Goal: Information Seeking & Learning: Learn about a topic

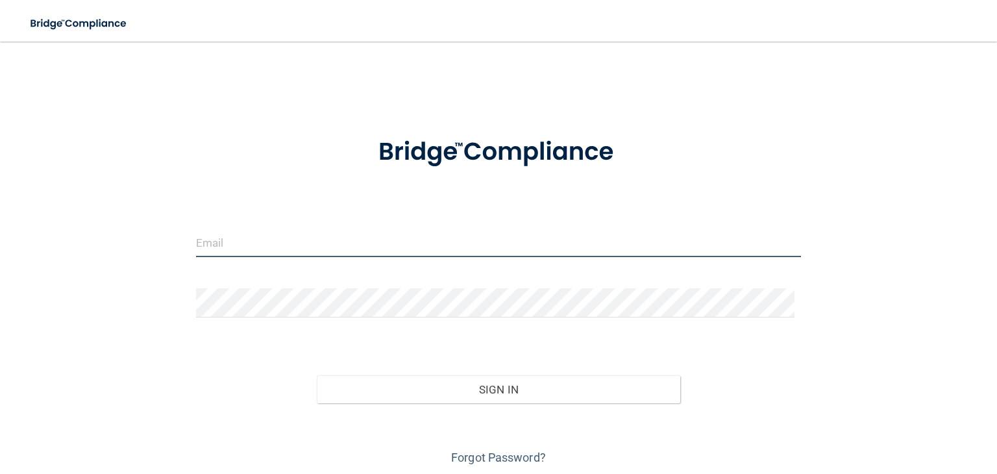
click at [334, 247] on input "email" at bounding box center [498, 242] width 605 height 29
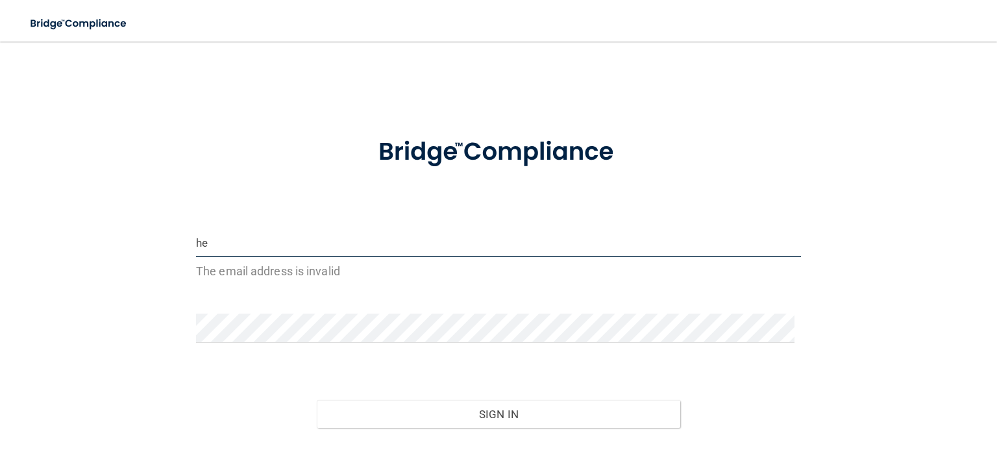
type input "h"
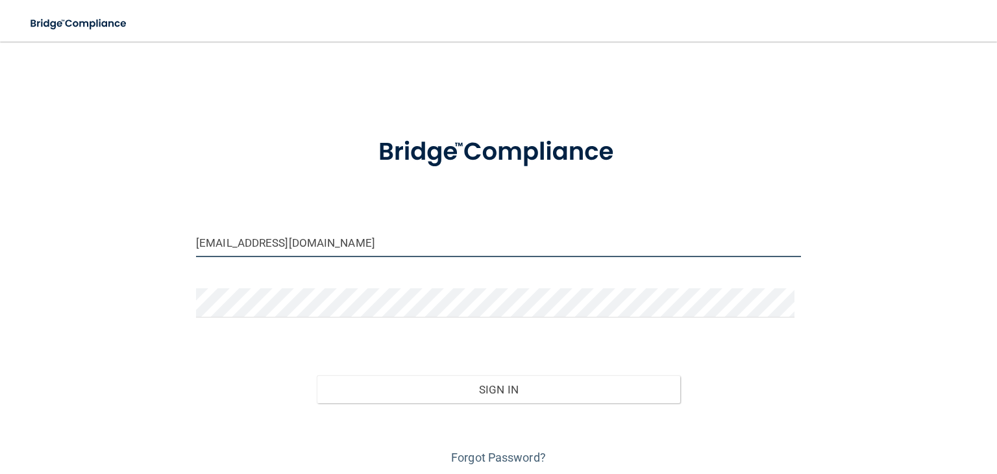
type input "hnriehl08@gmail.com"
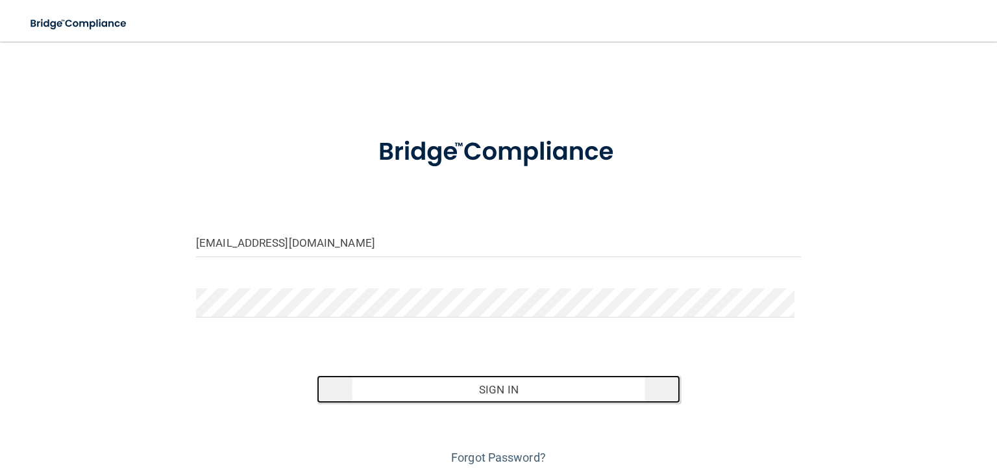
click at [358, 391] on button "Sign In" at bounding box center [498, 389] width 363 height 29
click at [356, 395] on button "Sign In" at bounding box center [498, 389] width 363 height 29
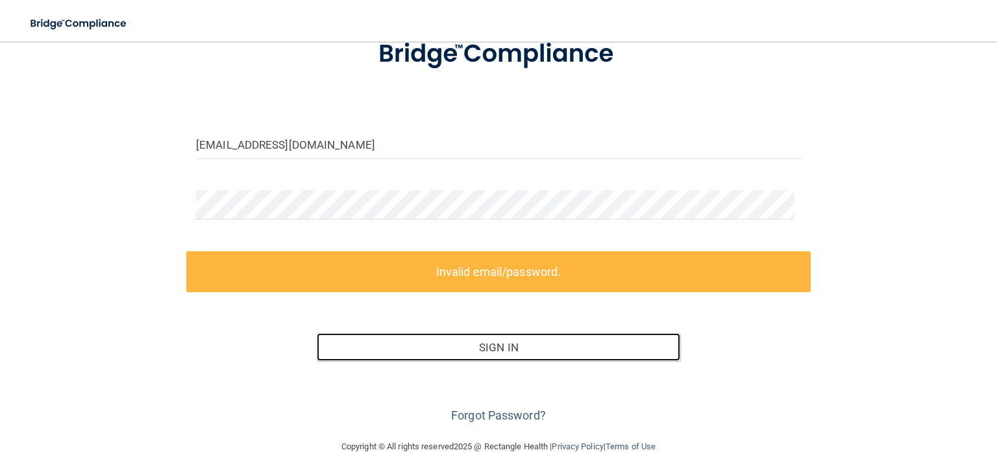
scroll to position [101, 0]
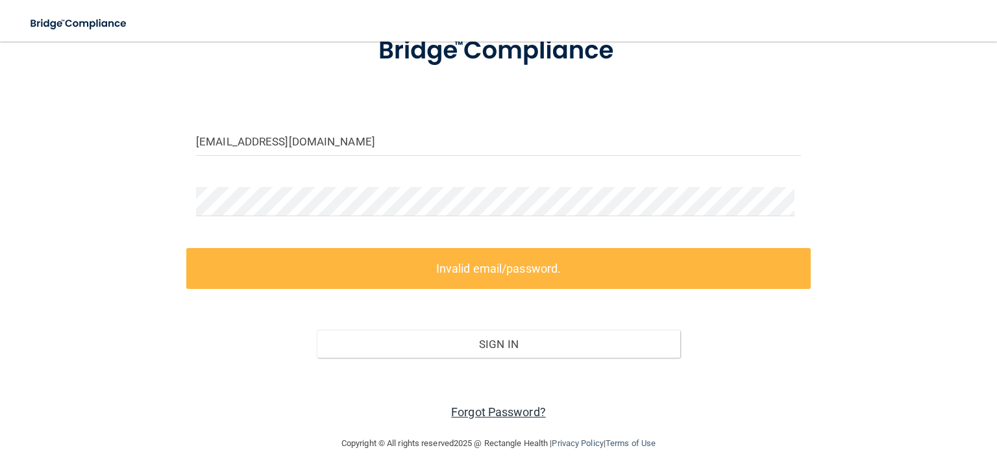
click at [500, 410] on link "Forgot Password?" at bounding box center [498, 412] width 95 height 14
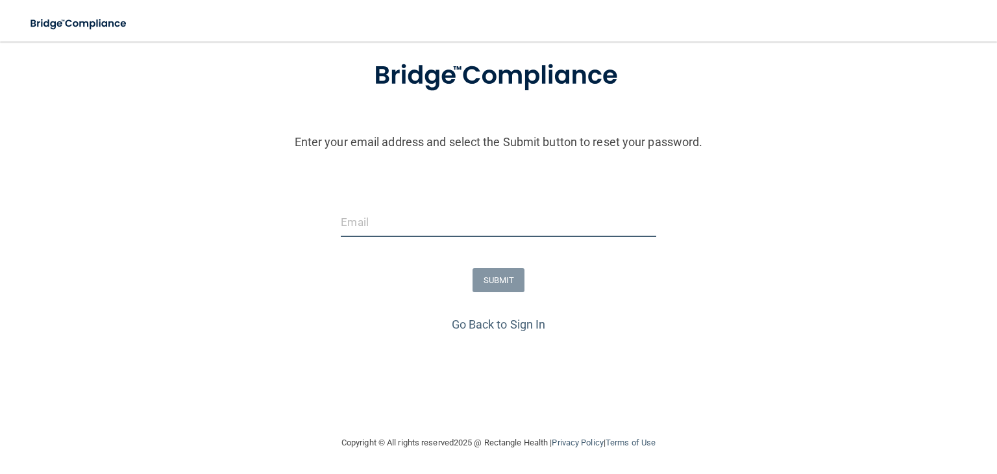
click at [535, 215] on input "email" at bounding box center [498, 222] width 315 height 29
type input "hnriehl08@gmail.com"
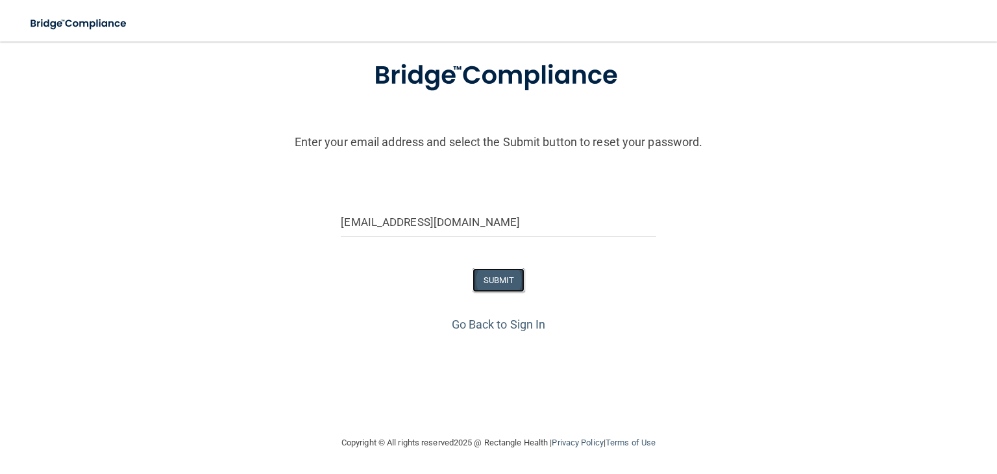
click at [507, 286] on button "SUBMIT" at bounding box center [498, 280] width 53 height 24
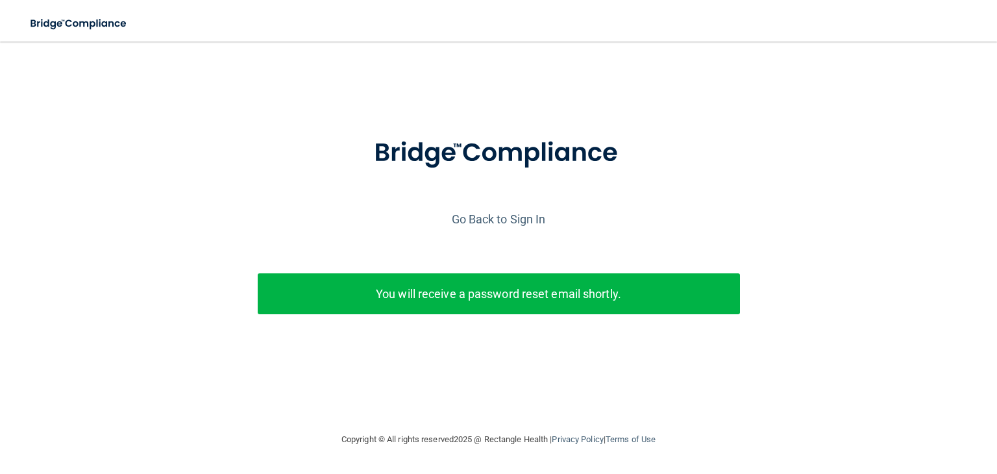
click at [547, 296] on p "You will receive a password reset email shortly." at bounding box center [498, 293] width 463 height 21
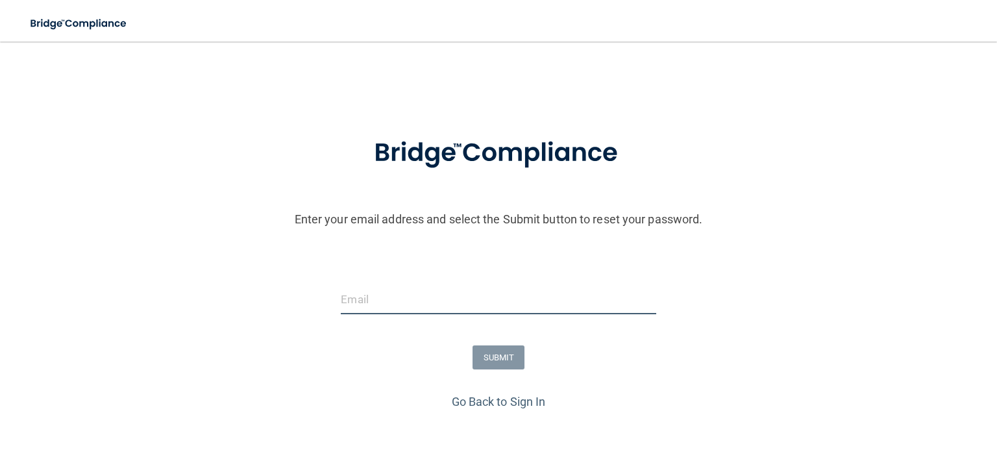
click at [415, 311] on input "email" at bounding box center [498, 299] width 315 height 29
click at [506, 398] on link "Go Back to Sign In" at bounding box center [499, 402] width 94 height 14
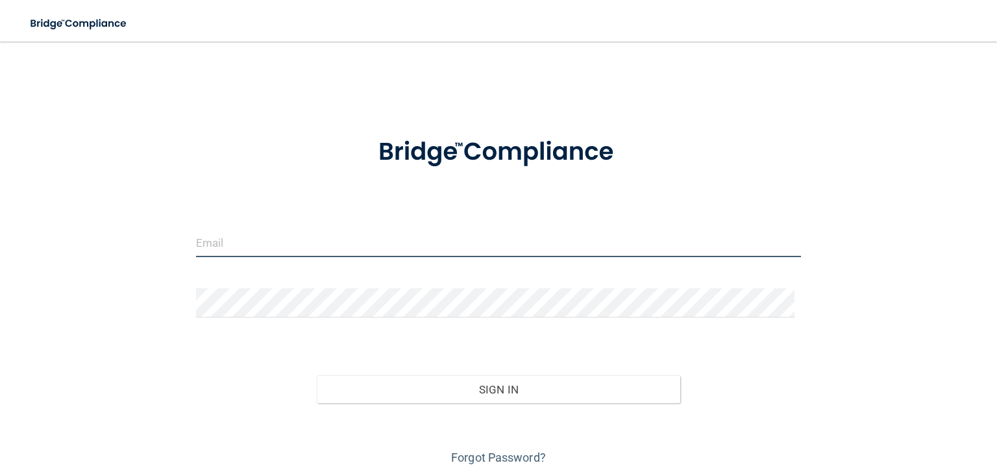
click at [433, 232] on input "email" at bounding box center [498, 242] width 605 height 29
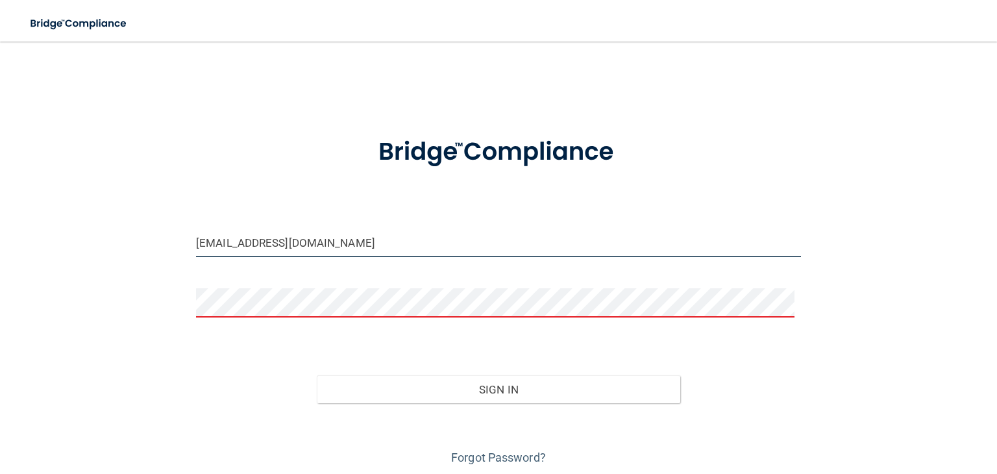
drag, startPoint x: 335, startPoint y: 242, endPoint x: 158, endPoint y: 252, distance: 176.8
click at [158, 252] on div "hnriehl08@gmail.com Invalid email/password. You don't have permission to access…" at bounding box center [498, 261] width 945 height 413
type input "[EMAIL_ADDRESS][DOMAIN_NAME]"
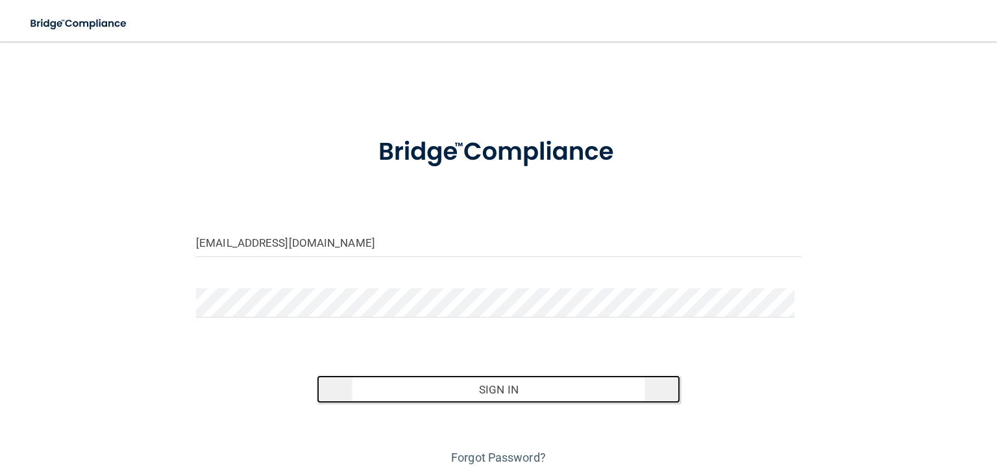
click at [352, 385] on button "Sign In" at bounding box center [498, 389] width 363 height 29
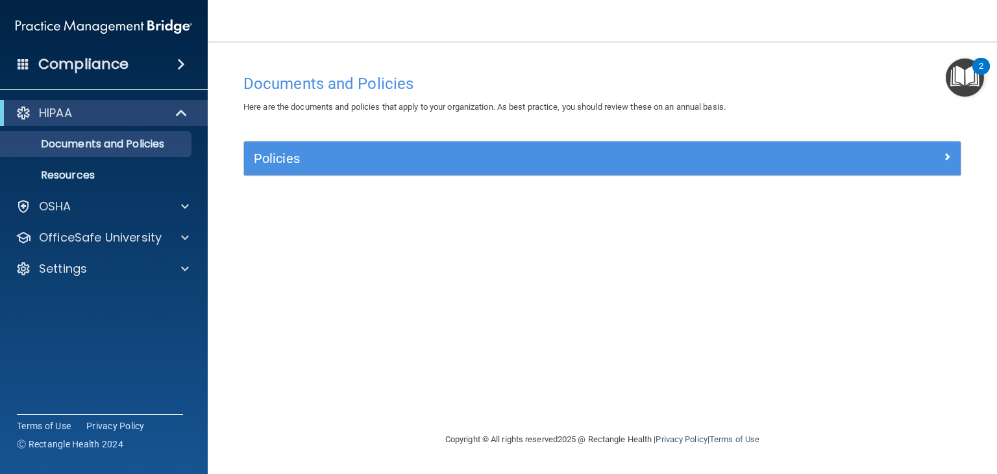
click at [548, 172] on div "Policies" at bounding box center [602, 158] width 716 height 34
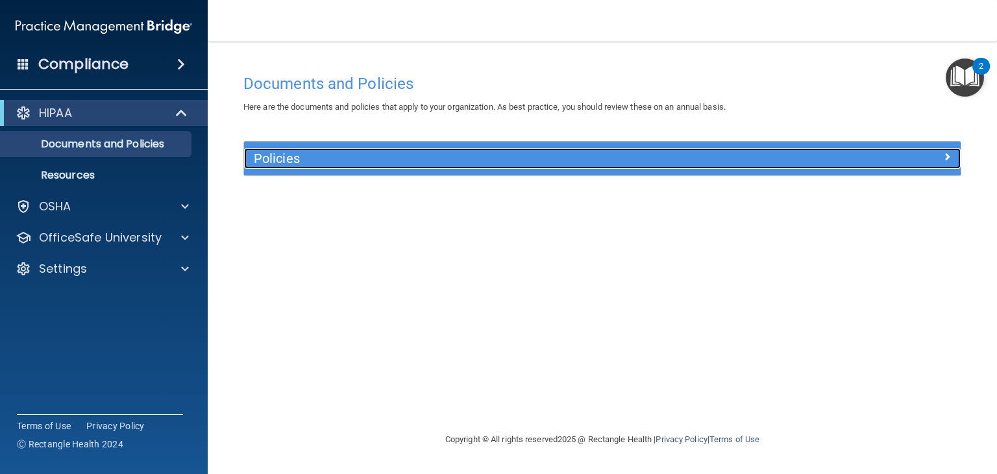
click at [555, 167] on div "Policies" at bounding box center [512, 158] width 537 height 21
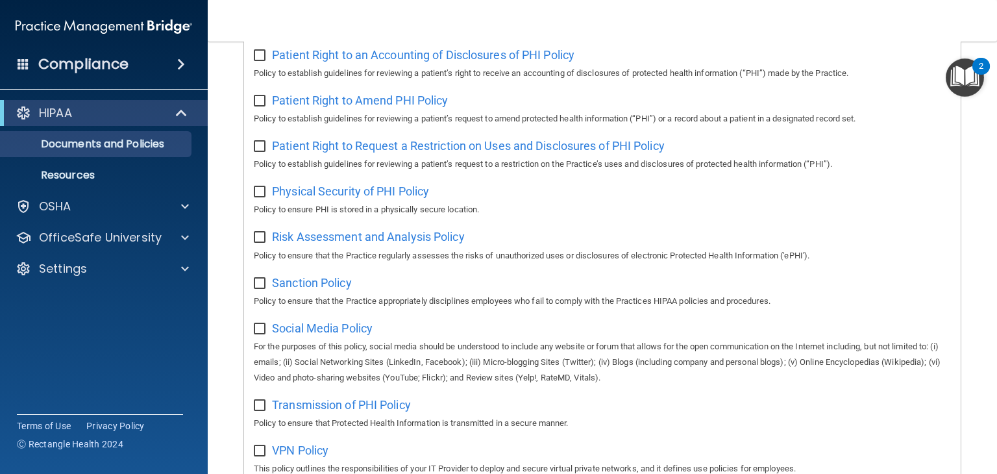
scroll to position [853, 0]
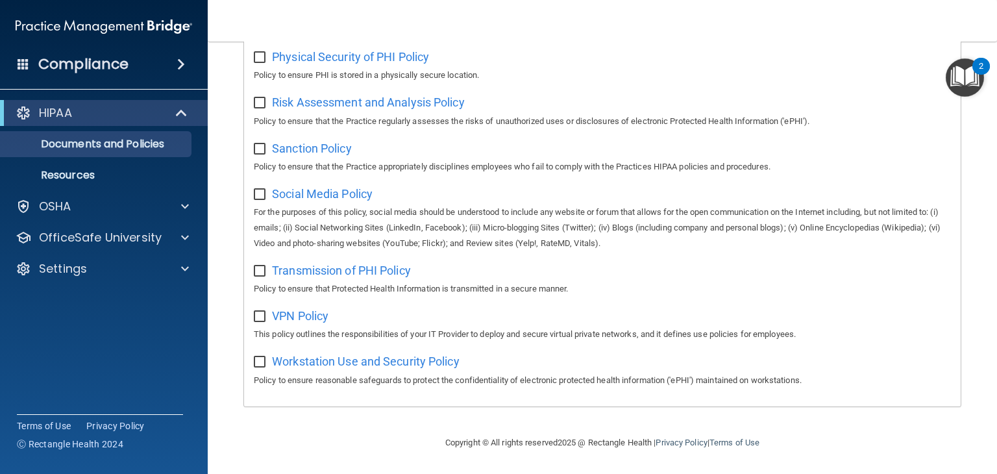
click at [264, 367] on input "checkbox" at bounding box center [261, 362] width 15 height 10
checkbox input "true"
click at [260, 315] on input "checkbox" at bounding box center [261, 316] width 15 height 10
checkbox input "true"
click at [258, 266] on input "checkbox" at bounding box center [261, 271] width 15 height 10
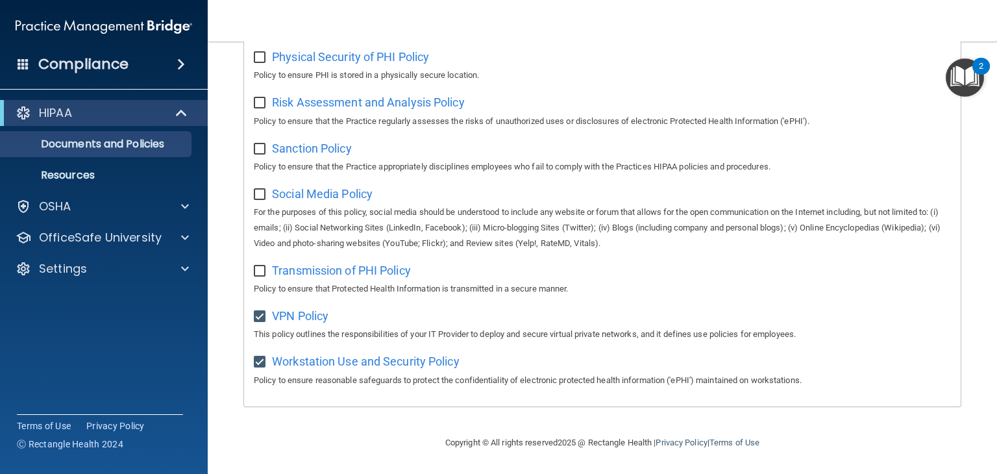
checkbox input "true"
click at [261, 190] on input "checkbox" at bounding box center [261, 194] width 15 height 10
checkbox input "true"
click at [260, 144] on input "checkbox" at bounding box center [261, 149] width 15 height 10
checkbox input "true"
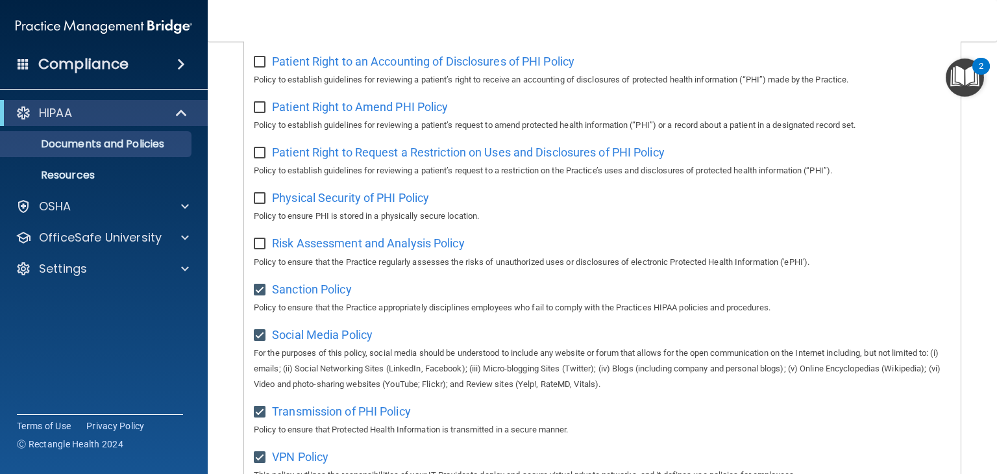
scroll to position [703, 0]
click at [262, 250] on input "checkbox" at bounding box center [261, 245] width 15 height 10
checkbox input "true"
click at [258, 205] on input "checkbox" at bounding box center [261, 200] width 15 height 10
checkbox input "true"
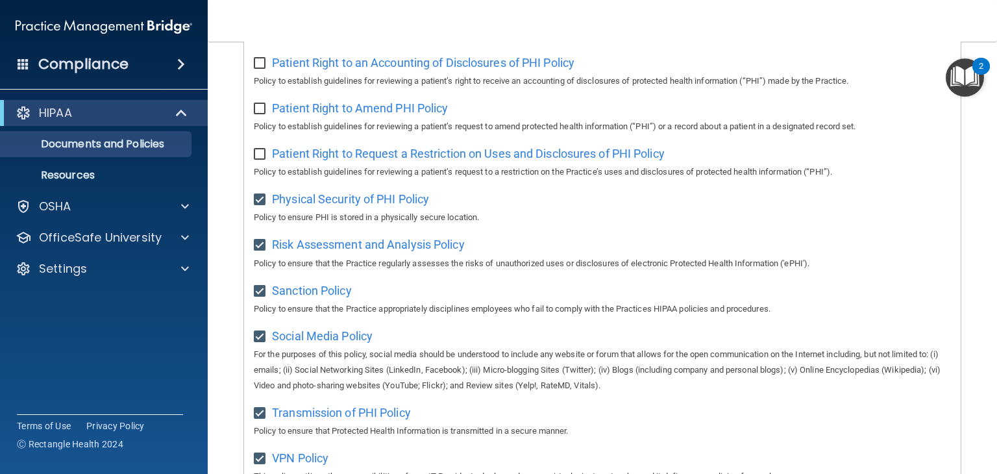
click at [260, 156] on input "checkbox" at bounding box center [261, 154] width 15 height 10
checkbox input "true"
click at [261, 111] on input "checkbox" at bounding box center [261, 109] width 15 height 10
checkbox input "true"
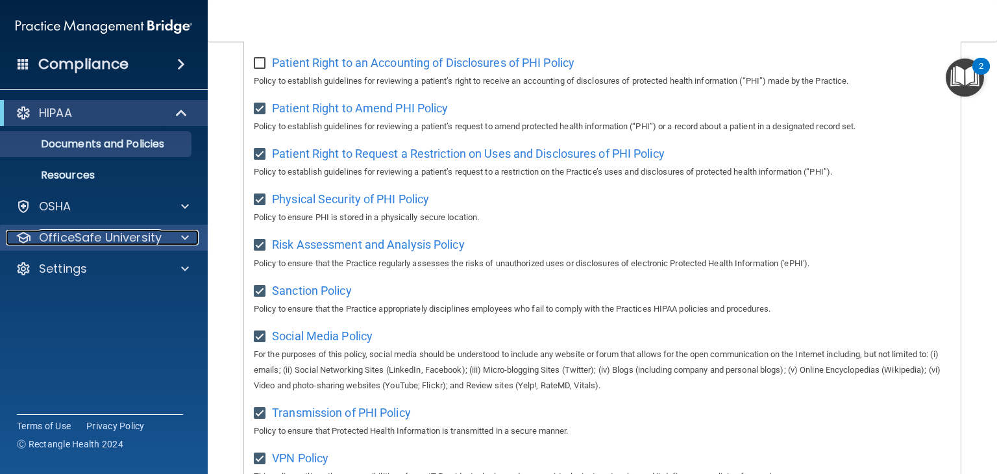
click at [195, 238] on div at bounding box center [183, 238] width 32 height 16
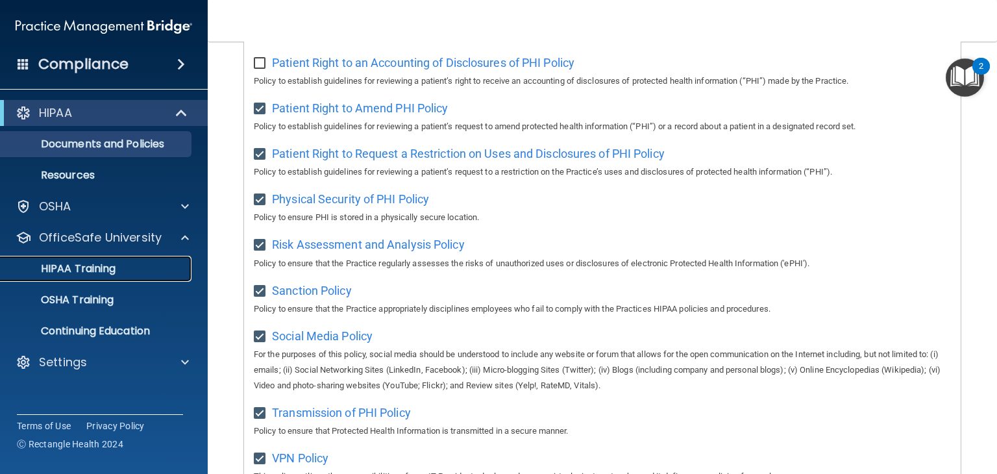
click at [114, 265] on p "HIPAA Training" at bounding box center [61, 268] width 107 height 13
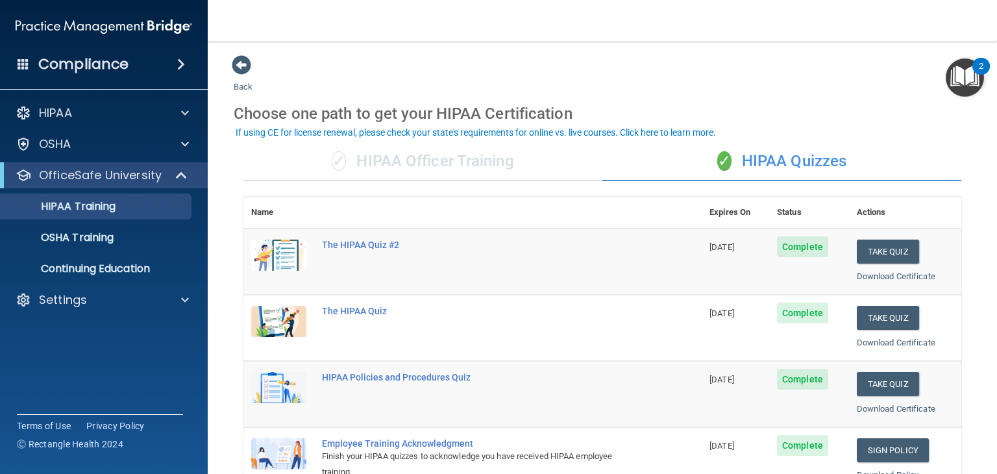
click at [480, 162] on div "✓ HIPAA Officer Training" at bounding box center [422, 161] width 359 height 39
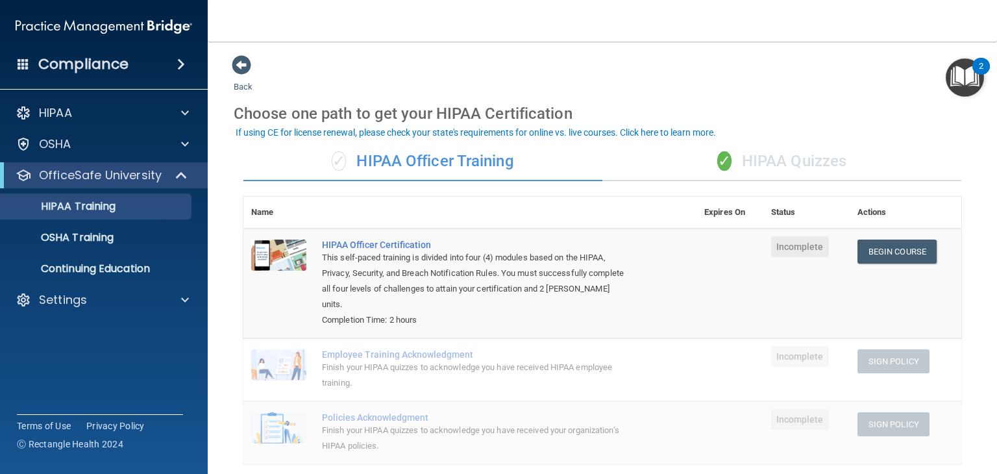
drag, startPoint x: 781, startPoint y: 166, endPoint x: 642, endPoint y: 245, distance: 159.5
click at [642, 245] on td "HIPAA Officer Certification This self-paced training is divided into four (4) m…" at bounding box center [505, 283] width 382 height 110
click at [792, 165] on div "✓ HIPAA Quizzes" at bounding box center [781, 161] width 359 height 39
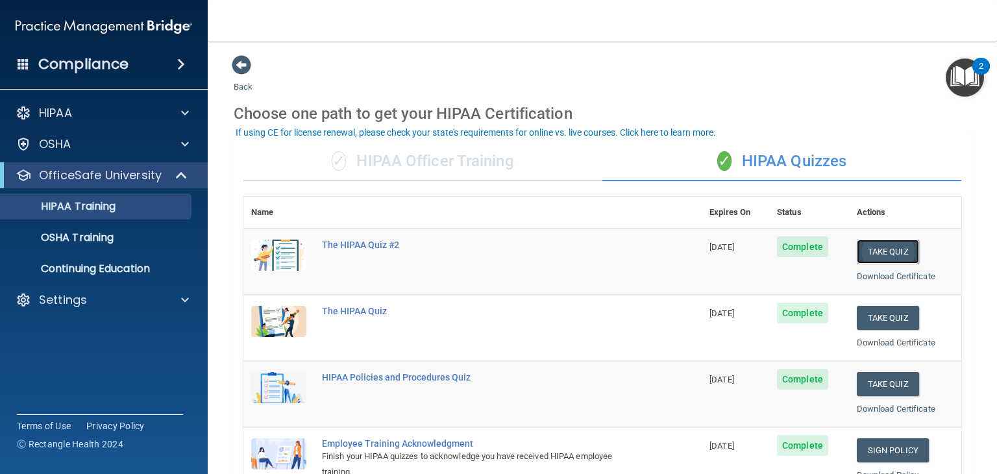
click at [897, 252] on button "Take Quiz" at bounding box center [888, 251] width 62 height 24
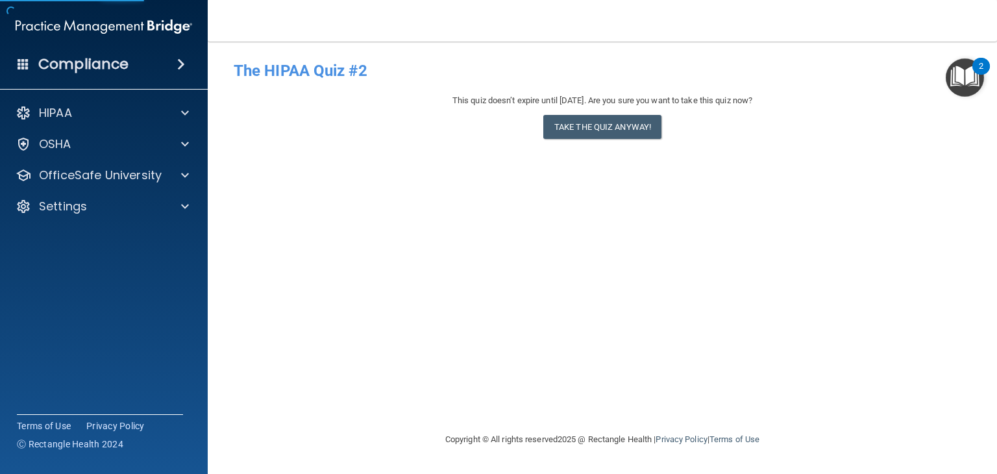
click at [897, 252] on div "- The HIPAA Quiz #2 This quiz doesn’t expire until 11/26/2025. Are you sure you…" at bounding box center [602, 237] width 737 height 364
click at [638, 130] on button "Take the quiz anyway!" at bounding box center [602, 127] width 118 height 24
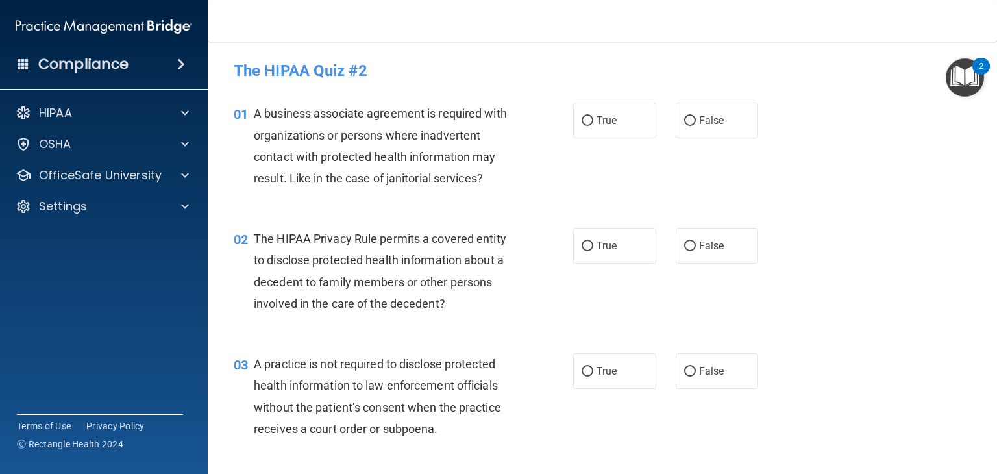
drag, startPoint x: 651, startPoint y: 183, endPoint x: 693, endPoint y: 193, distance: 42.7
click at [693, 193] on div "01 A business associate agreement is required with organizations or persons whe…" at bounding box center [602, 148] width 757 height 125
drag, startPoint x: 650, startPoint y: 174, endPoint x: 683, endPoint y: 187, distance: 34.9
click at [683, 187] on div "01 A business associate agreement is required with organizations or persons whe…" at bounding box center [602, 148] width 757 height 125
drag, startPoint x: 655, startPoint y: 171, endPoint x: 690, endPoint y: 178, distance: 35.9
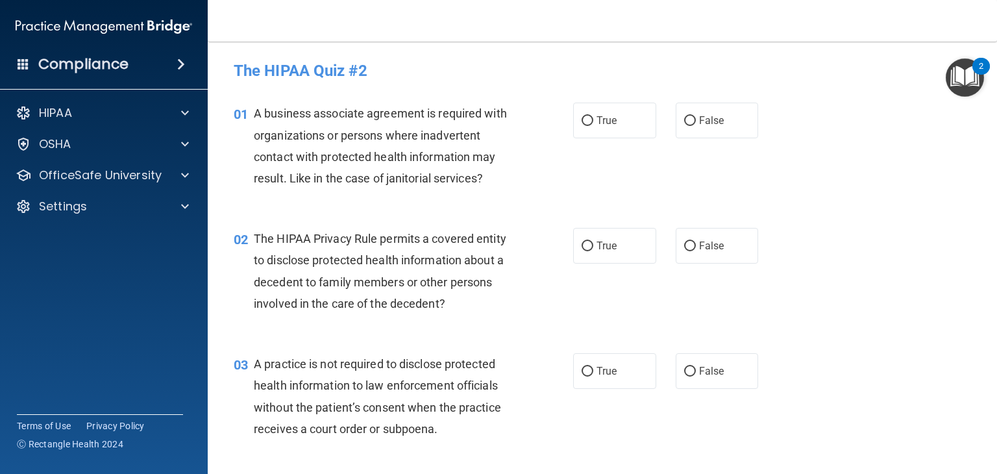
click at [690, 178] on div "01 A business associate agreement is required with organizations or persons whe…" at bounding box center [602, 148] width 757 height 125
click at [669, 180] on div "01 A business associate agreement is required with organizations or persons whe…" at bounding box center [602, 148] width 757 height 125
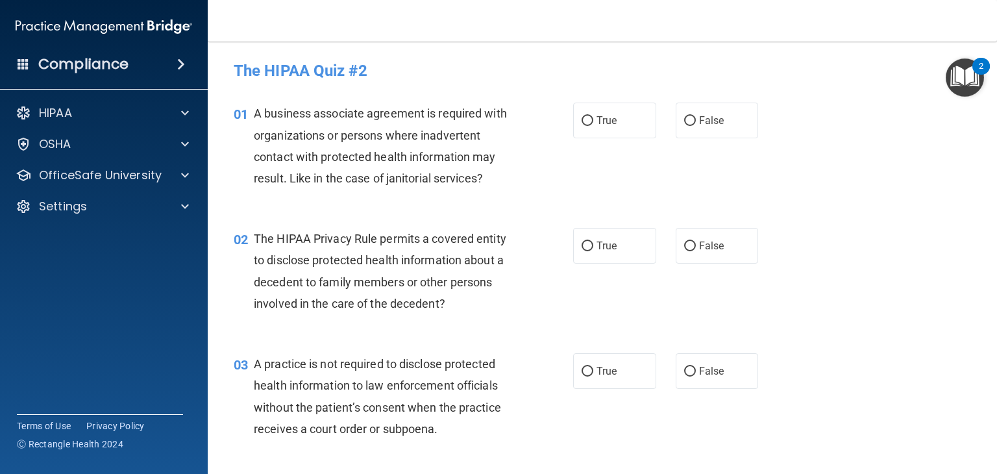
drag, startPoint x: 652, startPoint y: 175, endPoint x: 681, endPoint y: 196, distance: 36.2
click at [681, 196] on div "01 A business associate agreement is required with organizations or persons whe…" at bounding box center [602, 148] width 757 height 125
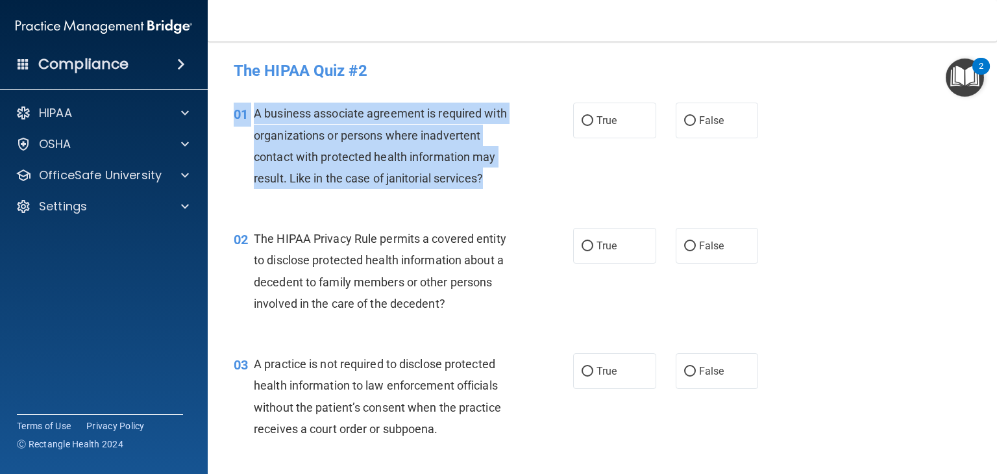
drag, startPoint x: 584, startPoint y: 178, endPoint x: 650, endPoint y: 200, distance: 69.4
click at [650, 200] on div "01 A business associate agreement is required with organizations or persons whe…" at bounding box center [602, 148] width 757 height 125
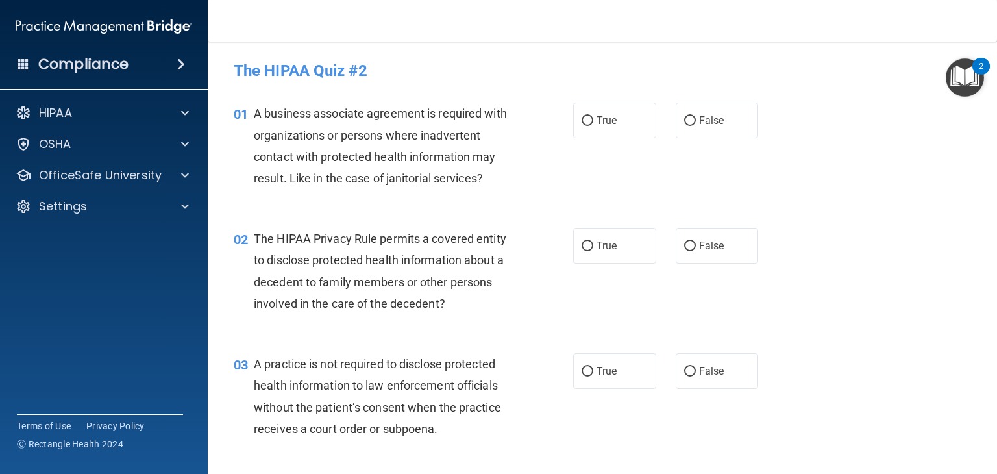
click at [650, 200] on div "01 A business associate agreement is required with organizations or persons whe…" at bounding box center [602, 148] width 757 height 125
click at [623, 132] on label "True" at bounding box center [614, 121] width 83 height 36
click at [593, 126] on input "True" at bounding box center [587, 121] width 12 height 10
radio input "true"
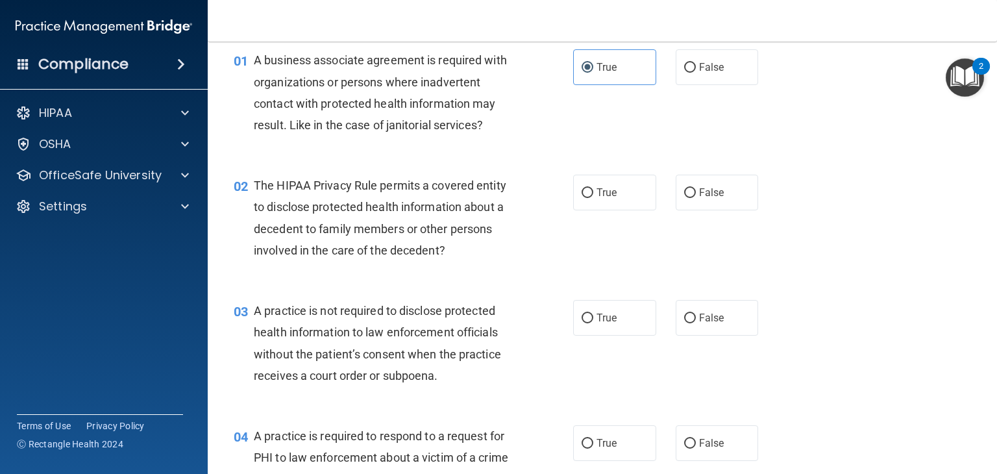
scroll to position [62, 0]
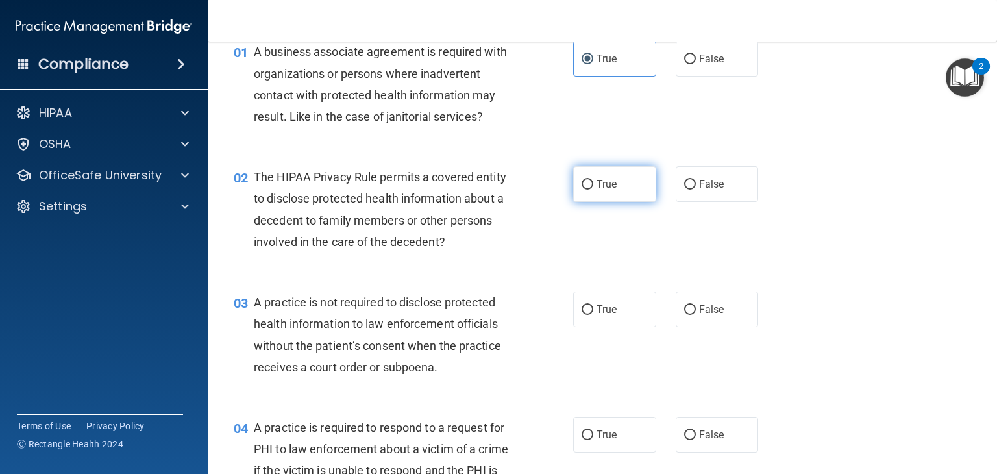
click at [616, 188] on label "True" at bounding box center [614, 184] width 83 height 36
click at [593, 188] on input "True" at bounding box center [587, 185] width 12 height 10
radio input "true"
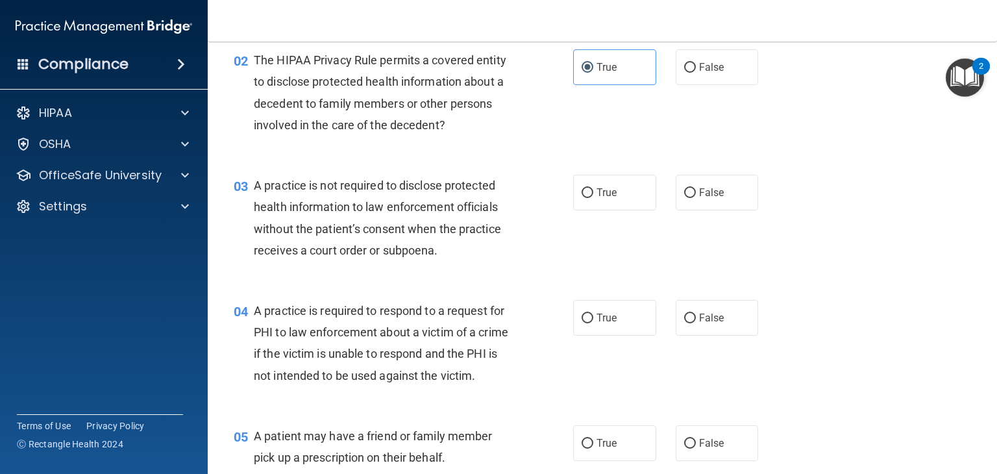
scroll to position [179, 0]
drag, startPoint x: 440, startPoint y: 245, endPoint x: 446, endPoint y: 254, distance: 11.4
click at [446, 254] on div "A practice is not required to disclose protected health information to law enfo…" at bounding box center [388, 217] width 269 height 86
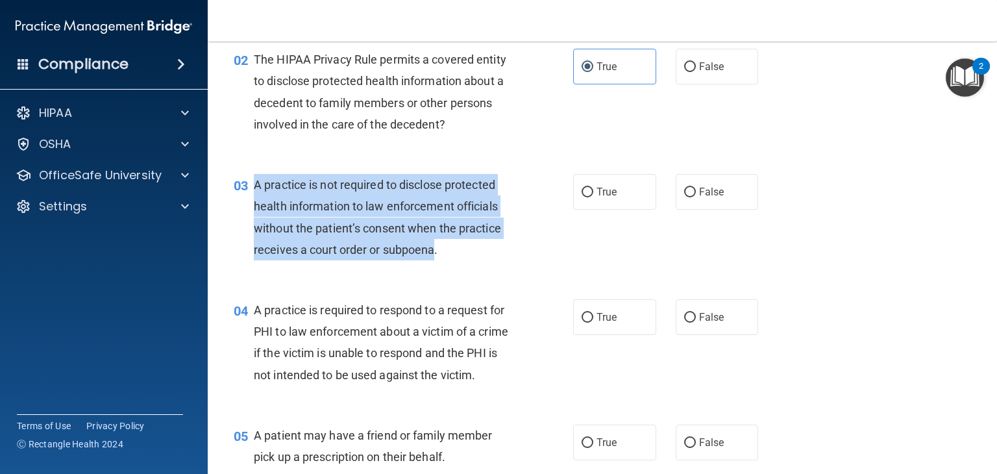
drag, startPoint x: 436, startPoint y: 251, endPoint x: 247, endPoint y: 186, distance: 200.5
click at [247, 186] on div "03 A practice is not required to disclose protected health information to law e…" at bounding box center [403, 220] width 378 height 93
copy div "A practice is not required to disclose protected health information to law enfo…"
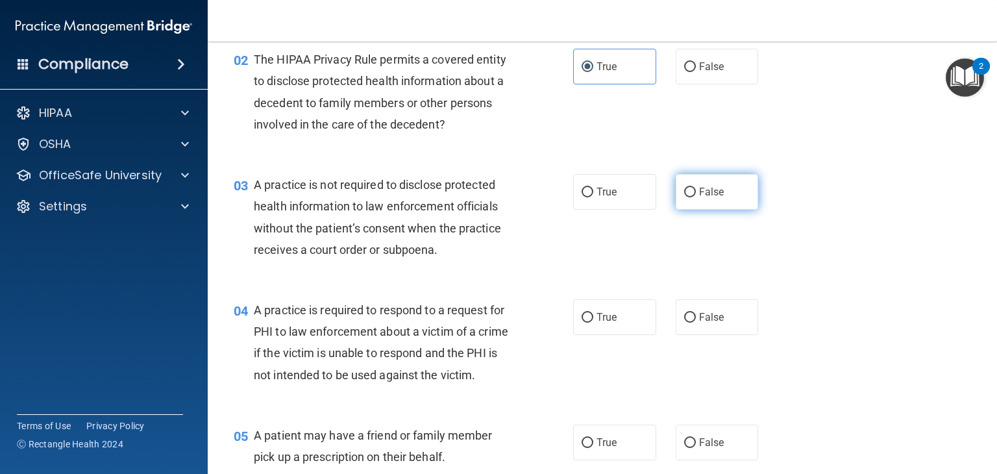
click at [736, 190] on label "False" at bounding box center [716, 192] width 83 height 36
click at [696, 190] on input "False" at bounding box center [690, 193] width 12 height 10
radio input "true"
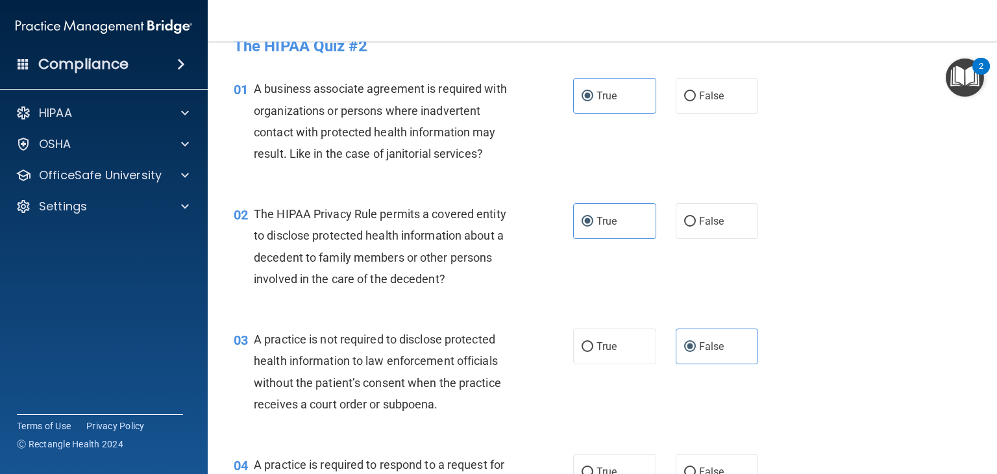
scroll to position [0, 0]
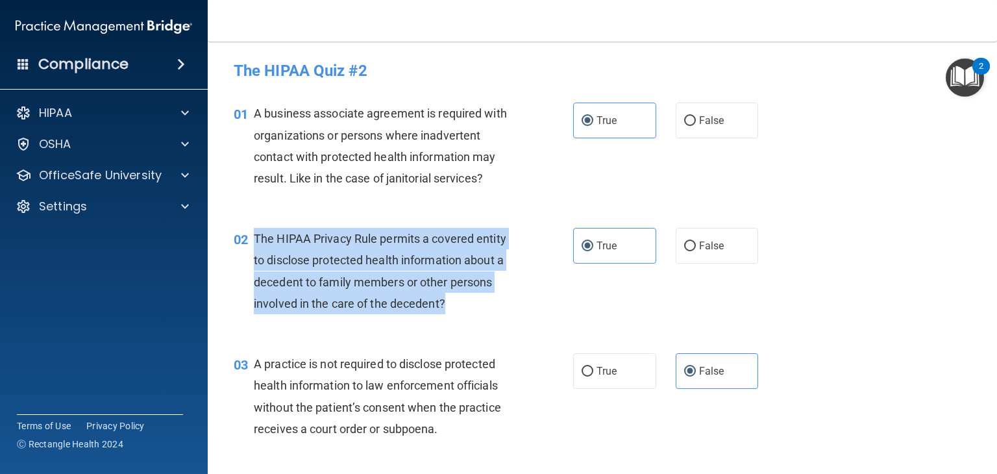
drag, startPoint x: 443, startPoint y: 298, endPoint x: 256, endPoint y: 241, distance: 195.6
click at [256, 241] on span "The HIPAA Privacy Rule permits a covered entity to disclose protected health in…" at bounding box center [380, 271] width 252 height 79
copy span "The HIPAA Privacy Rule permits a covered entity to disclose protected health in…"
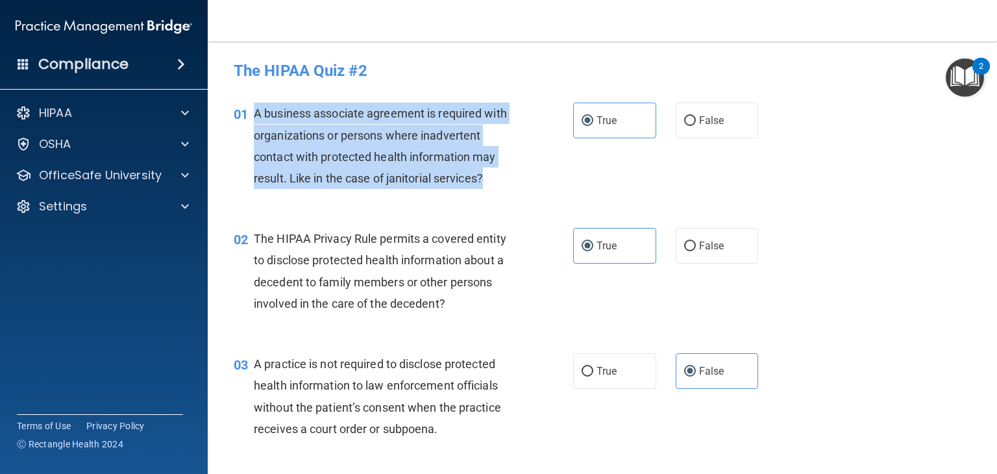
drag, startPoint x: 483, startPoint y: 174, endPoint x: 247, endPoint y: 123, distance: 241.5
click at [247, 123] on div "01 A business associate agreement is required with organizations or persons whe…" at bounding box center [403, 149] width 378 height 93
copy div "A business associate agreement is required with organizations or persons where …"
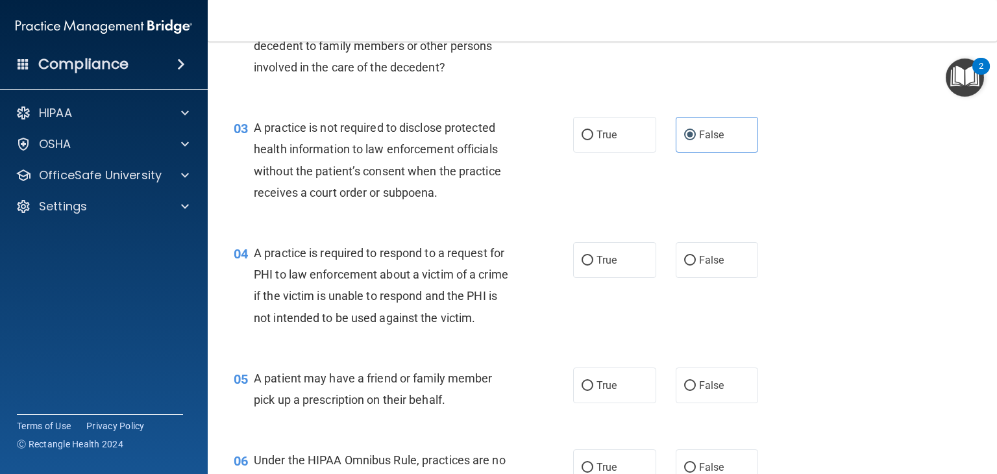
scroll to position [285, 0]
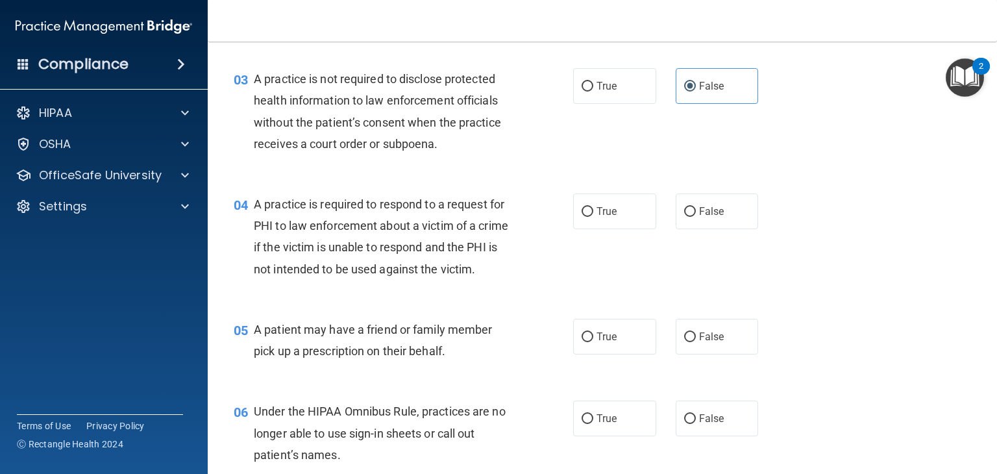
click at [303, 280] on div "A practice is required to respond to a request for PHI to law enforcement about…" at bounding box center [388, 236] width 269 height 86
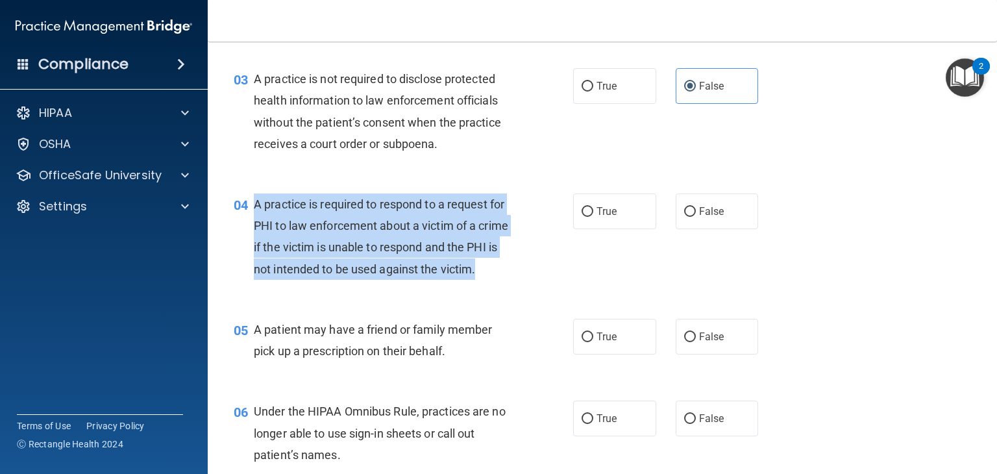
drag, startPoint x: 287, startPoint y: 291, endPoint x: 253, endPoint y: 200, distance: 97.1
click at [254, 200] on span "A practice is required to respond to a request for PHI to law enforcement about…" at bounding box center [381, 236] width 254 height 79
copy span "A practice is required to respond to a request for PHI to law enforcement about…"
click at [687, 215] on input "False" at bounding box center [690, 212] width 12 height 10
radio input "true"
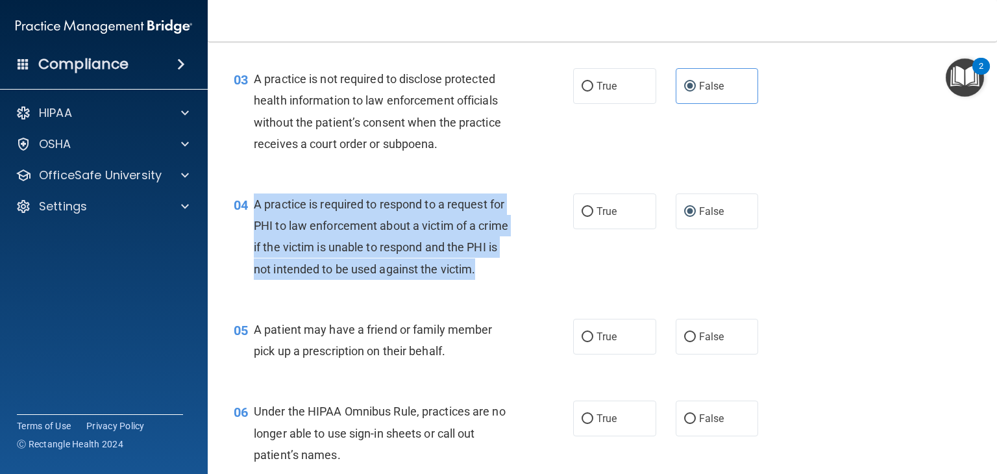
scroll to position [371, 0]
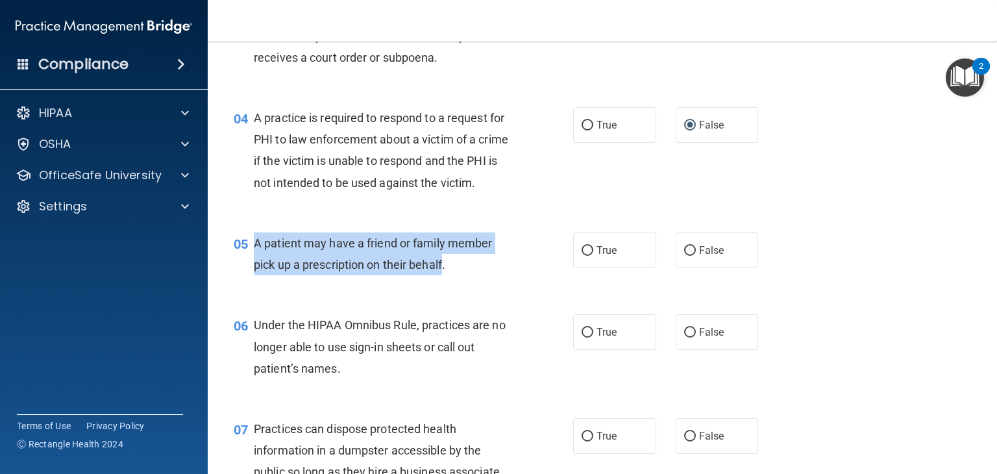
drag, startPoint x: 446, startPoint y: 284, endPoint x: 253, endPoint y: 263, distance: 193.9
click at [254, 263] on span "A patient may have a friend or family member pick up a prescription on their be…" at bounding box center [373, 253] width 238 height 35
copy span "A patient may have a friend or family member pick up a prescription on their be…"
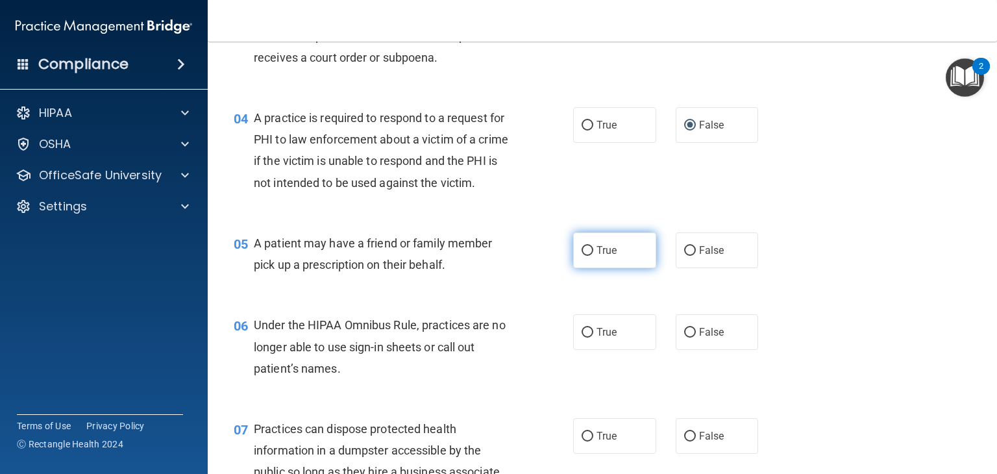
click at [610, 256] on span "True" at bounding box center [606, 250] width 20 height 12
click at [593, 256] on input "True" at bounding box center [587, 251] width 12 height 10
radio input "true"
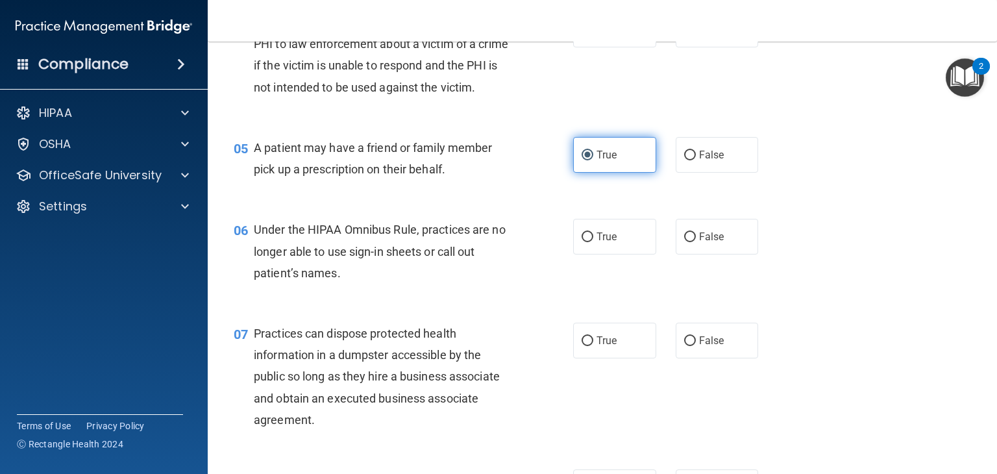
scroll to position [467, 0]
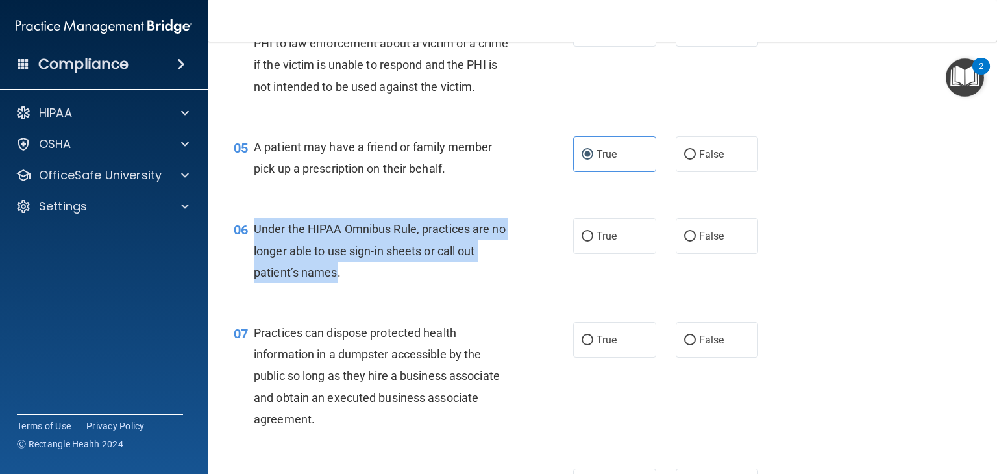
drag, startPoint x: 336, startPoint y: 293, endPoint x: 249, endPoint y: 257, distance: 94.2
click at [249, 257] on div "06 Under the HIPAA Omnibus Rule, practices are no longer able to use sign-in sh…" at bounding box center [403, 253] width 378 height 71
copy div "Under the HIPAA Omnibus Rule, practices are no longer able to use sign-in sheet…"
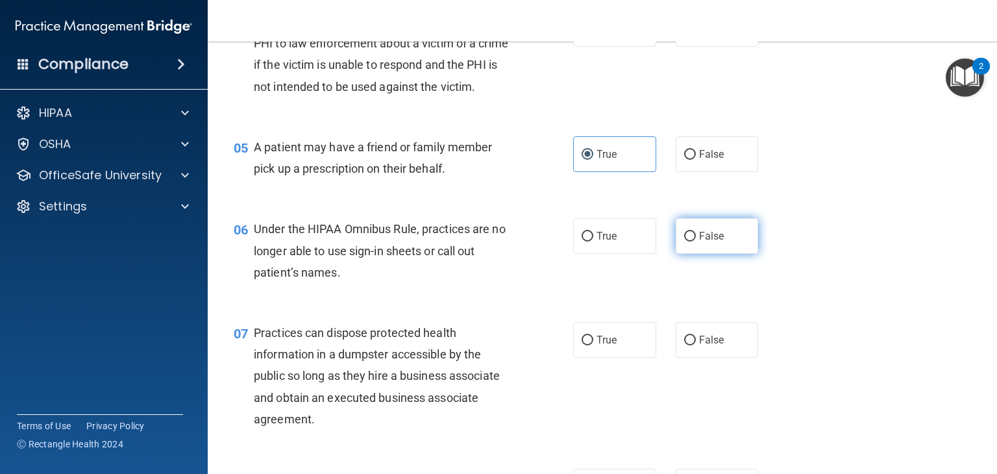
click at [740, 254] on label "False" at bounding box center [716, 236] width 83 height 36
click at [696, 241] on input "False" at bounding box center [690, 237] width 12 height 10
radio input "true"
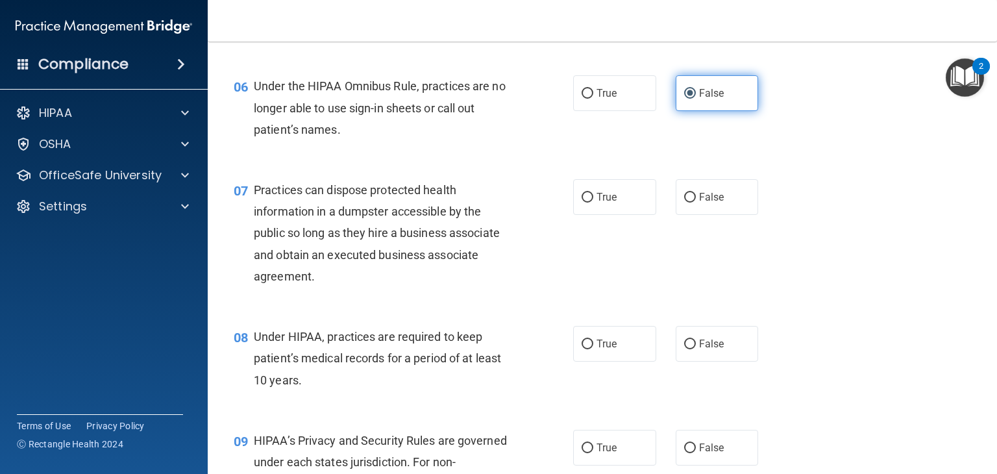
scroll to position [618, 0]
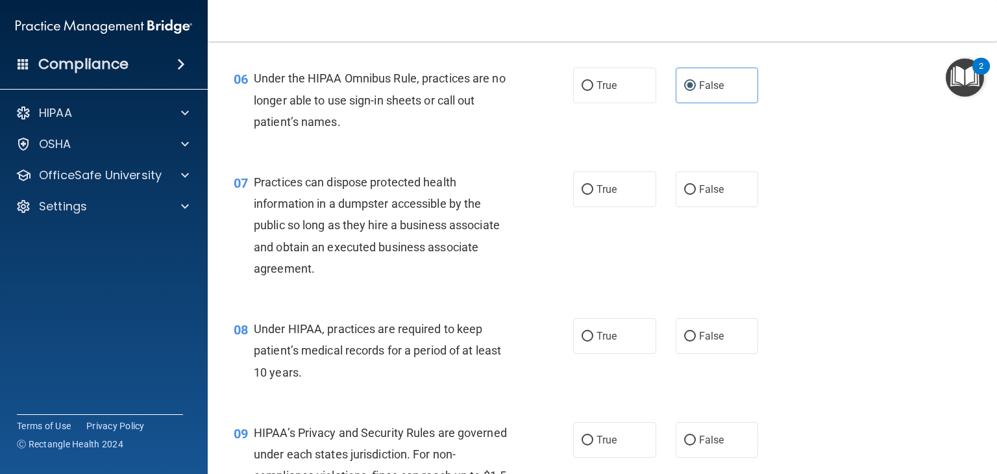
click at [315, 279] on div "Practices can dispose protected health information in a dumpster accessible by …" at bounding box center [388, 225] width 269 height 108
drag, startPoint x: 311, startPoint y: 288, endPoint x: 264, endPoint y: 211, distance: 90.6
drag, startPoint x: 264, startPoint y: 211, endPoint x: 494, endPoint y: 290, distance: 243.6
drag, startPoint x: 494, startPoint y: 290, endPoint x: 324, endPoint y: 285, distance: 170.7
click at [324, 279] on div "Practices can dispose protected health information in a dumpster accessible by …" at bounding box center [388, 225] width 269 height 108
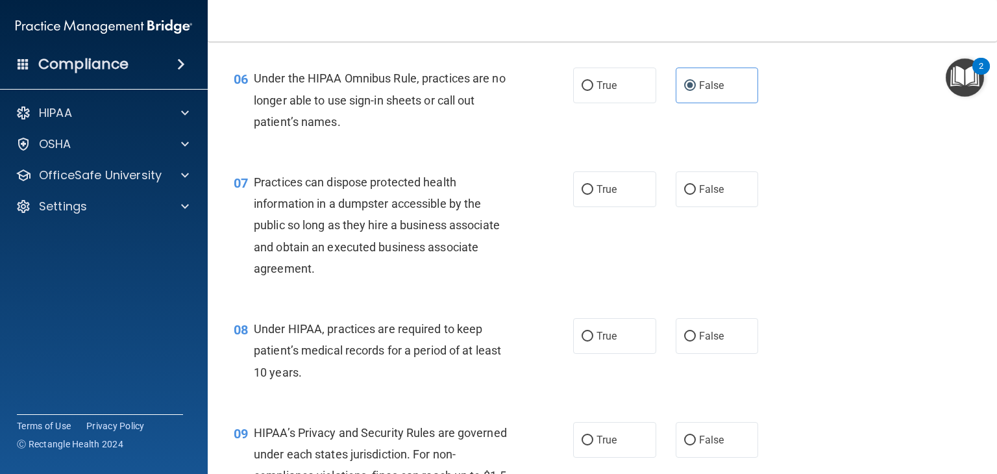
click at [310, 275] on span "Practices can dispose protected health information in a dumpster accessible by …" at bounding box center [377, 225] width 246 height 100
click at [252, 195] on div "07" at bounding box center [239, 183] width 30 height 24
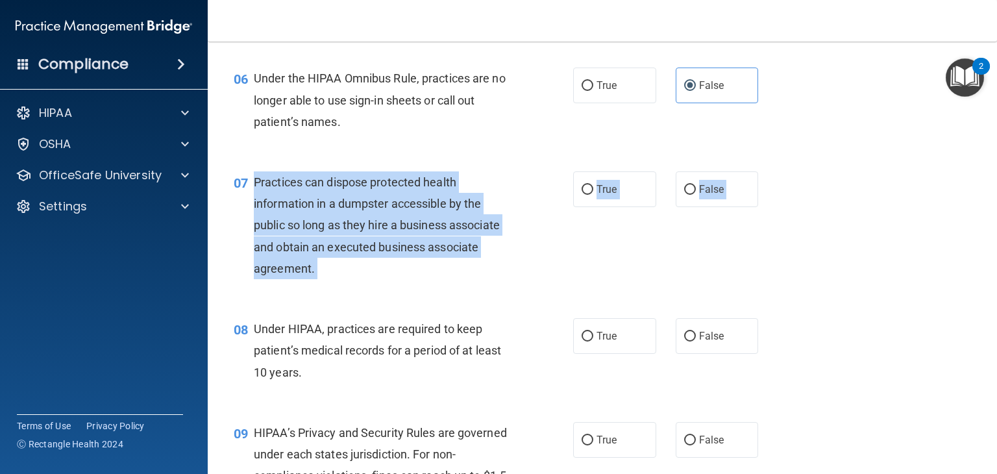
drag, startPoint x: 253, startPoint y: 206, endPoint x: 325, endPoint y: 311, distance: 127.4
click at [325, 302] on div "07 Practices can dispose protected health information in a dumpster accessible …" at bounding box center [602, 228] width 757 height 147
copy div "Practices can dispose protected health information in a dumpster accessible by …"
click at [712, 195] on span "False" at bounding box center [711, 189] width 25 height 12
click at [696, 195] on input "False" at bounding box center [690, 190] width 12 height 10
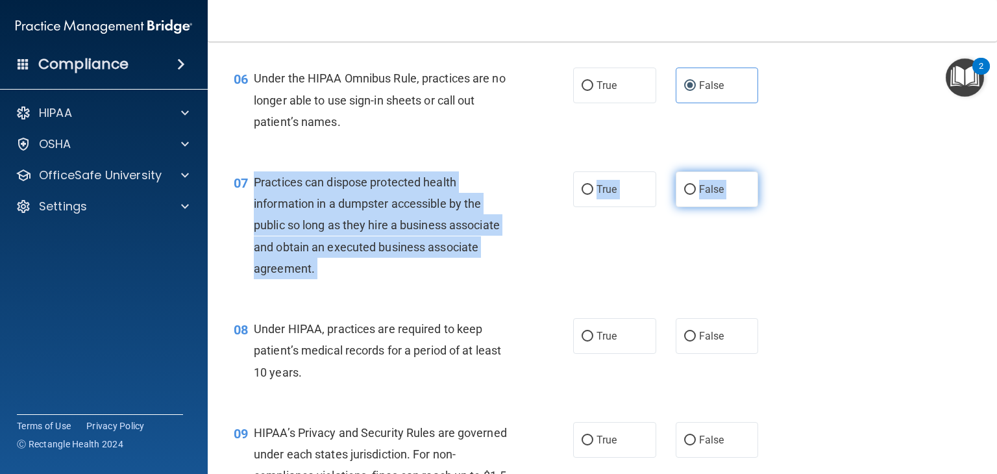
radio input "true"
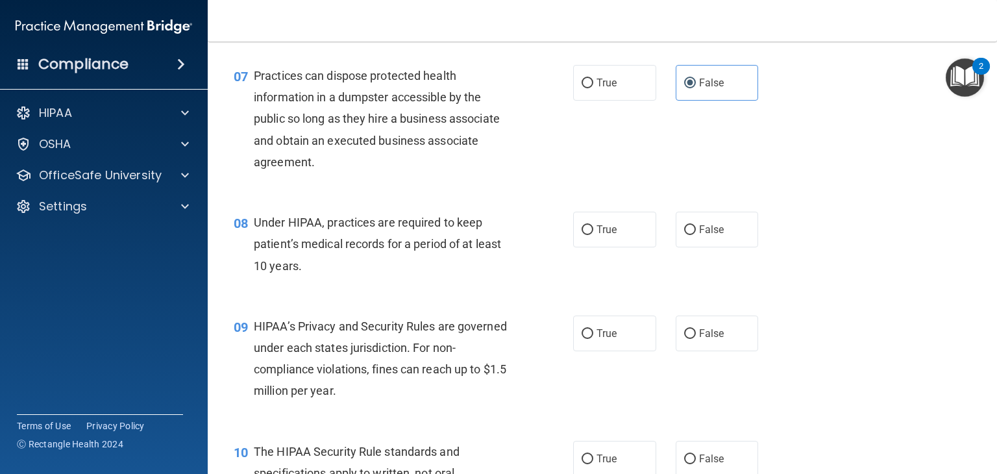
scroll to position [740, 0]
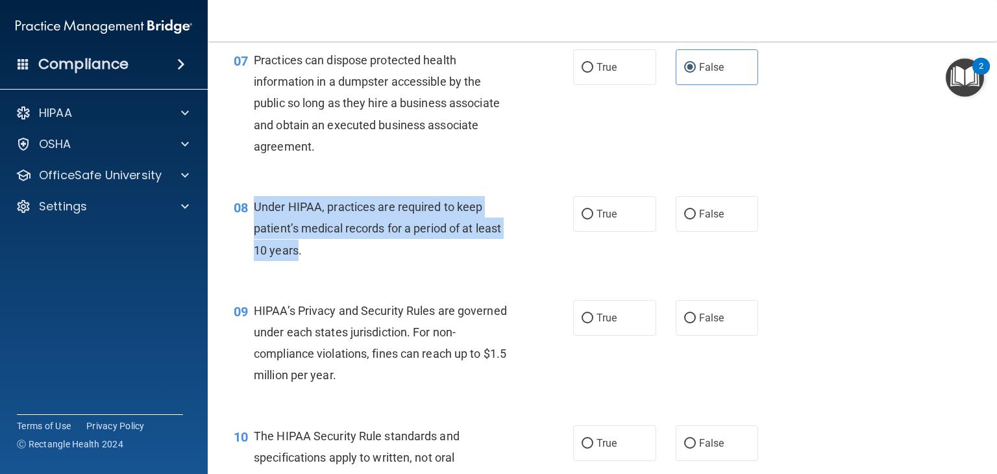
drag, startPoint x: 298, startPoint y: 273, endPoint x: 251, endPoint y: 237, distance: 59.2
click at [251, 237] on div "08 Under HIPAA, practices are required to keep patient’s medical records for a …" at bounding box center [403, 231] width 378 height 71
copy div "Under HIPAA, practices are required to keep patient’s medical records for a per…"
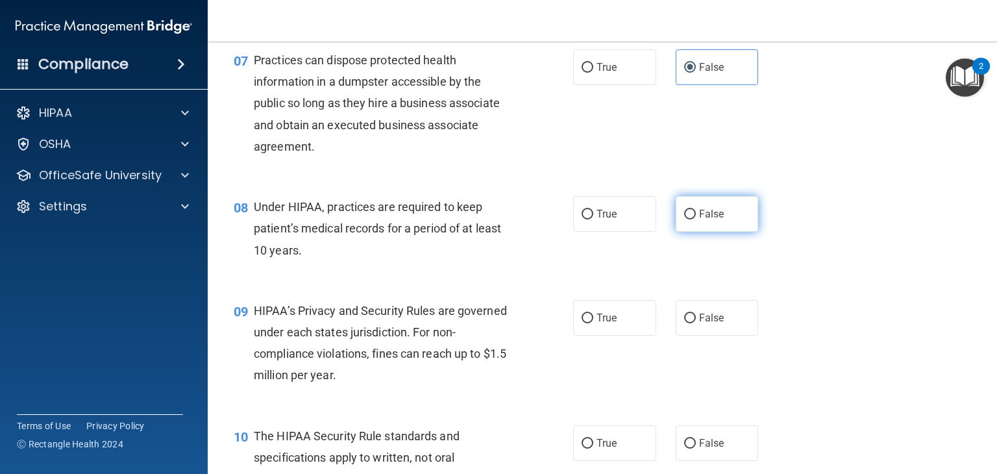
click at [703, 220] on span "False" at bounding box center [711, 214] width 25 height 12
click at [696, 219] on input "False" at bounding box center [690, 215] width 12 height 10
radio input "true"
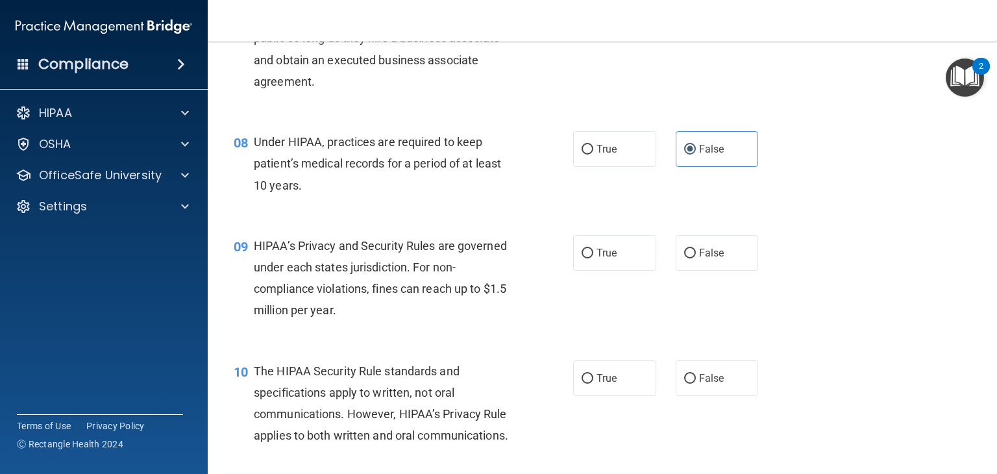
scroll to position [805, 0]
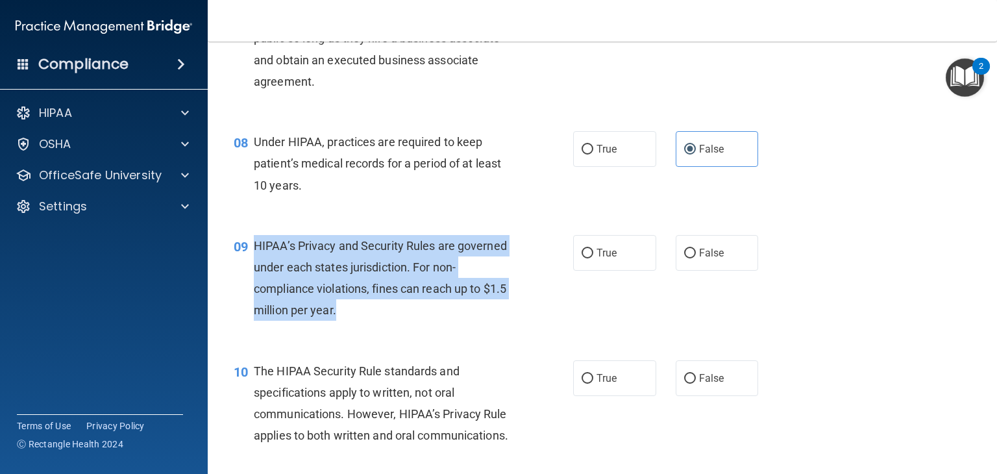
drag, startPoint x: 253, startPoint y: 265, endPoint x: 377, endPoint y: 341, distance: 145.3
click at [377, 321] on div "HIPAA’s Privacy and Security Rules are governed under each states jurisdiction.…" at bounding box center [388, 278] width 269 height 86
copy span "HIPAA’s Privacy and Security Rules are governed under each states jurisdiction.…"
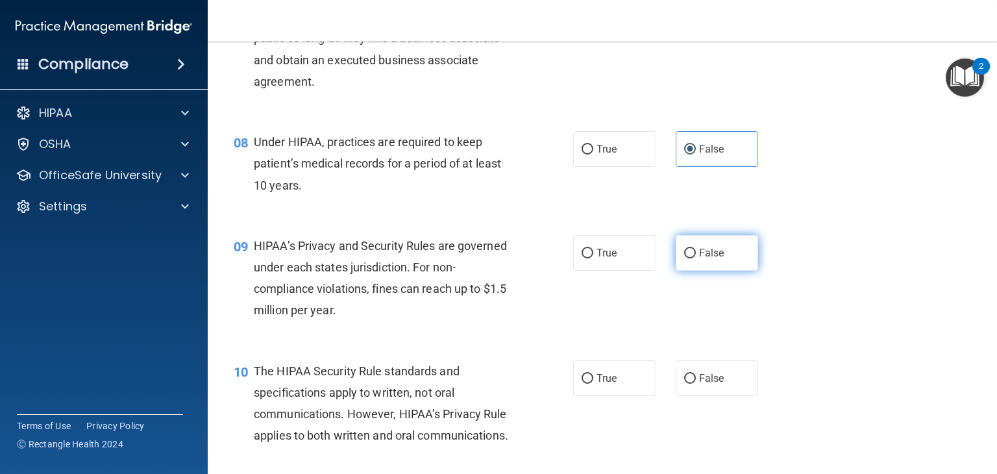
click at [712, 259] on span "False" at bounding box center [711, 253] width 25 height 12
click at [696, 258] on input "False" at bounding box center [690, 254] width 12 height 10
radio input "true"
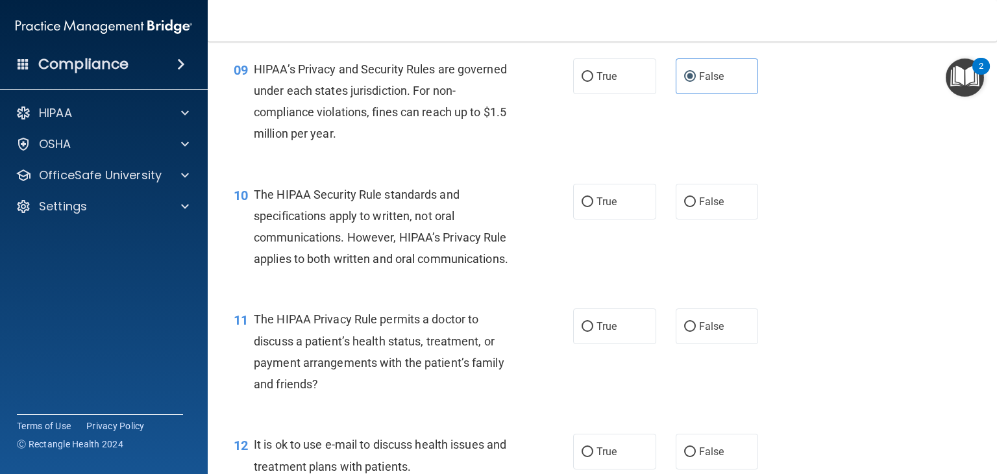
scroll to position [993, 0]
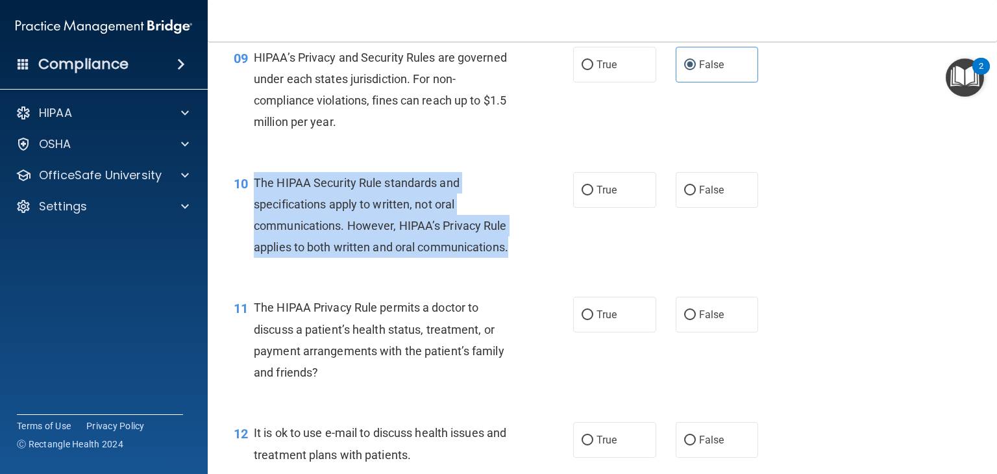
drag, startPoint x: 344, startPoint y: 289, endPoint x: 252, endPoint y: 202, distance: 126.7
click at [252, 202] on div "10 The HIPAA Security Rule standards and specifications apply to written, not o…" at bounding box center [403, 218] width 378 height 93
copy div "The HIPAA Security Rule standards and specifications apply to written, not oral…"
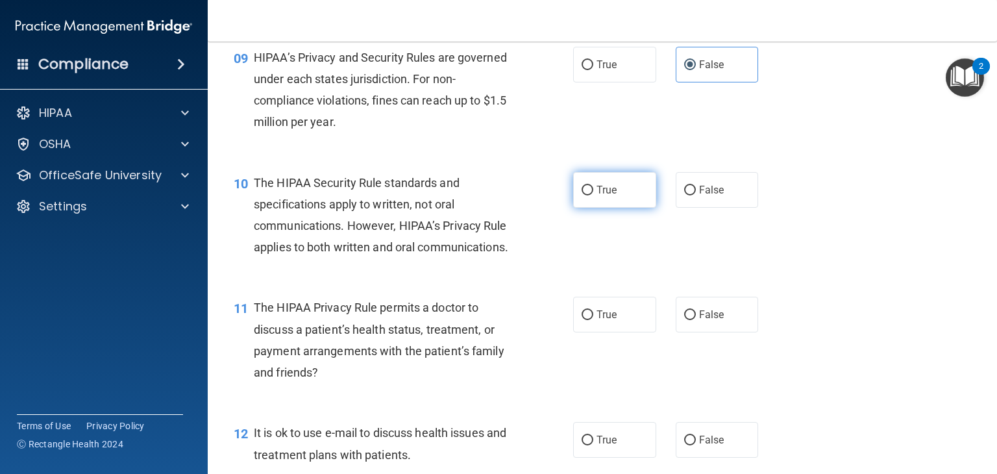
click at [631, 208] on label "True" at bounding box center [614, 190] width 83 height 36
click at [593, 195] on input "True" at bounding box center [587, 191] width 12 height 10
radio input "true"
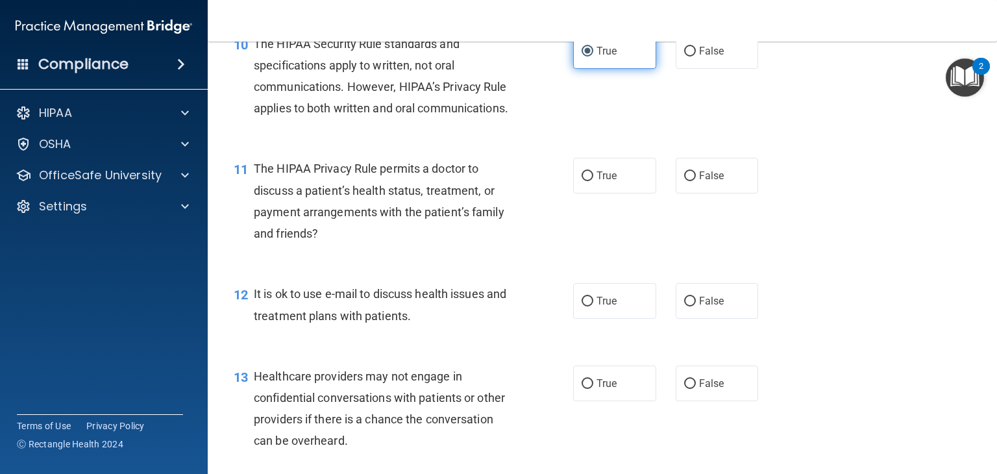
scroll to position [1141, 0]
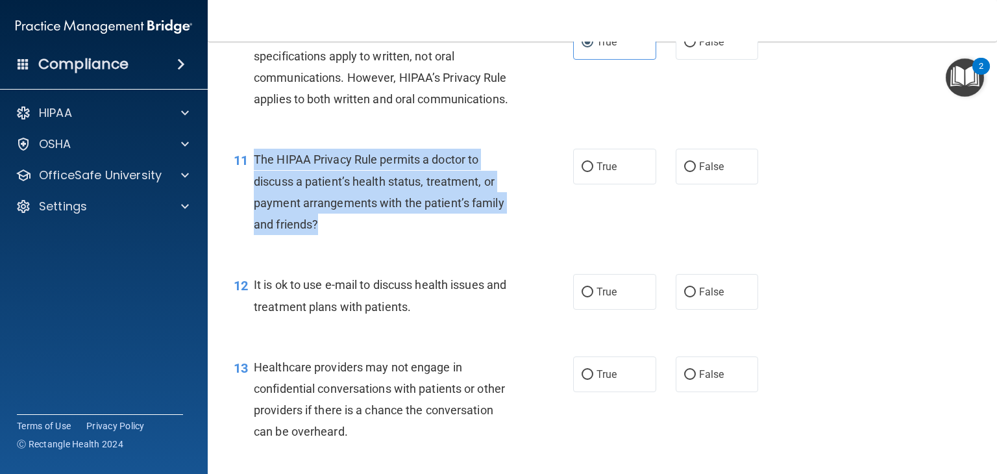
drag, startPoint x: 315, startPoint y: 264, endPoint x: 252, endPoint y: 199, distance: 90.4
click at [252, 199] on div "11 The HIPAA Privacy Rule permits a doctor to discuss a patient’s health status…" at bounding box center [403, 195] width 378 height 93
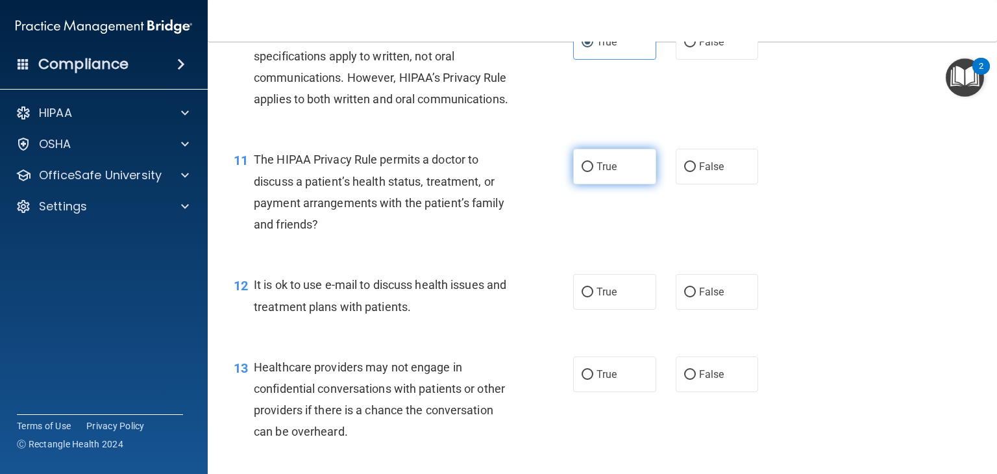
click at [623, 184] on label "True" at bounding box center [614, 167] width 83 height 36
click at [593, 172] on input "True" at bounding box center [587, 167] width 12 height 10
radio input "true"
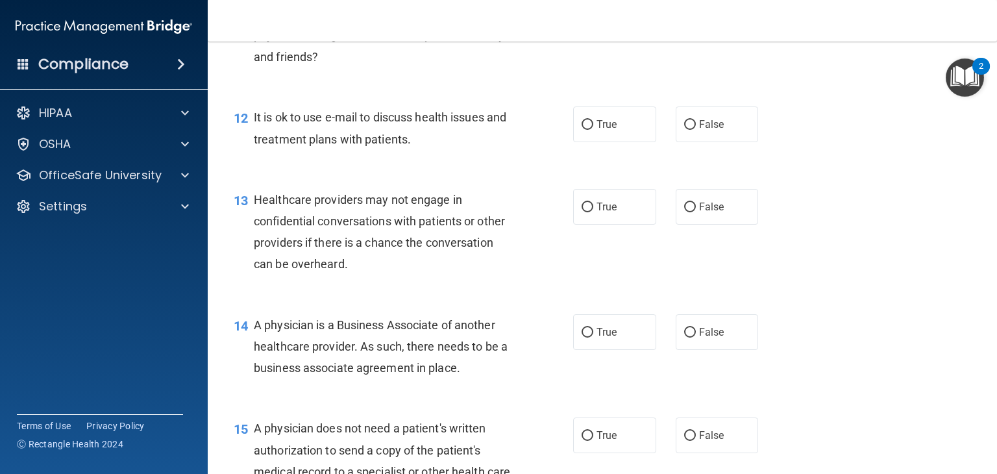
scroll to position [1312, 0]
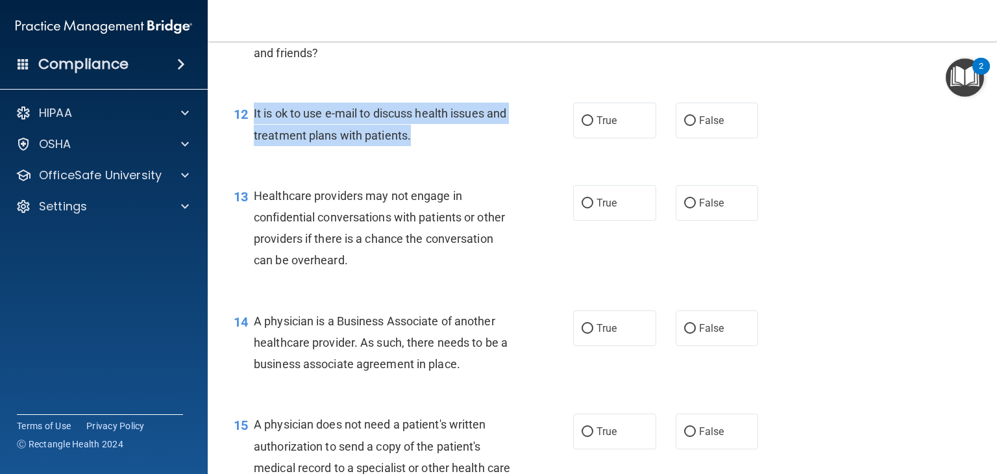
drag, startPoint x: 253, startPoint y: 155, endPoint x: 437, endPoint y: 187, distance: 186.4
click at [437, 145] on div "It is ok to use e-mail to discuss health issues and treatment plans with patien…" at bounding box center [388, 124] width 269 height 43
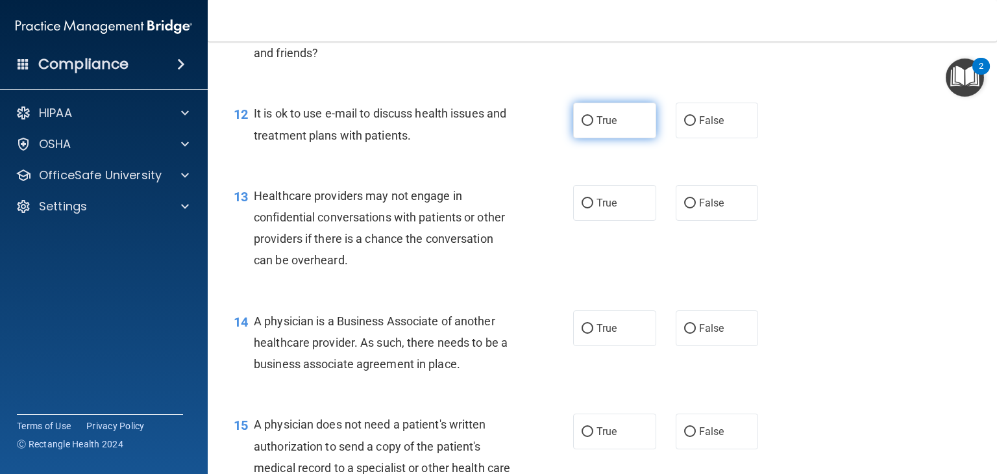
click at [607, 138] on label "True" at bounding box center [614, 121] width 83 height 36
click at [593, 126] on input "True" at bounding box center [587, 121] width 12 height 10
radio input "true"
click at [250, 209] on div "13" at bounding box center [239, 197] width 30 height 24
click at [252, 209] on div "13" at bounding box center [239, 197] width 30 height 24
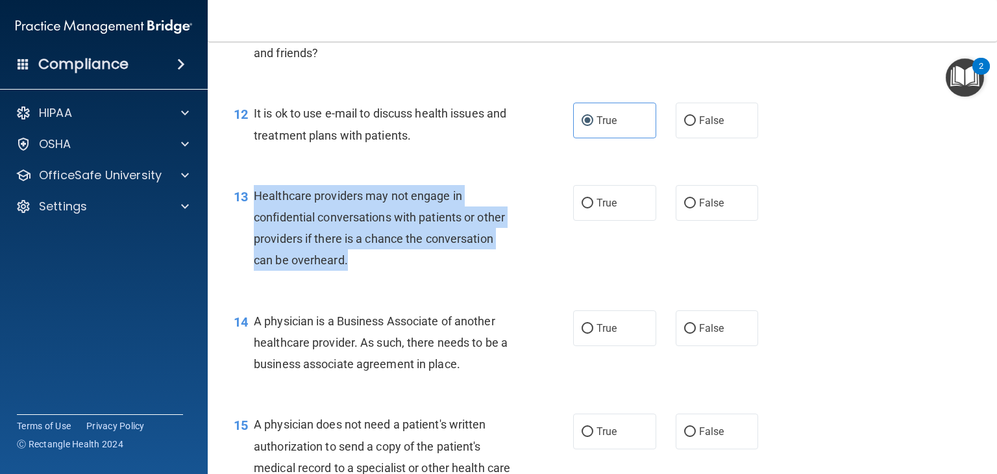
drag, startPoint x: 253, startPoint y: 239, endPoint x: 389, endPoint y: 310, distance: 152.9
click at [389, 271] on div "Healthcare providers may not engage in confidential conversations with patients…" at bounding box center [388, 228] width 269 height 86
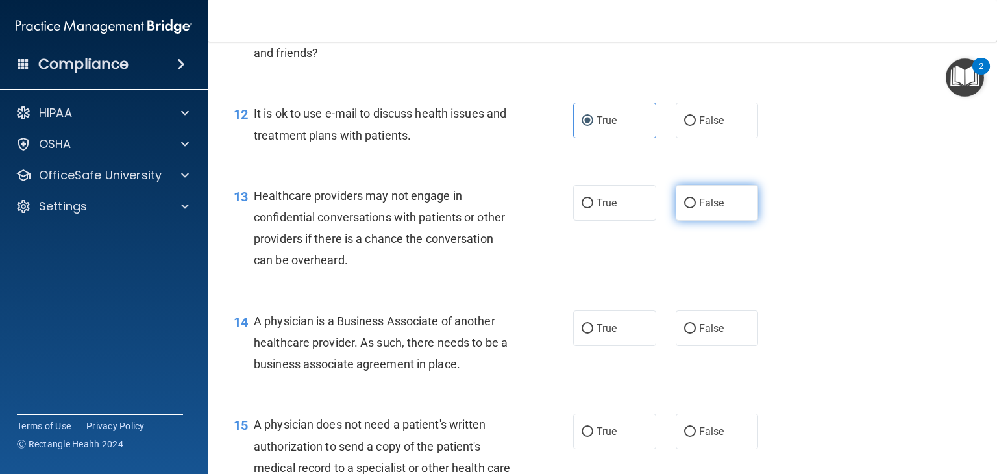
click at [720, 221] on label "False" at bounding box center [716, 203] width 83 height 36
click at [696, 208] on input "False" at bounding box center [690, 204] width 12 height 10
radio input "true"
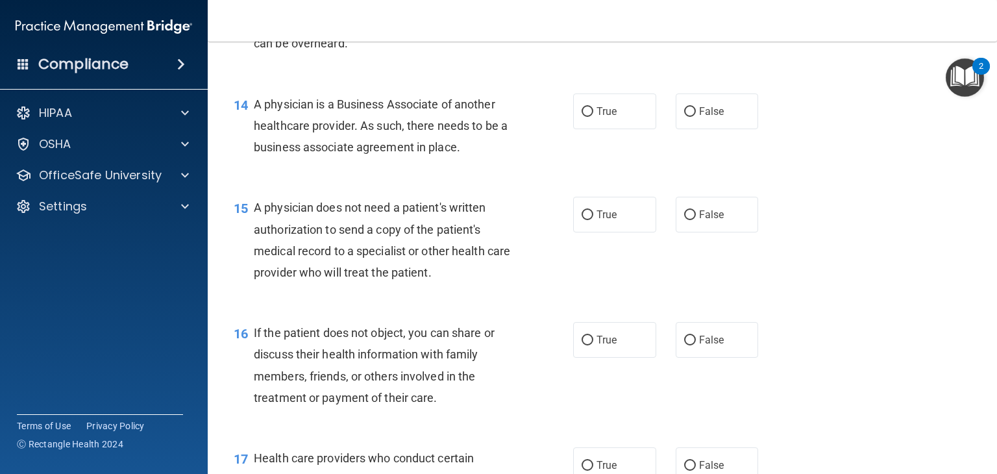
scroll to position [1530, 0]
drag, startPoint x: 459, startPoint y: 189, endPoint x: 257, endPoint y: 151, distance: 206.0
click at [257, 151] on span "A physician is a Business Associate of another healthcare provider. As such, th…" at bounding box center [381, 124] width 254 height 56
click at [696, 128] on label "False" at bounding box center [716, 110] width 83 height 36
click at [696, 115] on input "False" at bounding box center [690, 111] width 12 height 10
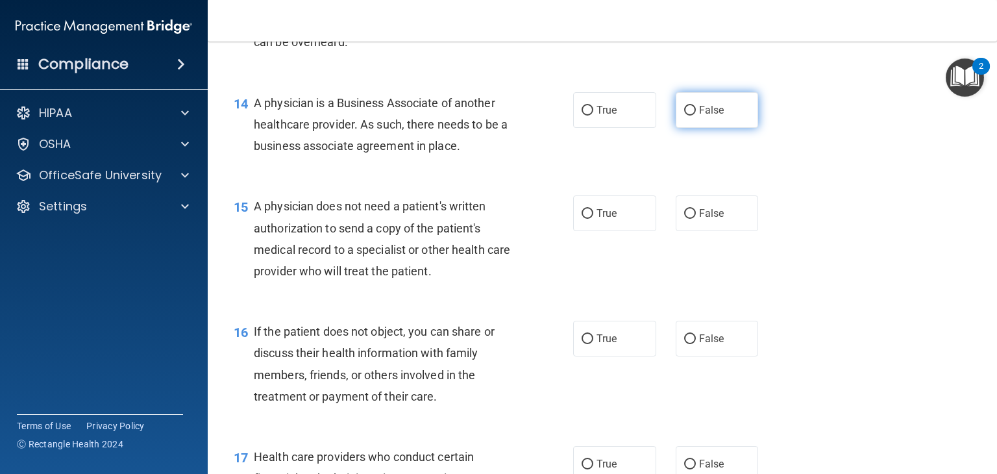
radio input "true"
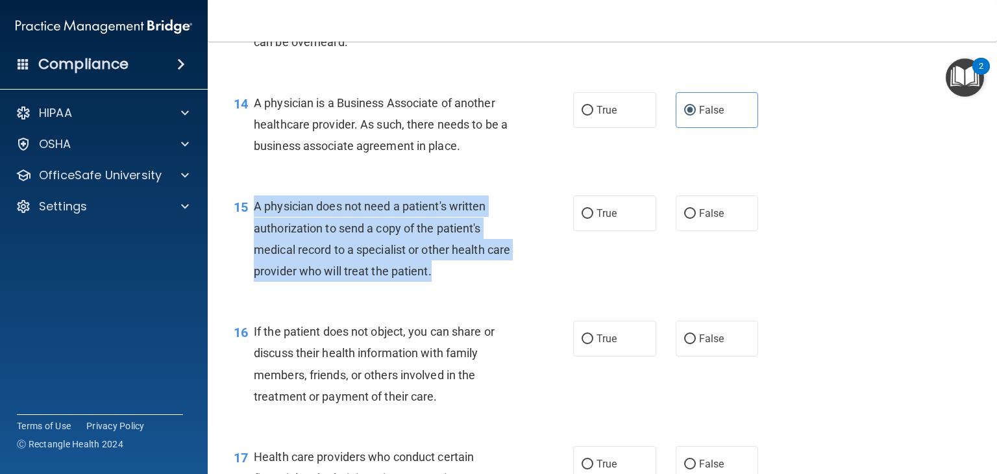
drag, startPoint x: 456, startPoint y: 313, endPoint x: 252, endPoint y: 247, distance: 214.8
click at [252, 247] on div "15 A physician does not need a patient's written authorization to send a copy o…" at bounding box center [403, 241] width 378 height 93
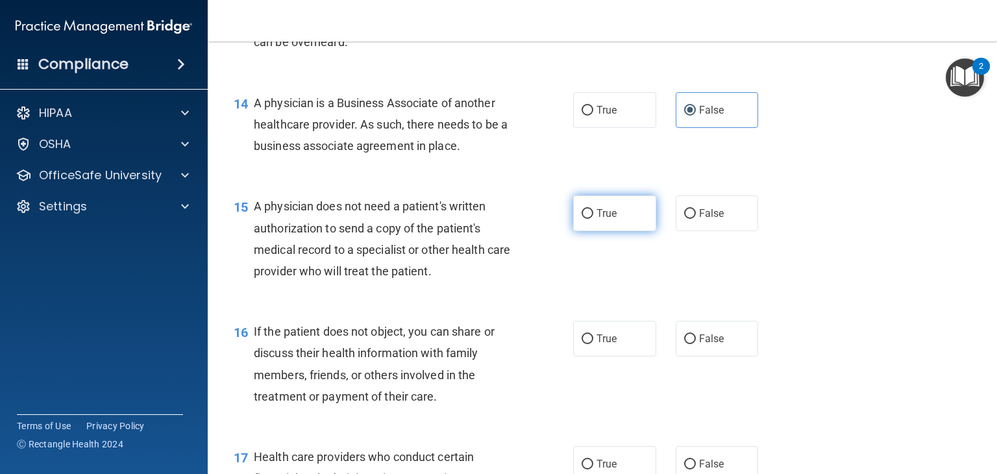
click at [631, 231] on label "True" at bounding box center [614, 213] width 83 height 36
click at [593, 219] on input "True" at bounding box center [587, 214] width 12 height 10
radio input "true"
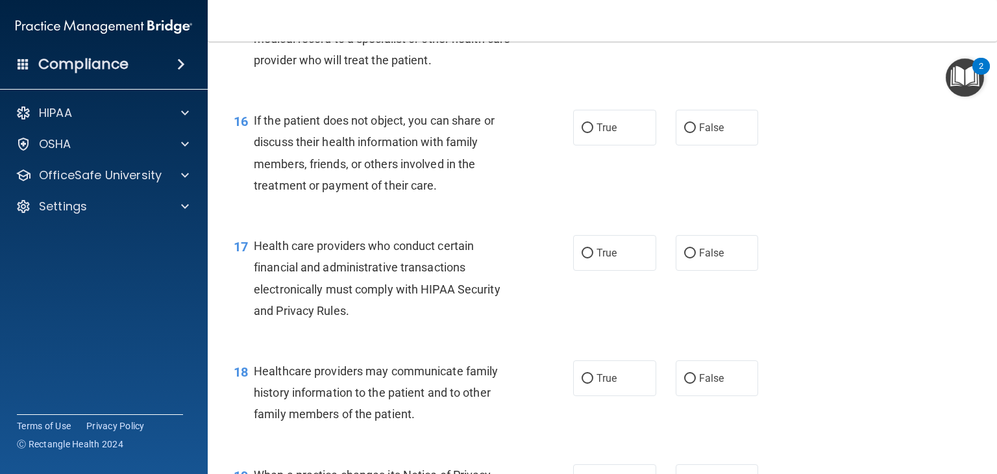
scroll to position [1746, 0]
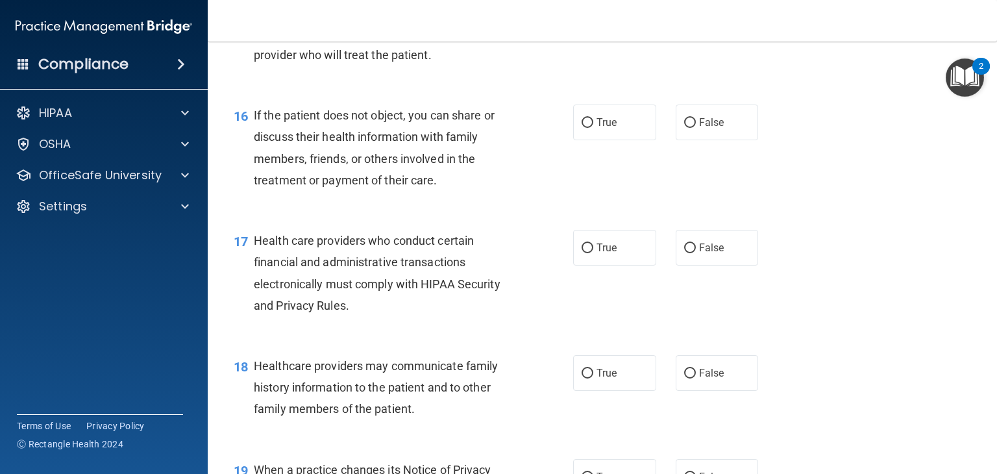
click at [436, 187] on span "If the patient does not object, you can share or discuss their health informati…" at bounding box center [374, 147] width 241 height 79
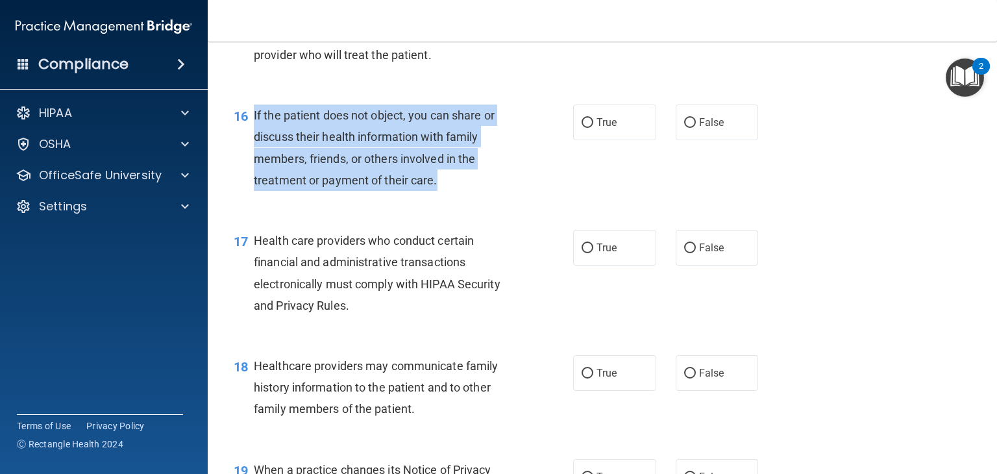
drag, startPoint x: 435, startPoint y: 225, endPoint x: 251, endPoint y: 154, distance: 197.0
click at [251, 154] on div "16 If the patient does not object, you can share or discuss their health inform…" at bounding box center [403, 150] width 378 height 93
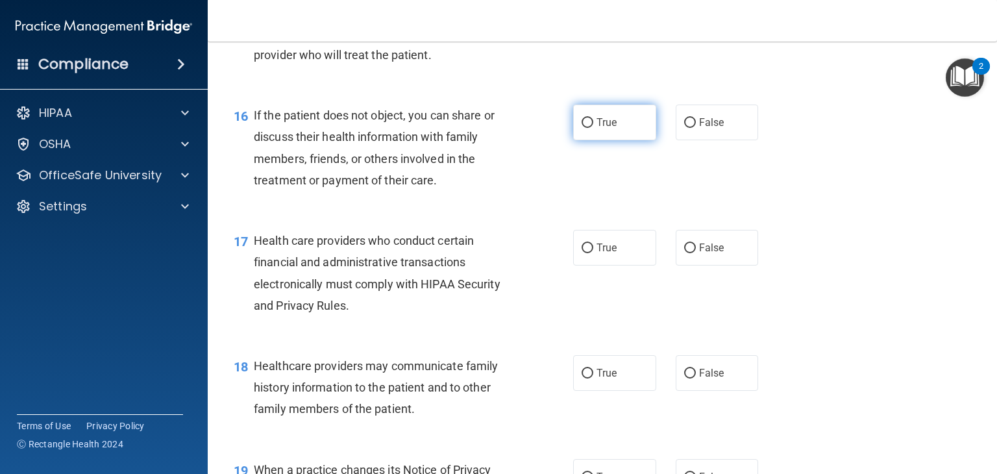
click at [628, 140] on label "True" at bounding box center [614, 122] width 83 height 36
click at [593, 128] on input "True" at bounding box center [587, 123] width 12 height 10
radio input "true"
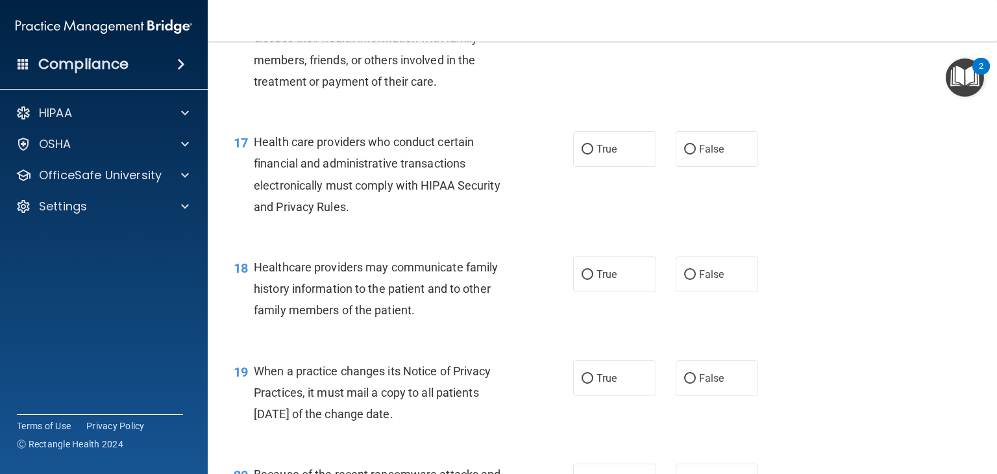
click at [353, 217] on div "Health care providers who conduct certain financial and administrative transact…" at bounding box center [388, 174] width 269 height 86
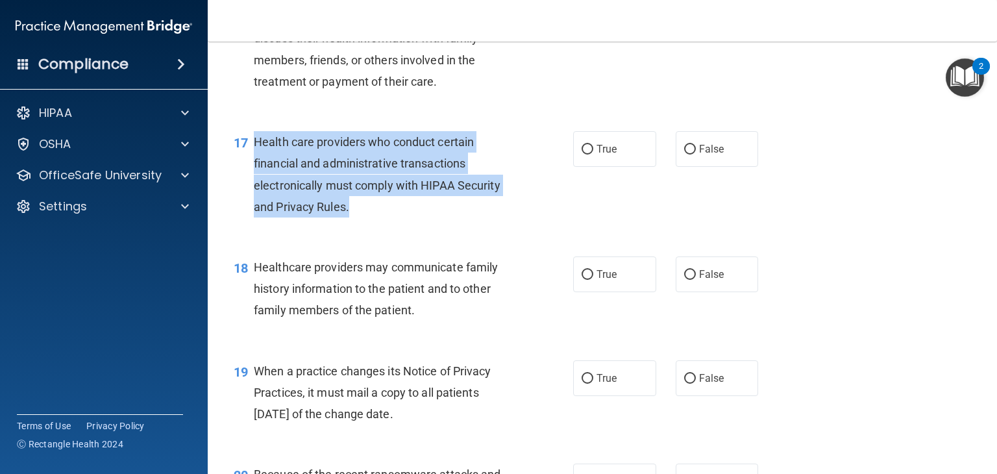
drag, startPoint x: 348, startPoint y: 249, endPoint x: 249, endPoint y: 189, distance: 115.3
click at [249, 189] on div "17 Health care providers who conduct certain financial and administrative trans…" at bounding box center [403, 177] width 378 height 93
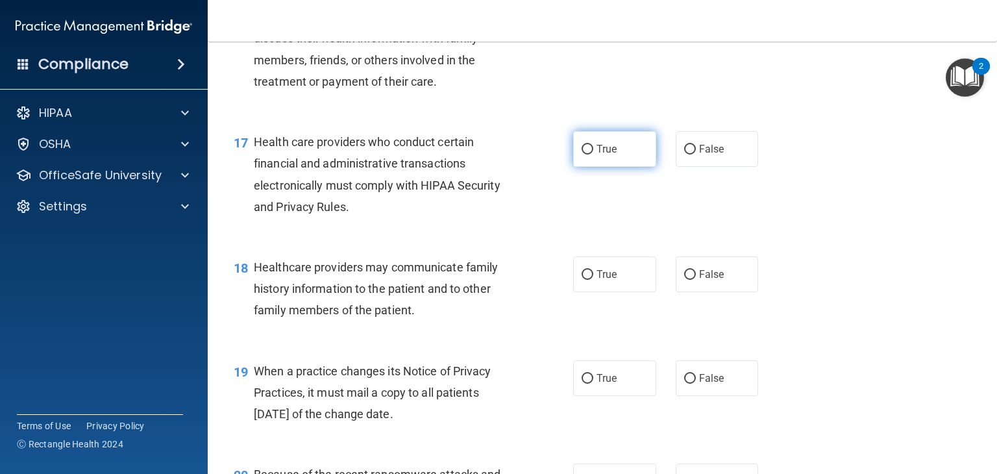
click at [614, 167] on label "True" at bounding box center [614, 149] width 83 height 36
click at [593, 154] on input "True" at bounding box center [587, 150] width 12 height 10
radio input "true"
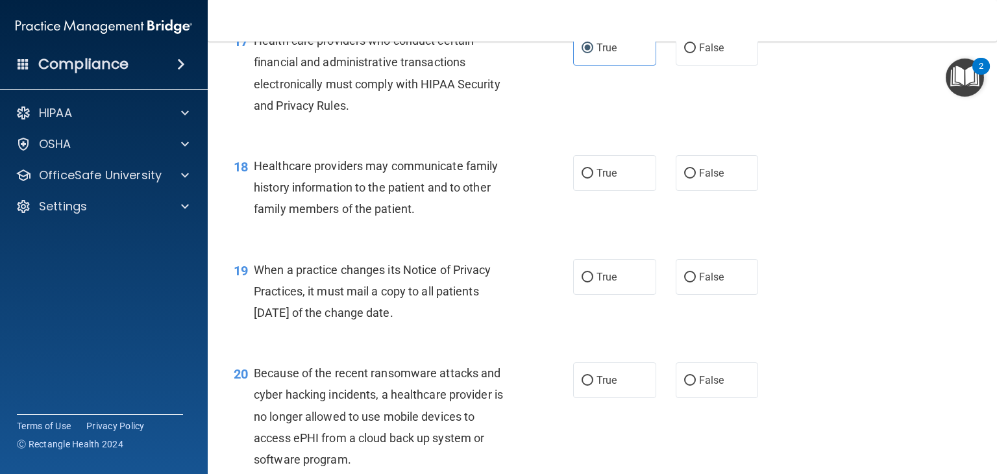
click at [414, 215] on span "Healthcare providers may communicate family history information to the patient …" at bounding box center [376, 187] width 244 height 56
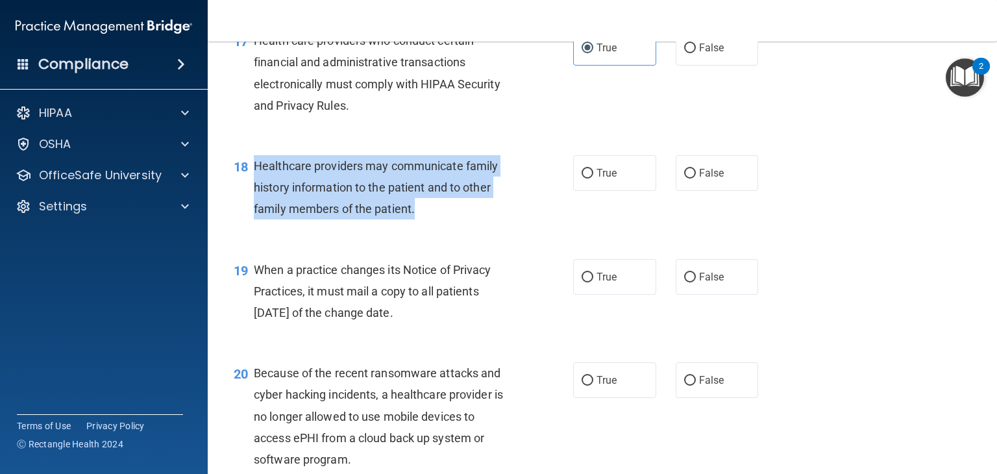
drag, startPoint x: 413, startPoint y: 250, endPoint x: 256, endPoint y: 213, distance: 162.1
click at [256, 213] on span "Healthcare providers may communicate family history information to the patient …" at bounding box center [376, 187] width 244 height 56
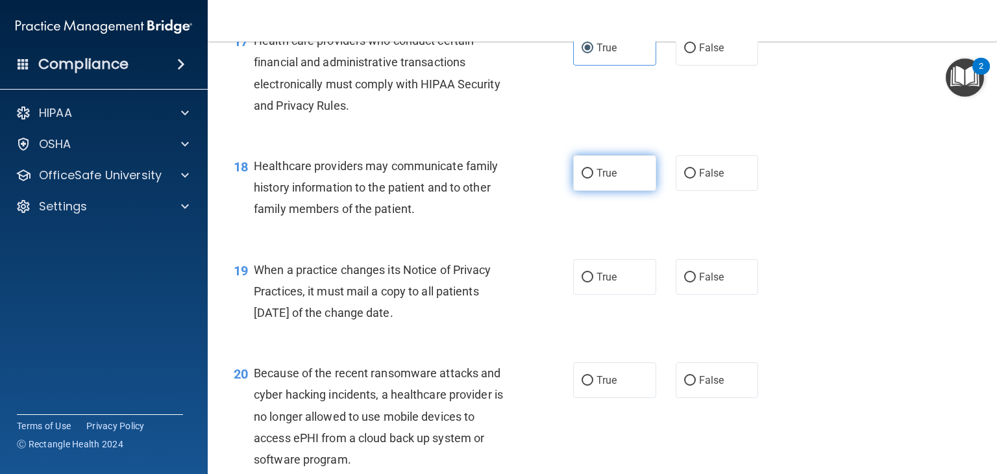
click at [618, 191] on label "True" at bounding box center [614, 173] width 83 height 36
click at [593, 178] on input "True" at bounding box center [587, 174] width 12 height 10
radio input "true"
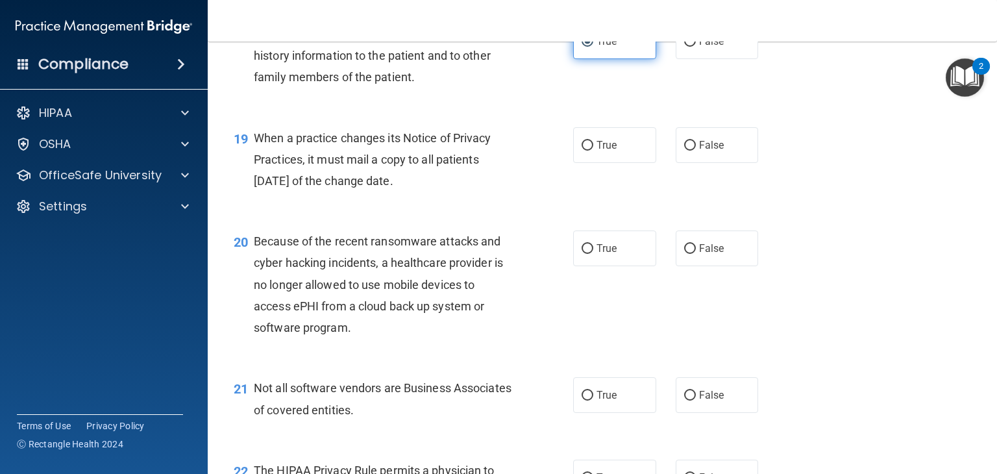
scroll to position [2078, 0]
click at [433, 191] on div "When a practice changes its Notice of Privacy Practices, it must mail a copy to…" at bounding box center [388, 159] width 269 height 65
drag, startPoint x: 431, startPoint y: 224, endPoint x: 254, endPoint y: 175, distance: 183.1
click at [254, 175] on span "When a practice changes its Notice of Privacy Practices, it must mail a copy to…" at bounding box center [372, 158] width 237 height 56
click at [716, 206] on div "19 When a practice changes its Notice of Privacy Practices, it must mail a copy…" at bounding box center [602, 162] width 757 height 104
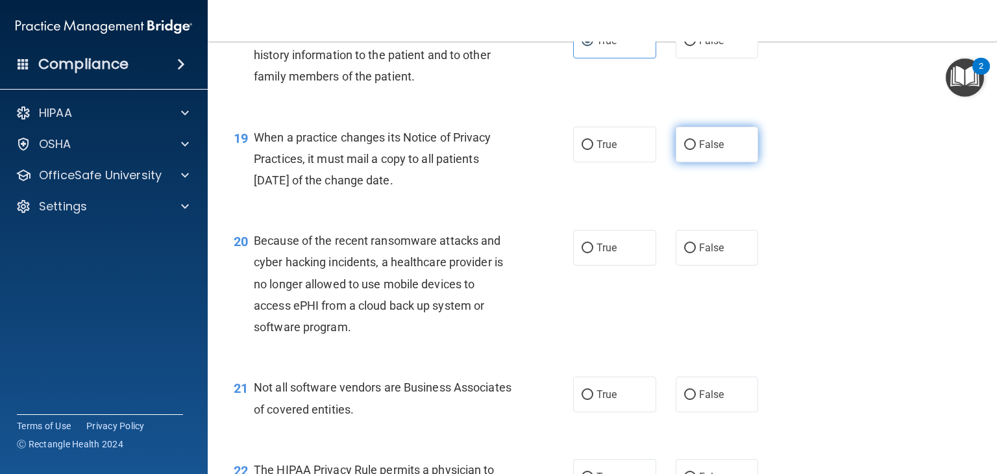
click at [723, 162] on label "False" at bounding box center [716, 145] width 83 height 36
click at [696, 150] on input "False" at bounding box center [690, 145] width 12 height 10
radio input "true"
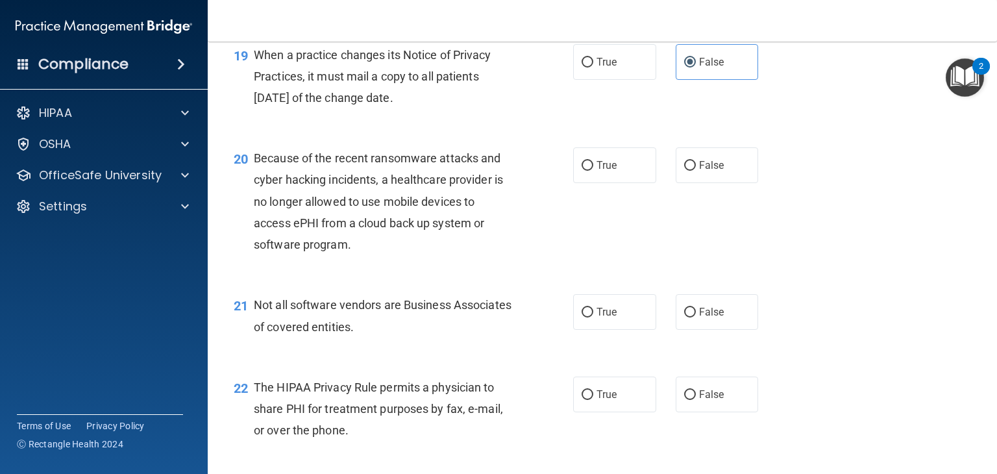
scroll to position [2161, 0]
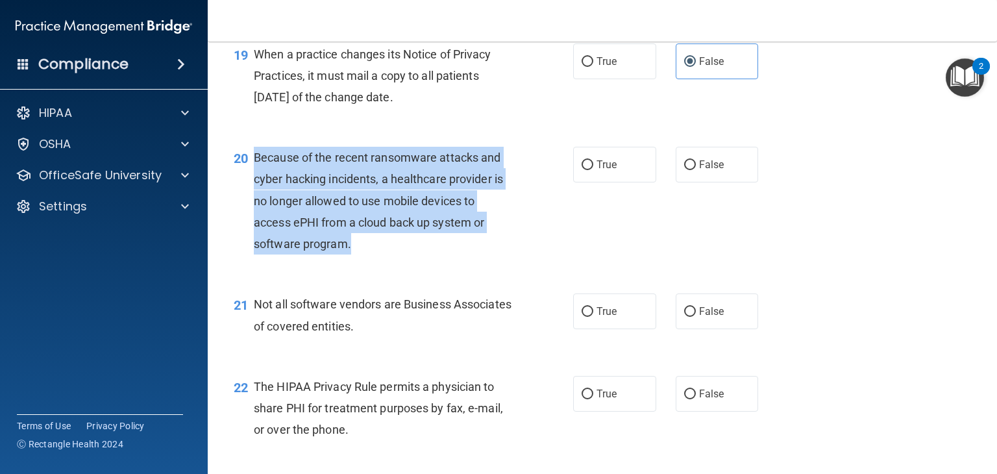
drag, startPoint x: 348, startPoint y: 287, endPoint x: 253, endPoint y: 203, distance: 126.9
click at [254, 203] on span "Because of the recent ransomware attacks and cyber hacking incidents, a healthc…" at bounding box center [378, 201] width 249 height 100
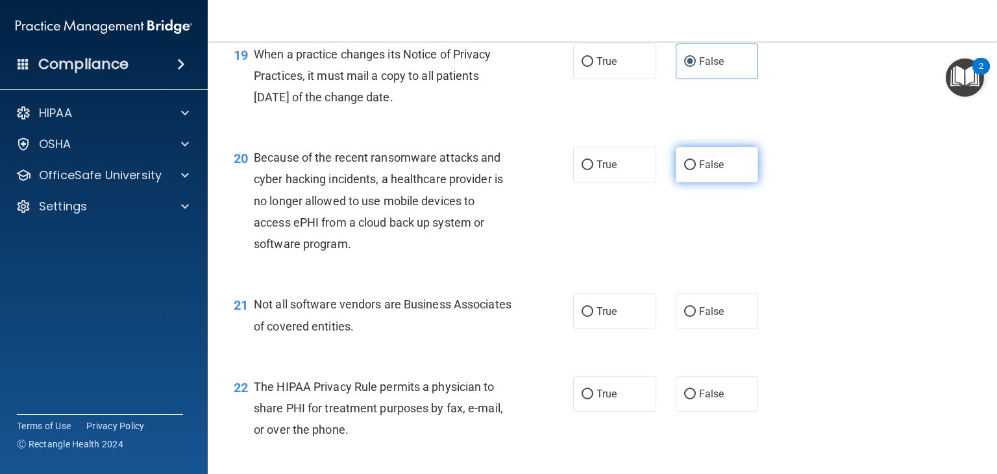
click at [700, 171] on span "False" at bounding box center [711, 164] width 25 height 12
click at [696, 170] on input "False" at bounding box center [690, 165] width 12 height 10
radio input "true"
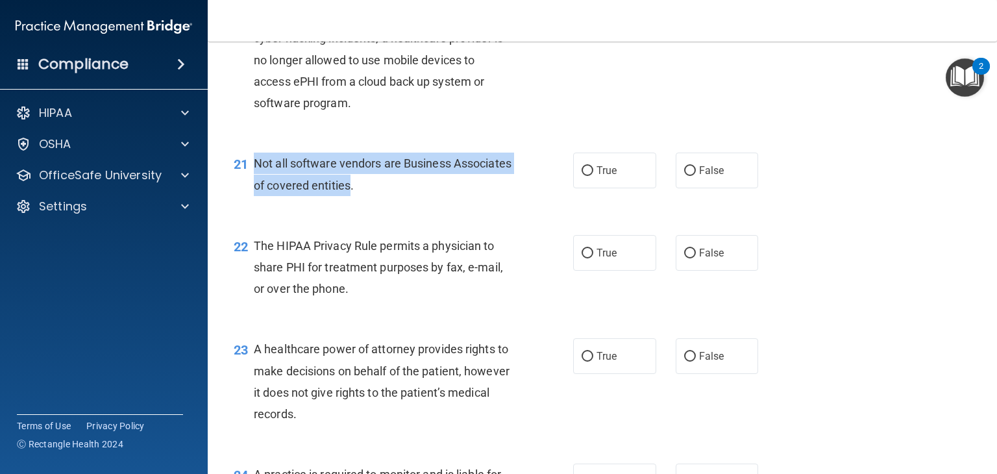
drag, startPoint x: 413, startPoint y: 227, endPoint x: 246, endPoint y: 212, distance: 167.5
click at [246, 202] on div "21 Not all software vendors are Business Associates of covered entities." at bounding box center [403, 176] width 378 height 49
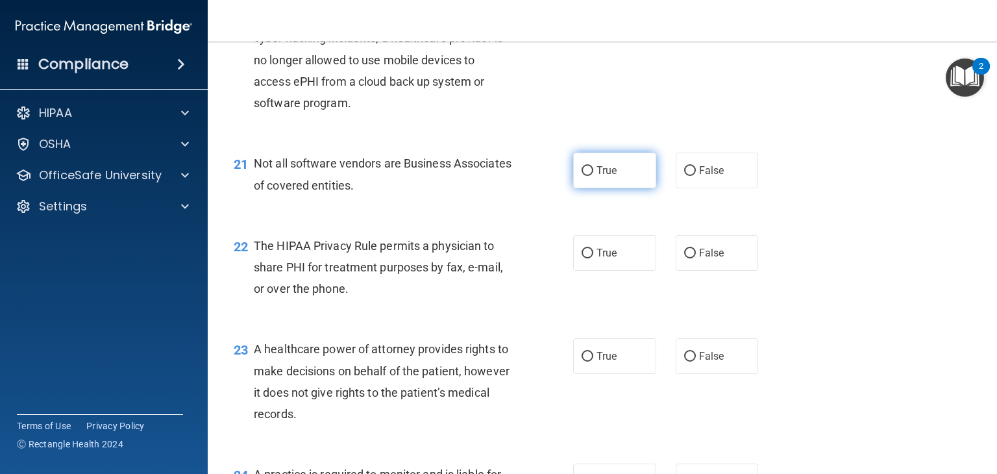
click at [634, 188] on label "True" at bounding box center [614, 170] width 83 height 36
click at [593, 176] on input "True" at bounding box center [587, 171] width 12 height 10
radio input "true"
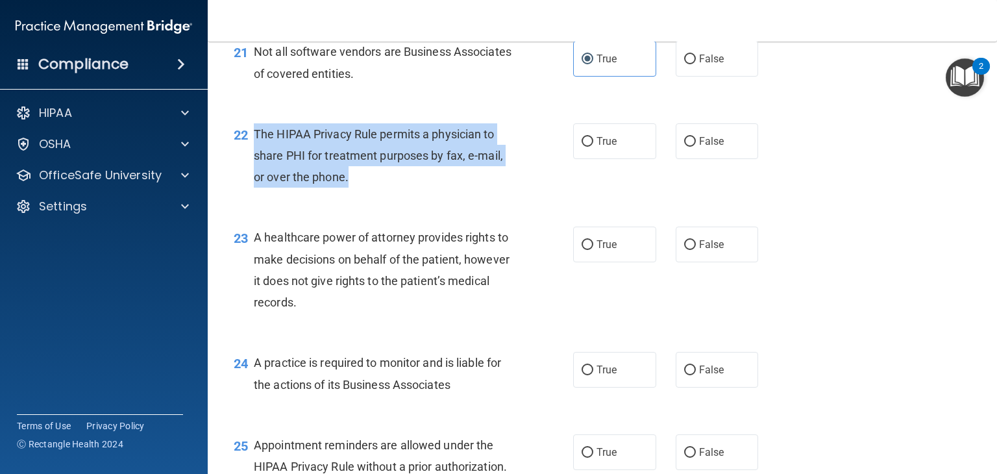
drag, startPoint x: 346, startPoint y: 217, endPoint x: 245, endPoint y: 178, distance: 108.7
click at [245, 178] on div "22 The HIPAA Privacy Rule permits a physician to share PHI for treatment purpos…" at bounding box center [403, 158] width 378 height 71
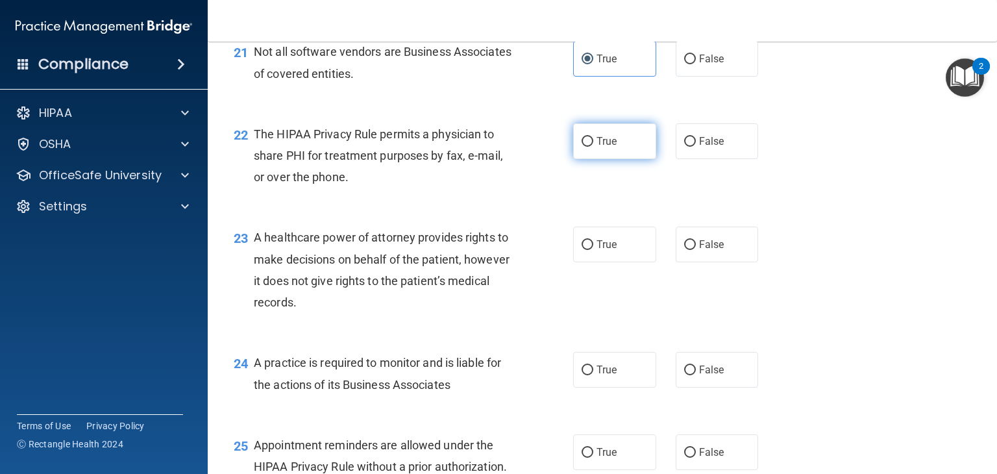
click at [638, 159] on label "True" at bounding box center [614, 141] width 83 height 36
click at [593, 147] on input "True" at bounding box center [587, 142] width 12 height 10
radio input "true"
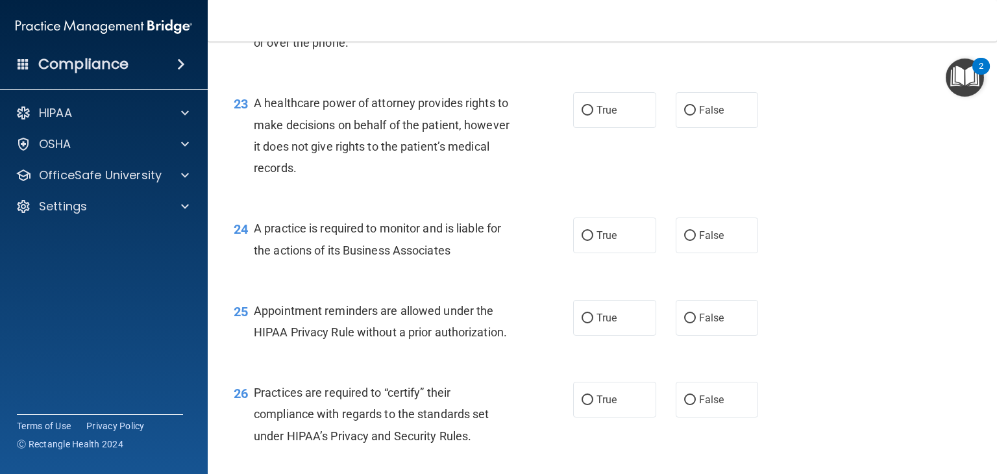
scroll to position [2549, 0]
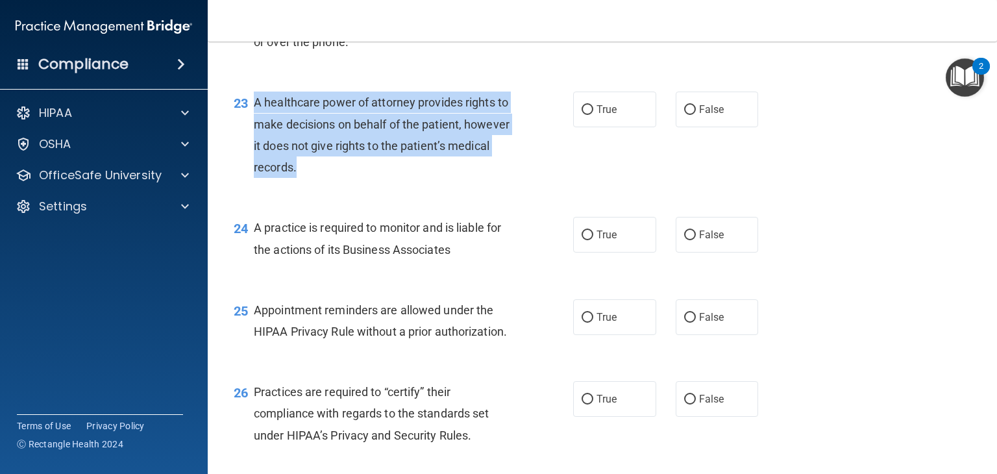
drag, startPoint x: 340, startPoint y: 208, endPoint x: 249, endPoint y: 143, distance: 111.3
click at [249, 143] on div "23 A healthcare power of attorney provides rights to make decisions on behalf o…" at bounding box center [403, 137] width 378 height 93
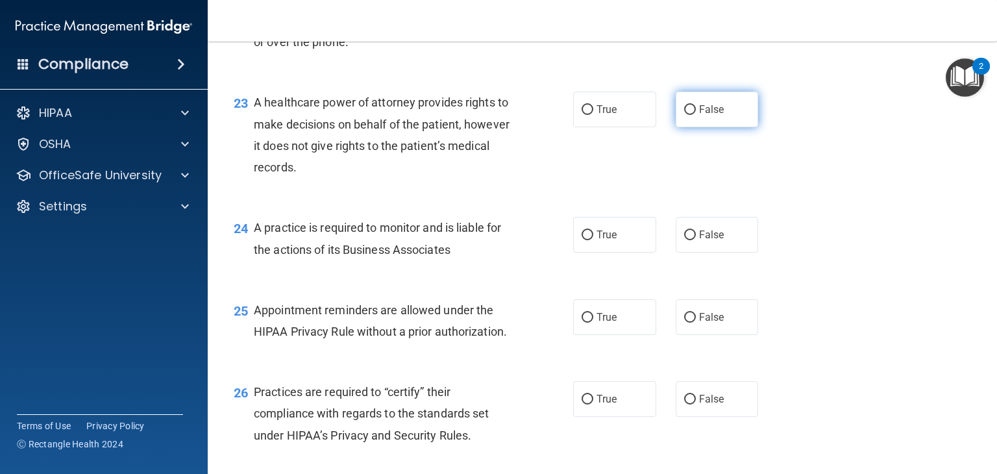
click at [725, 127] on label "False" at bounding box center [716, 109] width 83 height 36
click at [696, 115] on input "False" at bounding box center [690, 110] width 12 height 10
radio input "true"
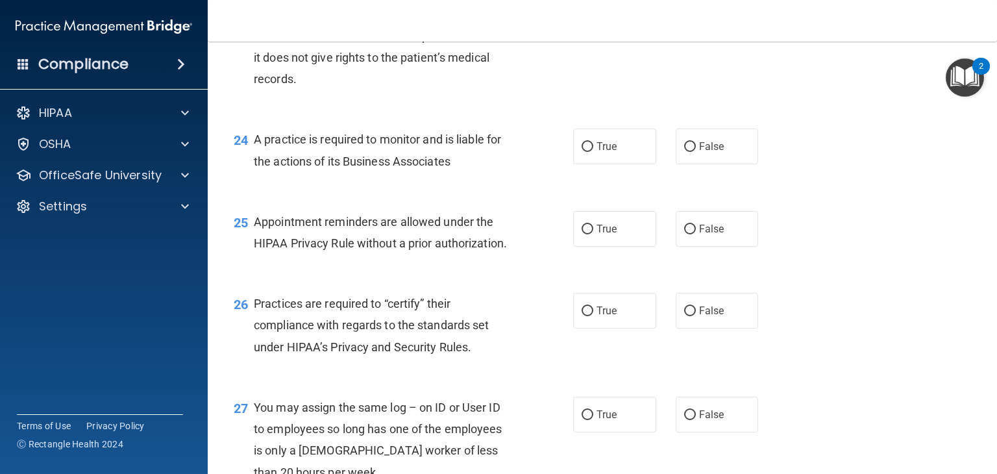
scroll to position [2639, 0]
click at [456, 169] on div "A practice is required to monitor and is liable for the actions of its Business…" at bounding box center [388, 148] width 269 height 43
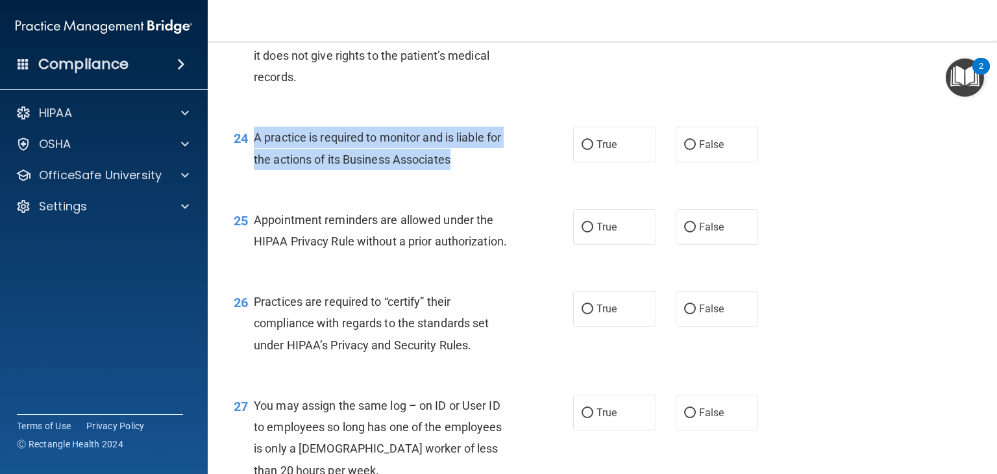
drag, startPoint x: 452, startPoint y: 204, endPoint x: 252, endPoint y: 184, distance: 201.5
click at [252, 176] on div "24 A practice is required to monitor and is liable for the actions of its Busin…" at bounding box center [403, 151] width 378 height 49
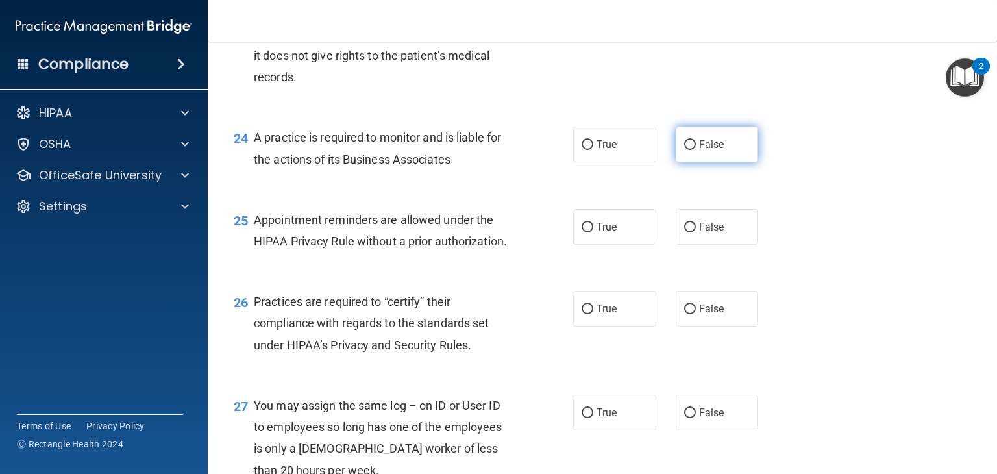
click at [724, 162] on label "False" at bounding box center [716, 145] width 83 height 36
click at [696, 150] on input "False" at bounding box center [690, 145] width 12 height 10
radio input "true"
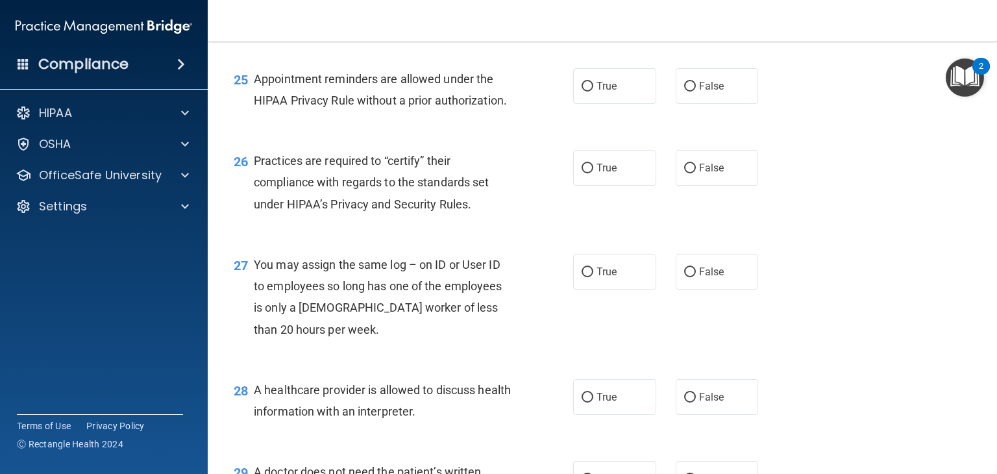
click at [509, 111] on div "Appointment reminders are allowed under the HIPAA Privacy Rule without a prior …" at bounding box center [388, 89] width 269 height 43
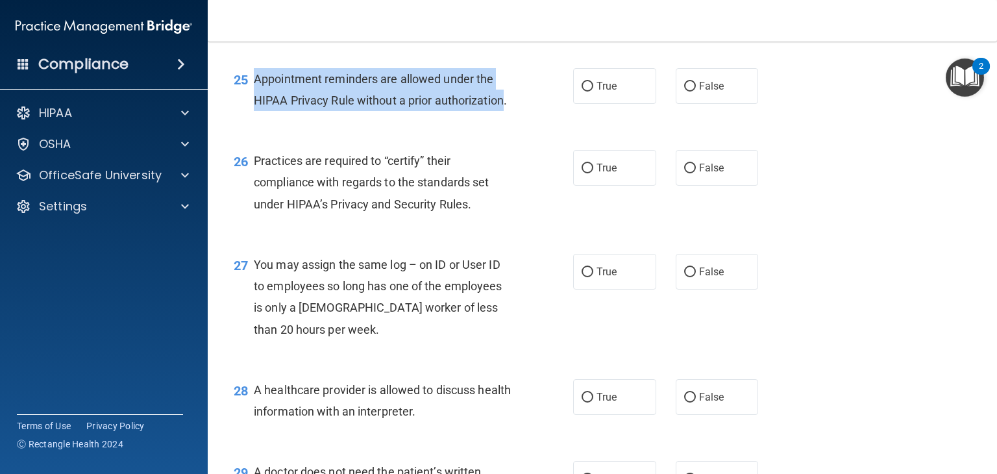
drag, startPoint x: 505, startPoint y: 143, endPoint x: 252, endPoint y: 130, distance: 254.0
click at [252, 117] on div "25 Appointment reminders are allowed under the HIPAA Privacy Rule without a pri…" at bounding box center [403, 92] width 378 height 49
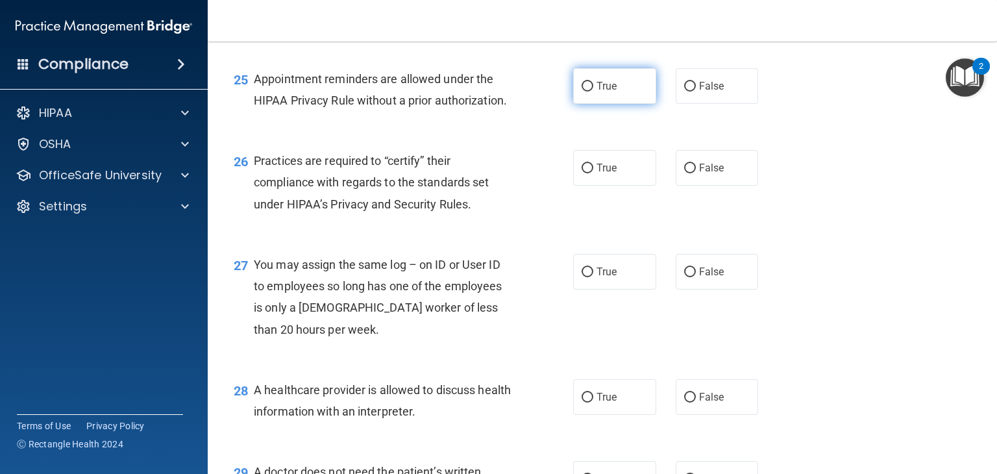
click at [620, 104] on label "True" at bounding box center [614, 86] width 83 height 36
click at [593, 91] on input "True" at bounding box center [587, 87] width 12 height 10
radio input "true"
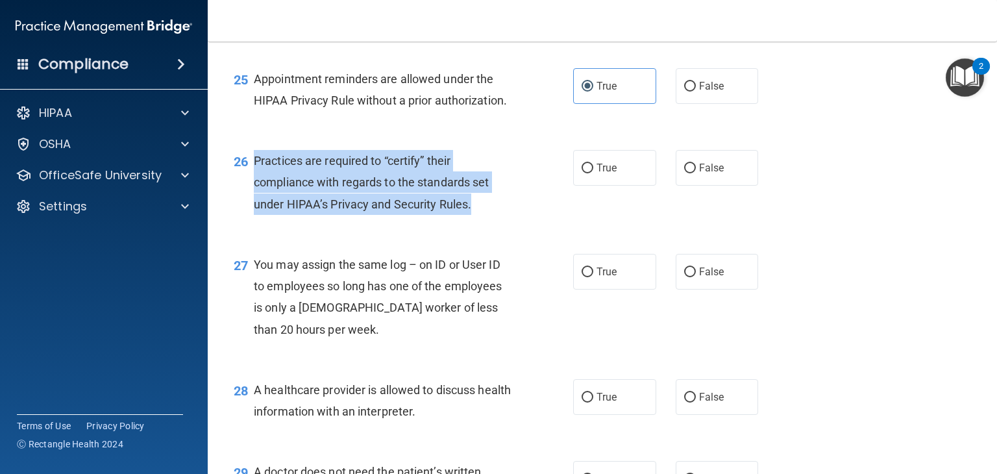
drag, startPoint x: 470, startPoint y: 249, endPoint x: 250, endPoint y: 206, distance: 224.1
click at [250, 206] on div "26 Practices are required to “certify” their compliance with regards to the sta…" at bounding box center [403, 185] width 378 height 71
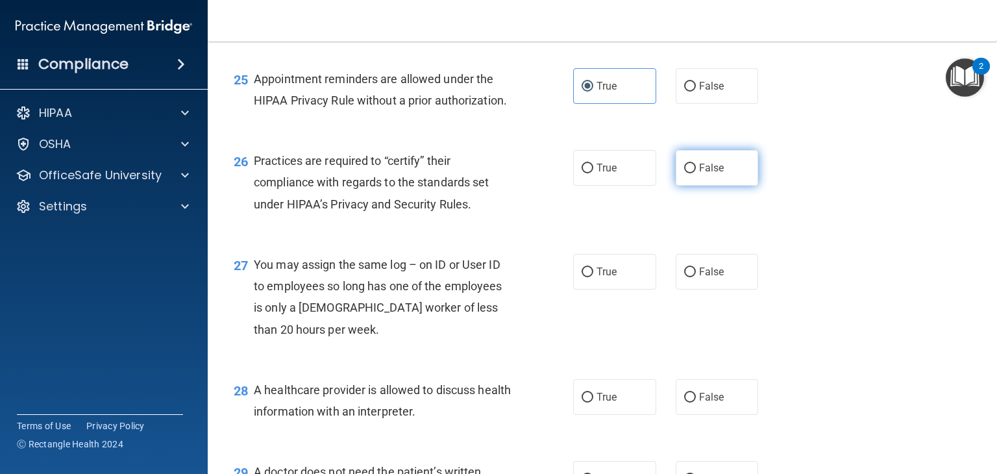
click at [725, 186] on label "False" at bounding box center [716, 168] width 83 height 36
click at [696, 173] on input "False" at bounding box center [690, 169] width 12 height 10
radio input "true"
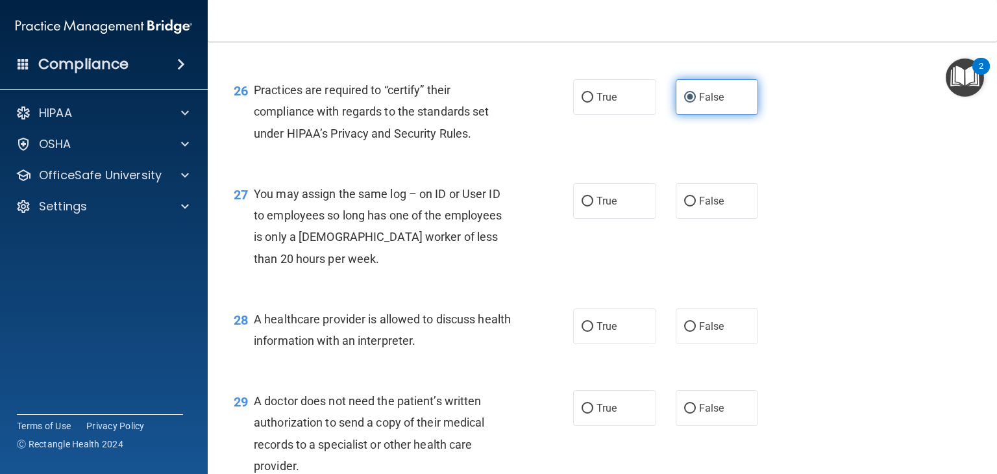
scroll to position [2852, 0]
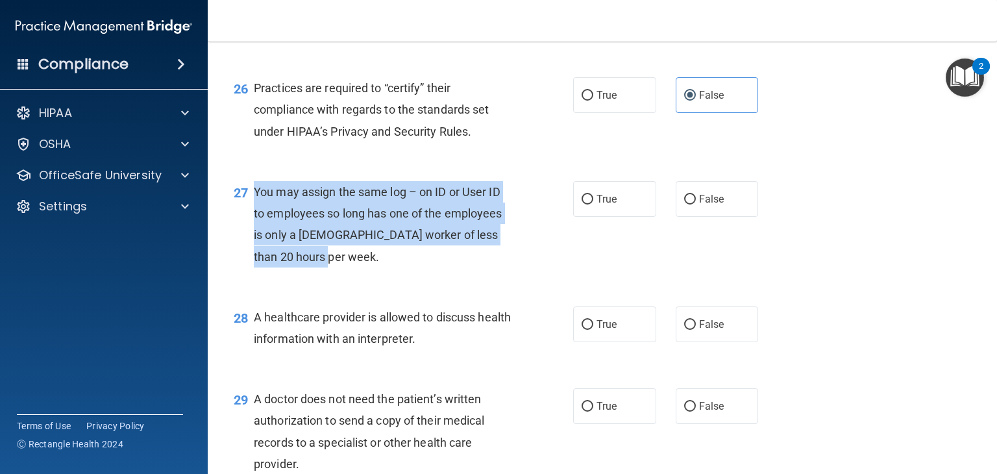
drag, startPoint x: 302, startPoint y: 298, endPoint x: 254, endPoint y: 230, distance: 83.7
click at [254, 230] on span "You may assign the same log – on ID or User ID to employees so long has one of …" at bounding box center [378, 224] width 249 height 79
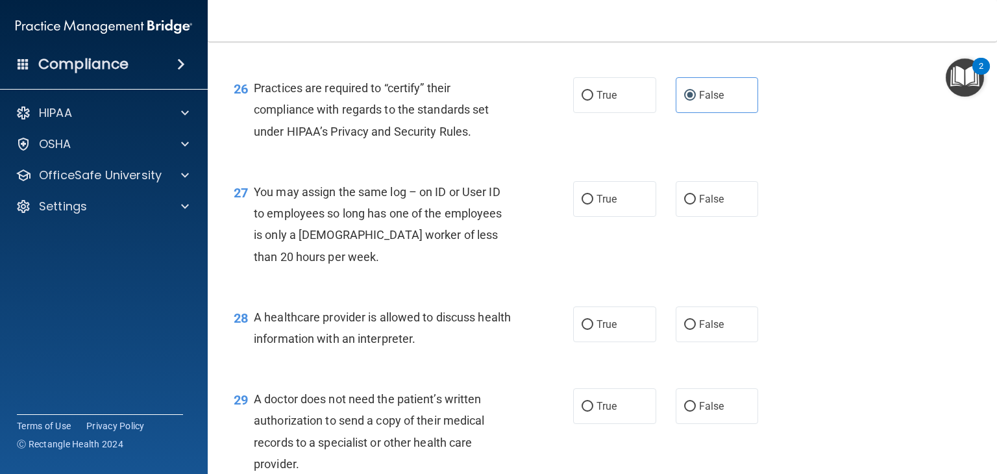
click at [717, 265] on div "27 You may assign the same log – on ID or User ID to employees so long has one …" at bounding box center [602, 227] width 757 height 125
click at [715, 205] on span "False" at bounding box center [711, 199] width 25 height 12
click at [696, 204] on input "False" at bounding box center [690, 200] width 12 height 10
radio input "true"
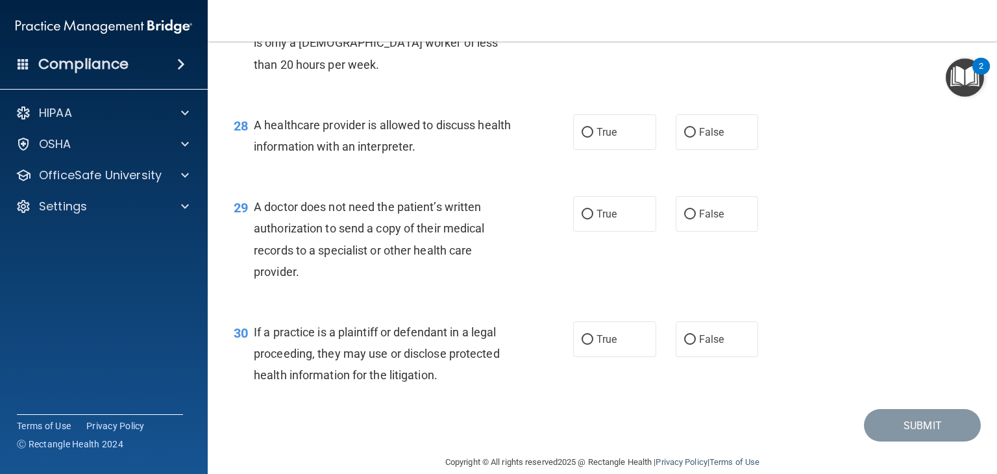
scroll to position [3065, 0]
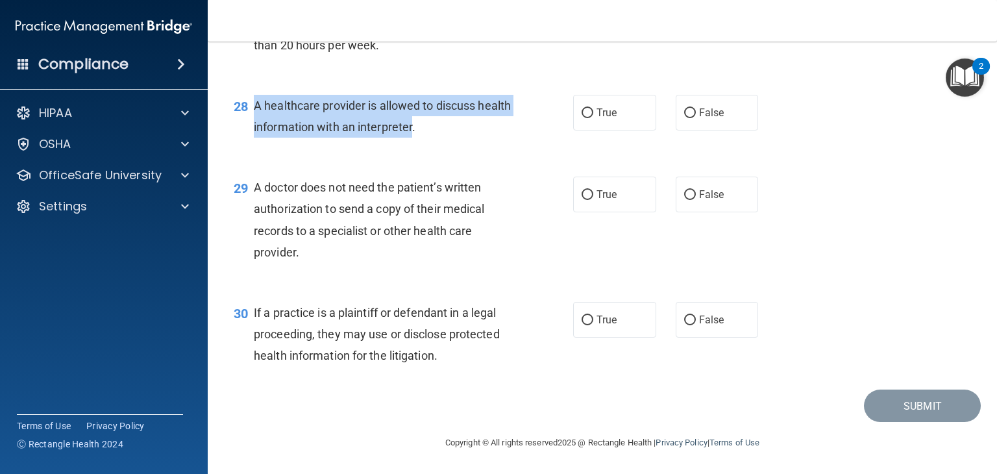
drag, startPoint x: 448, startPoint y: 165, endPoint x: 254, endPoint y: 147, distance: 194.2
click at [254, 134] on span "A healthcare provider is allowed to discuss health information with an interpre…" at bounding box center [382, 116] width 257 height 35
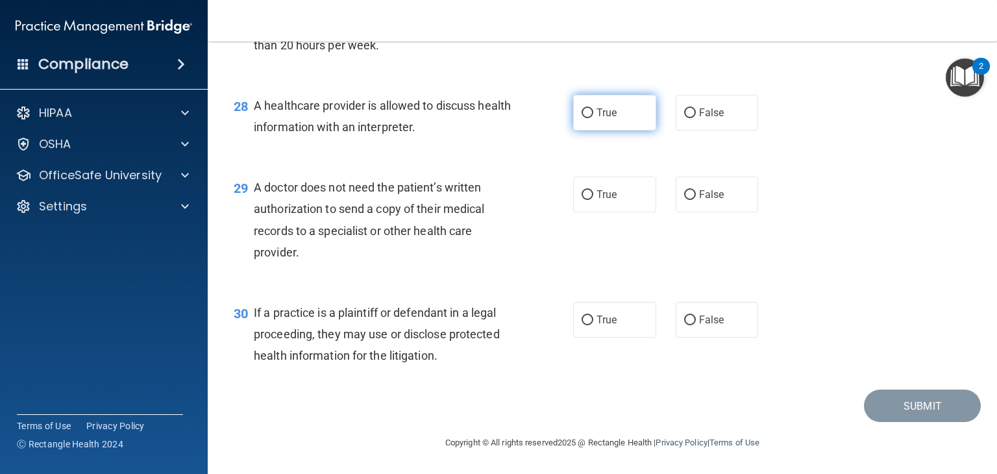
click at [636, 130] on label "True" at bounding box center [614, 113] width 83 height 36
click at [593, 118] on input "True" at bounding box center [587, 113] width 12 height 10
radio input "true"
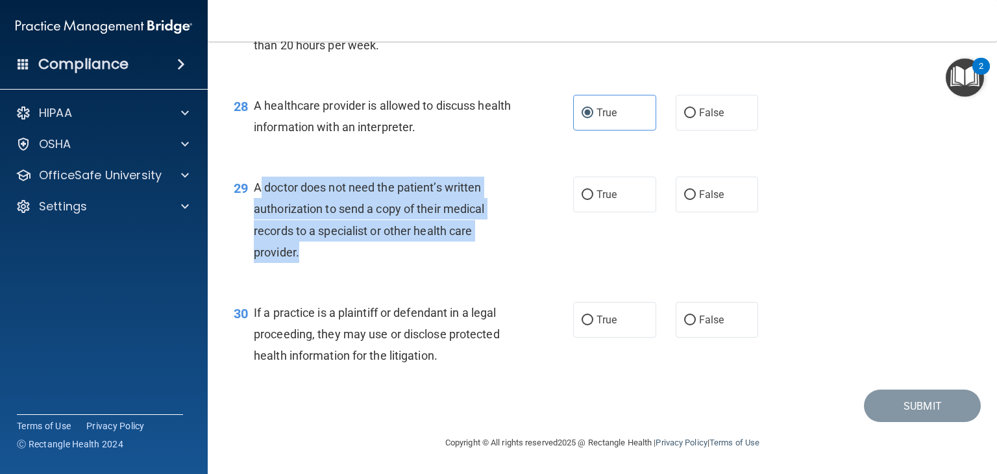
drag, startPoint x: 296, startPoint y: 250, endPoint x: 253, endPoint y: 188, distance: 75.6
click at [254, 188] on span "A doctor does not need the patient’s written authorization to send a copy of th…" at bounding box center [369, 219] width 231 height 79
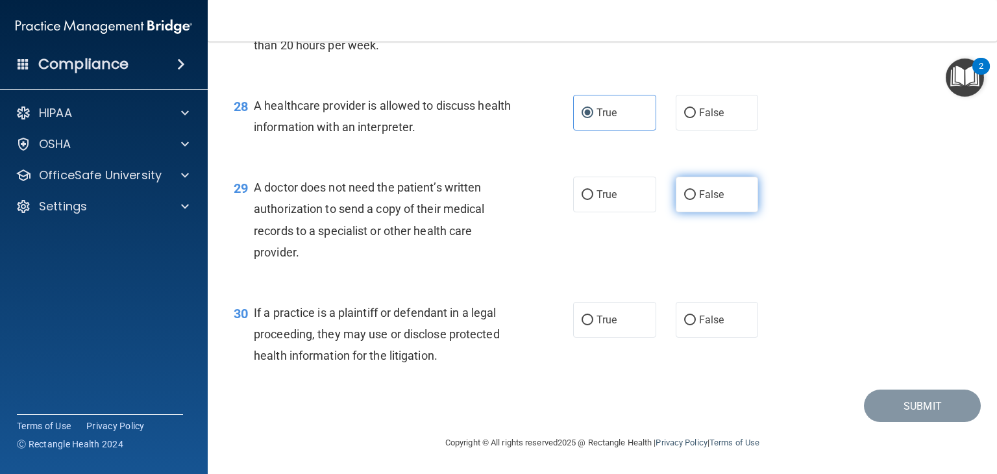
click at [735, 201] on label "False" at bounding box center [716, 194] width 83 height 36
click at [696, 200] on input "False" at bounding box center [690, 195] width 12 height 10
radio input "true"
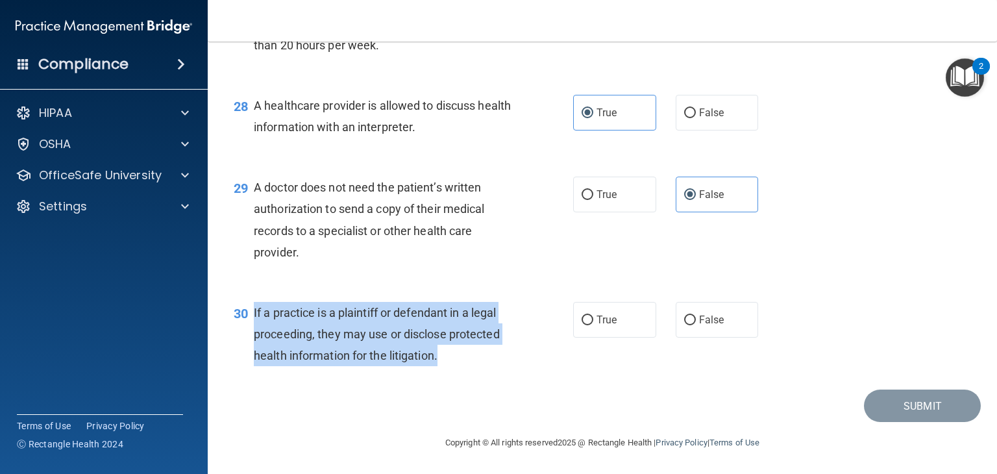
drag, startPoint x: 438, startPoint y: 359, endPoint x: 253, endPoint y: 317, distance: 189.7
click at [254, 317] on span "If a practice is a plaintiff or defendant in a legal proceeding, they may use o…" at bounding box center [377, 334] width 246 height 56
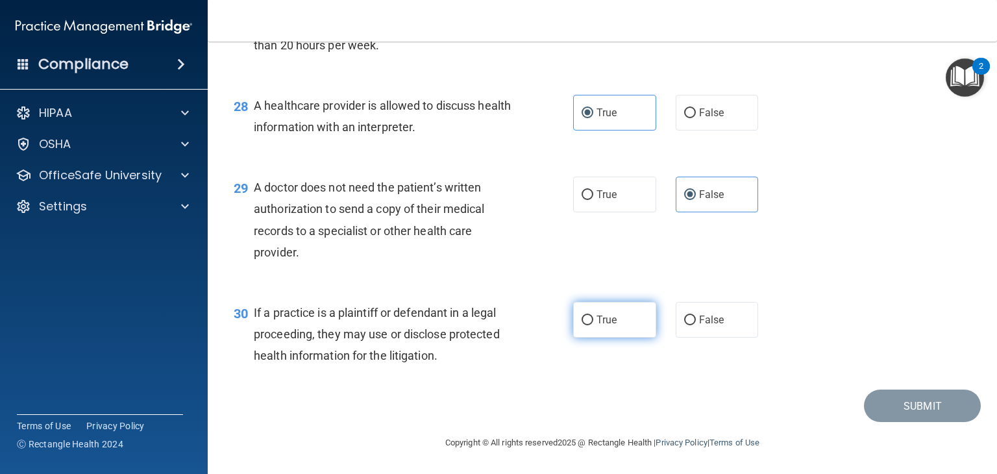
click at [613, 330] on label "True" at bounding box center [614, 320] width 83 height 36
click at [593, 325] on input "True" at bounding box center [587, 320] width 12 height 10
radio input "true"
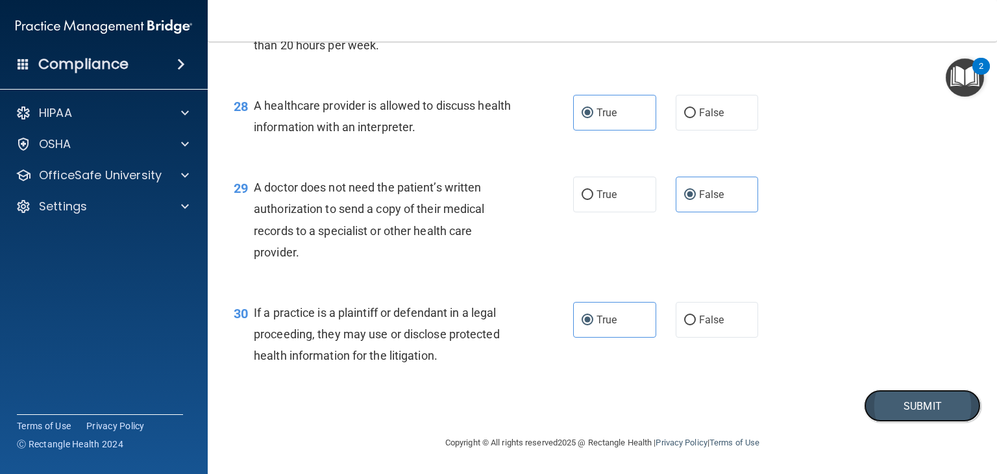
click at [905, 406] on button "Submit" at bounding box center [922, 405] width 117 height 33
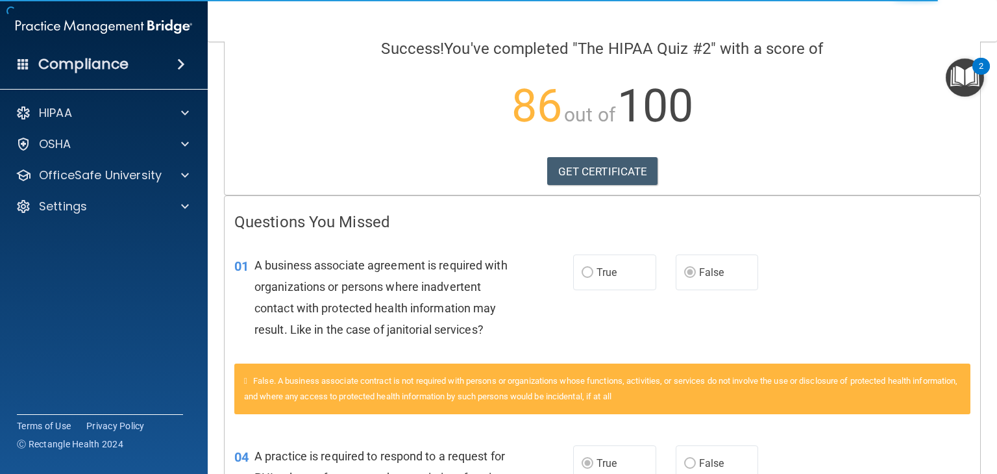
scroll to position [122, 0]
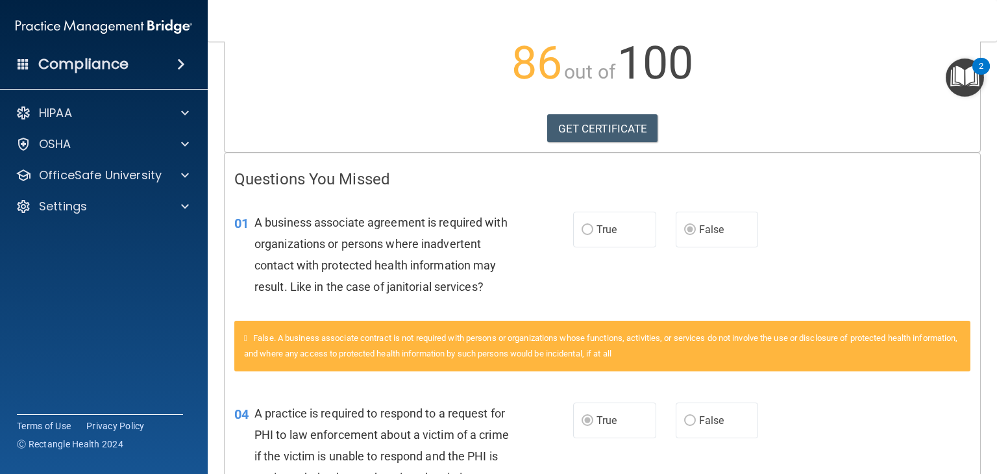
scroll to position [151, 0]
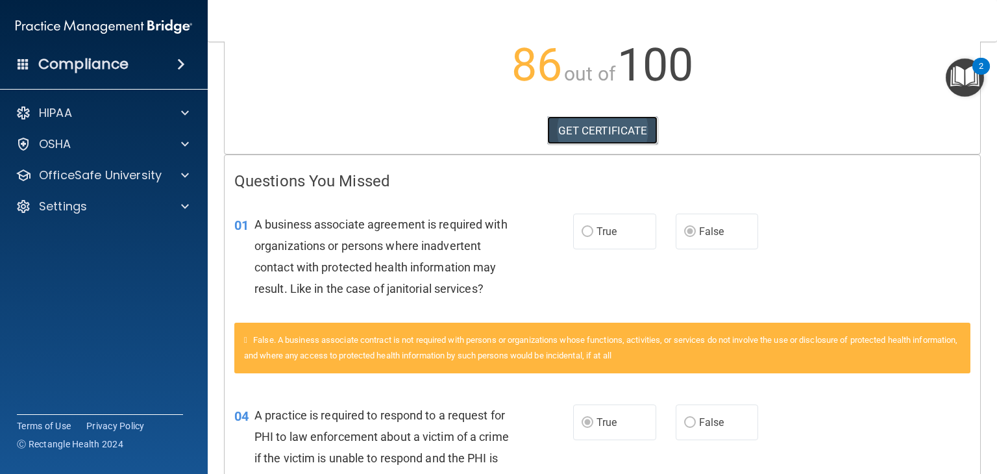
click at [618, 124] on link "GET CERTIFICATE" at bounding box center [602, 130] width 111 height 29
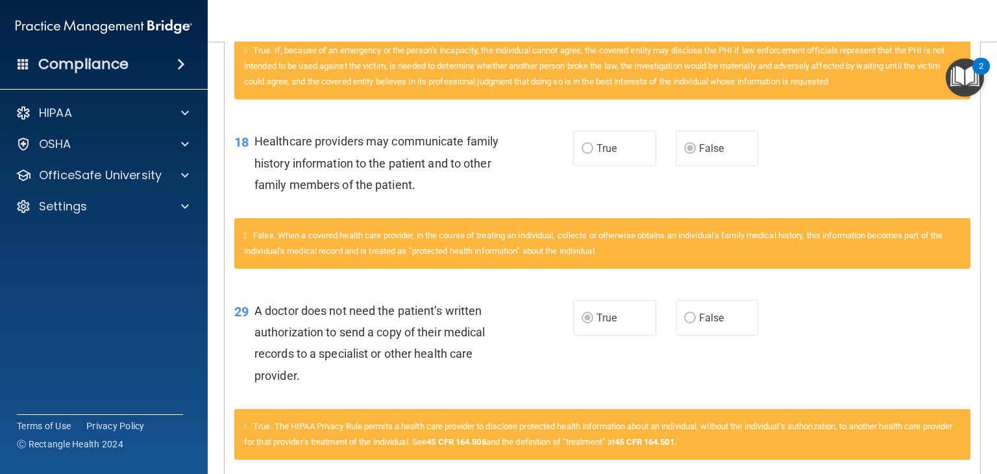
scroll to position [714, 0]
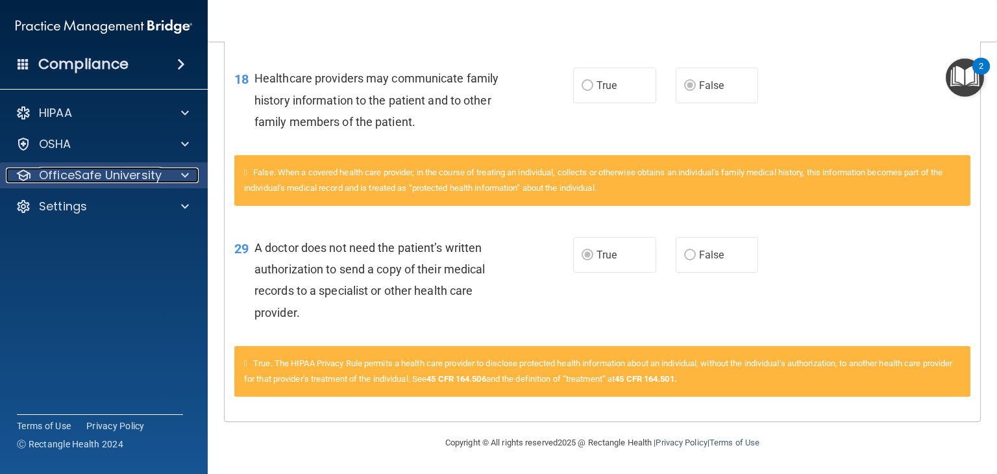
click at [137, 167] on p "OfficeSafe University" at bounding box center [100, 175] width 123 height 16
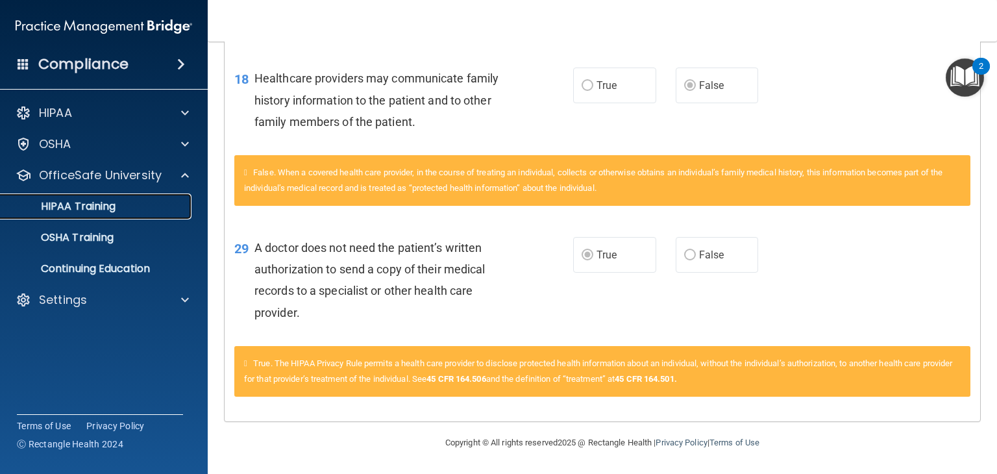
click at [140, 215] on link "HIPAA Training" at bounding box center [89, 206] width 204 height 26
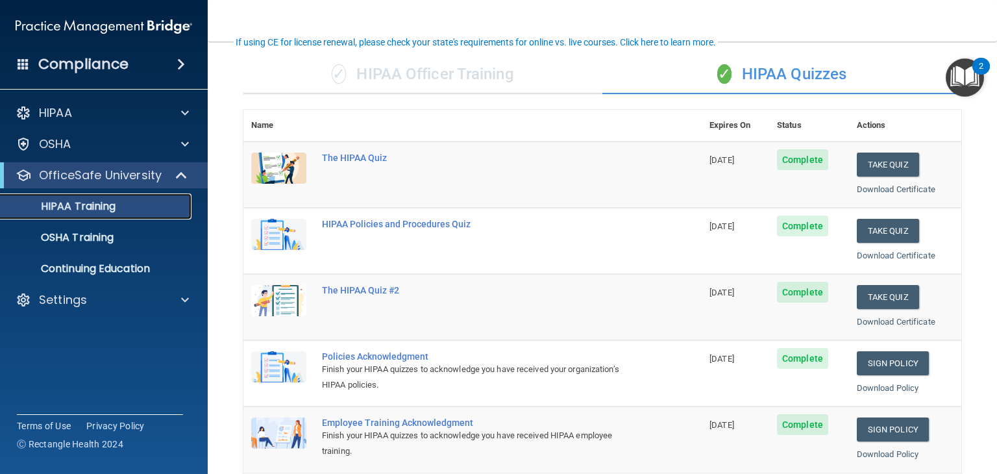
scroll to position [90, 0]
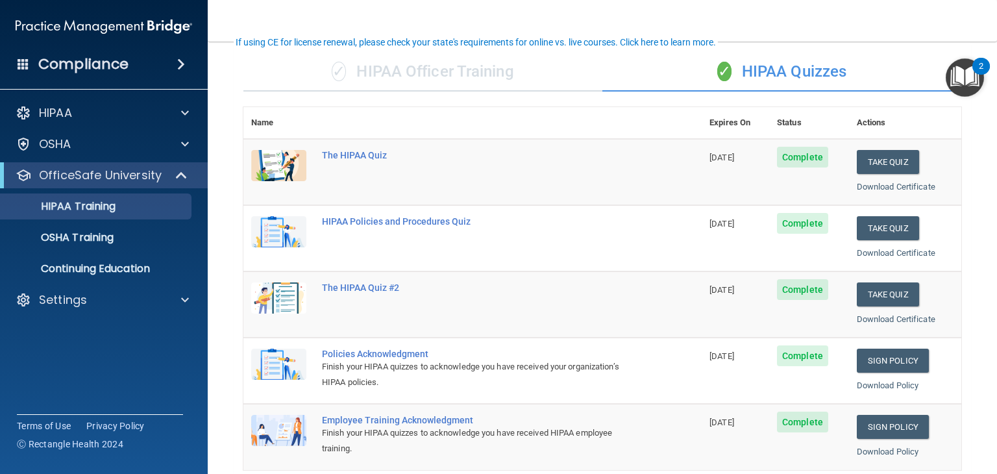
click at [976, 364] on main "Back Choose one path to get your HIPAA Certification ✓ HIPAA Officer Training ✓…" at bounding box center [602, 258] width 789 height 432
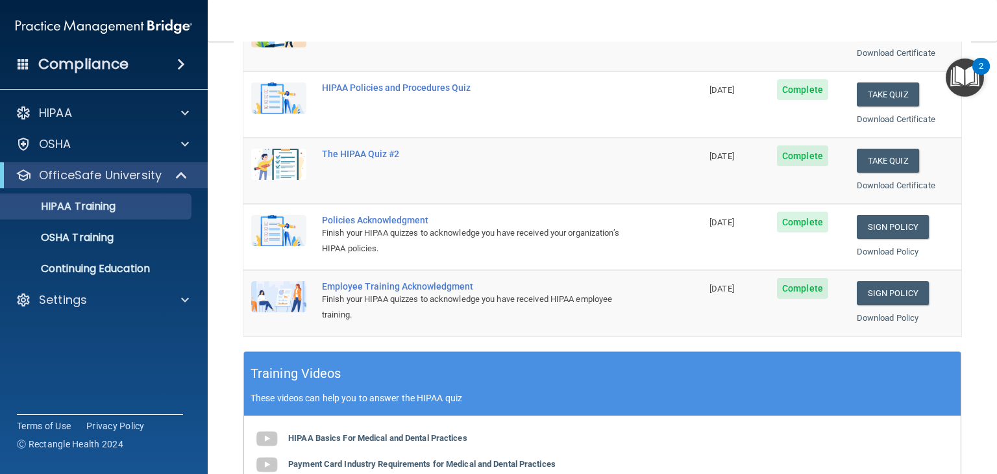
scroll to position [223, 0]
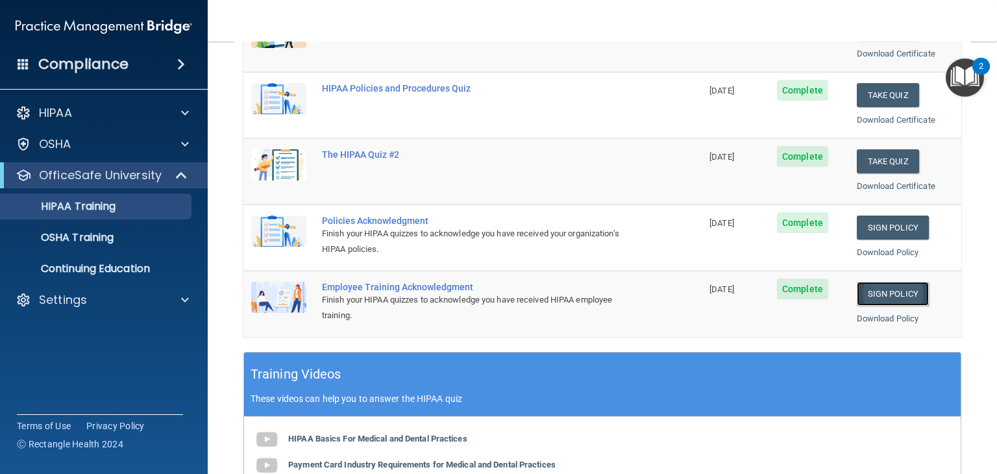
click at [900, 286] on link "Sign Policy" at bounding box center [893, 294] width 72 height 24
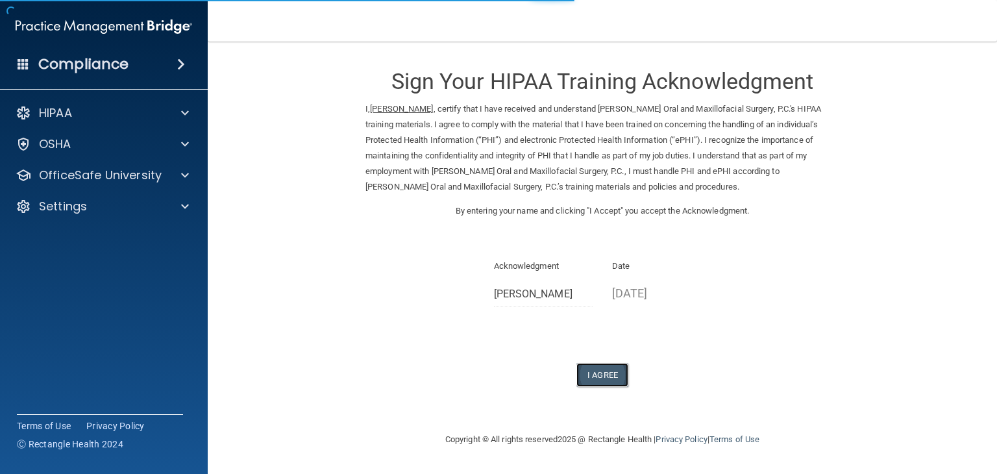
click at [612, 374] on button "I Agree" at bounding box center [602, 375] width 52 height 24
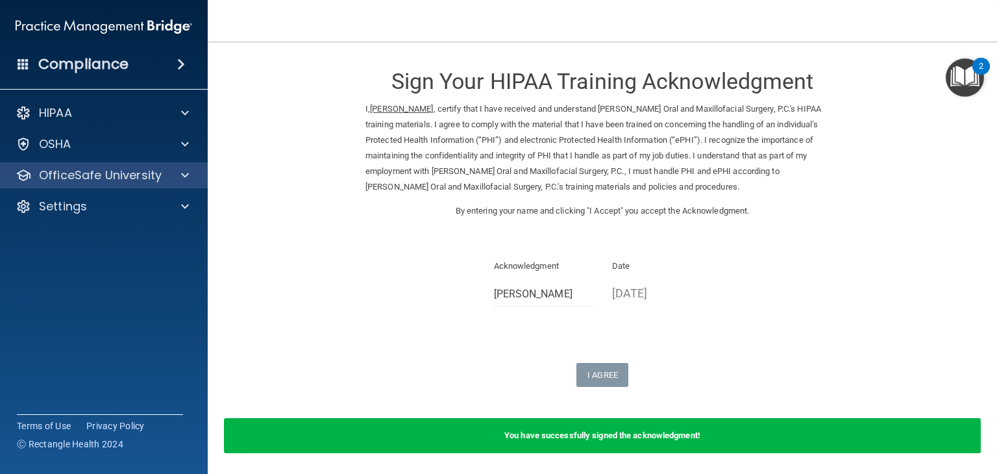
click at [180, 184] on div "OfficeSafe University" at bounding box center [104, 175] width 208 height 26
click at [186, 171] on span at bounding box center [185, 175] width 8 height 16
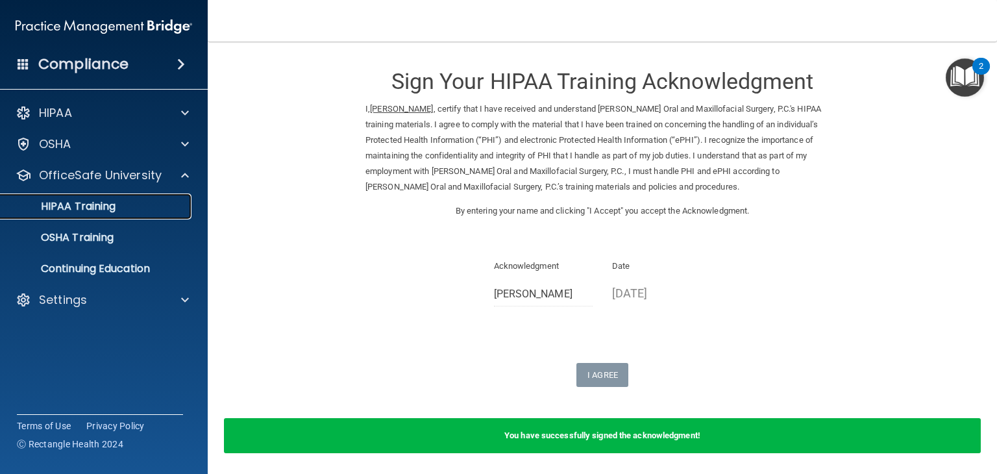
click at [153, 205] on div "HIPAA Training" at bounding box center [96, 206] width 177 height 13
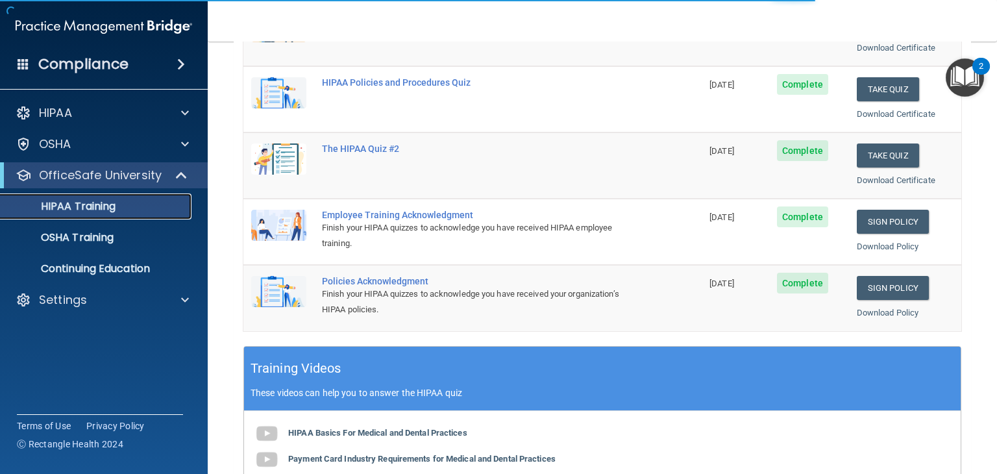
scroll to position [232, 0]
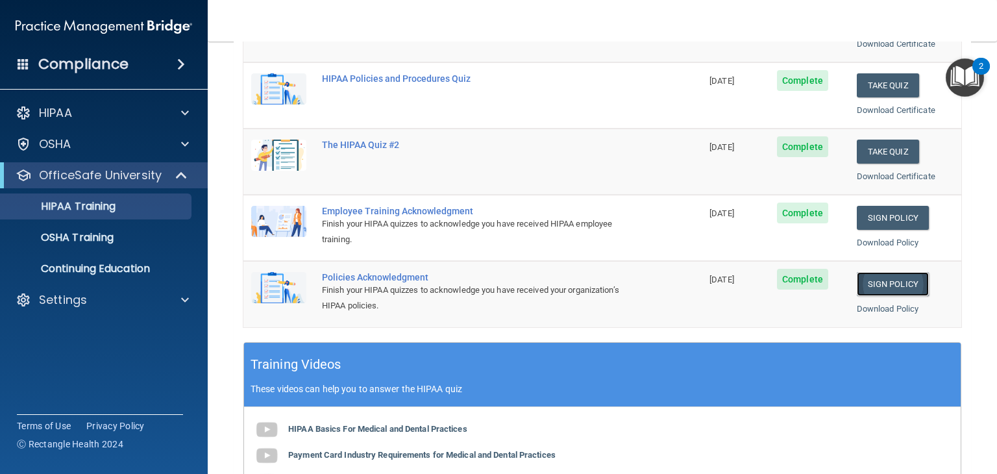
click at [901, 278] on link "Sign Policy" at bounding box center [893, 284] width 72 height 24
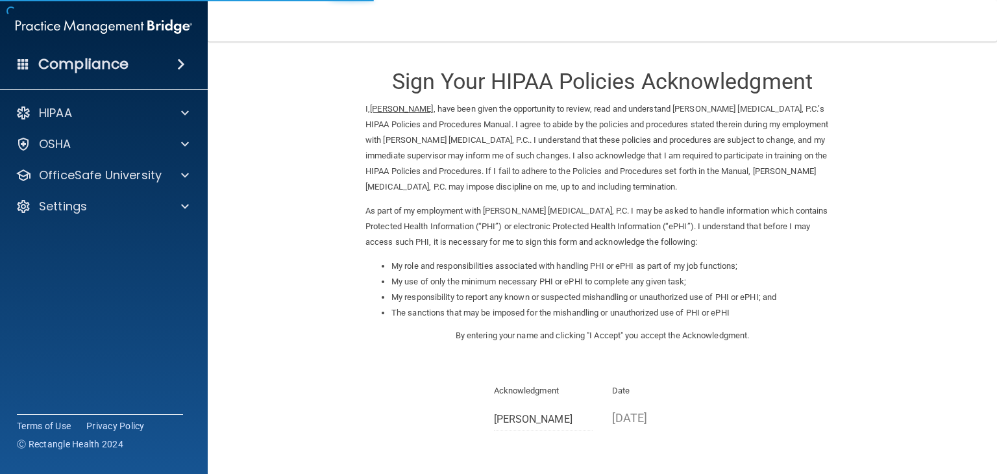
scroll to position [121, 0]
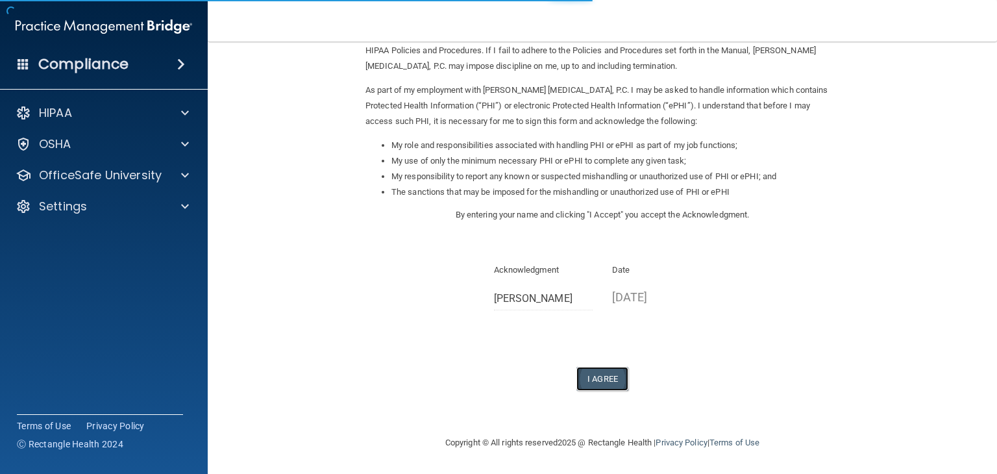
click at [594, 372] on button "I Agree" at bounding box center [602, 379] width 52 height 24
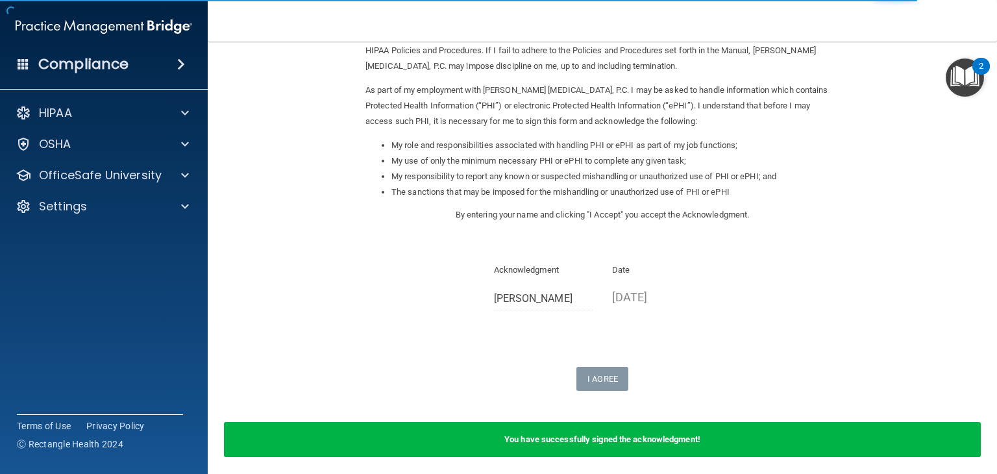
drag, startPoint x: 594, startPoint y: 372, endPoint x: 505, endPoint y: 356, distance: 89.7
click at [505, 356] on div "Sign Your HIPAA Policies Acknowledgment I, Heather Riehl , have been given the …" at bounding box center [602, 162] width 474 height 457
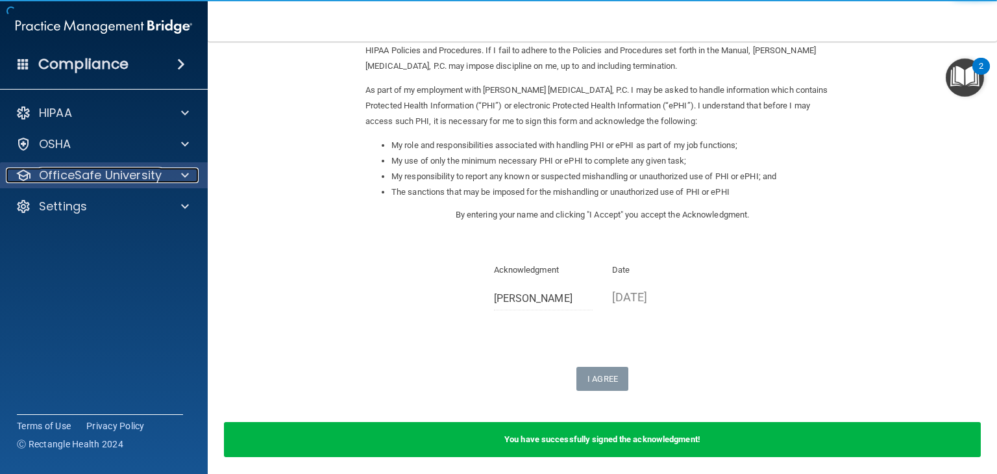
click at [189, 171] on div at bounding box center [183, 175] width 32 height 16
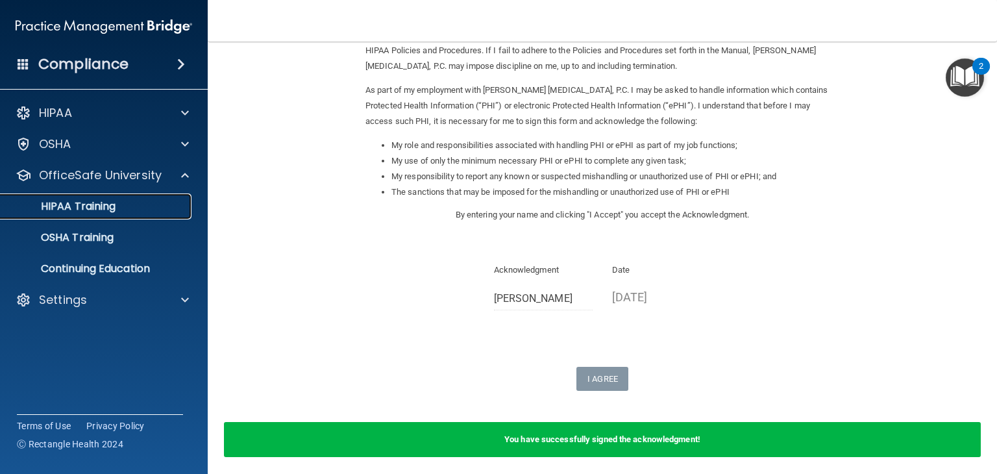
click at [154, 209] on div "HIPAA Training" at bounding box center [96, 206] width 177 height 13
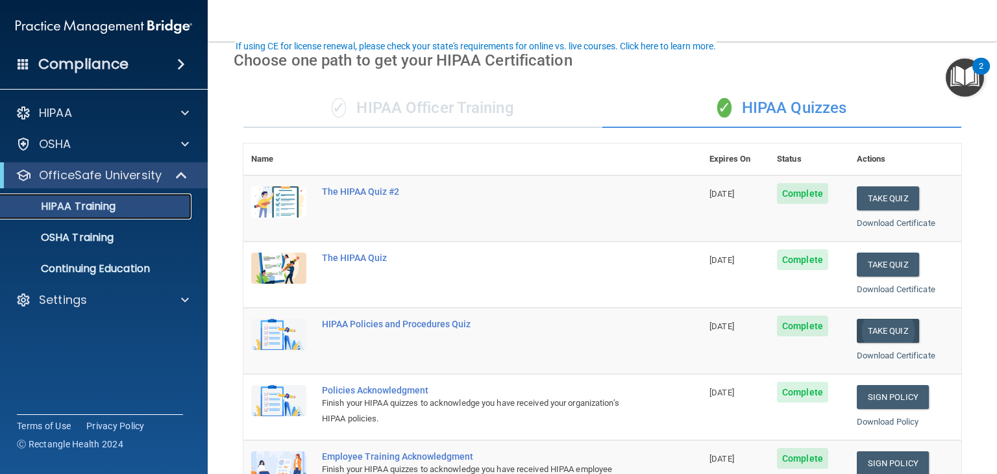
scroll to position [94, 0]
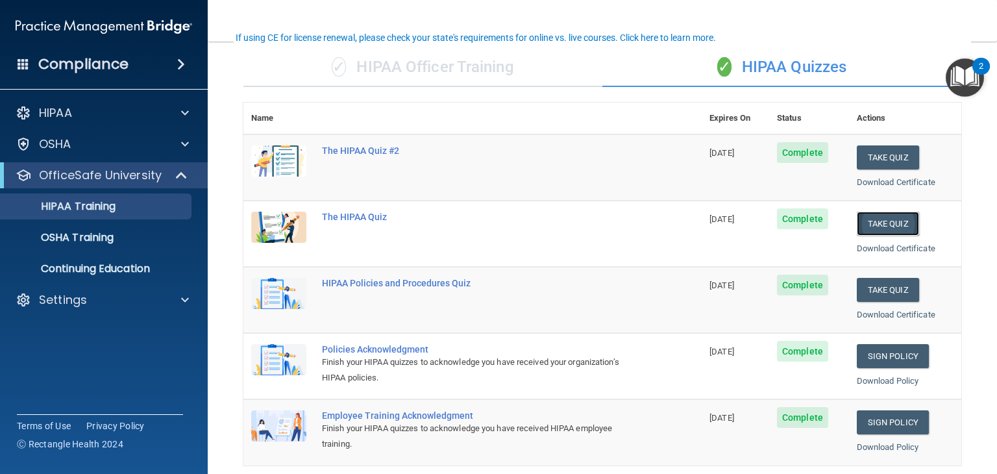
click at [889, 221] on button "Take Quiz" at bounding box center [888, 224] width 62 height 24
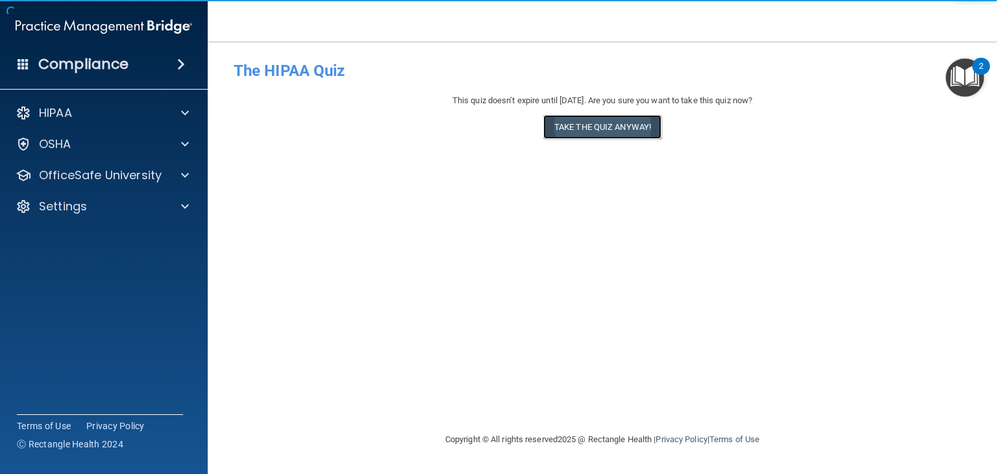
click at [635, 123] on button "Take the quiz anyway!" at bounding box center [602, 127] width 118 height 24
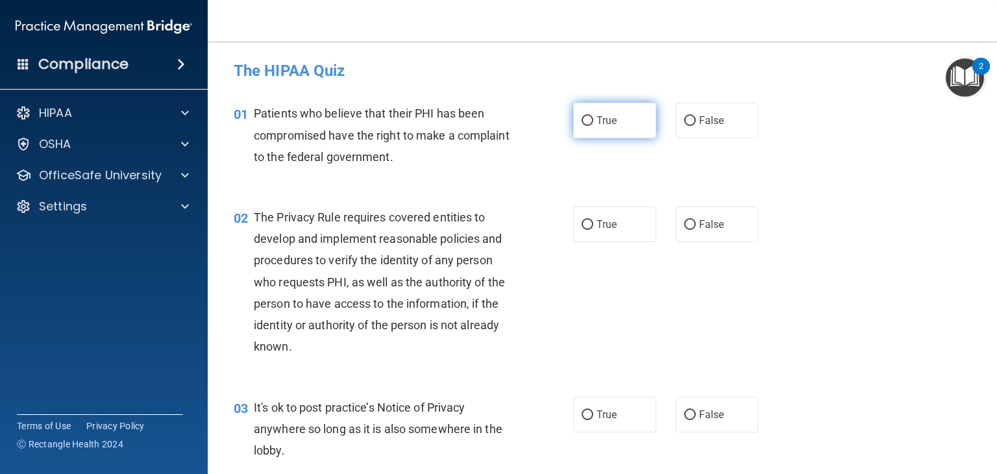
drag, startPoint x: 635, startPoint y: 123, endPoint x: 602, endPoint y: 128, distance: 33.4
drag, startPoint x: 602, startPoint y: 128, endPoint x: 587, endPoint y: 110, distance: 23.9
click at [587, 110] on label "True" at bounding box center [614, 121] width 83 height 36
click at [587, 116] on input "True" at bounding box center [587, 121] width 12 height 10
radio input "true"
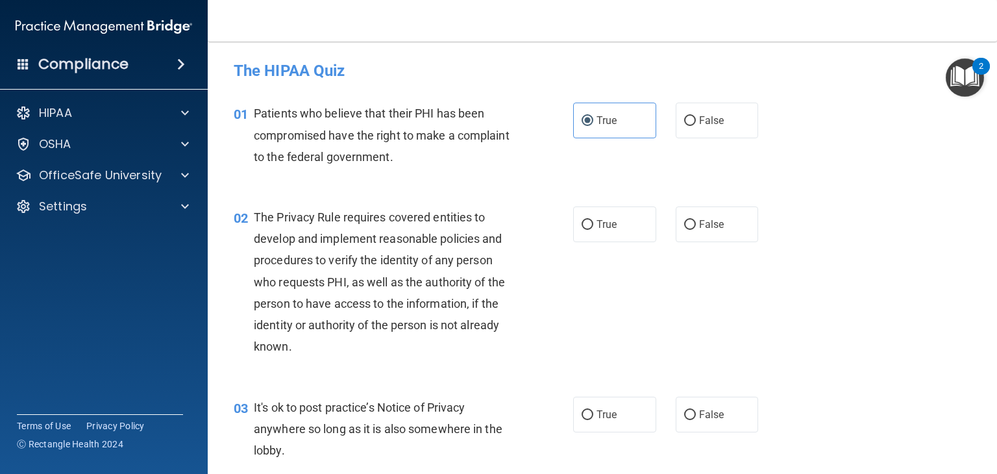
scroll to position [62, 0]
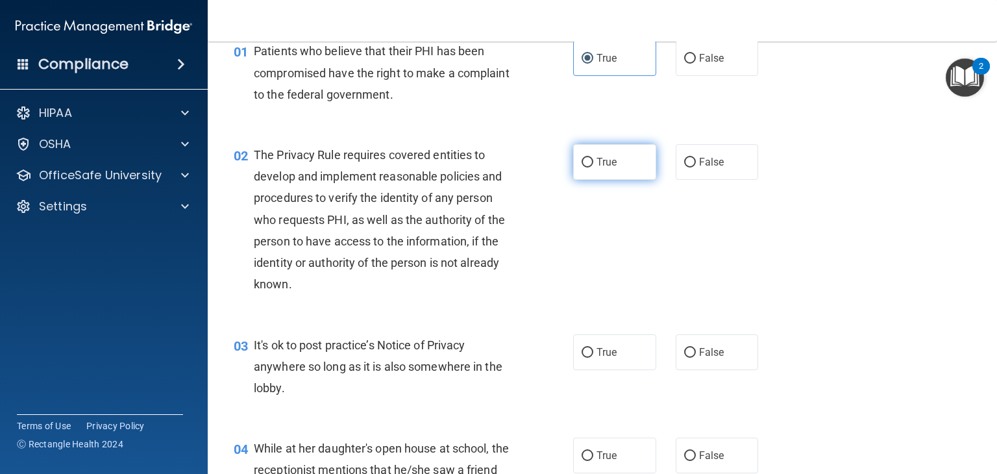
click at [625, 158] on label "True" at bounding box center [614, 162] width 83 height 36
click at [593, 158] on input "True" at bounding box center [587, 163] width 12 height 10
radio input "true"
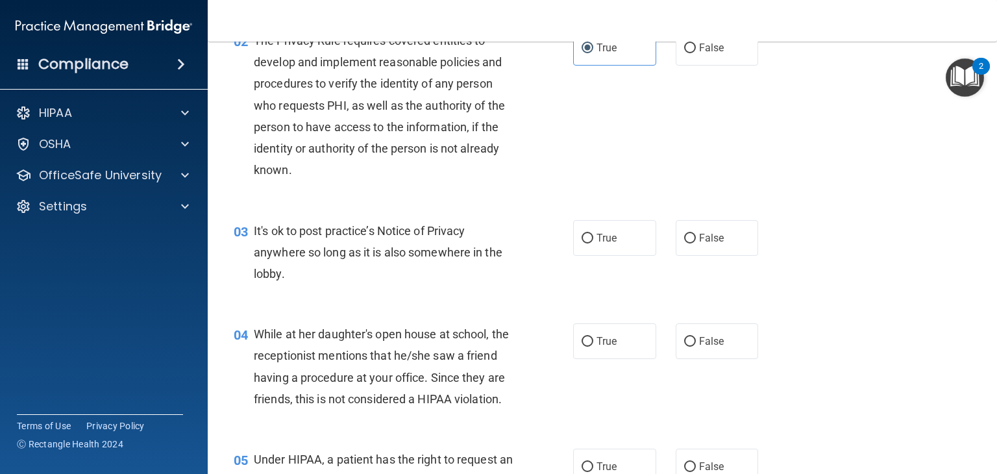
scroll to position [223, 0]
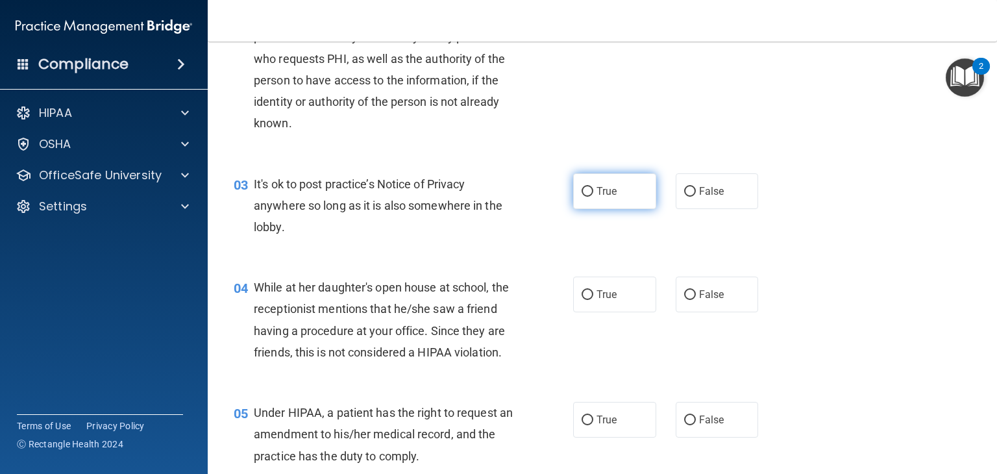
click at [625, 206] on label "True" at bounding box center [614, 191] width 83 height 36
click at [593, 197] on input "True" at bounding box center [587, 192] width 12 height 10
radio input "true"
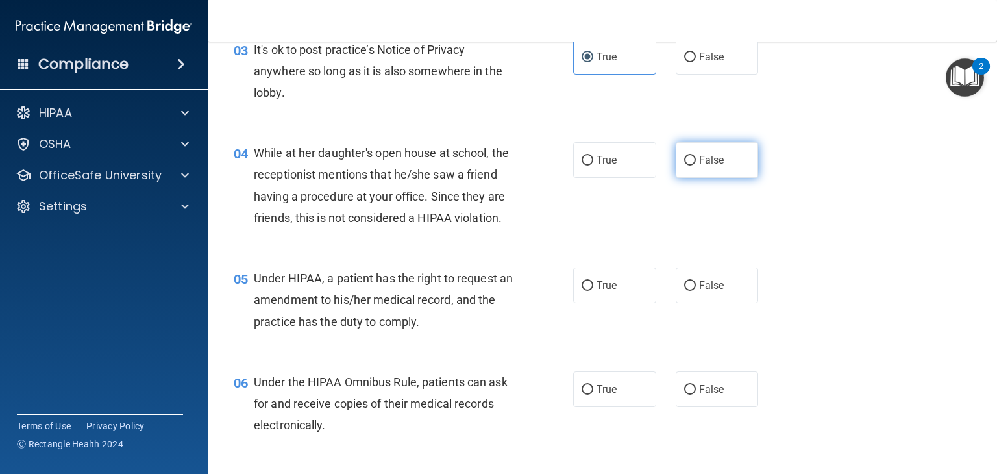
click at [700, 169] on label "False" at bounding box center [716, 160] width 83 height 36
click at [696, 165] on input "False" at bounding box center [690, 161] width 12 height 10
radio input "true"
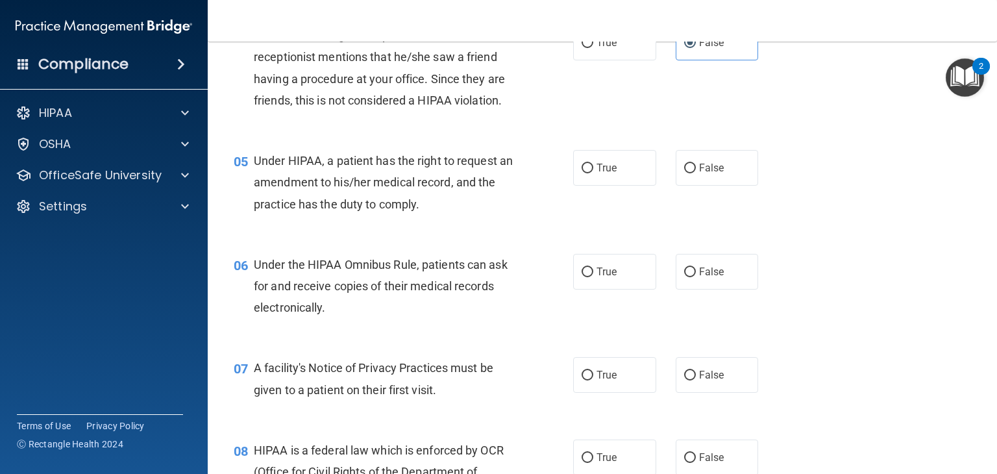
scroll to position [476, 0]
click at [620, 184] on label "True" at bounding box center [614, 167] width 83 height 36
click at [593, 172] on input "True" at bounding box center [587, 167] width 12 height 10
radio input "true"
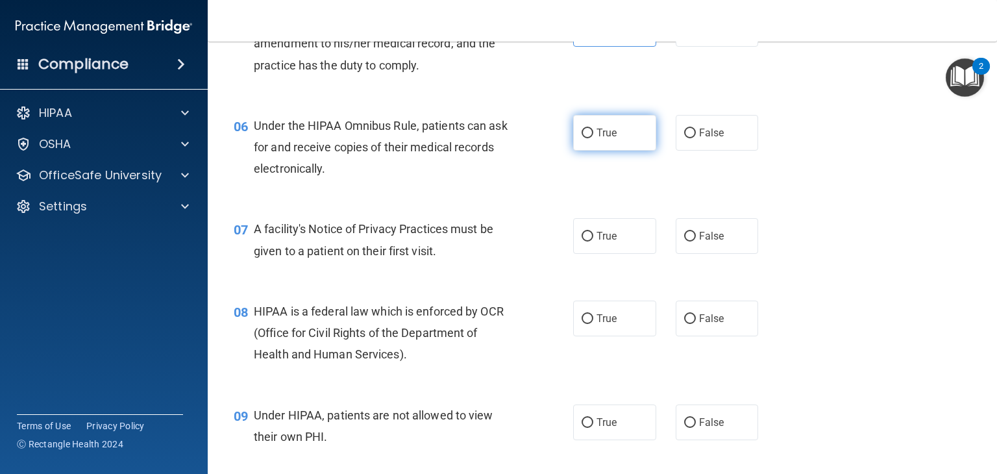
click at [637, 151] on label "True" at bounding box center [614, 133] width 83 height 36
click at [593, 138] on input "True" at bounding box center [587, 133] width 12 height 10
radio input "true"
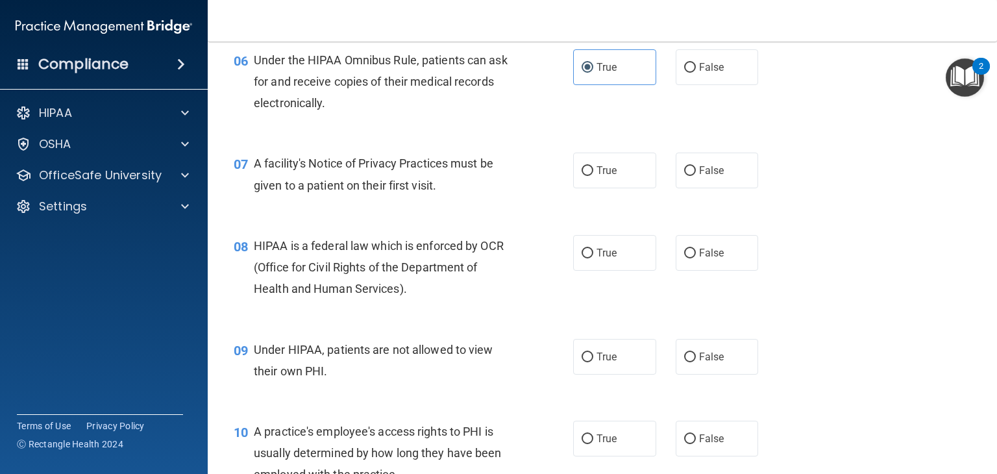
scroll to position [680, 0]
click at [613, 188] on label "True" at bounding box center [614, 170] width 83 height 36
click at [593, 175] on input "True" at bounding box center [587, 170] width 12 height 10
radio input "true"
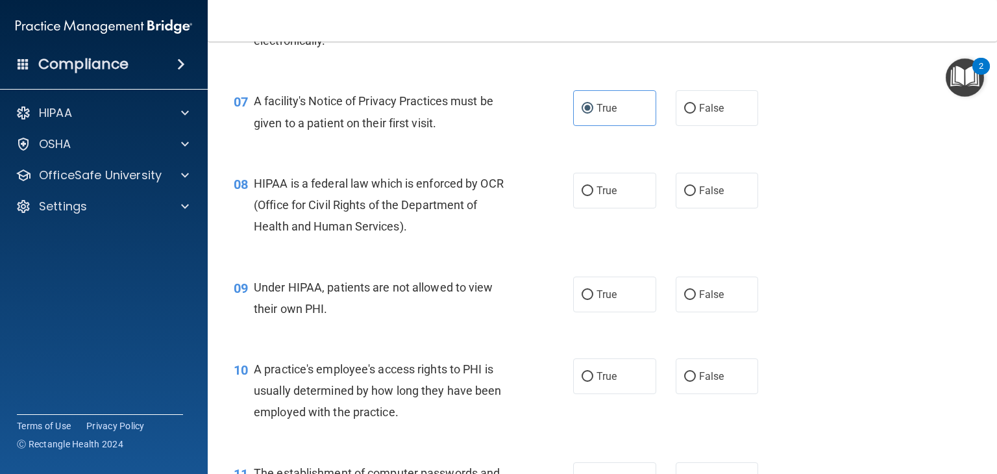
scroll to position [749, 0]
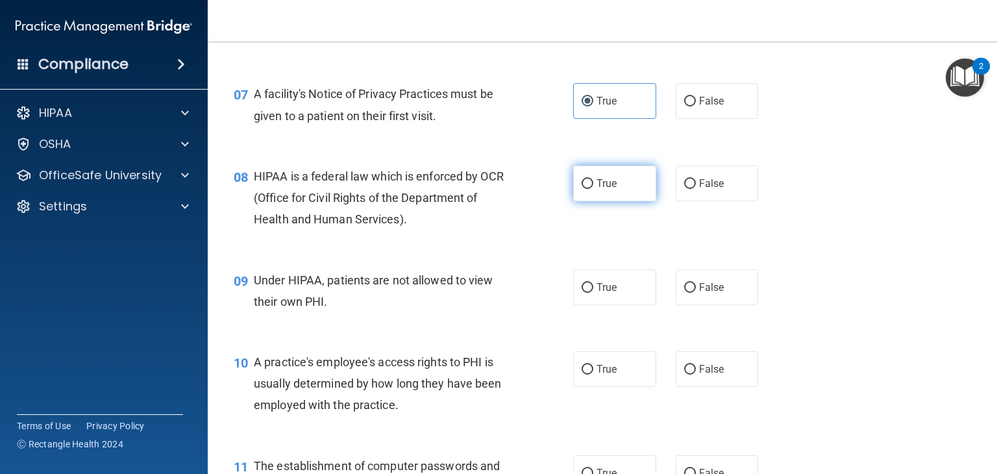
click at [613, 201] on label "True" at bounding box center [614, 183] width 83 height 36
click at [593, 189] on input "True" at bounding box center [587, 184] width 12 height 10
radio input "true"
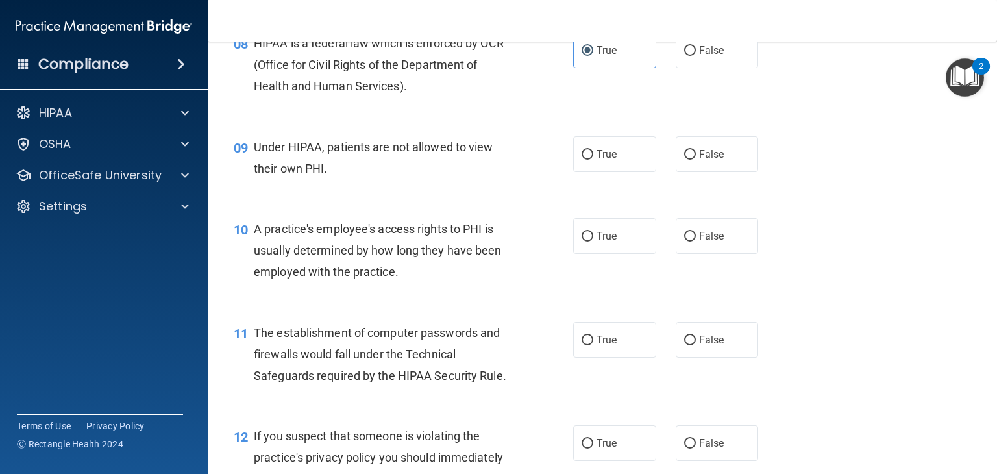
scroll to position [881, 0]
click at [699, 173] on label "False" at bounding box center [716, 155] width 83 height 36
click at [696, 160] on input "False" at bounding box center [690, 156] width 12 height 10
radio input "true"
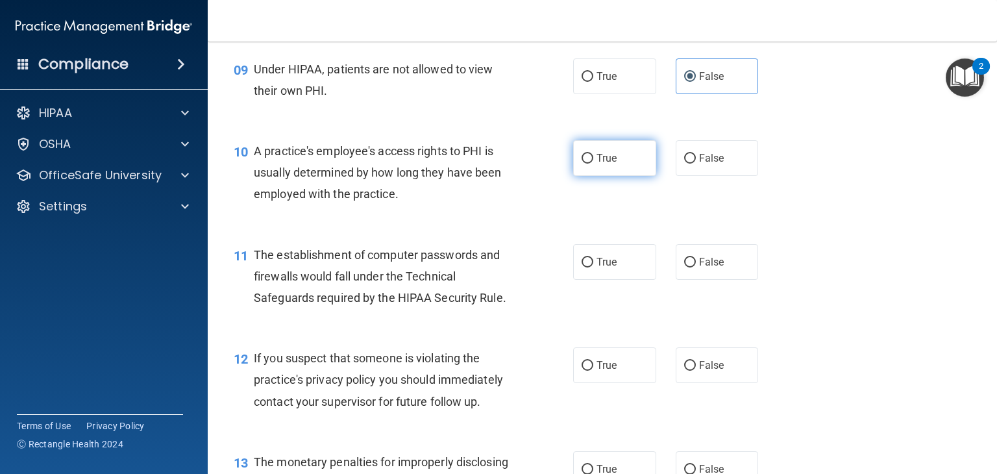
click at [627, 176] on label "True" at bounding box center [614, 158] width 83 height 36
click at [593, 164] on input "True" at bounding box center [587, 159] width 12 height 10
radio input "true"
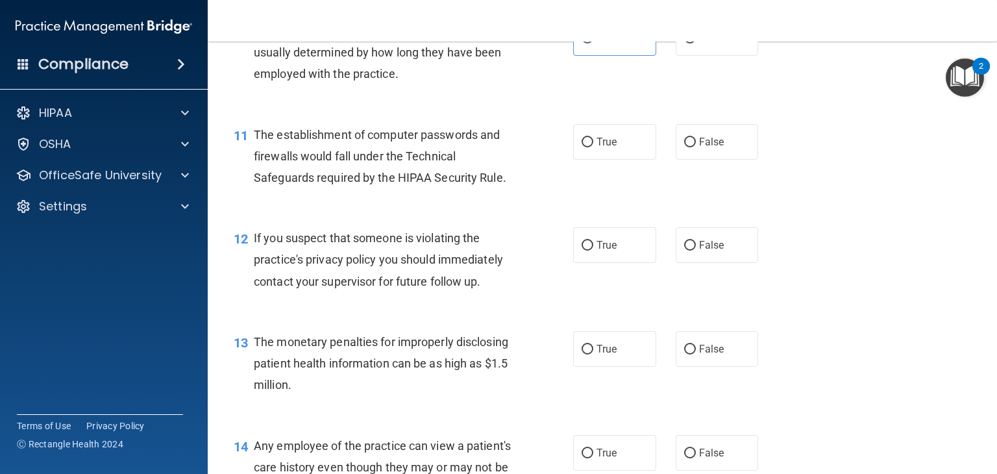
scroll to position [1081, 0]
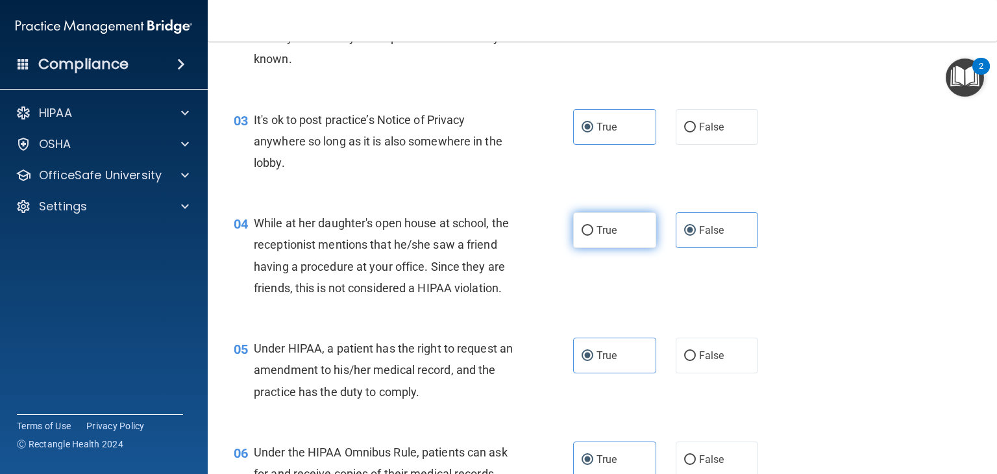
click at [614, 234] on label "True" at bounding box center [614, 230] width 83 height 36
click at [593, 234] on input "True" at bounding box center [587, 231] width 12 height 10
radio input "true"
radio input "false"
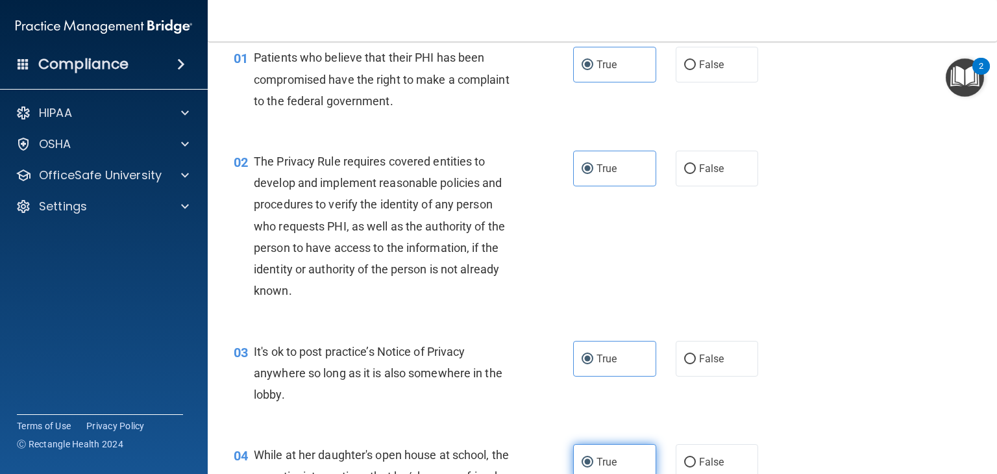
scroll to position [0, 0]
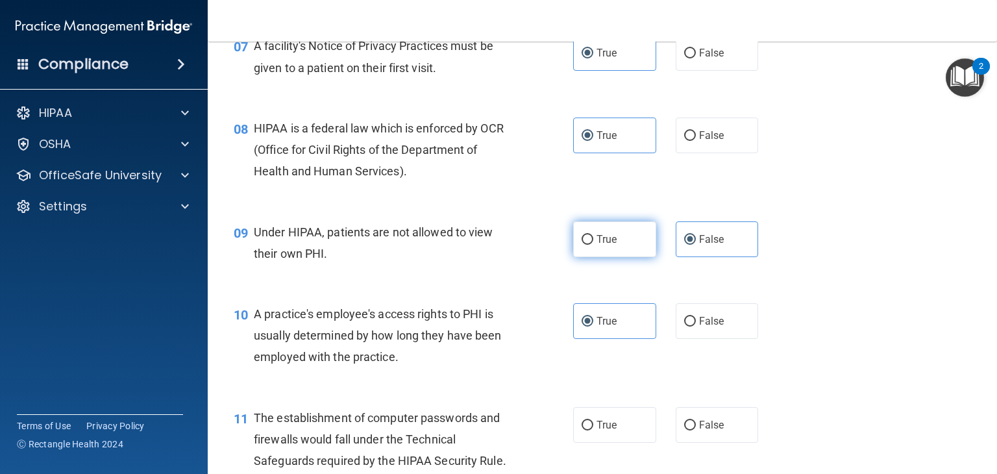
click at [616, 255] on label "True" at bounding box center [614, 239] width 83 height 36
click at [593, 245] on input "True" at bounding box center [587, 240] width 12 height 10
radio input "true"
radio input "false"
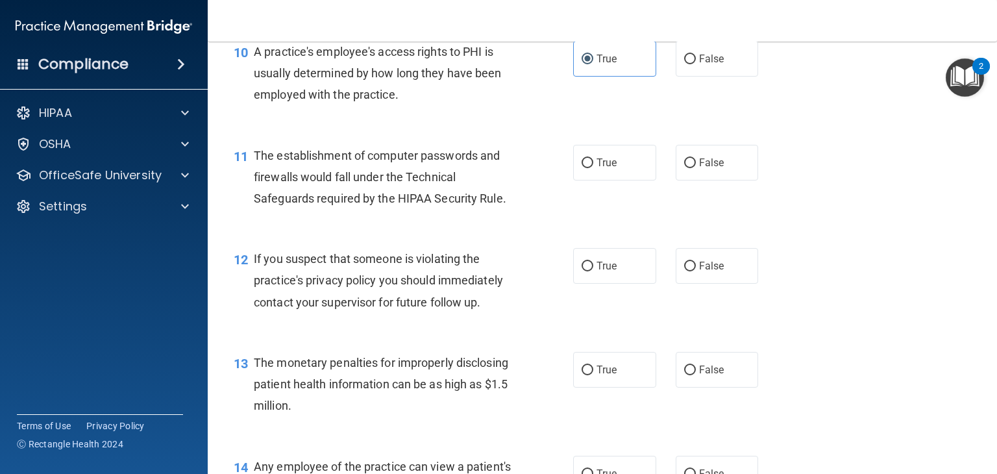
scroll to position [1060, 0]
click at [616, 173] on label "True" at bounding box center [614, 161] width 83 height 36
click at [593, 167] on input "True" at bounding box center [587, 162] width 12 height 10
radio input "true"
click at [614, 271] on label "True" at bounding box center [614, 265] width 83 height 36
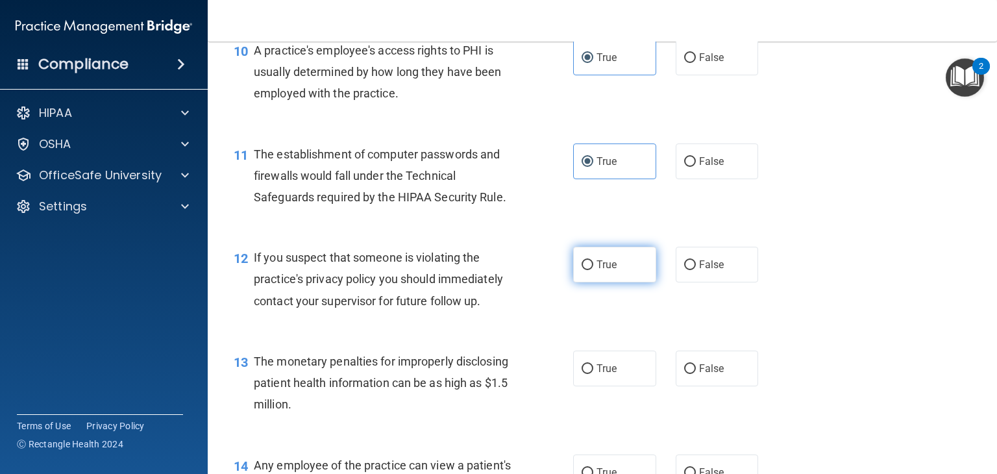
click at [593, 270] on input "True" at bounding box center [587, 265] width 12 height 10
radio input "true"
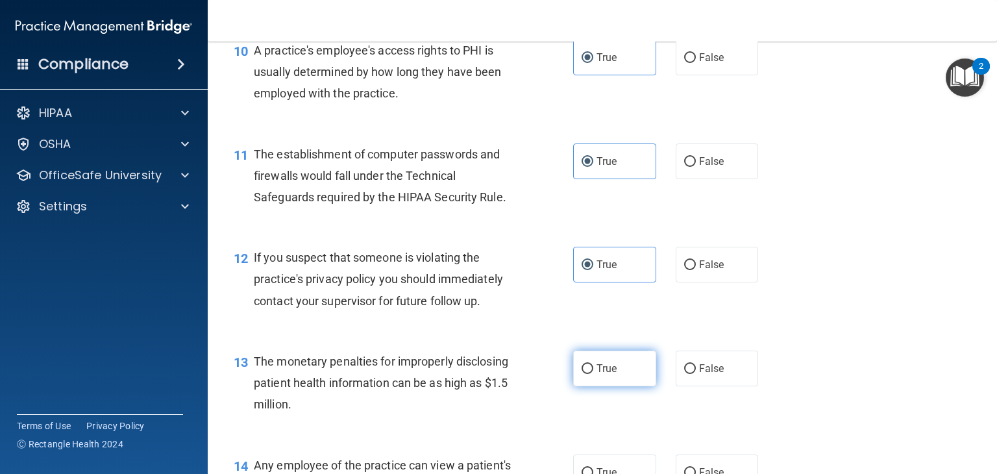
click at [614, 386] on label "True" at bounding box center [614, 368] width 83 height 36
click at [593, 374] on input "True" at bounding box center [587, 369] width 12 height 10
radio input "true"
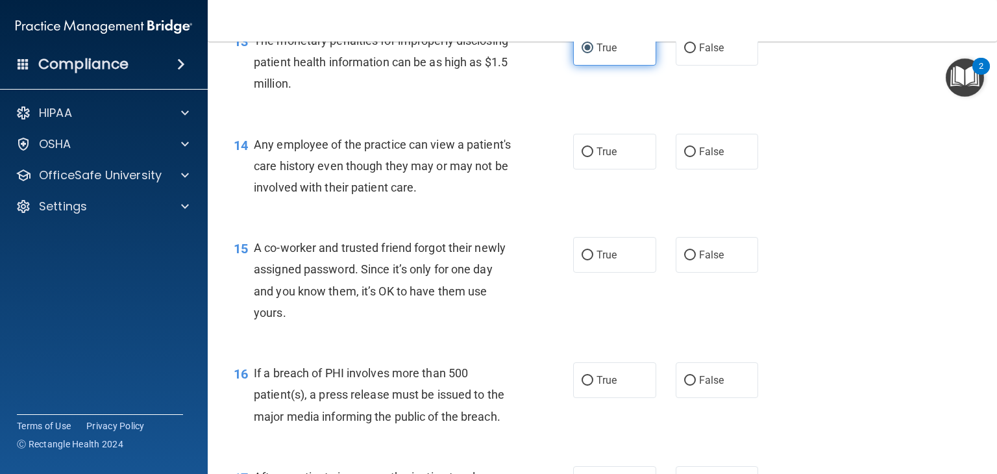
scroll to position [1383, 0]
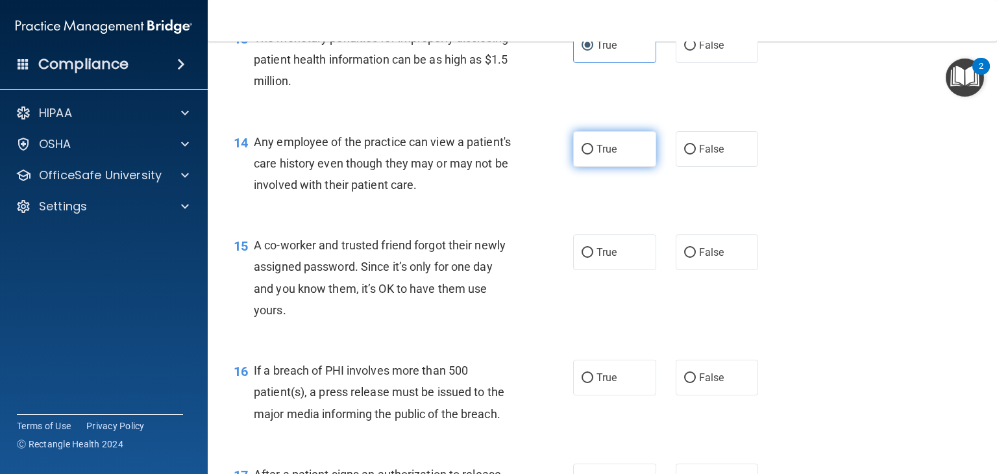
click at [611, 155] on span "True" at bounding box center [606, 149] width 20 height 12
click at [593, 154] on input "True" at bounding box center [587, 150] width 12 height 10
radio input "true"
click at [615, 293] on div "15 A co-worker and trusted friend forgot their newly assigned password. Since i…" at bounding box center [602, 280] width 757 height 125
click at [618, 270] on label "True" at bounding box center [614, 252] width 83 height 36
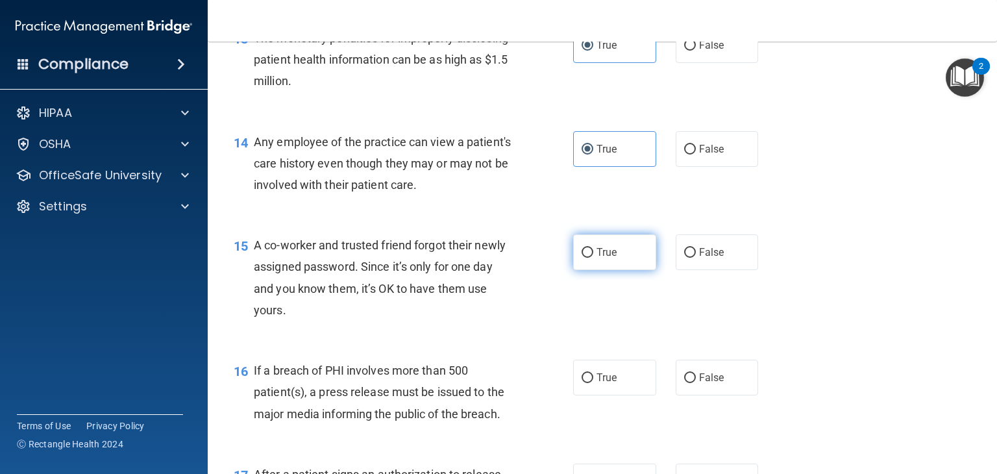
click at [593, 258] on input "True" at bounding box center [587, 253] width 12 height 10
radio input "true"
click at [618, 395] on label "True" at bounding box center [614, 377] width 83 height 36
click at [593, 383] on input "True" at bounding box center [587, 378] width 12 height 10
radio input "true"
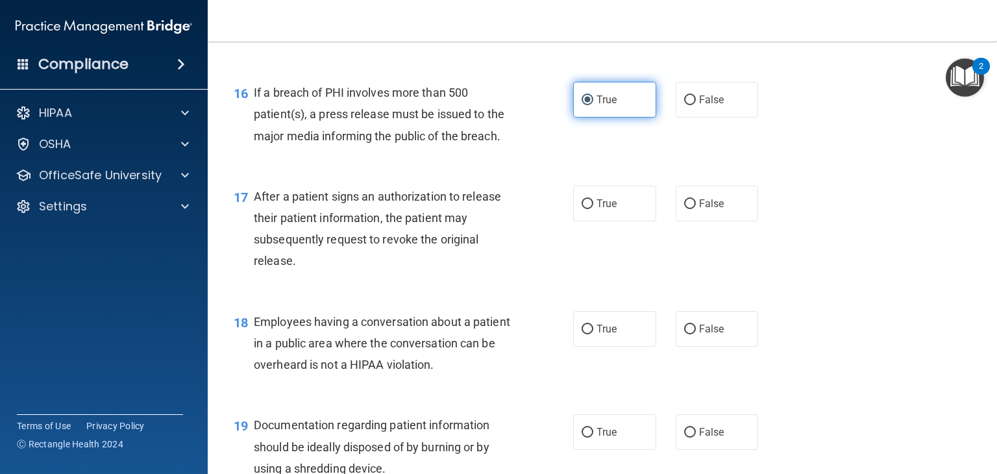
scroll to position [1661, 0]
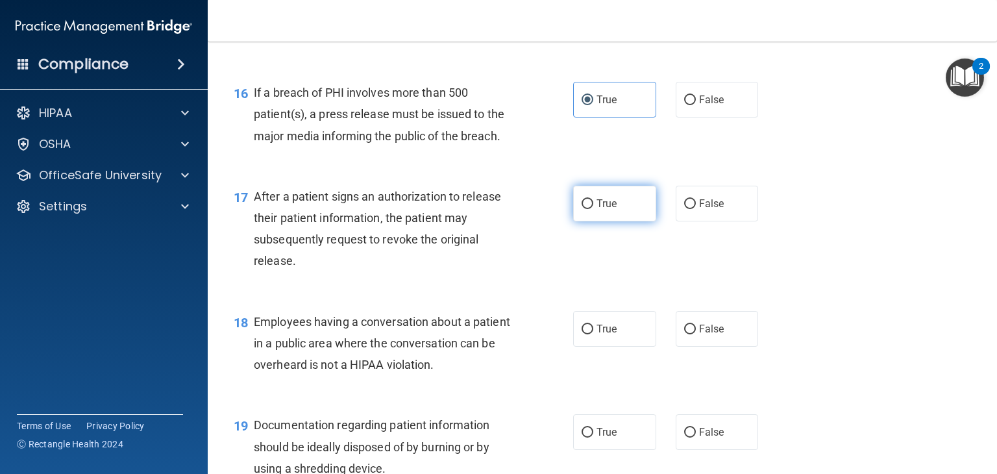
click at [608, 210] on span "True" at bounding box center [606, 203] width 20 height 12
click at [593, 209] on input "True" at bounding box center [587, 204] width 12 height 10
radio input "true"
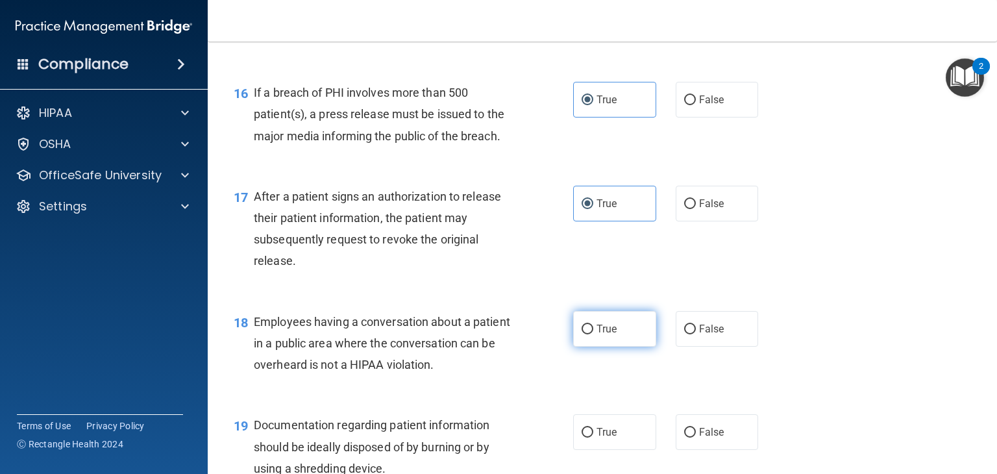
click at [615, 346] on label "True" at bounding box center [614, 329] width 83 height 36
click at [593, 334] on input "True" at bounding box center [587, 329] width 12 height 10
radio input "true"
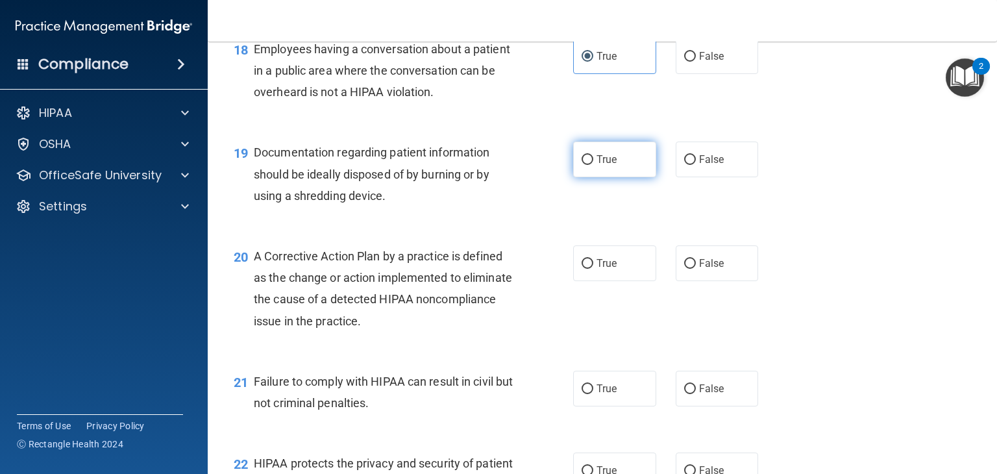
click at [605, 177] on label "True" at bounding box center [614, 159] width 83 height 36
click at [593, 165] on input "True" at bounding box center [587, 160] width 12 height 10
radio input "true"
click at [605, 269] on span "True" at bounding box center [606, 263] width 20 height 12
click at [593, 269] on input "True" at bounding box center [587, 264] width 12 height 10
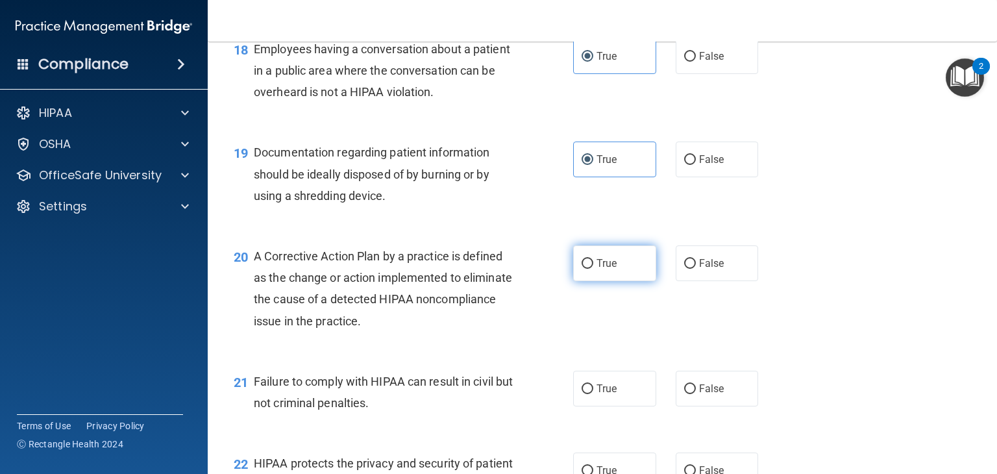
radio input "true"
click at [613, 406] on label "True" at bounding box center [614, 389] width 83 height 36
click at [593, 394] on input "True" at bounding box center [587, 389] width 12 height 10
radio input "true"
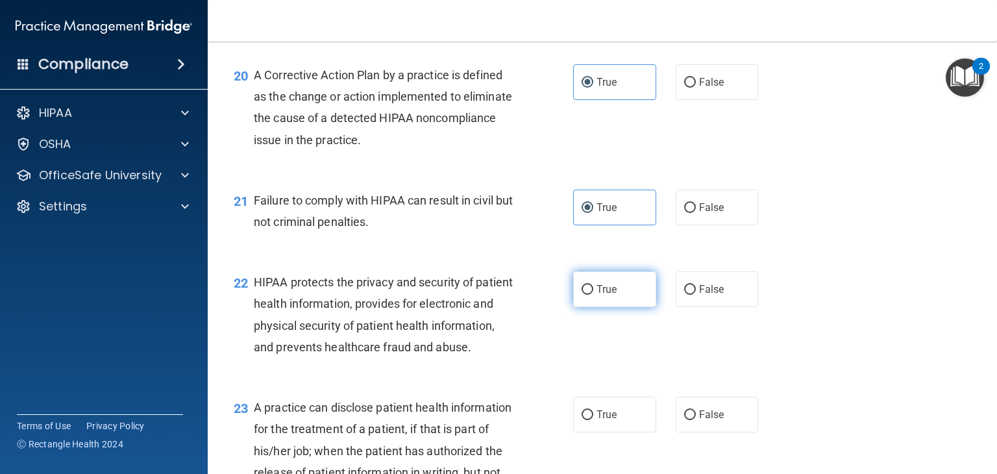
click at [610, 307] on label "True" at bounding box center [614, 289] width 83 height 36
click at [593, 295] on input "True" at bounding box center [587, 290] width 12 height 10
radio input "true"
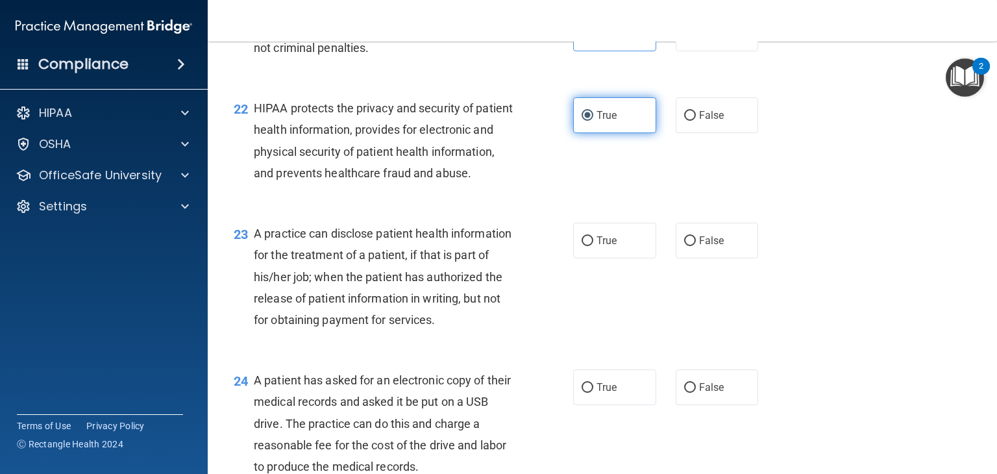
scroll to position [2310, 0]
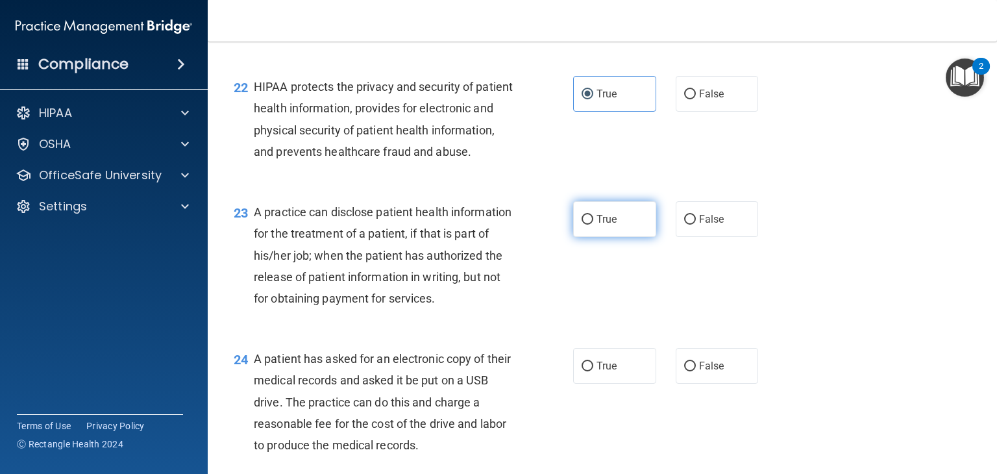
click at [609, 237] on label "True" at bounding box center [614, 219] width 83 height 36
click at [593, 225] on input "True" at bounding box center [587, 220] width 12 height 10
radio input "true"
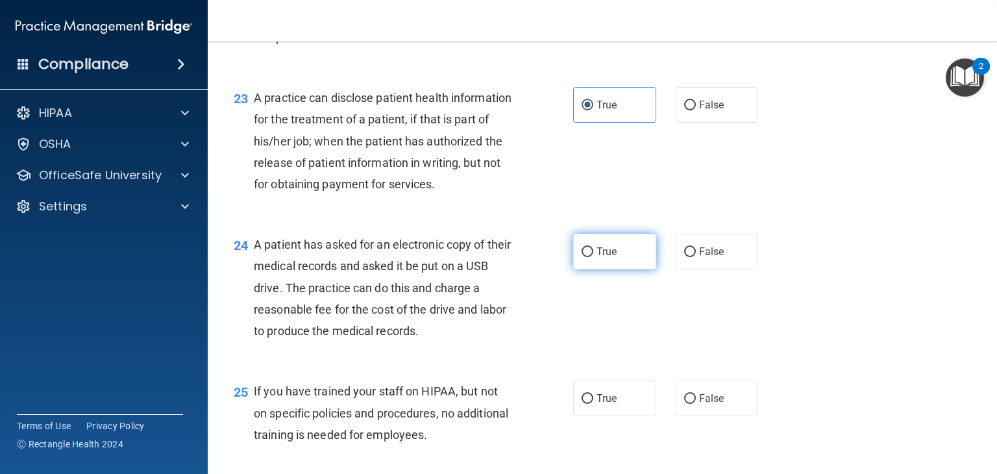
click at [596, 269] on label "True" at bounding box center [614, 252] width 83 height 36
click at [593, 257] on input "True" at bounding box center [587, 252] width 12 height 10
radio input "true"
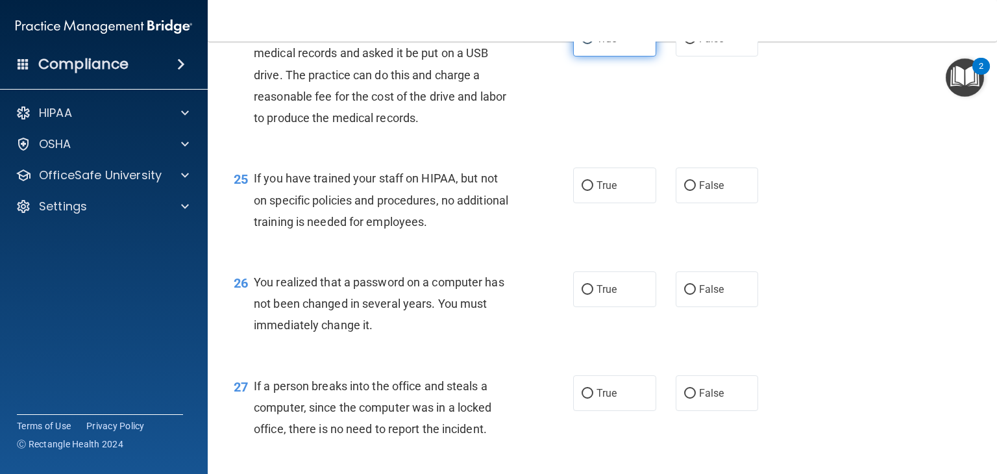
scroll to position [2640, 0]
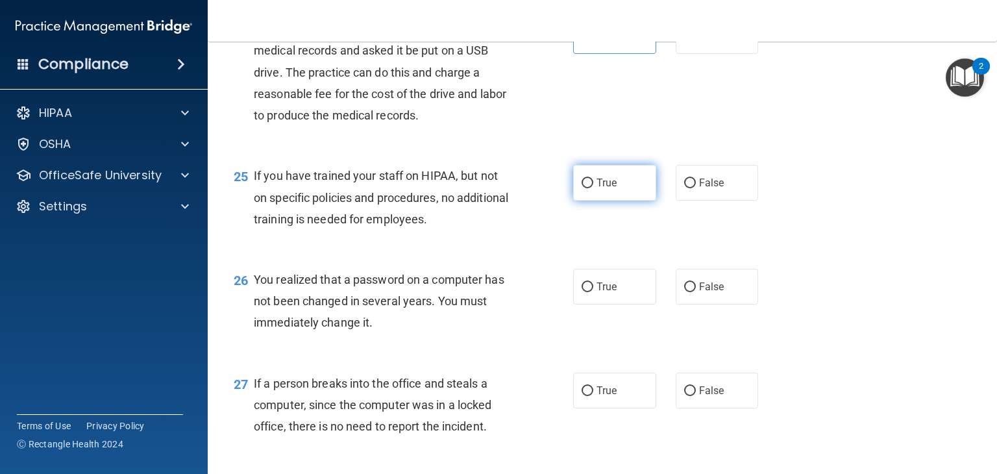
click at [607, 200] on label "True" at bounding box center [614, 183] width 83 height 36
click at [593, 188] on input "True" at bounding box center [587, 183] width 12 height 10
radio input "true"
click at [620, 304] on label "True" at bounding box center [614, 287] width 83 height 36
click at [593, 292] on input "True" at bounding box center [587, 287] width 12 height 10
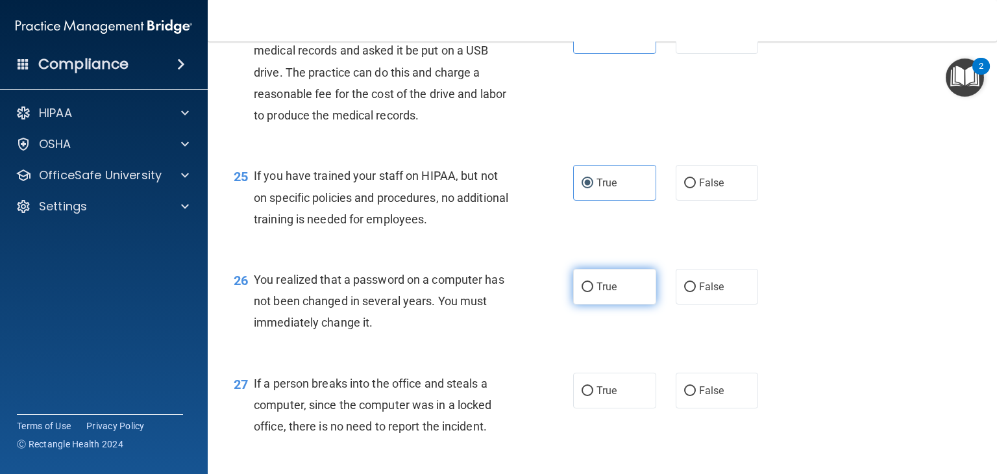
radio input "true"
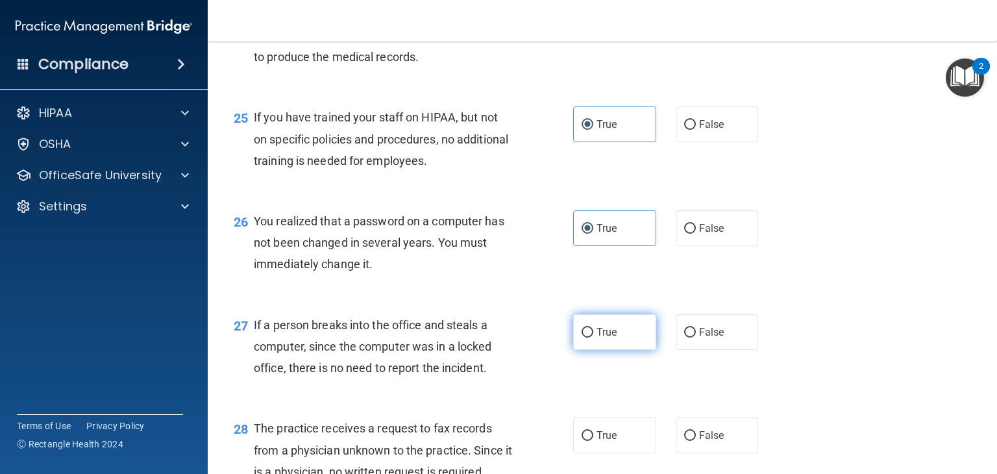
click at [590, 350] on label "True" at bounding box center [614, 332] width 83 height 36
click at [590, 337] on input "True" at bounding box center [587, 333] width 12 height 10
radio input "true"
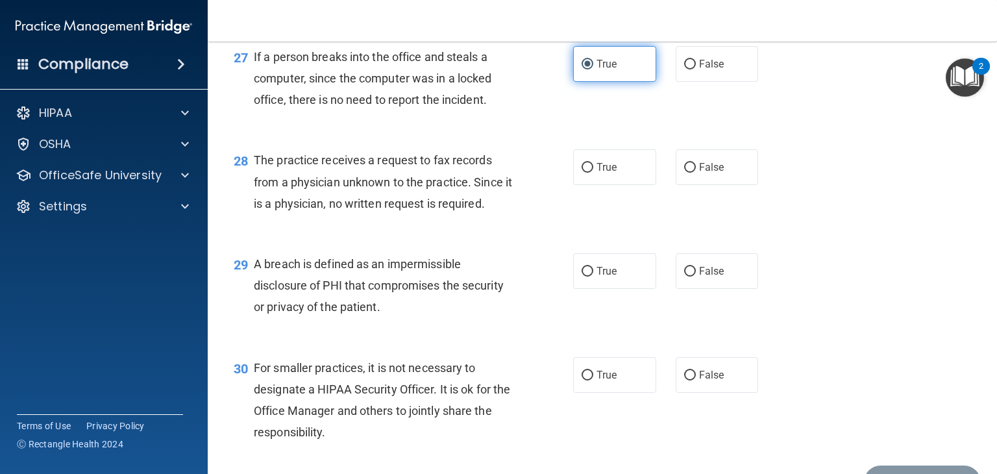
scroll to position [2967, 0]
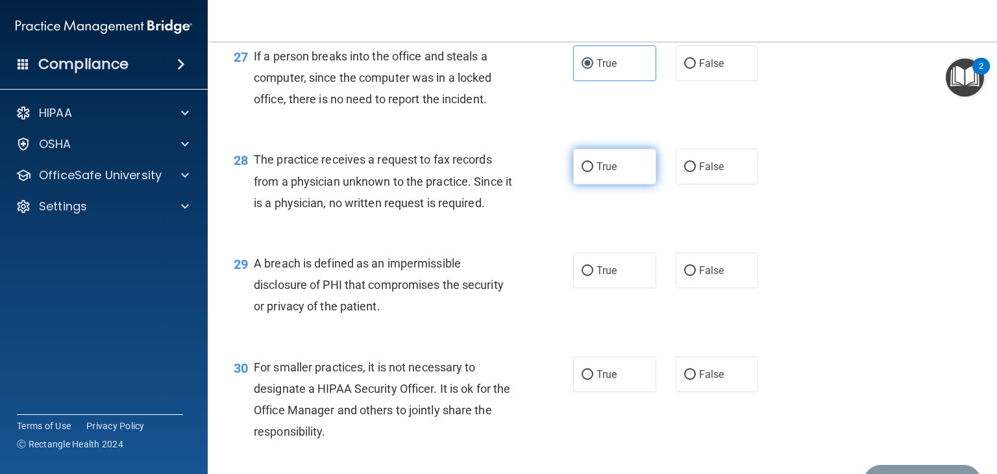
click at [613, 184] on label "True" at bounding box center [614, 167] width 83 height 36
click at [593, 172] on input "True" at bounding box center [587, 167] width 12 height 10
radio input "true"
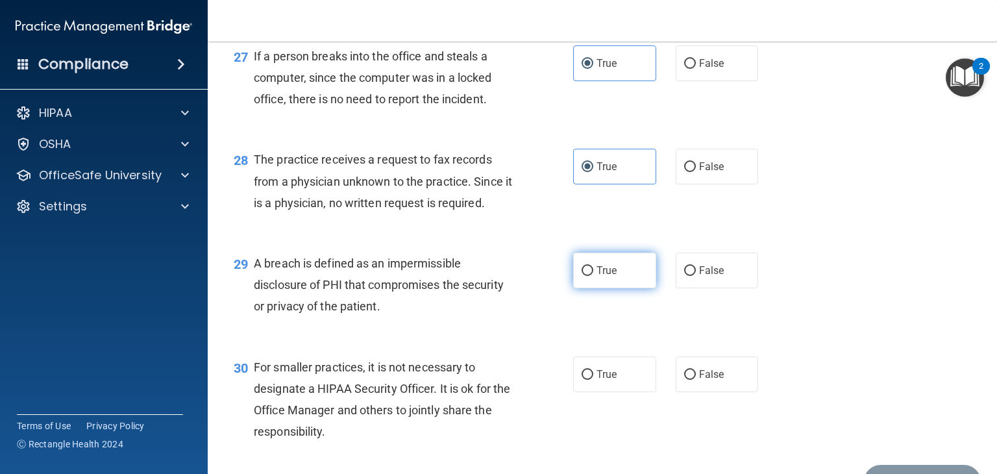
click at [616, 288] on label "True" at bounding box center [614, 270] width 83 height 36
click at [593, 276] on input "True" at bounding box center [587, 271] width 12 height 10
radio input "true"
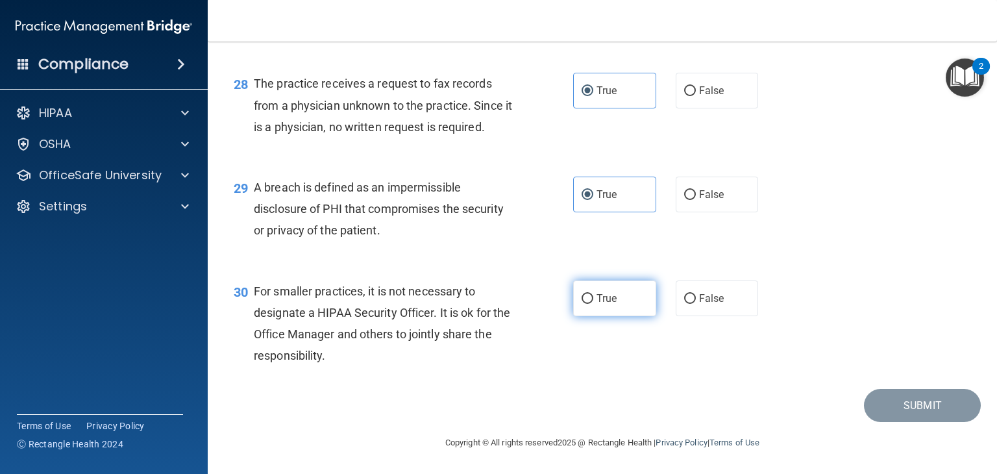
click at [611, 303] on span "True" at bounding box center [606, 298] width 20 height 12
click at [593, 303] on input "True" at bounding box center [587, 299] width 12 height 10
radio input "true"
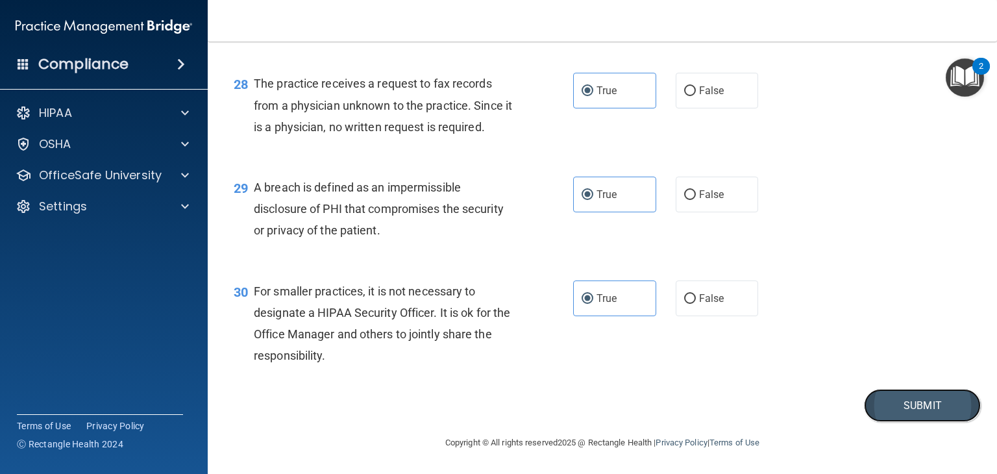
drag, startPoint x: 916, startPoint y: 417, endPoint x: 930, endPoint y: 398, distance: 24.5
click at [930, 398] on button "Submit" at bounding box center [922, 405] width 117 height 33
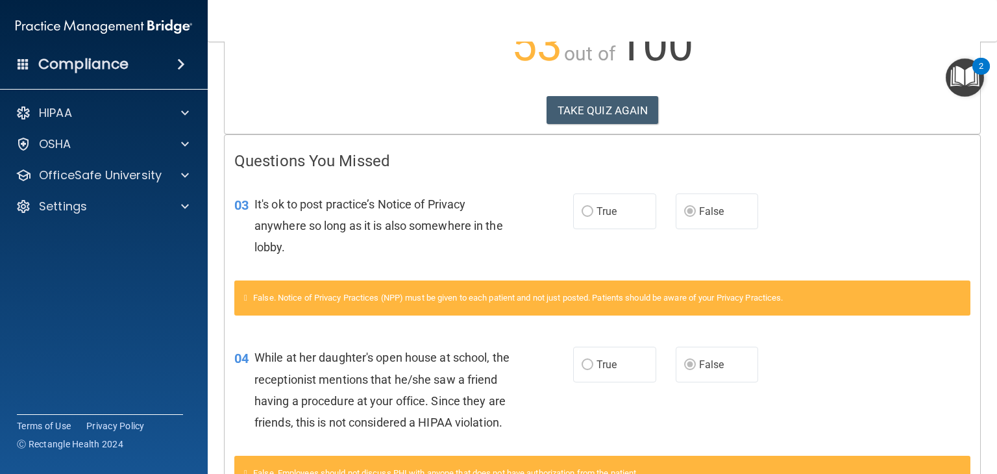
scroll to position [171, 0]
click at [584, 103] on button "TAKE QUIZ AGAIN" at bounding box center [602, 110] width 112 height 29
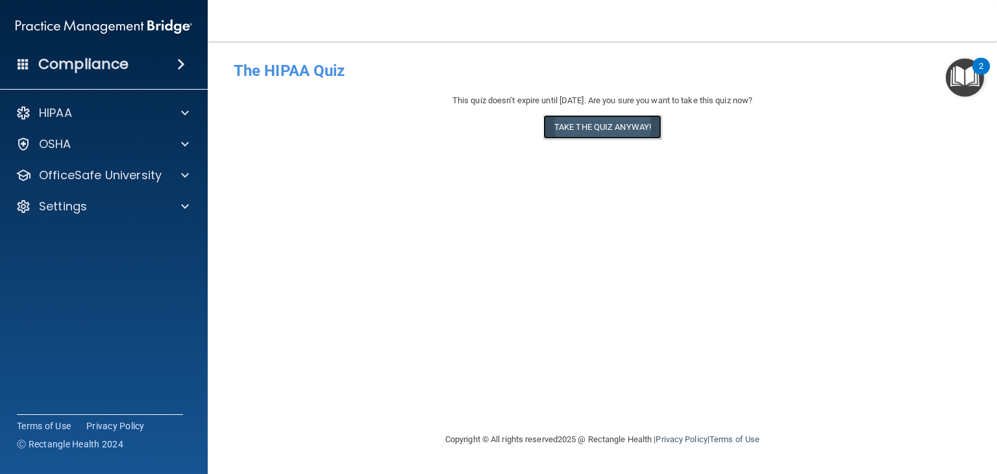
click at [624, 134] on button "Take the quiz anyway!" at bounding box center [602, 127] width 118 height 24
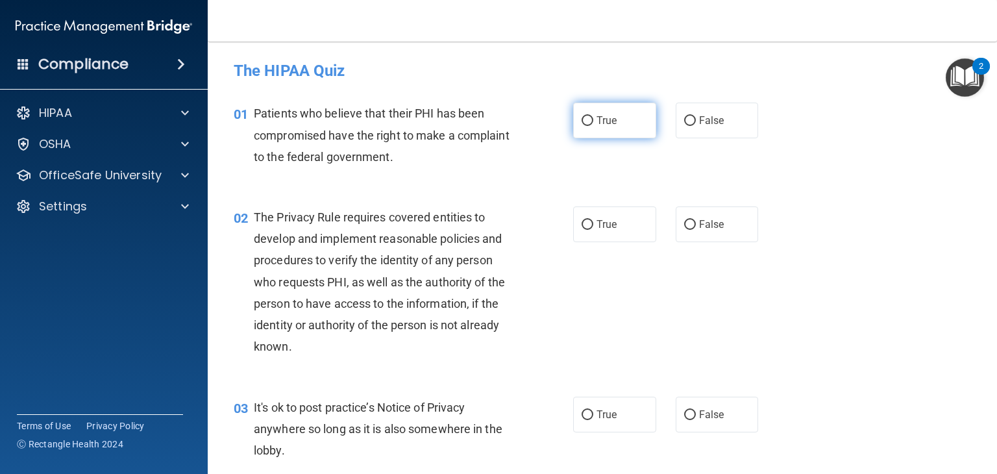
click at [632, 125] on label "True" at bounding box center [614, 121] width 83 height 36
click at [593, 125] on input "True" at bounding box center [587, 121] width 12 height 10
radio input "true"
click at [603, 233] on label "True" at bounding box center [614, 224] width 83 height 36
click at [593, 230] on input "True" at bounding box center [587, 225] width 12 height 10
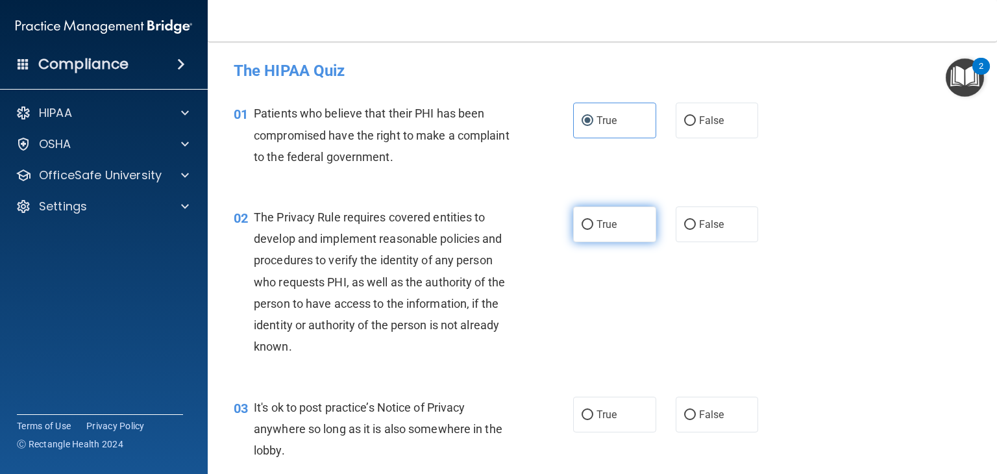
radio input "true"
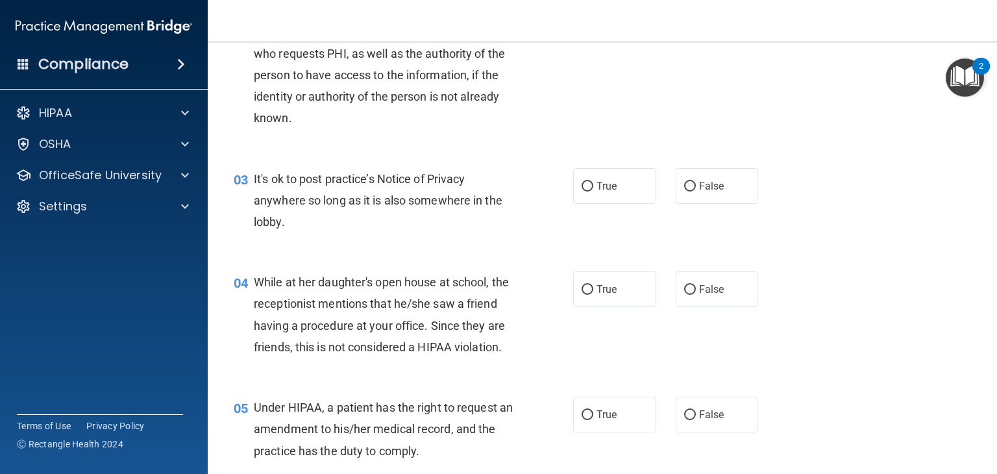
scroll to position [231, 0]
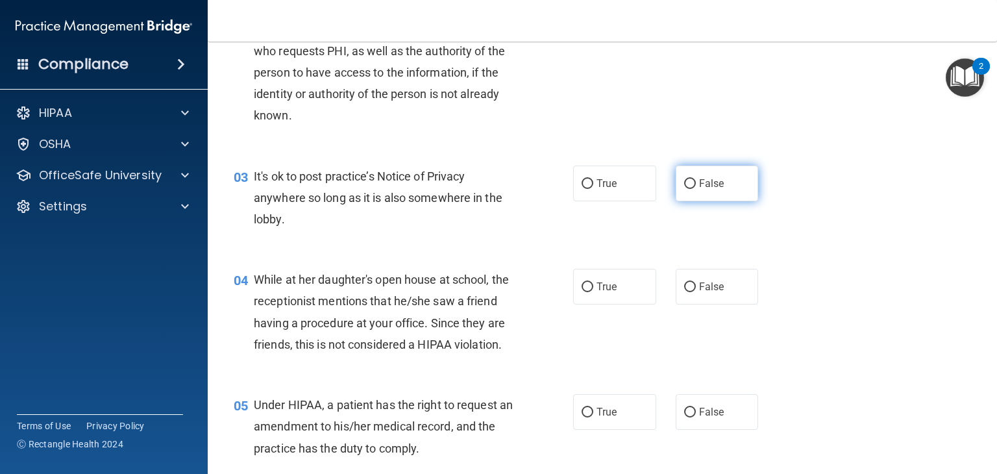
click at [722, 182] on label "False" at bounding box center [716, 183] width 83 height 36
click at [696, 182] on input "False" at bounding box center [690, 184] width 12 height 10
radio input "true"
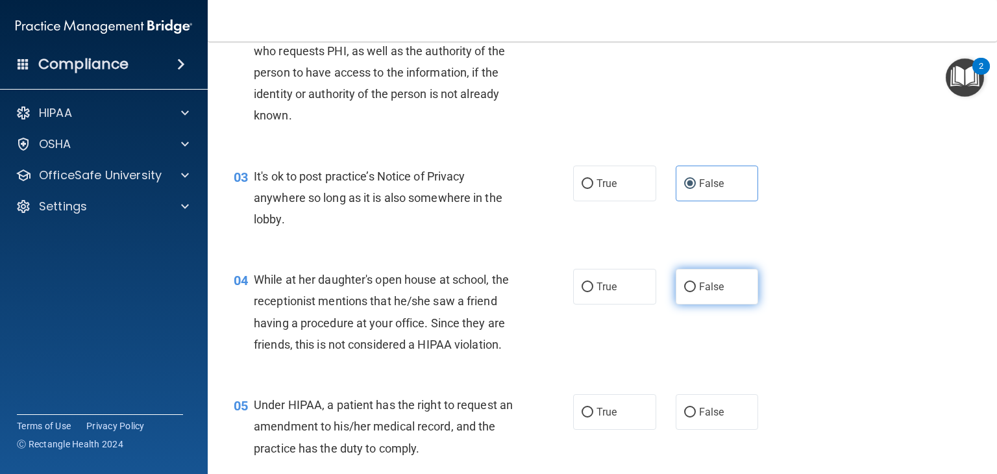
click at [711, 289] on span "False" at bounding box center [711, 286] width 25 height 12
click at [696, 289] on input "False" at bounding box center [690, 287] width 12 height 10
radio input "true"
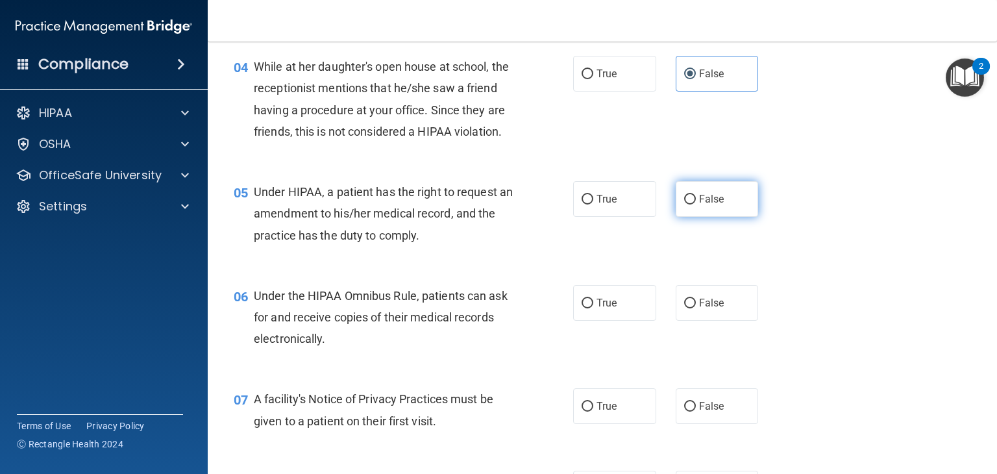
click at [714, 217] on label "False" at bounding box center [716, 199] width 83 height 36
click at [696, 204] on input "False" at bounding box center [690, 200] width 12 height 10
radio input "true"
click at [608, 309] on span "True" at bounding box center [606, 303] width 20 height 12
click at [593, 308] on input "True" at bounding box center [587, 303] width 12 height 10
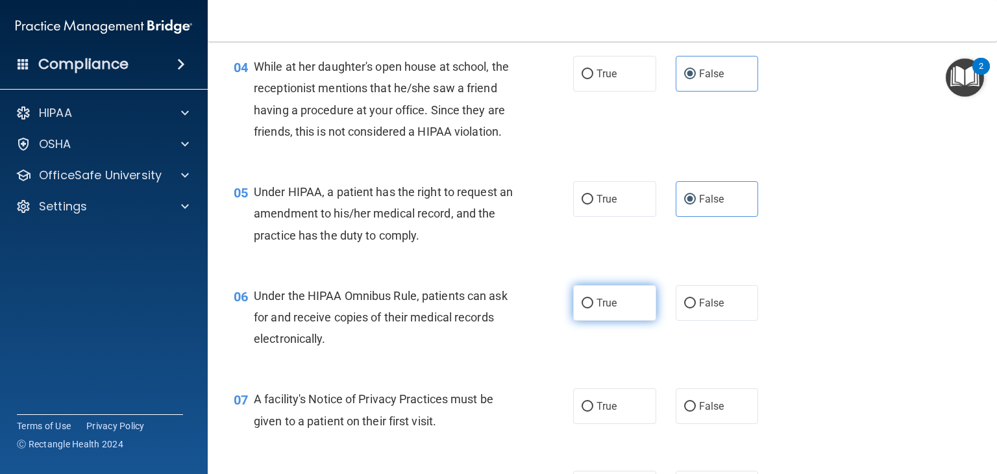
radio input "true"
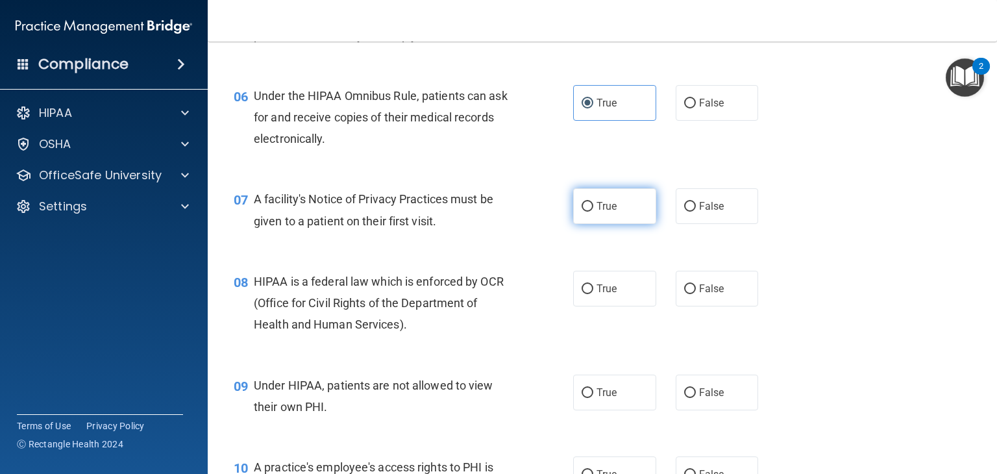
click at [626, 224] on label "True" at bounding box center [614, 206] width 83 height 36
click at [593, 212] on input "True" at bounding box center [587, 207] width 12 height 10
radio input "true"
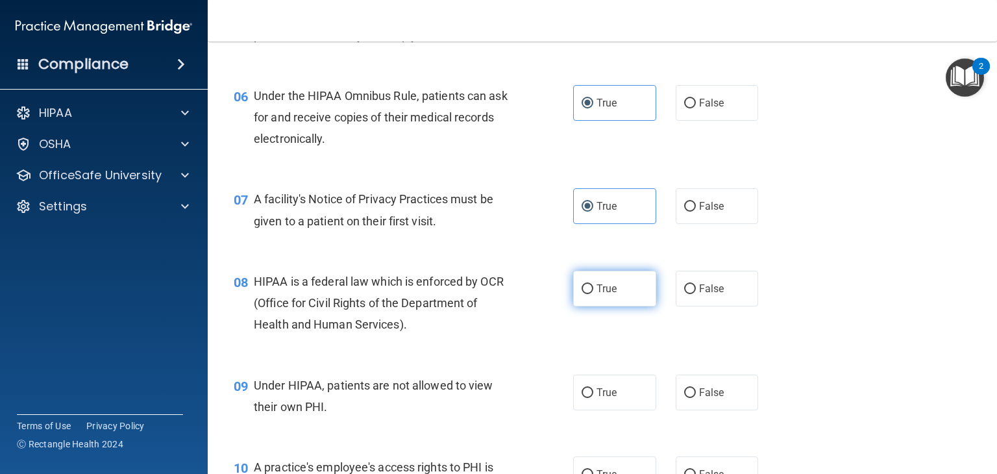
click at [611, 295] on span "True" at bounding box center [606, 288] width 20 height 12
click at [593, 294] on input "True" at bounding box center [587, 289] width 12 height 10
radio input "true"
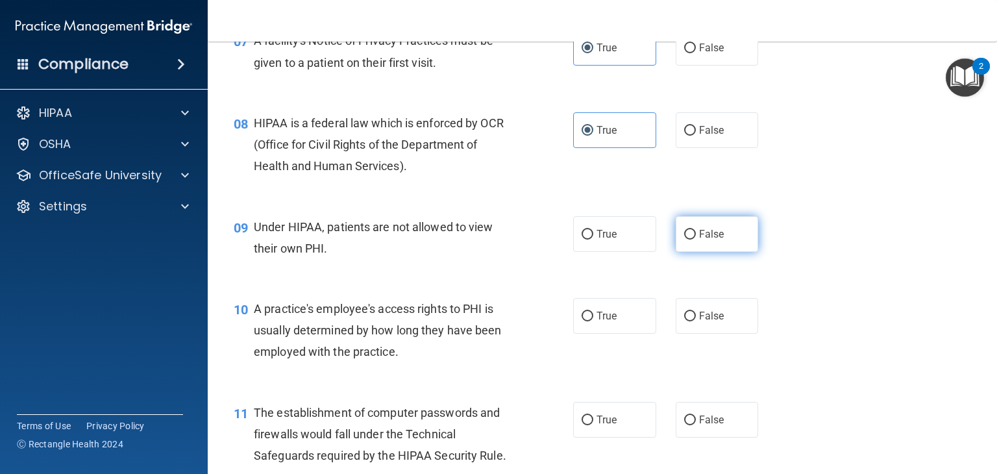
click at [714, 252] on label "False" at bounding box center [716, 234] width 83 height 36
click at [696, 239] on input "False" at bounding box center [690, 235] width 12 height 10
radio input "true"
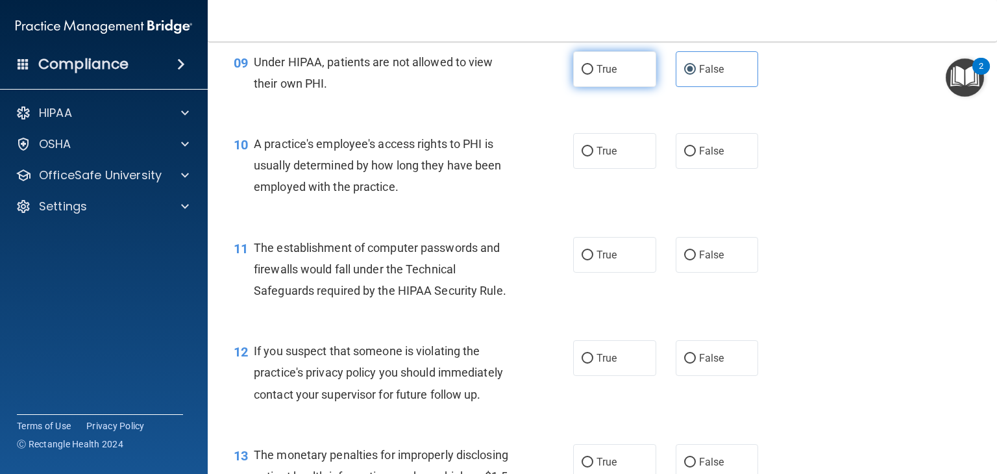
scroll to position [996, 0]
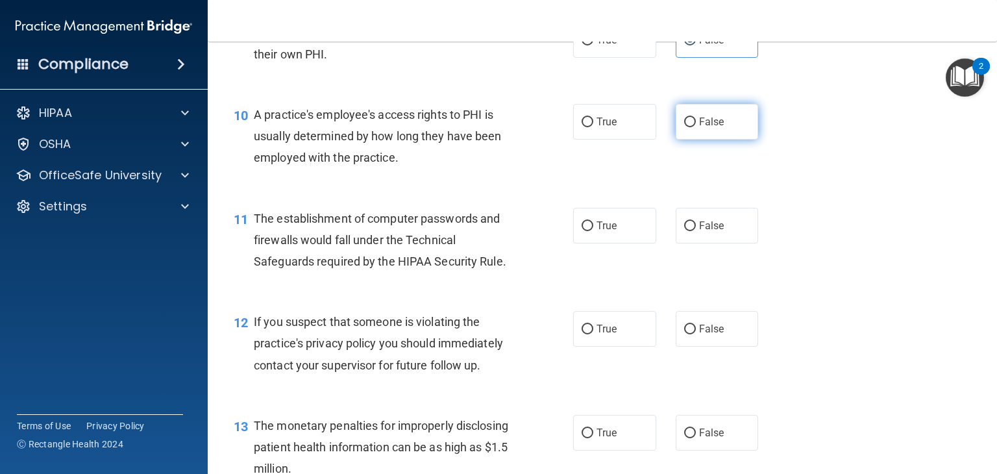
click at [723, 139] on label "False" at bounding box center [716, 122] width 83 height 36
click at [696, 127] on input "False" at bounding box center [690, 122] width 12 height 10
radio input "true"
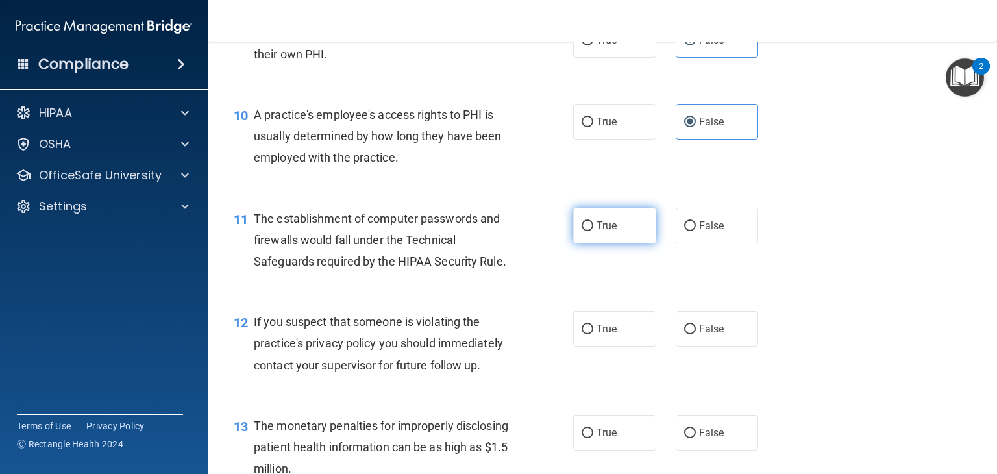
click at [613, 243] on label "True" at bounding box center [614, 226] width 83 height 36
click at [593, 231] on input "True" at bounding box center [587, 226] width 12 height 10
radio input "true"
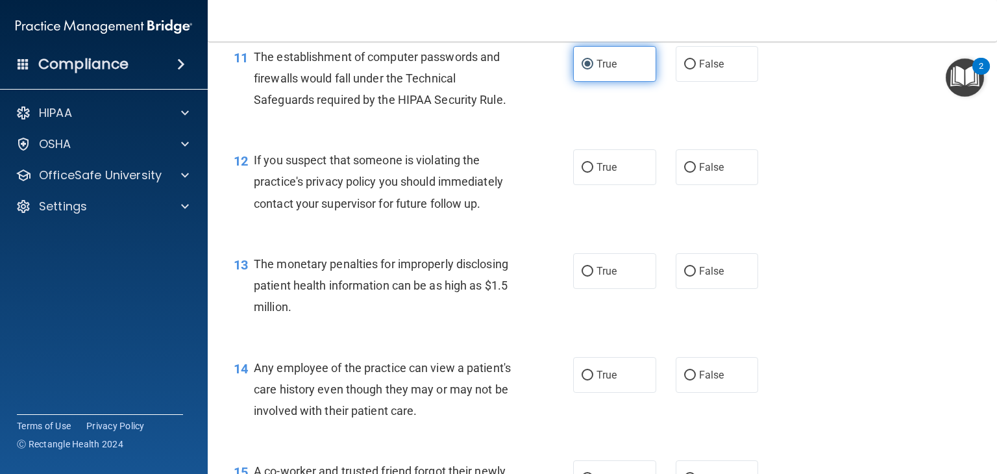
scroll to position [1159, 0]
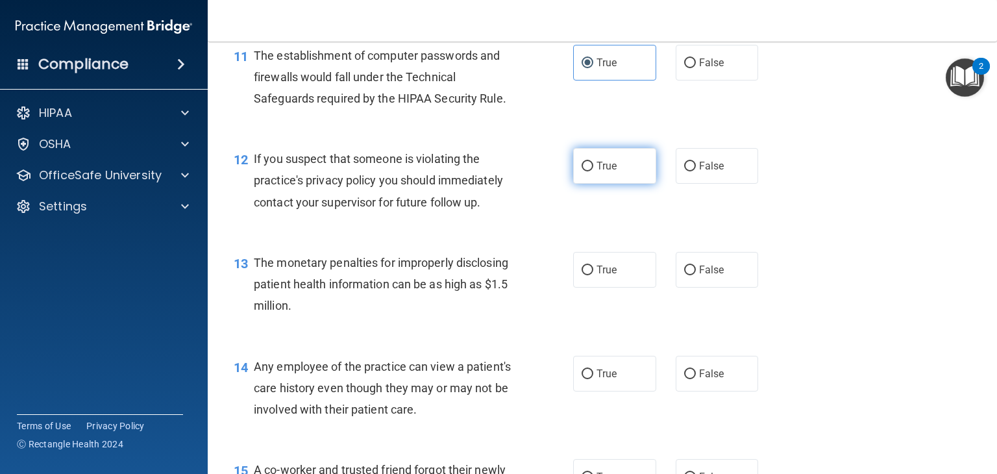
click at [616, 184] on label "True" at bounding box center [614, 166] width 83 height 36
click at [593, 171] on input "True" at bounding box center [587, 167] width 12 height 10
radio input "true"
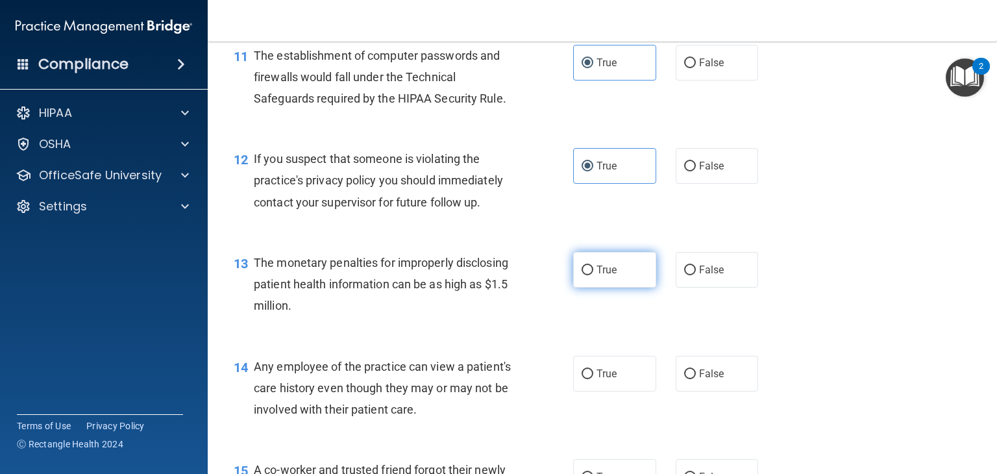
click at [640, 287] on label "True" at bounding box center [614, 270] width 83 height 36
click at [593, 275] on input "True" at bounding box center [587, 270] width 12 height 10
radio input "true"
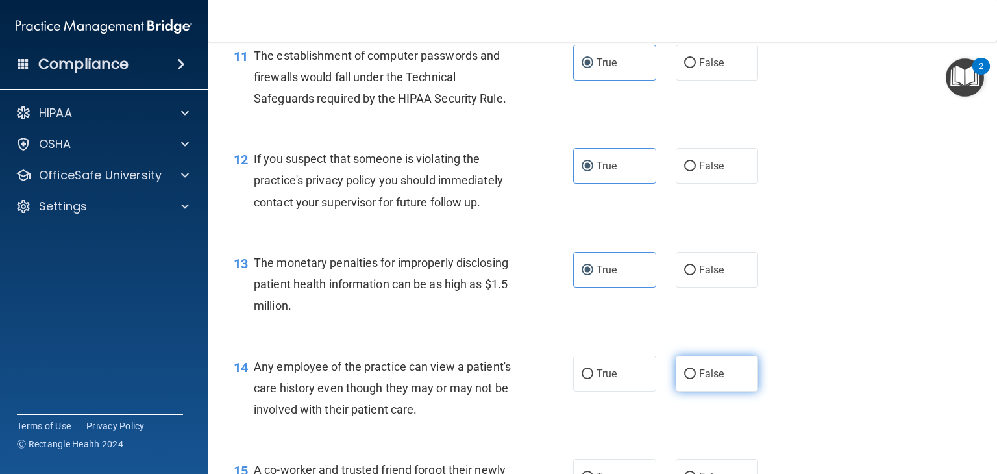
click at [722, 391] on label "False" at bounding box center [716, 374] width 83 height 36
click at [696, 379] on input "False" at bounding box center [690, 374] width 12 height 10
radio input "true"
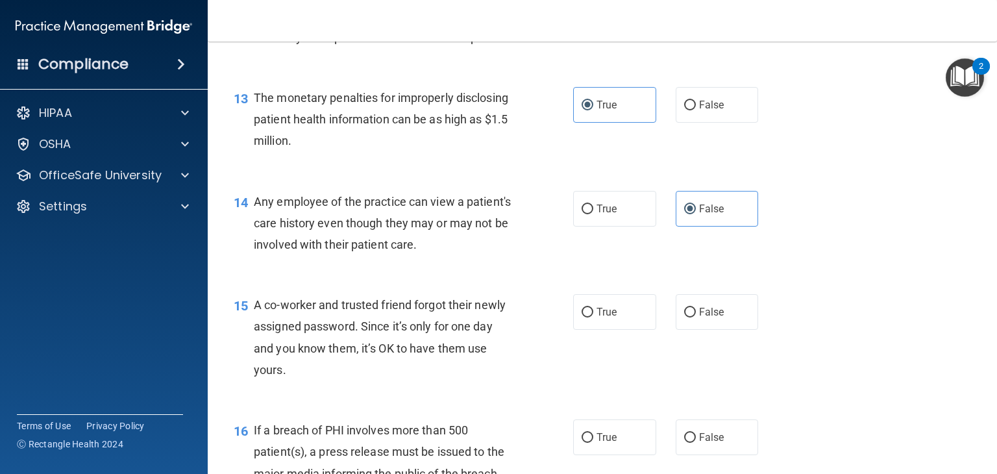
scroll to position [1382, 0]
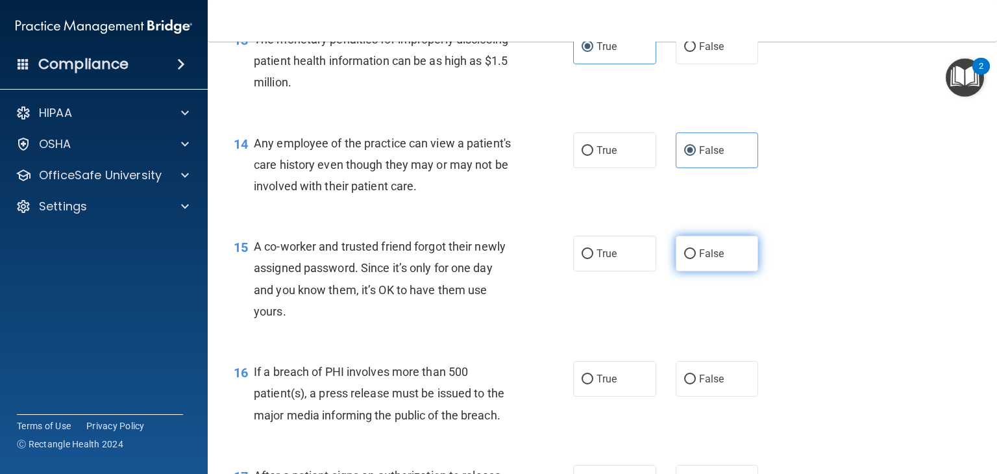
click at [736, 271] on label "False" at bounding box center [716, 254] width 83 height 36
click at [696, 259] on input "False" at bounding box center [690, 254] width 12 height 10
radio input "true"
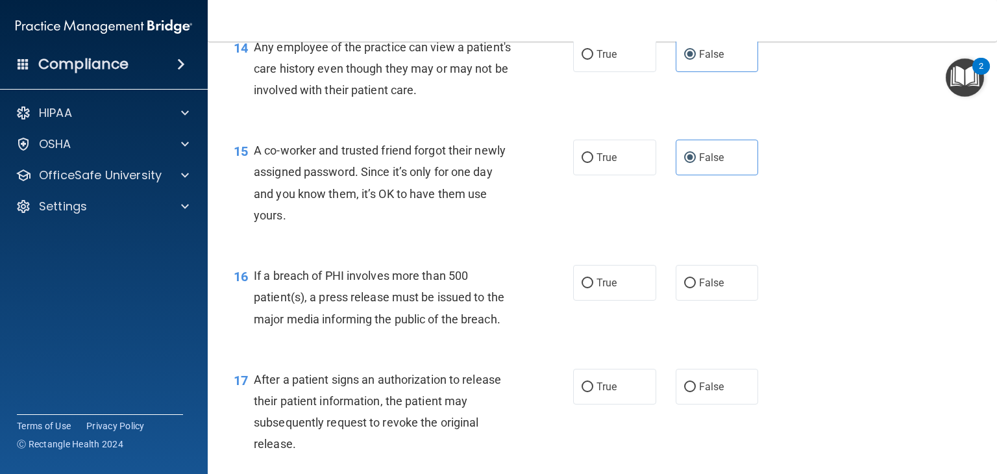
scroll to position [1479, 0]
click at [606, 288] on span "True" at bounding box center [606, 282] width 20 height 12
click at [593, 287] on input "True" at bounding box center [587, 283] width 12 height 10
radio input "true"
click at [621, 400] on label "True" at bounding box center [614, 386] width 83 height 36
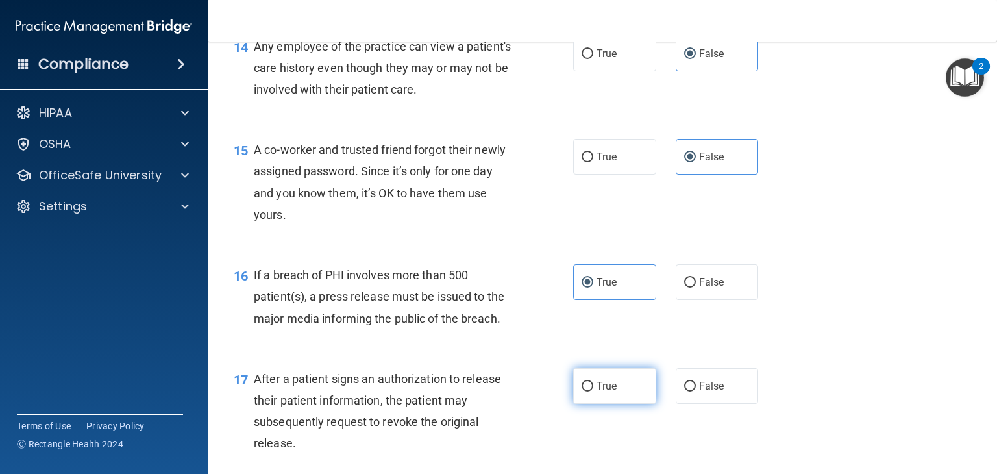
click at [593, 391] on input "True" at bounding box center [587, 387] width 12 height 10
radio input "true"
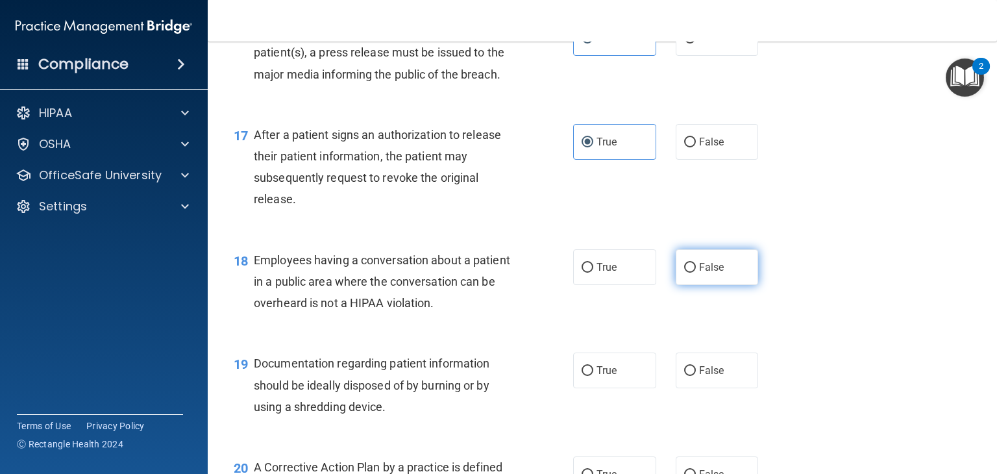
click at [720, 285] on label "False" at bounding box center [716, 267] width 83 height 36
click at [696, 273] on input "False" at bounding box center [690, 268] width 12 height 10
radio input "true"
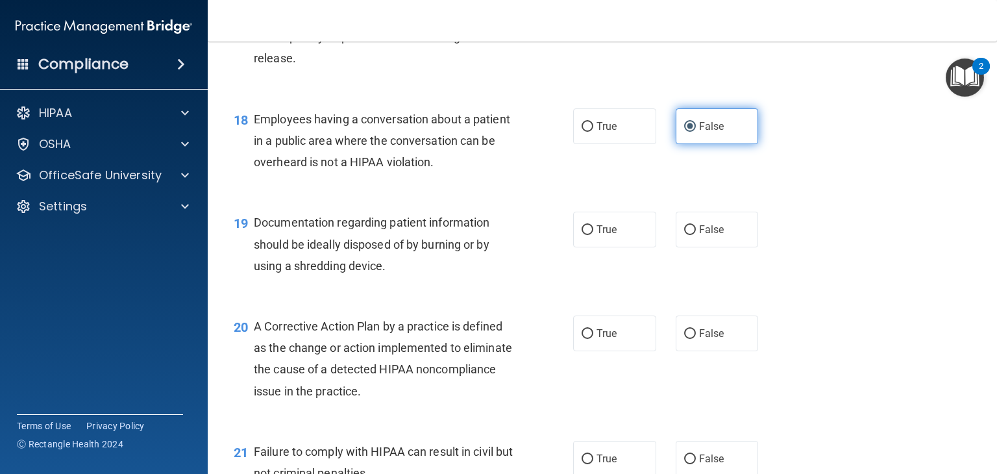
scroll to position [1865, 0]
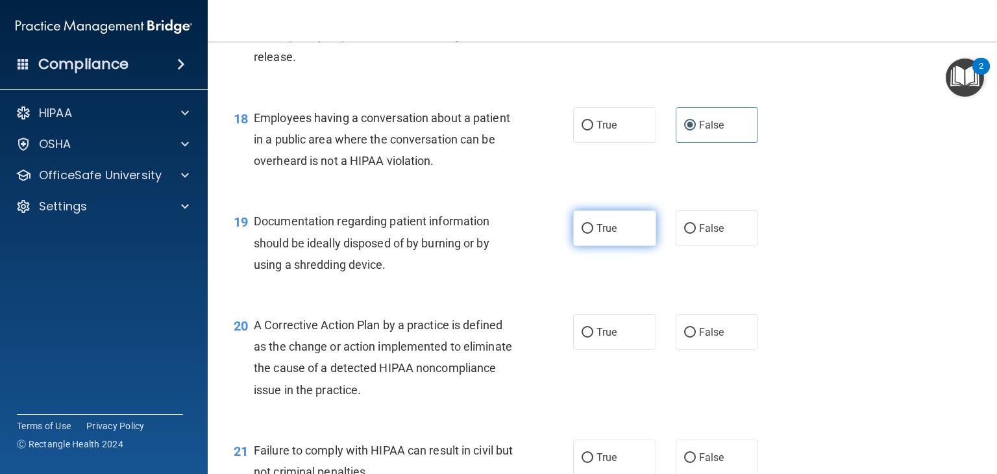
click at [626, 246] on label "True" at bounding box center [614, 228] width 83 height 36
click at [593, 234] on input "True" at bounding box center [587, 229] width 12 height 10
radio input "true"
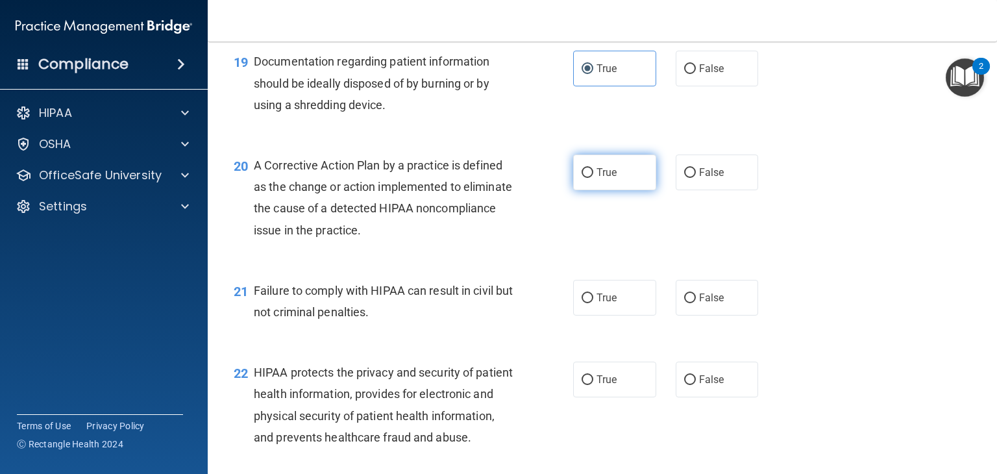
click at [620, 190] on label "True" at bounding box center [614, 172] width 83 height 36
click at [593, 178] on input "True" at bounding box center [587, 173] width 12 height 10
radio input "true"
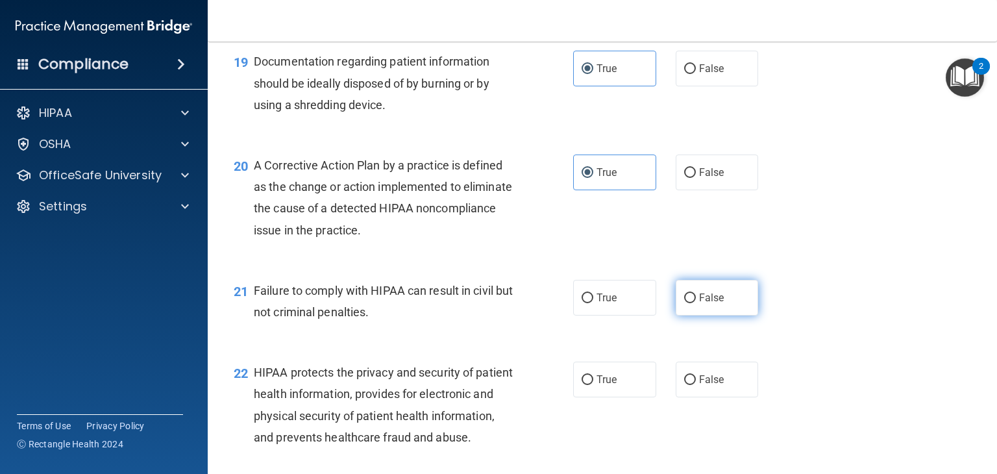
click at [723, 315] on label "False" at bounding box center [716, 298] width 83 height 36
click at [696, 303] on input "False" at bounding box center [690, 298] width 12 height 10
radio input "true"
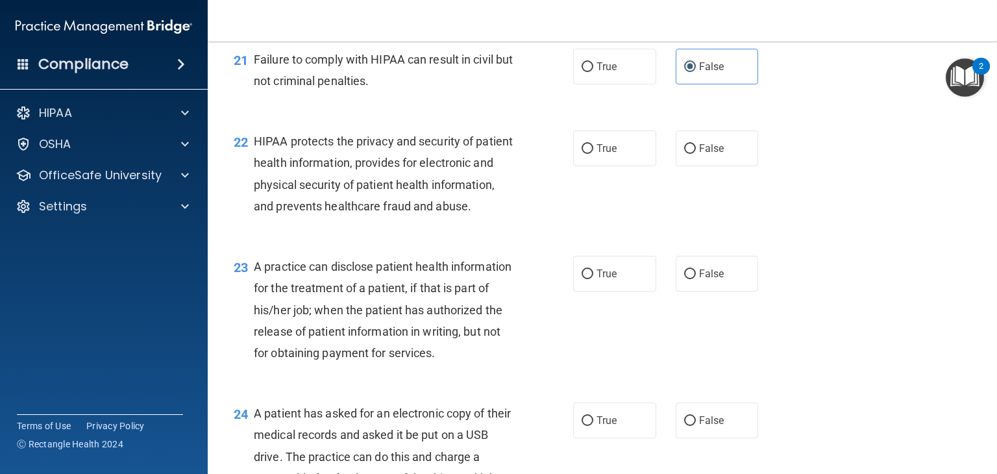
drag, startPoint x: 683, startPoint y: 1, endPoint x: 646, endPoint y: 265, distance: 267.2
drag, startPoint x: 646, startPoint y: 265, endPoint x: 614, endPoint y: 180, distance: 91.6
click at [614, 166] on label "True" at bounding box center [614, 148] width 83 height 36
click at [593, 154] on input "True" at bounding box center [587, 149] width 12 height 10
radio input "true"
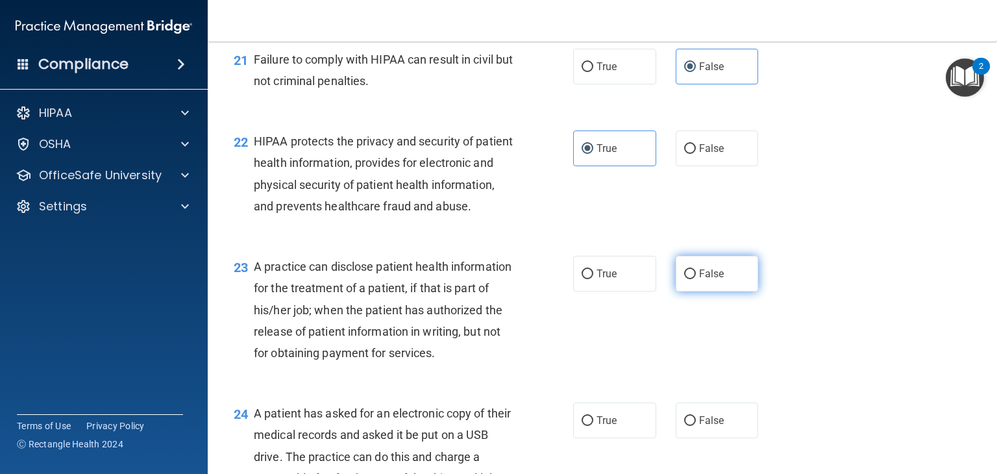
click at [716, 291] on label "False" at bounding box center [716, 274] width 83 height 36
click at [696, 279] on input "False" at bounding box center [690, 274] width 12 height 10
radio input "true"
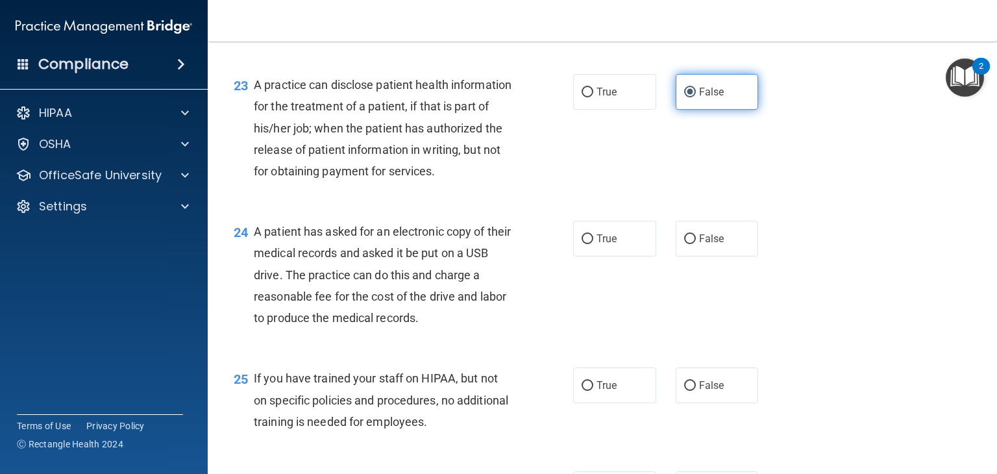
scroll to position [2468, 0]
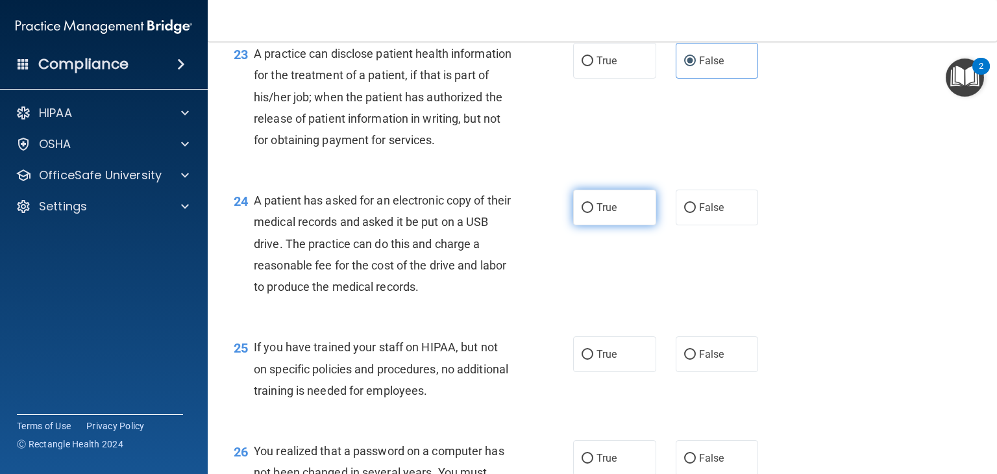
click at [628, 225] on label "True" at bounding box center [614, 207] width 83 height 36
click at [593, 213] on input "True" at bounding box center [587, 208] width 12 height 10
radio input "true"
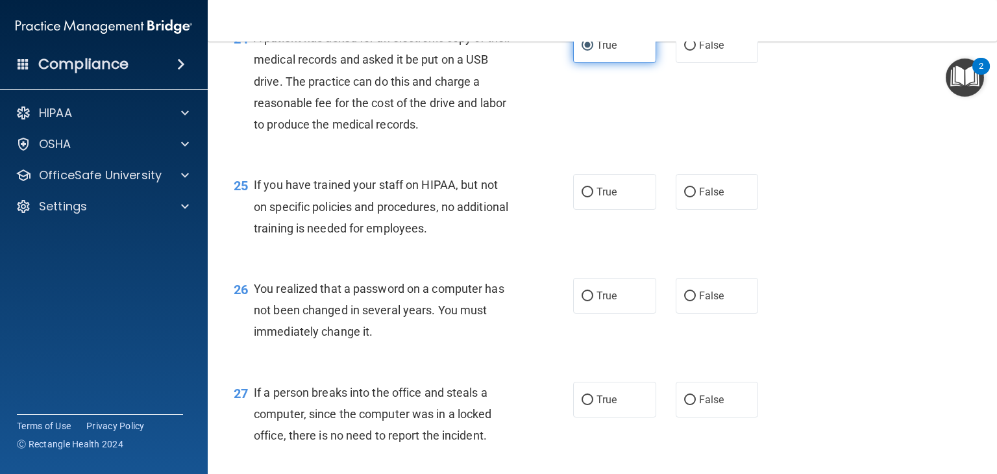
scroll to position [2631, 0]
click at [706, 197] on span "False" at bounding box center [711, 191] width 25 height 12
click at [696, 197] on input "False" at bounding box center [690, 192] width 12 height 10
radio input "true"
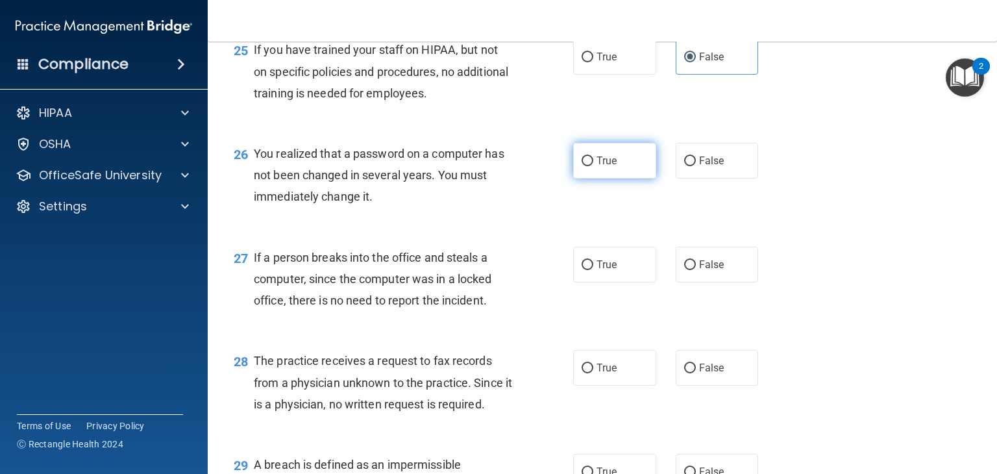
click at [627, 178] on label "True" at bounding box center [614, 161] width 83 height 36
click at [593, 166] on input "True" at bounding box center [587, 161] width 12 height 10
radio input "true"
click at [737, 282] on label "False" at bounding box center [716, 265] width 83 height 36
click at [696, 270] on input "False" at bounding box center [690, 265] width 12 height 10
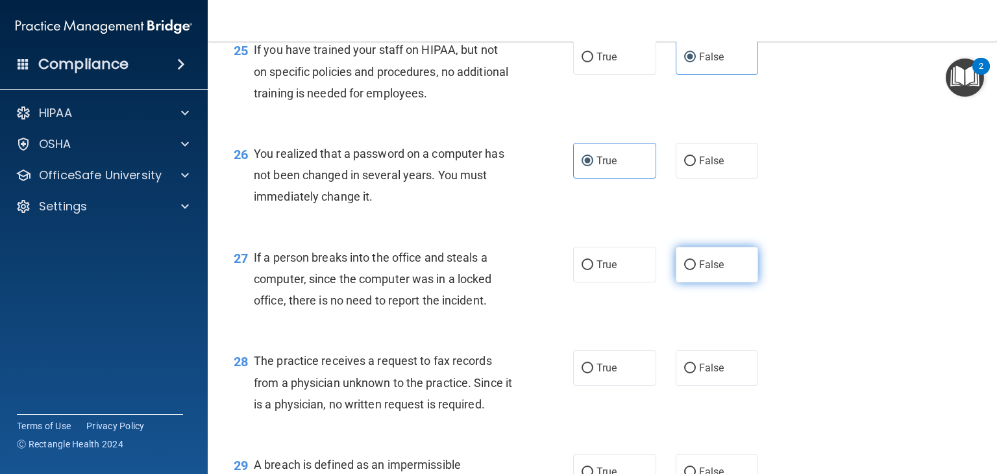
radio input "true"
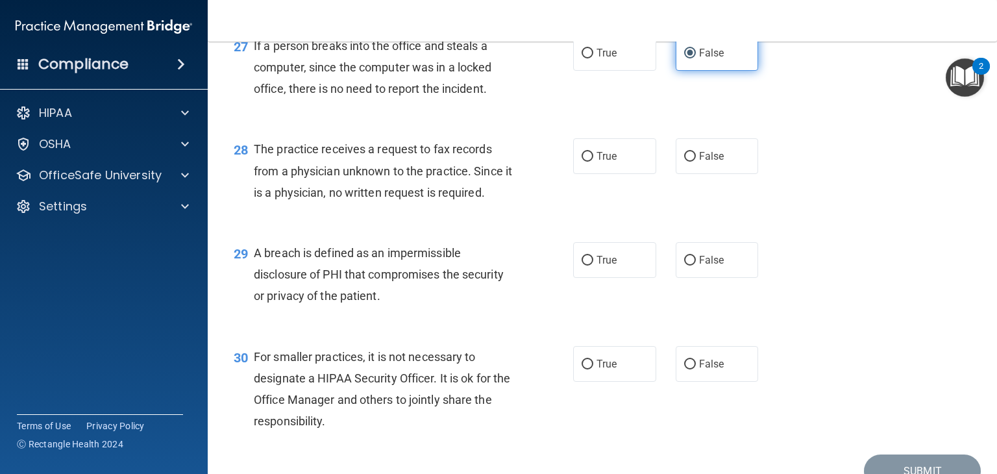
scroll to position [2977, 0]
click at [701, 162] on span "False" at bounding box center [711, 156] width 25 height 12
click at [696, 162] on input "False" at bounding box center [690, 157] width 12 height 10
radio input "true"
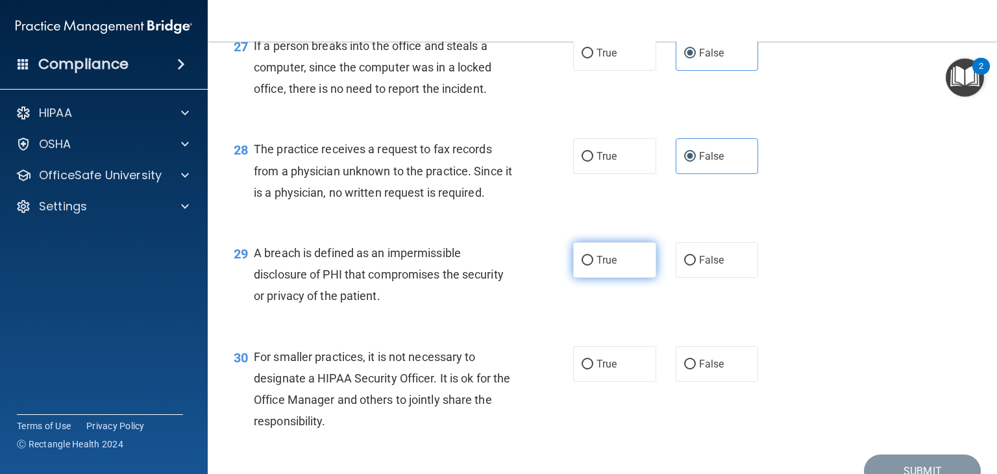
click at [588, 278] on label "True" at bounding box center [614, 260] width 83 height 36
click at [588, 265] on input "True" at bounding box center [587, 261] width 12 height 10
radio input "true"
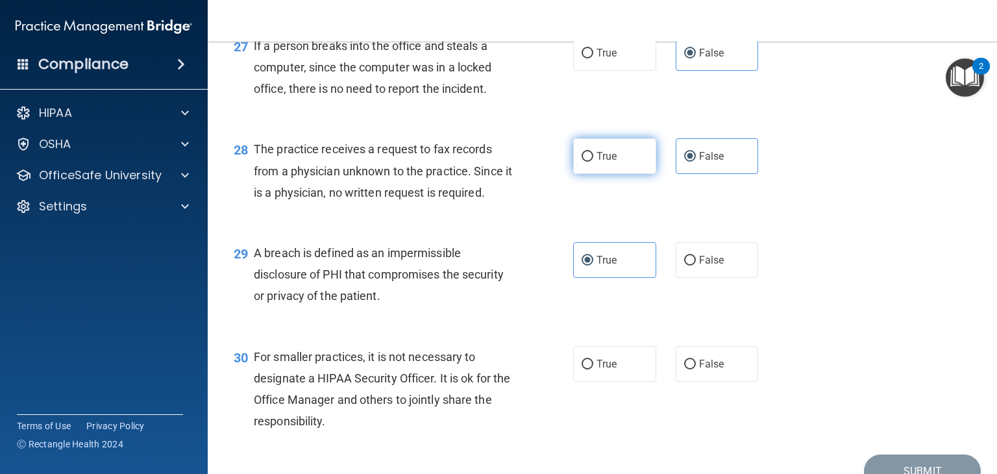
scroll to position [3107, 0]
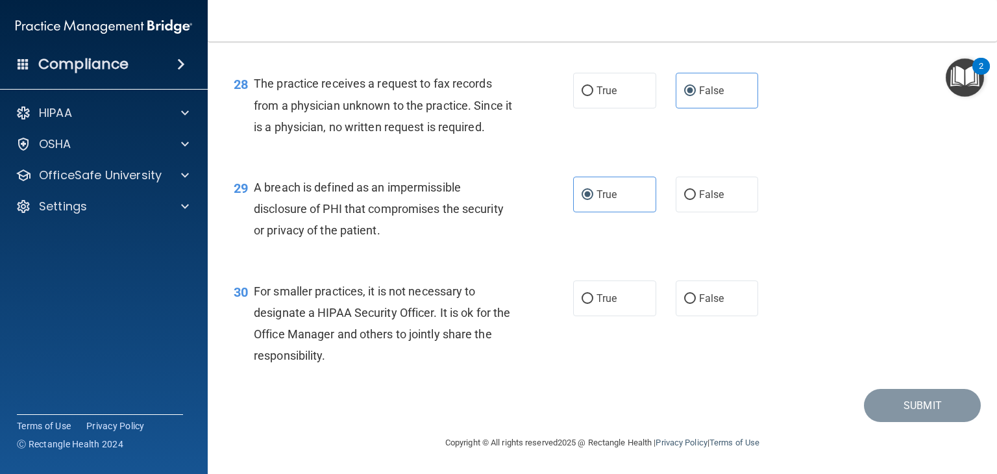
click at [610, 317] on div "30 For smaller practices, it is not necessary to designate a HIPAA Security Off…" at bounding box center [602, 326] width 757 height 125
click at [616, 296] on label "True" at bounding box center [614, 298] width 83 height 36
click at [593, 296] on input "True" at bounding box center [587, 299] width 12 height 10
radio input "true"
click at [882, 401] on button "Submit" at bounding box center [922, 405] width 117 height 33
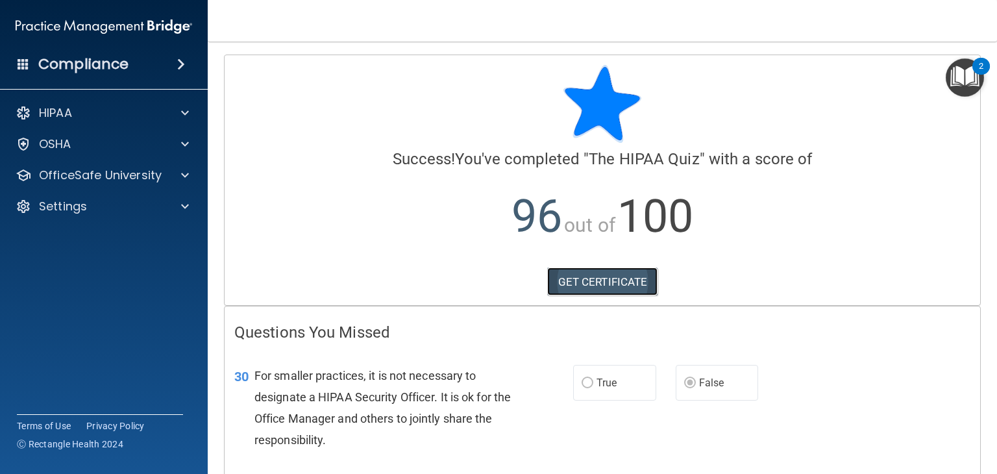
click at [609, 281] on link "GET CERTIFICATE" at bounding box center [602, 281] width 111 height 29
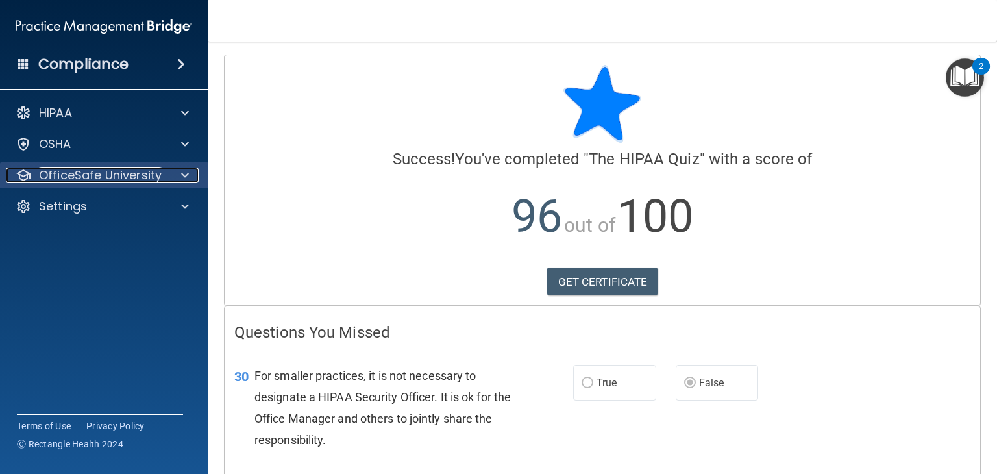
click at [184, 179] on span at bounding box center [185, 175] width 8 height 16
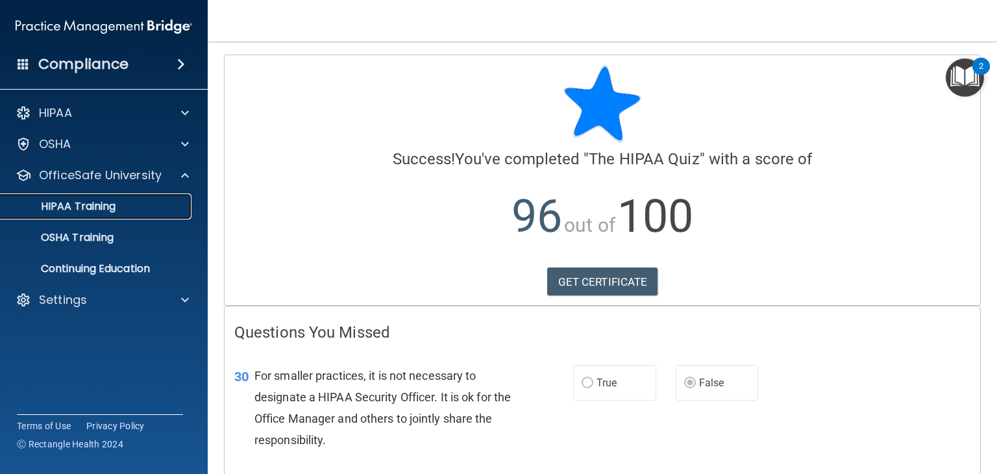
click at [163, 212] on div "HIPAA Training" at bounding box center [96, 206] width 177 height 13
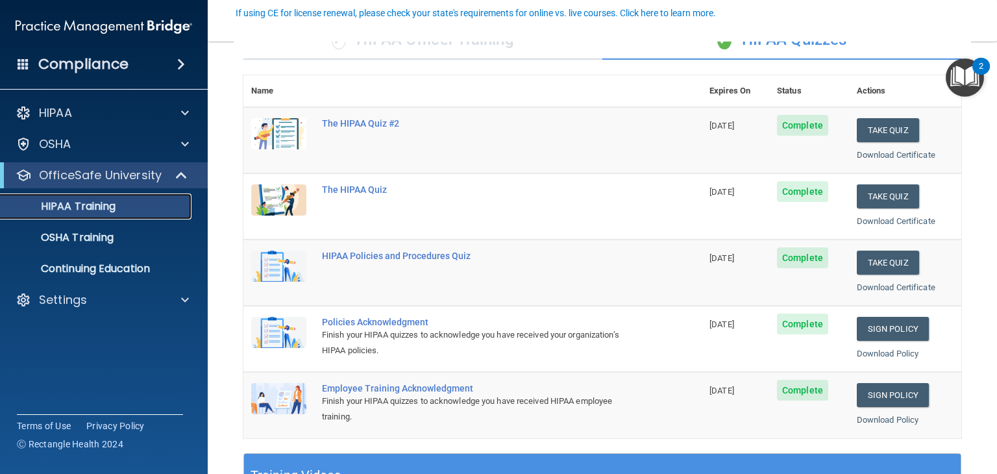
scroll to position [119, 0]
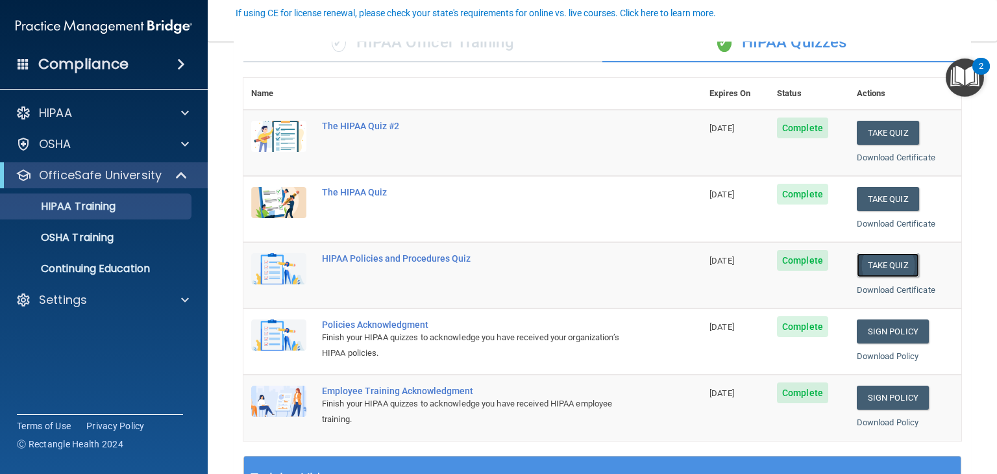
click at [896, 256] on button "Take Quiz" at bounding box center [888, 265] width 62 height 24
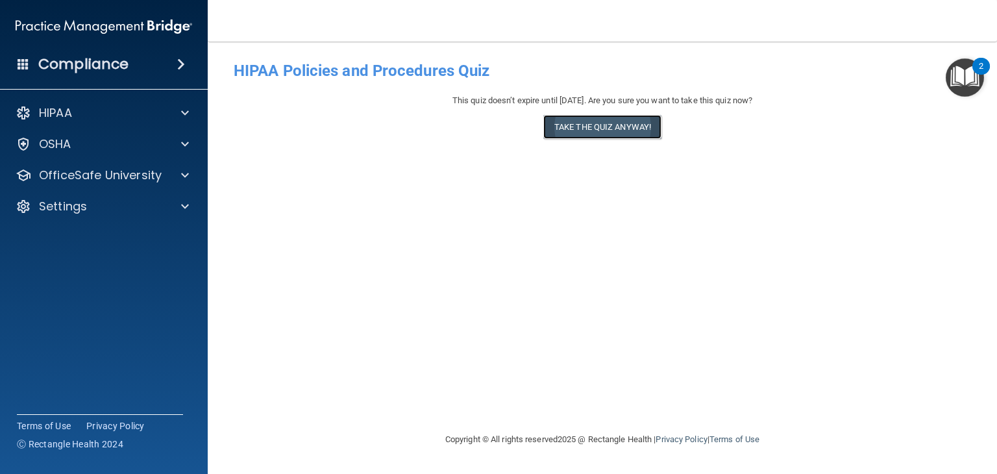
click at [638, 130] on button "Take the quiz anyway!" at bounding box center [602, 127] width 118 height 24
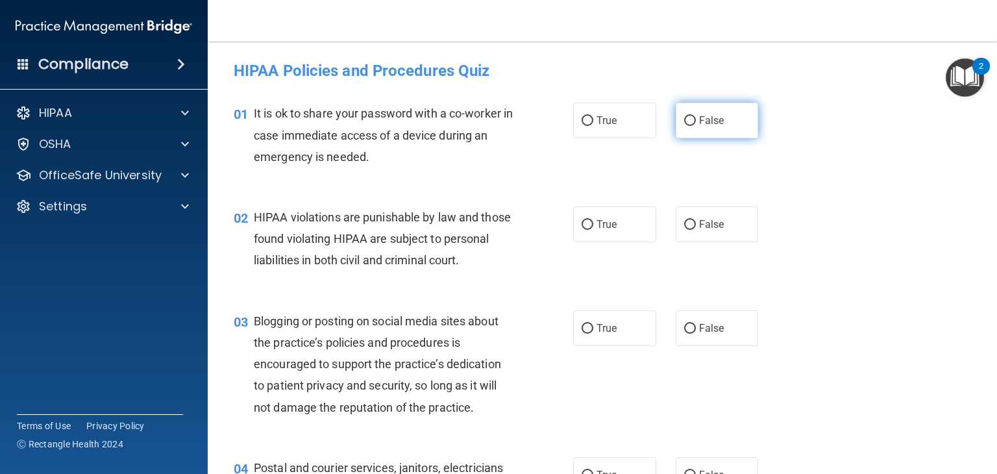
drag, startPoint x: 725, startPoint y: 130, endPoint x: 705, endPoint y: 108, distance: 29.9
click at [705, 108] on label "False" at bounding box center [716, 121] width 83 height 36
click at [696, 116] on input "False" at bounding box center [690, 121] width 12 height 10
radio input "true"
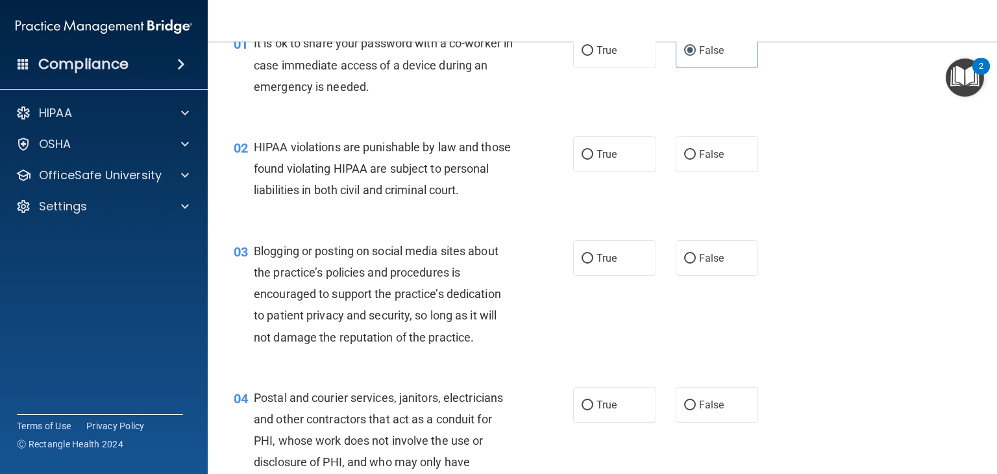
scroll to position [100, 0]
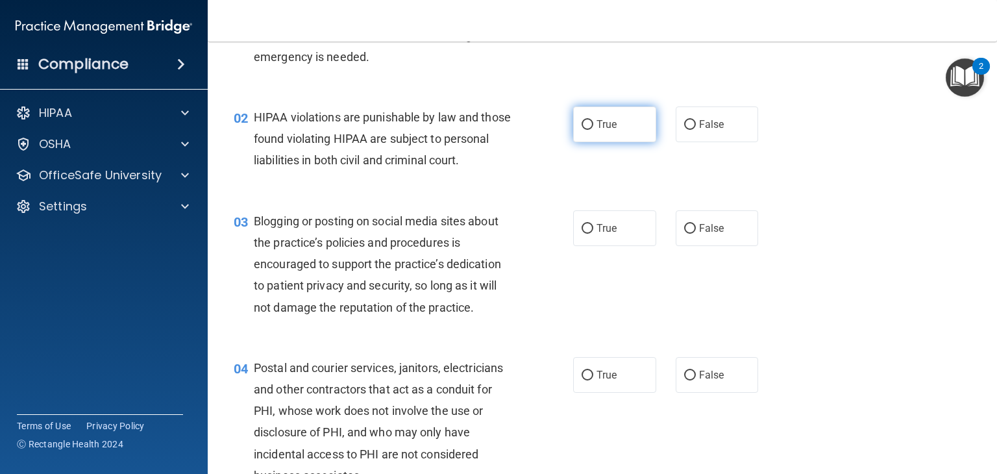
click at [620, 116] on label "True" at bounding box center [614, 124] width 83 height 36
click at [593, 120] on input "True" at bounding box center [587, 125] width 12 height 10
radio input "true"
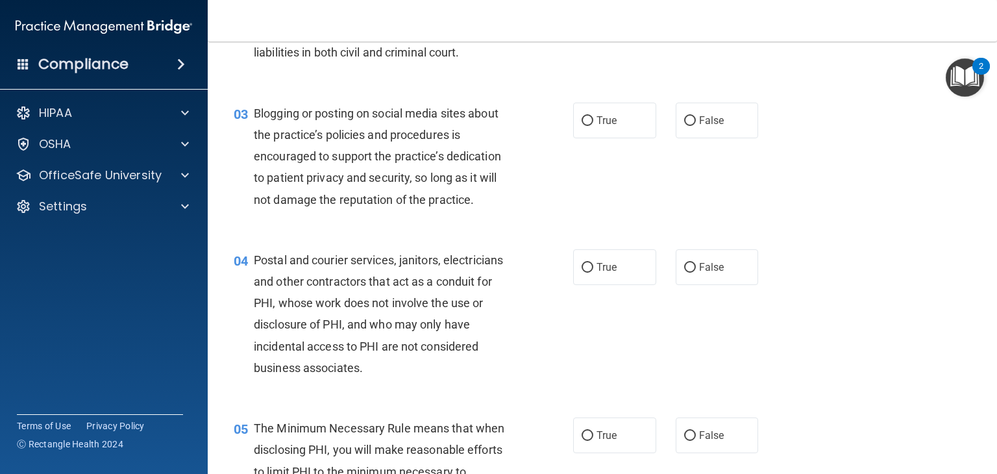
scroll to position [208, 0]
click at [703, 127] on span "False" at bounding box center [711, 120] width 25 height 12
click at [696, 126] on input "False" at bounding box center [690, 121] width 12 height 10
radio input "true"
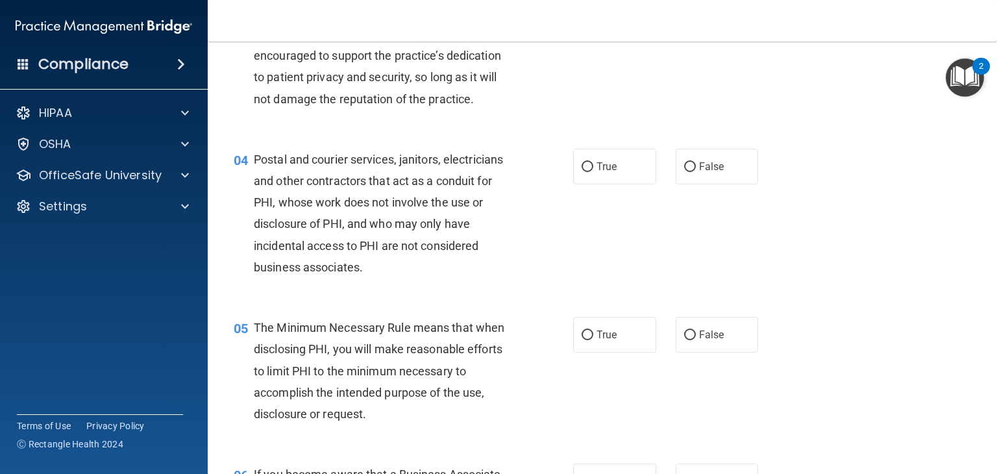
scroll to position [315, 0]
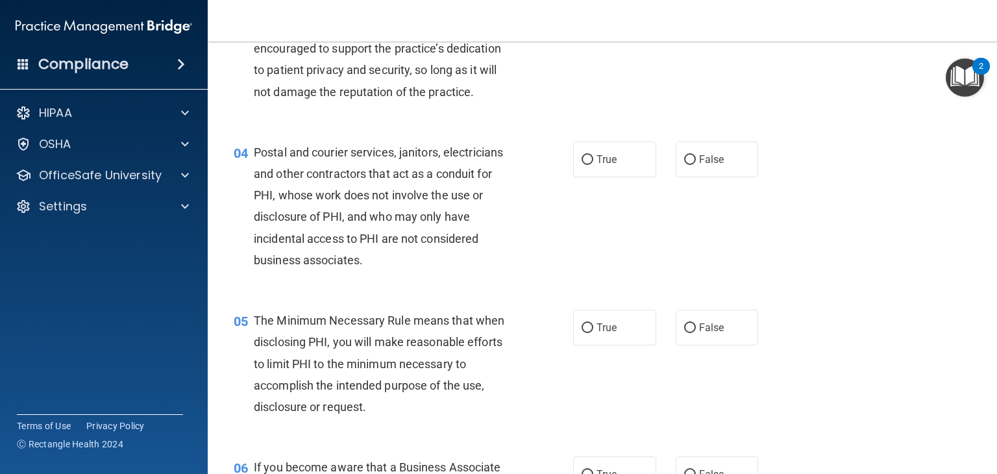
click at [670, 207] on div "04 Postal and courier services, janitors, electricians and other contractors th…" at bounding box center [602, 209] width 757 height 168
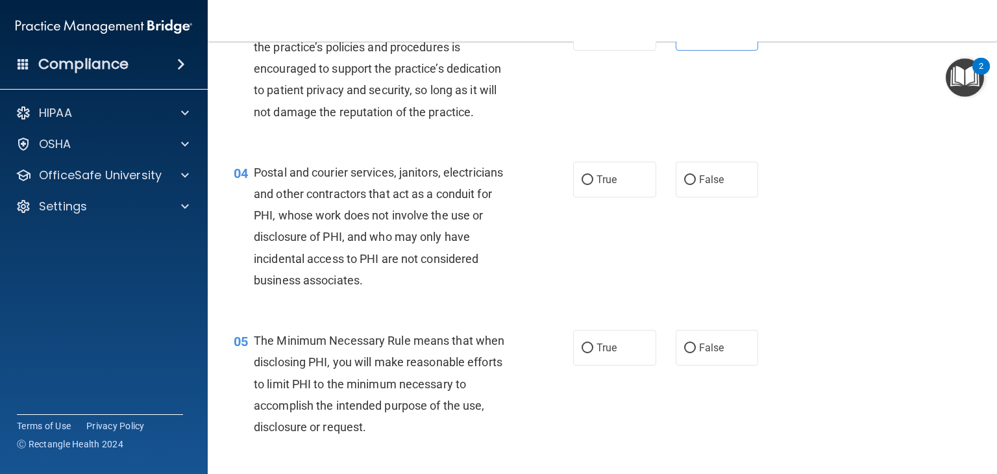
scroll to position [296, 0]
click at [696, 197] on label "False" at bounding box center [716, 179] width 83 height 36
click at [696, 184] on input "False" at bounding box center [690, 180] width 12 height 10
radio input "true"
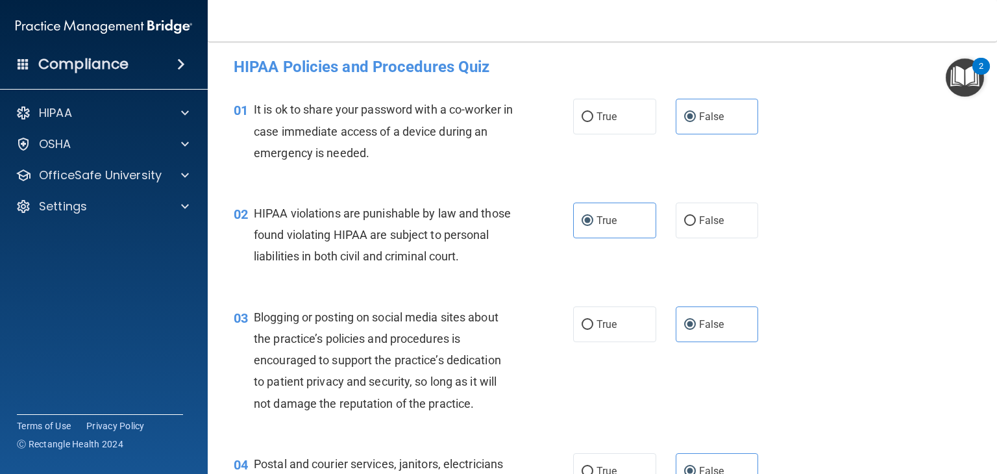
scroll to position [0, 0]
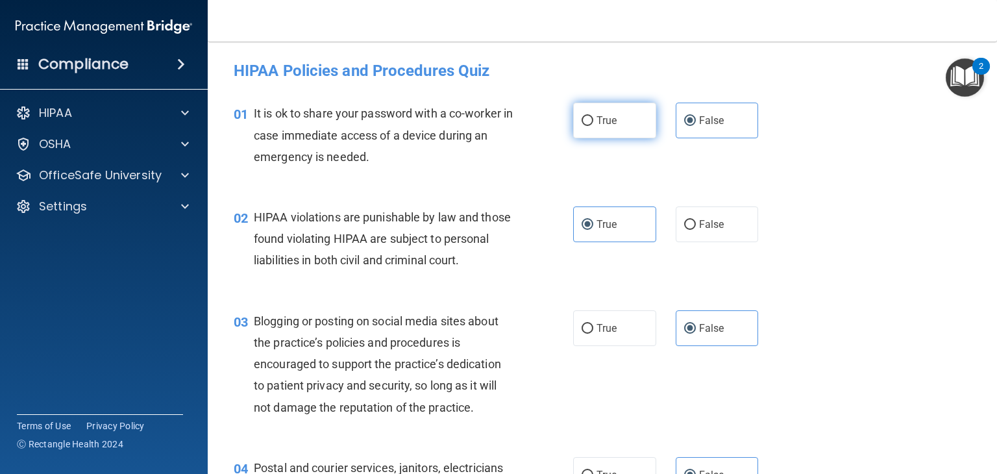
click at [605, 118] on span "True" at bounding box center [606, 120] width 20 height 12
click at [593, 118] on input "True" at bounding box center [587, 121] width 12 height 10
radio input "true"
radio input "false"
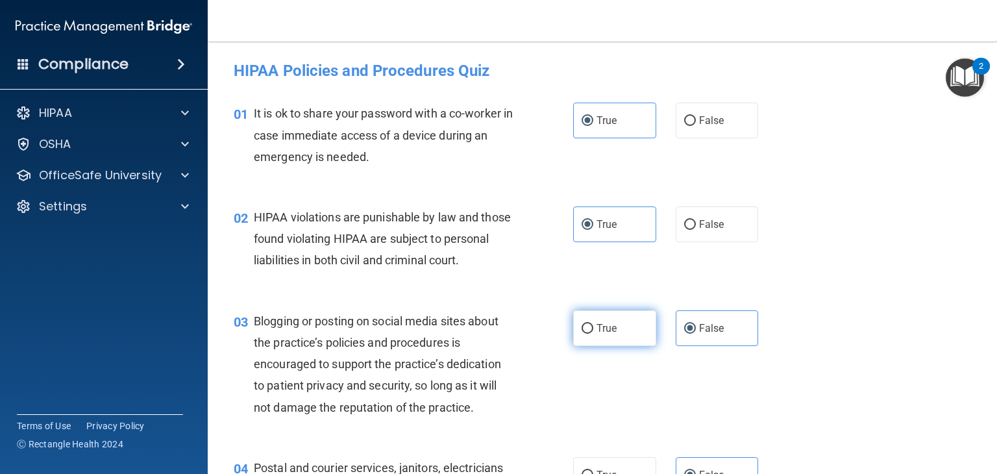
click at [614, 346] on label "True" at bounding box center [614, 328] width 83 height 36
click at [593, 334] on input "True" at bounding box center [587, 329] width 12 height 10
radio input "true"
radio input "false"
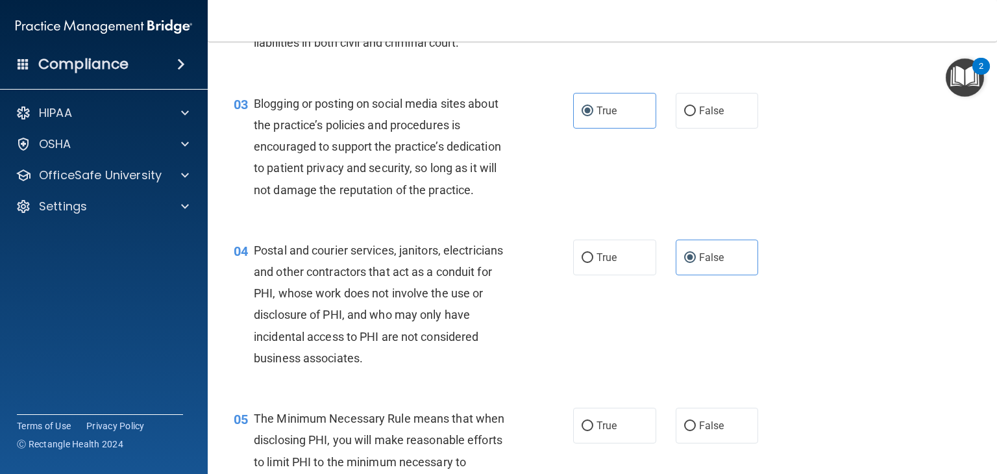
scroll to position [218, 0]
click at [605, 263] on span "True" at bounding box center [606, 256] width 20 height 12
click at [593, 262] on input "True" at bounding box center [587, 257] width 12 height 10
radio input "true"
radio input "false"
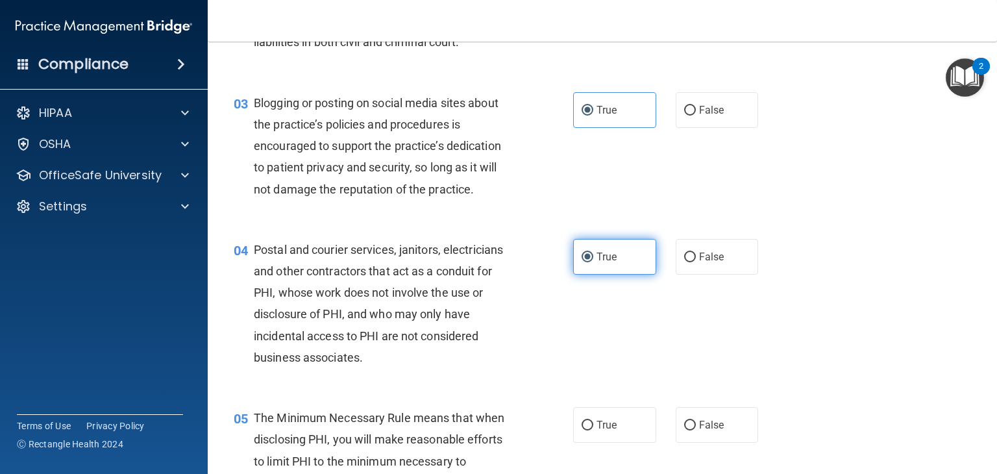
scroll to position [376, 0]
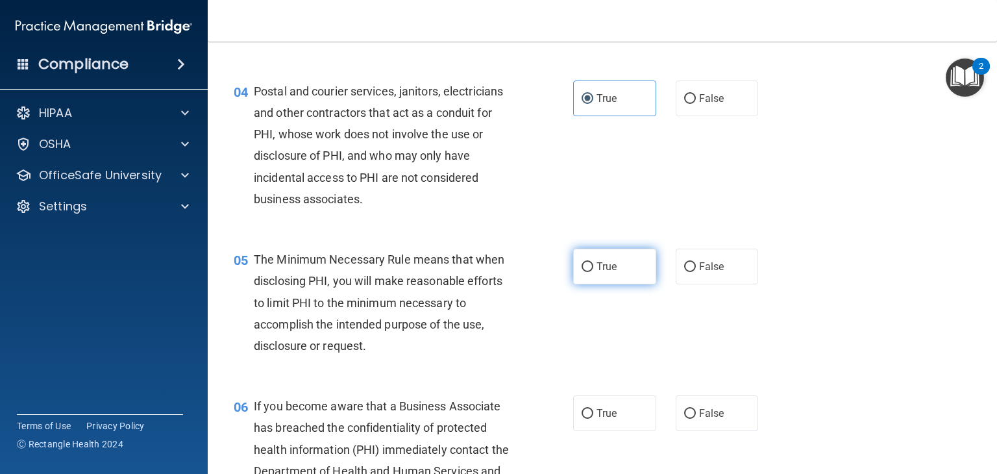
drag, startPoint x: 605, startPoint y: 283, endPoint x: 618, endPoint y: 302, distance: 22.9
click at [618, 284] on label "True" at bounding box center [614, 267] width 83 height 36
click at [593, 272] on input "True" at bounding box center [587, 267] width 12 height 10
radio input "true"
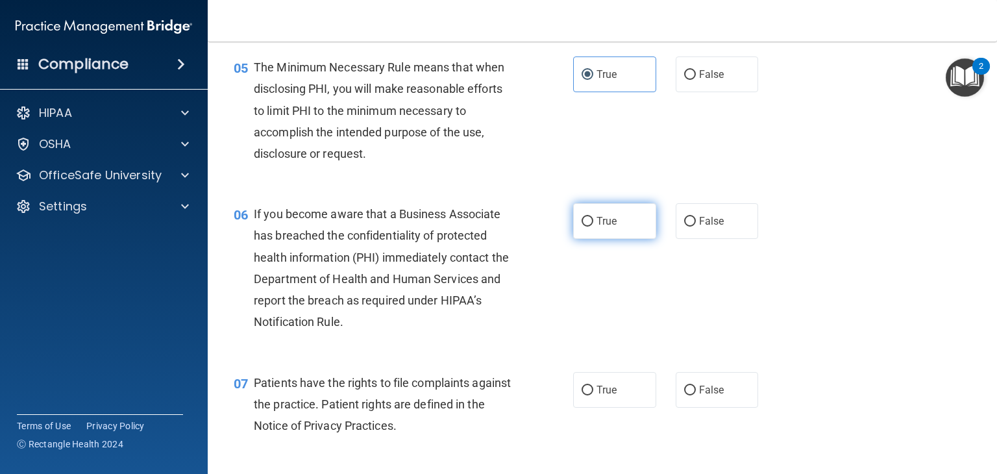
click at [638, 239] on label "True" at bounding box center [614, 221] width 83 height 36
click at [593, 226] on input "True" at bounding box center [587, 222] width 12 height 10
radio input "true"
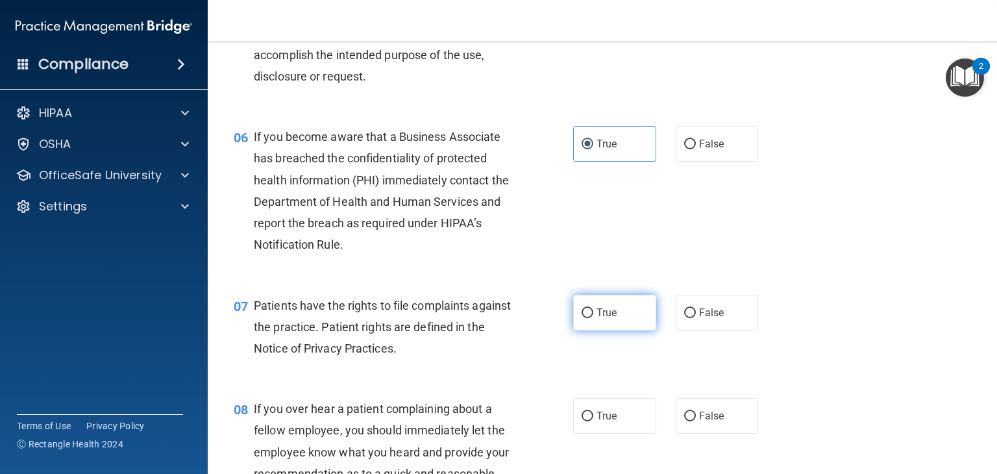
click at [629, 330] on label "True" at bounding box center [614, 313] width 83 height 36
click at [593, 318] on input "True" at bounding box center [587, 313] width 12 height 10
radio input "true"
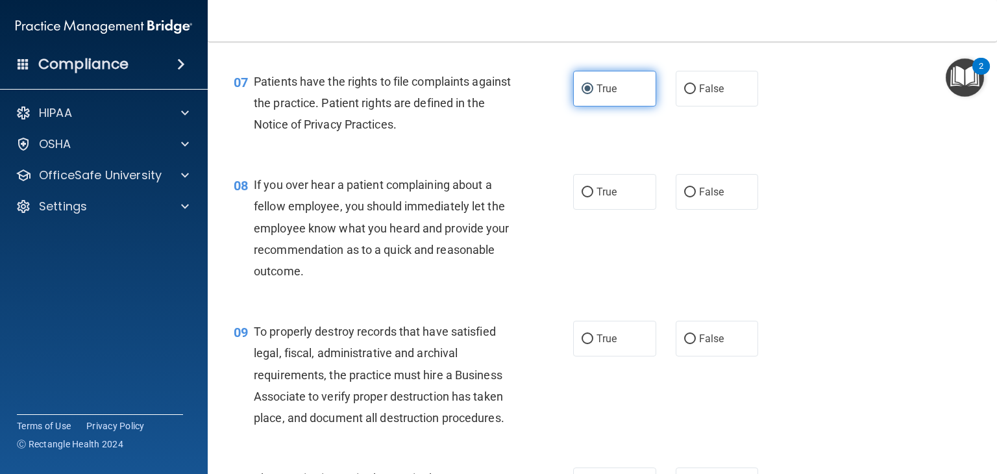
scroll to position [874, 0]
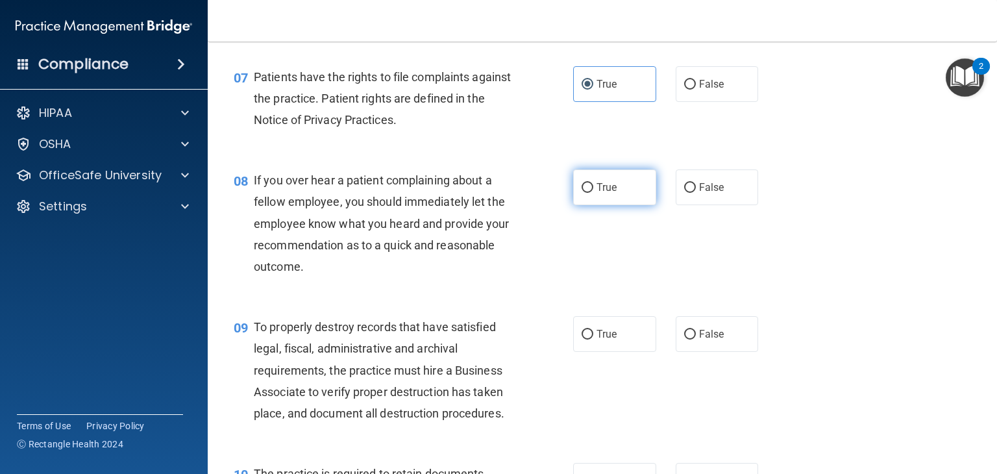
click at [634, 200] on label "True" at bounding box center [614, 187] width 83 height 36
click at [593, 193] on input "True" at bounding box center [587, 188] width 12 height 10
radio input "true"
click at [620, 352] on label "True" at bounding box center [614, 334] width 83 height 36
click at [593, 339] on input "True" at bounding box center [587, 335] width 12 height 10
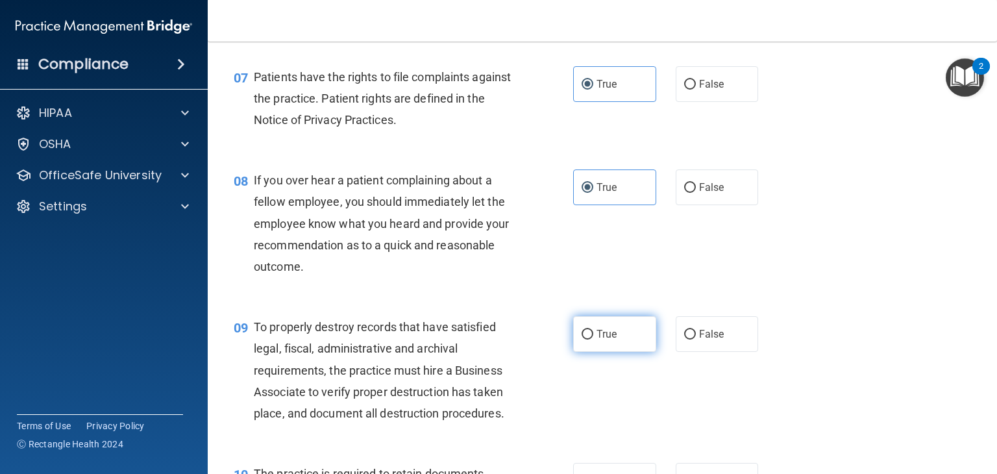
radio input "true"
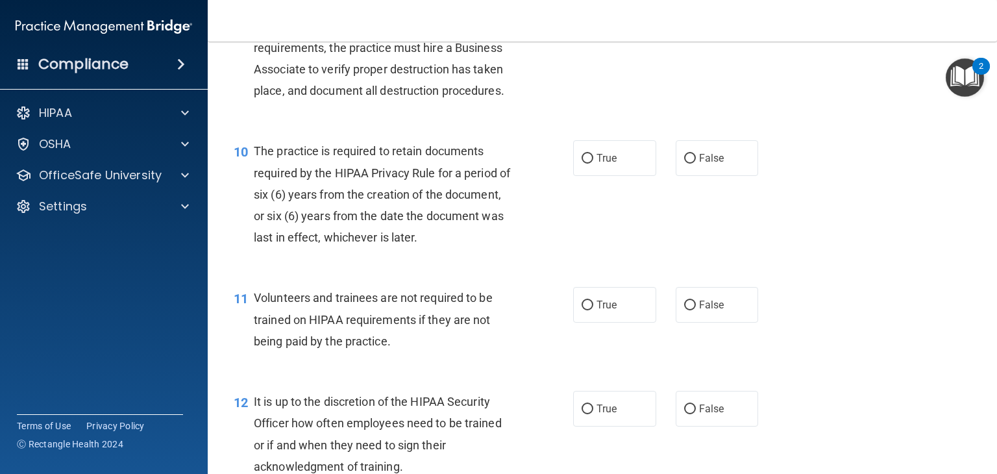
scroll to position [1198, 0]
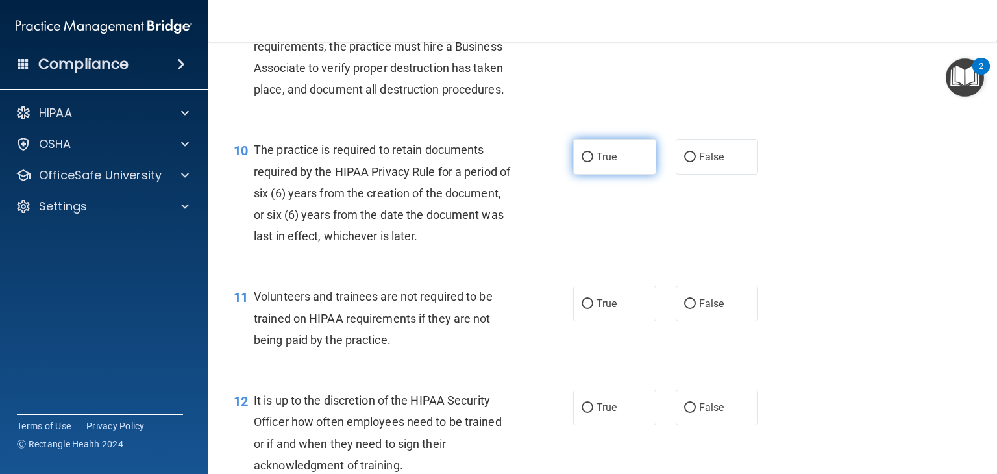
click at [633, 175] on label "True" at bounding box center [614, 157] width 83 height 36
click at [593, 162] on input "True" at bounding box center [587, 157] width 12 height 10
radio input "true"
click at [622, 321] on label "True" at bounding box center [614, 304] width 83 height 36
click at [593, 309] on input "True" at bounding box center [587, 304] width 12 height 10
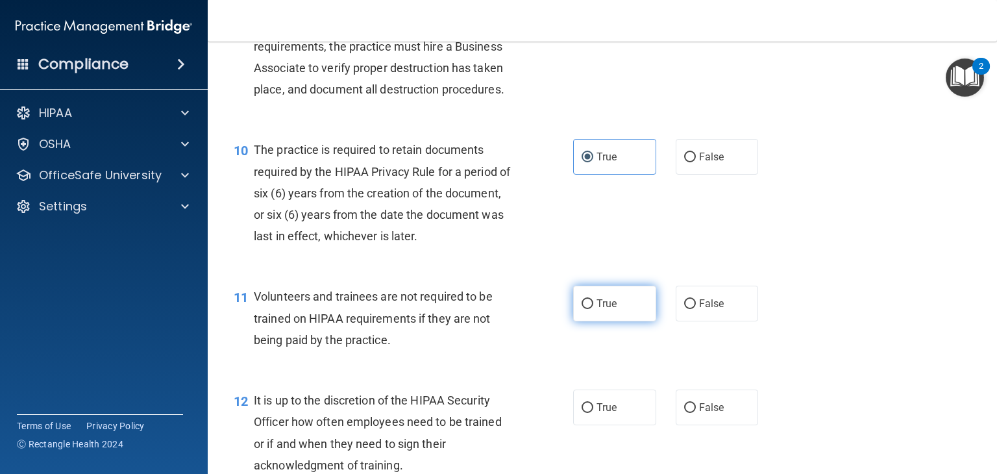
radio input "true"
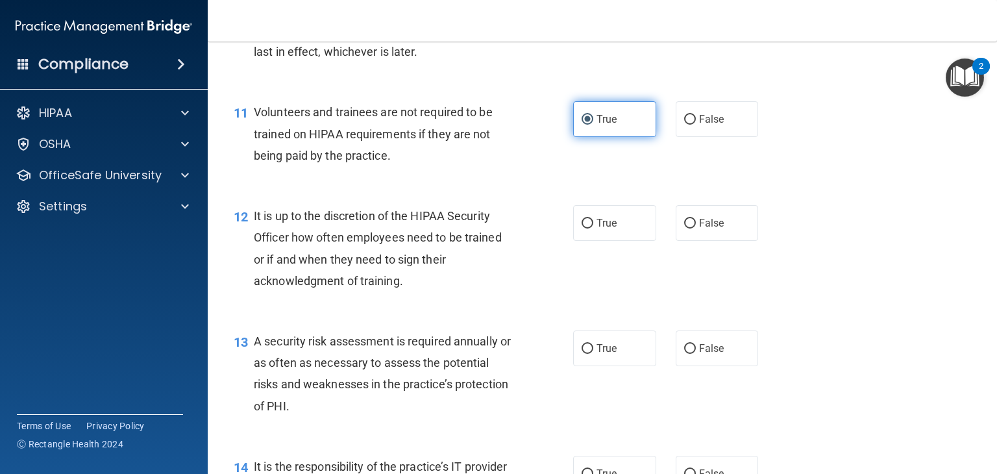
scroll to position [1385, 0]
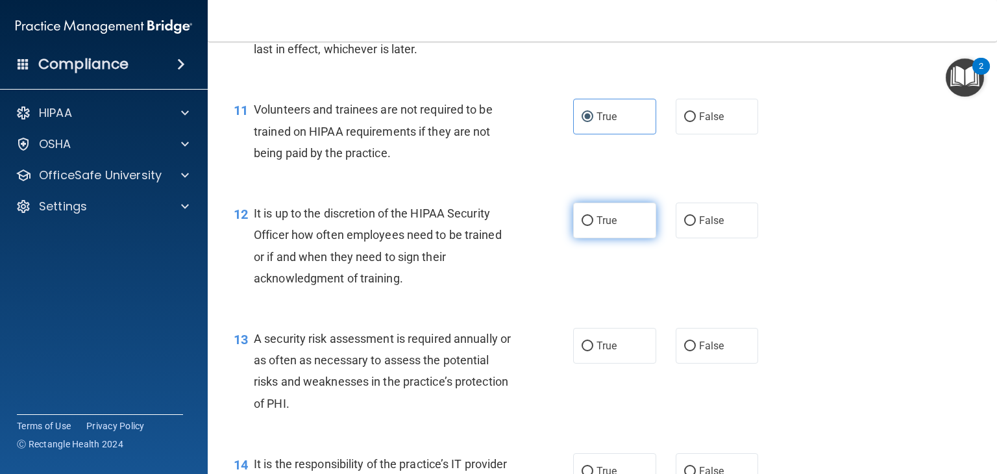
click at [622, 237] on label "True" at bounding box center [614, 220] width 83 height 36
click at [593, 226] on input "True" at bounding box center [587, 221] width 12 height 10
radio input "true"
click at [624, 363] on label "True" at bounding box center [614, 346] width 83 height 36
click at [593, 351] on input "True" at bounding box center [587, 346] width 12 height 10
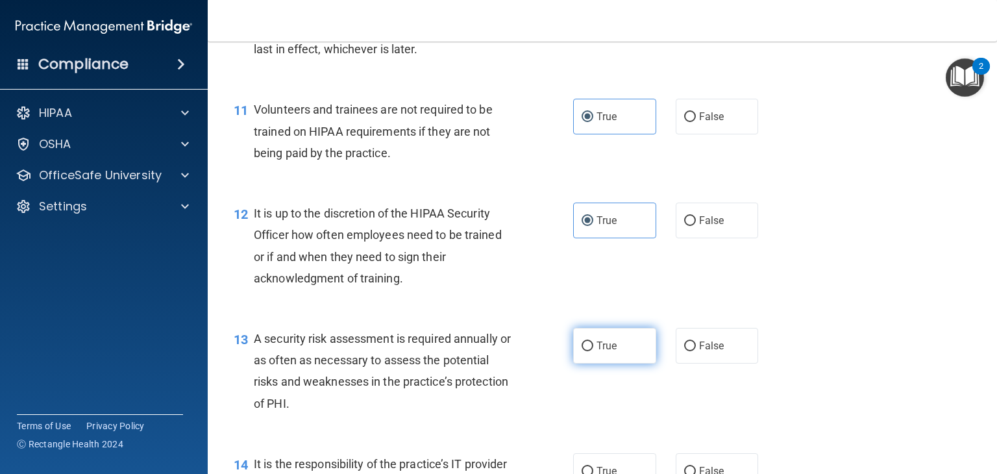
radio input "true"
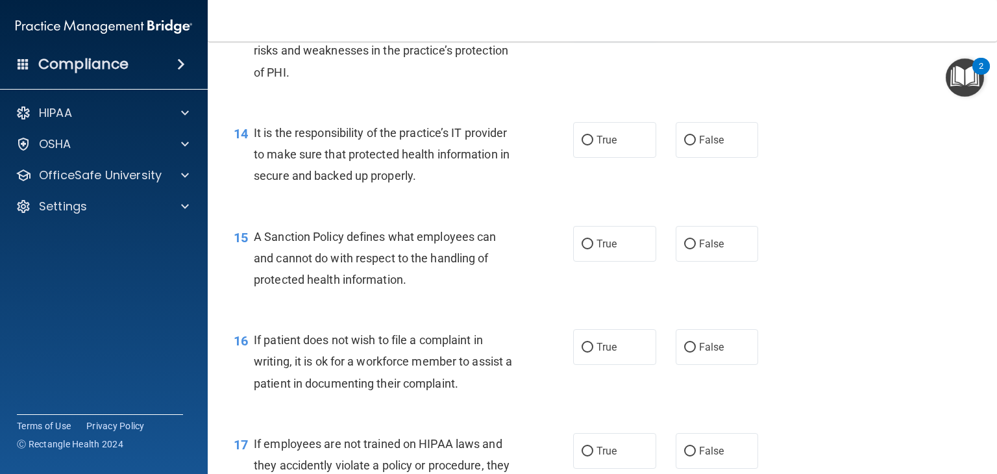
scroll to position [1717, 0]
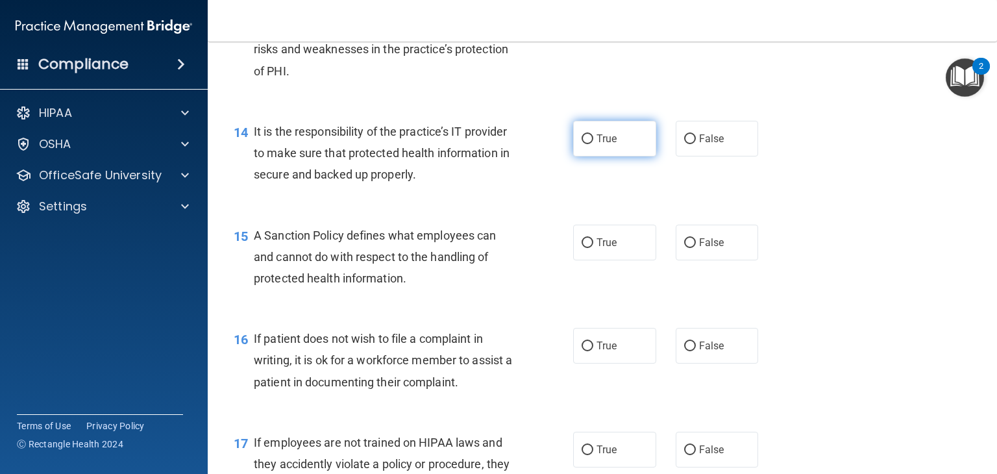
click at [633, 146] on label "True" at bounding box center [614, 139] width 83 height 36
click at [593, 144] on input "True" at bounding box center [587, 139] width 12 height 10
radio input "true"
click at [625, 260] on label "True" at bounding box center [614, 243] width 83 height 36
click at [593, 248] on input "True" at bounding box center [587, 243] width 12 height 10
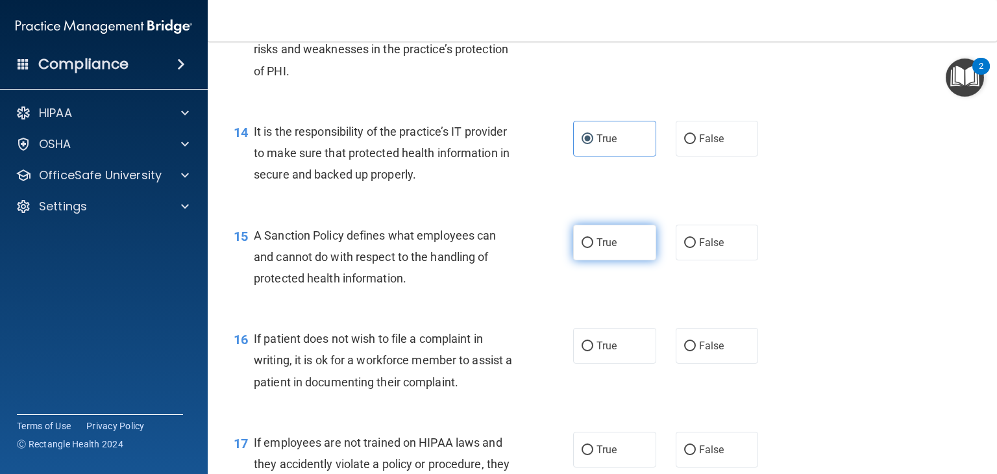
radio input "true"
click at [631, 363] on label "True" at bounding box center [614, 346] width 83 height 36
click at [593, 351] on input "True" at bounding box center [587, 346] width 12 height 10
radio input "true"
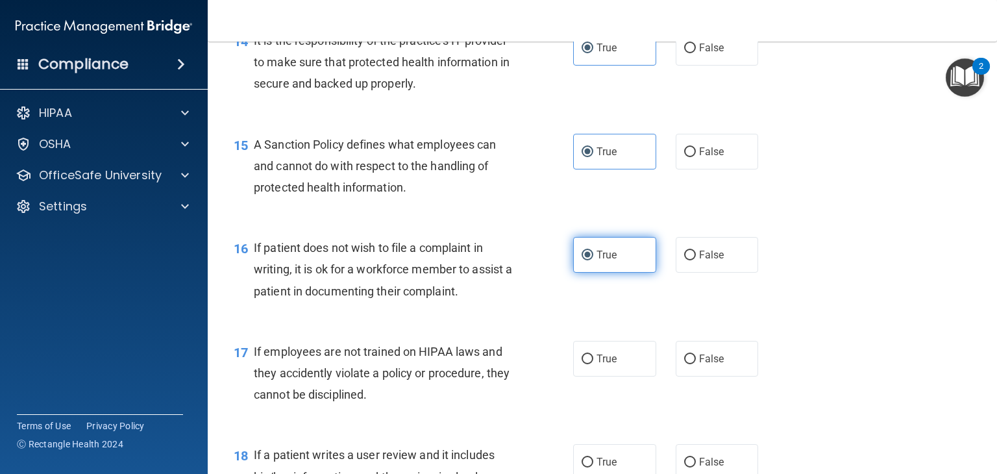
scroll to position [1829, 0]
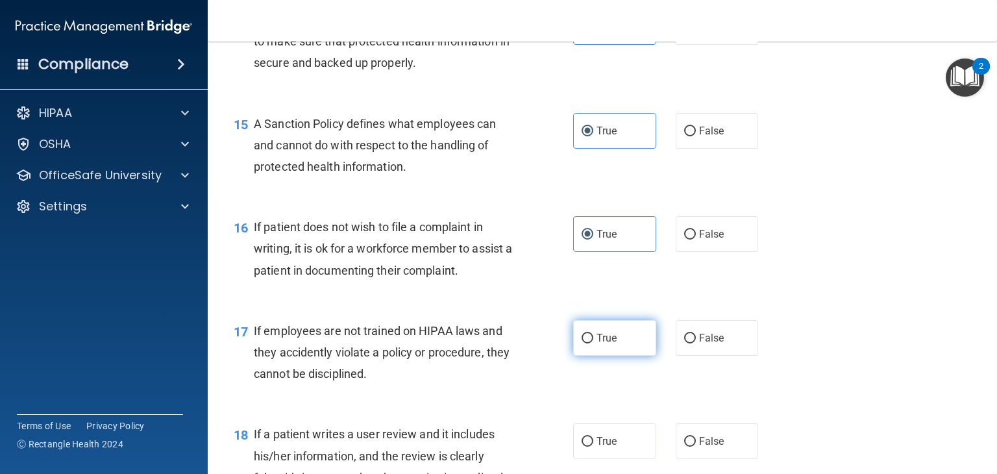
drag, startPoint x: 631, startPoint y: 370, endPoint x: 626, endPoint y: 365, distance: 7.8
click at [626, 356] on label "True" at bounding box center [614, 338] width 83 height 36
click at [593, 343] on input "True" at bounding box center [587, 339] width 12 height 10
radio input "true"
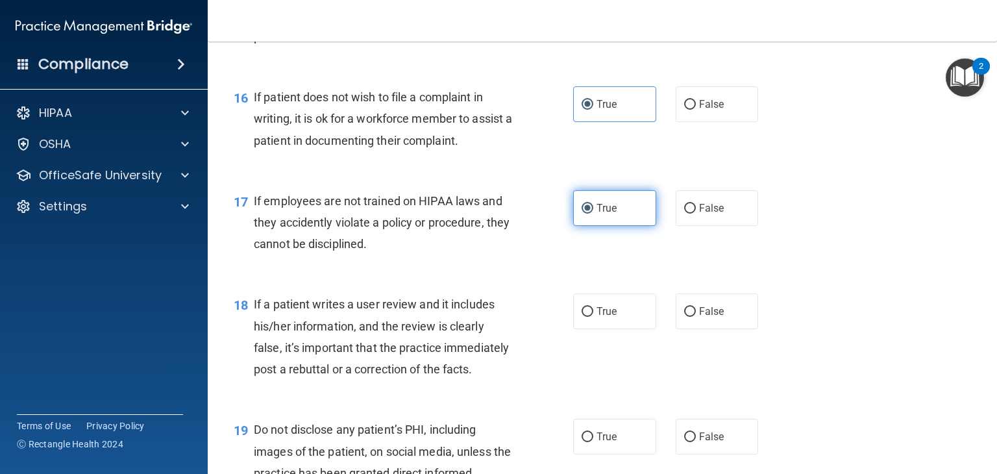
scroll to position [1966, 0]
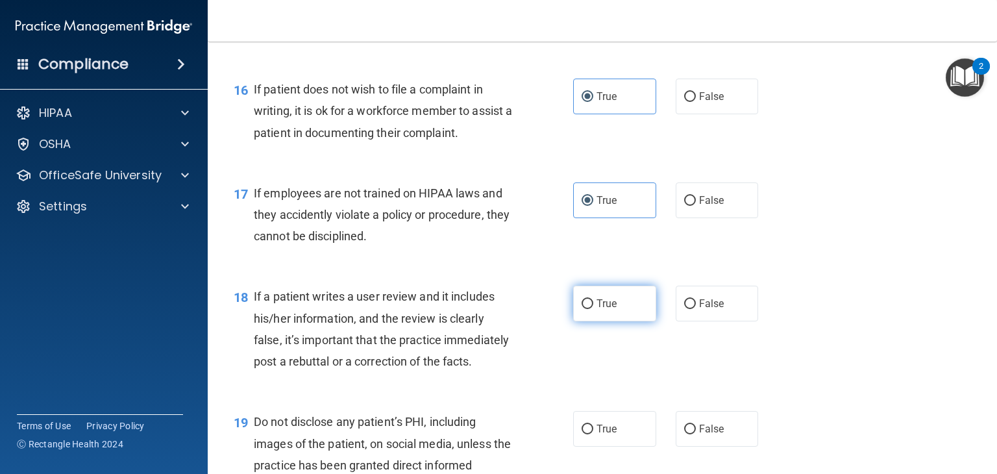
click at [620, 319] on label "True" at bounding box center [614, 304] width 83 height 36
click at [593, 309] on input "True" at bounding box center [587, 304] width 12 height 10
radio input "true"
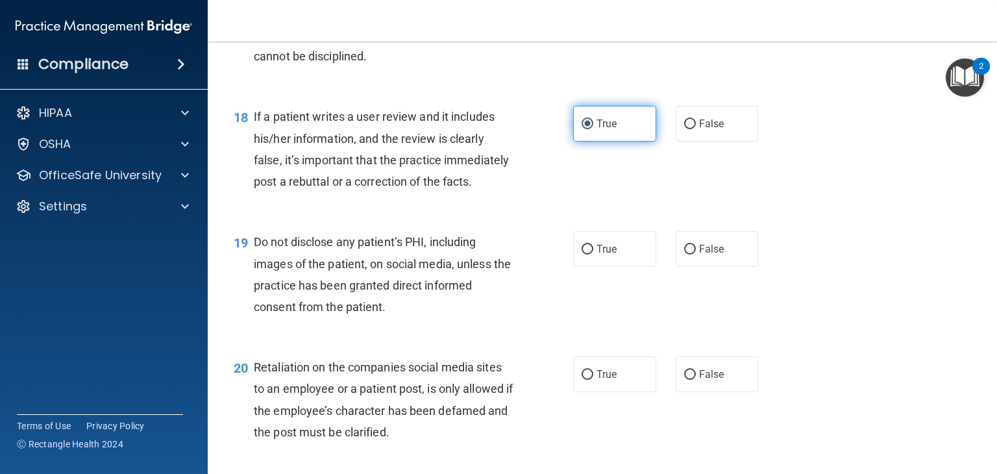
scroll to position [2146, 0]
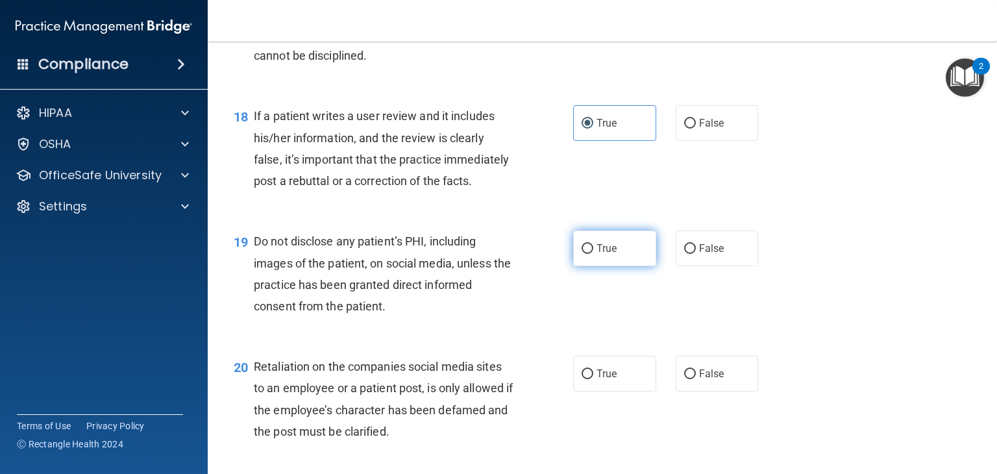
click at [623, 266] on label "True" at bounding box center [614, 248] width 83 height 36
click at [593, 254] on input "True" at bounding box center [587, 249] width 12 height 10
radio input "true"
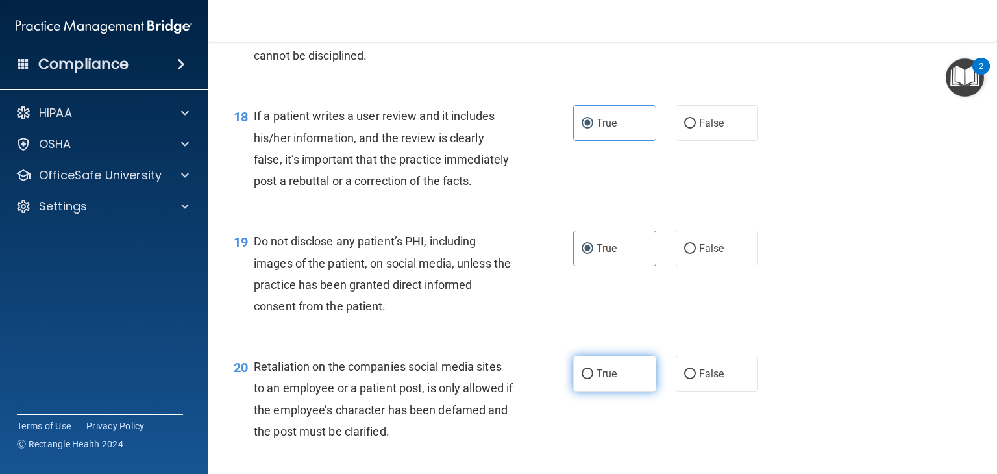
click at [633, 391] on label "True" at bounding box center [614, 374] width 83 height 36
click at [593, 379] on input "True" at bounding box center [587, 374] width 12 height 10
radio input "true"
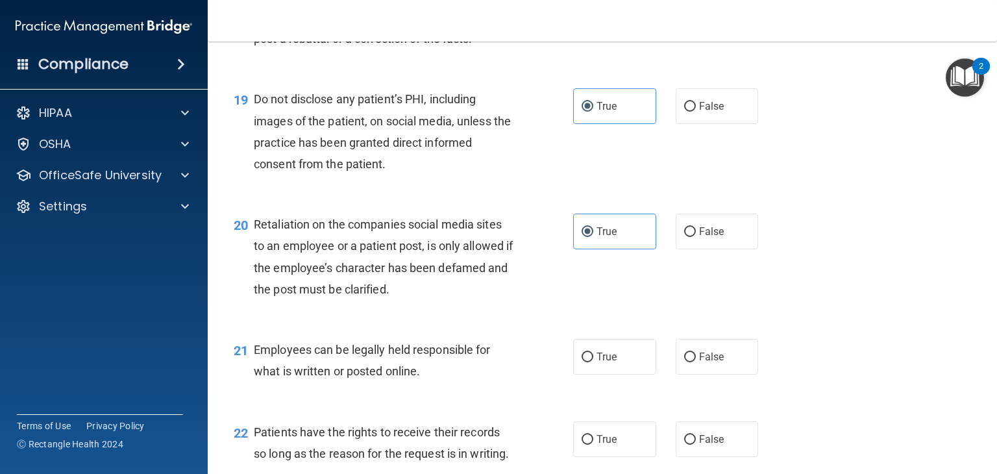
scroll to position [2302, 0]
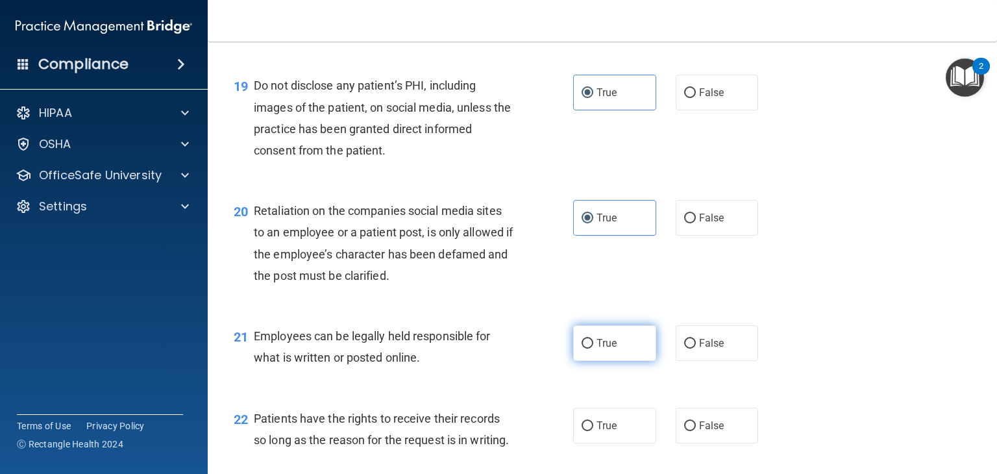
click at [613, 361] on label "True" at bounding box center [614, 343] width 83 height 36
click at [593, 348] on input "True" at bounding box center [587, 344] width 12 height 10
radio input "true"
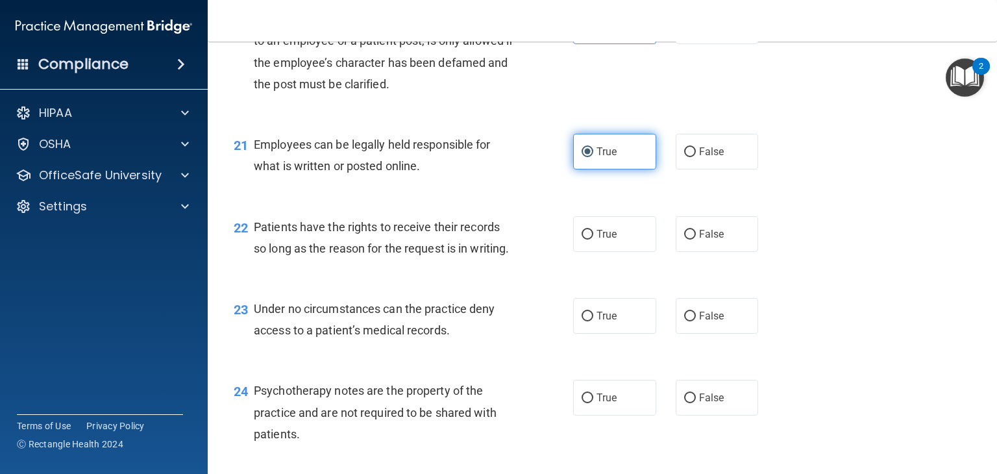
scroll to position [2494, 0]
click at [623, 251] on label "True" at bounding box center [614, 233] width 83 height 36
click at [593, 239] on input "True" at bounding box center [587, 234] width 12 height 10
radio input "true"
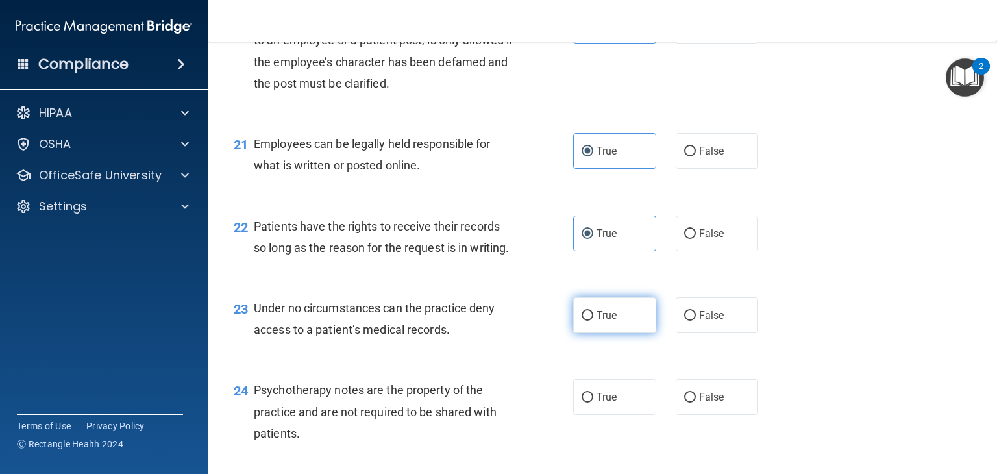
click at [618, 333] on label "True" at bounding box center [614, 315] width 83 height 36
click at [593, 321] on input "True" at bounding box center [587, 316] width 12 height 10
radio input "true"
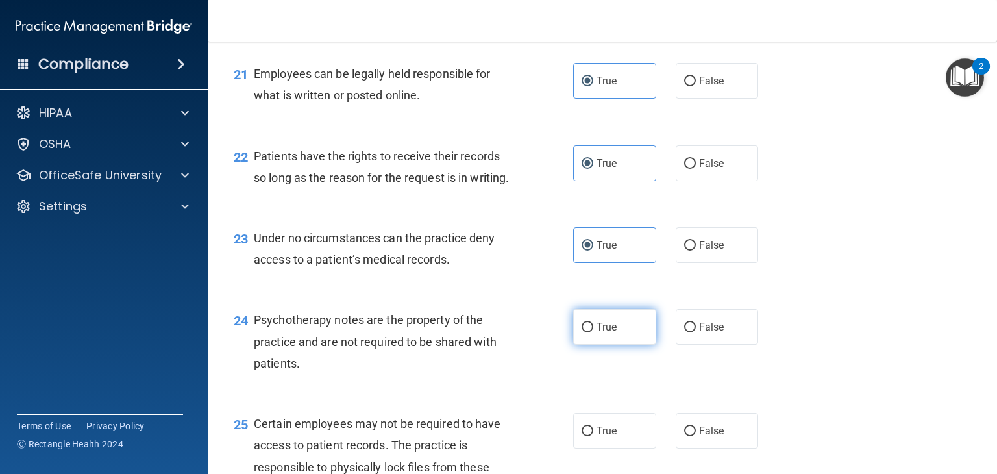
click at [620, 345] on label "True" at bounding box center [614, 327] width 83 height 36
click at [593, 332] on input "True" at bounding box center [587, 327] width 12 height 10
radio input "true"
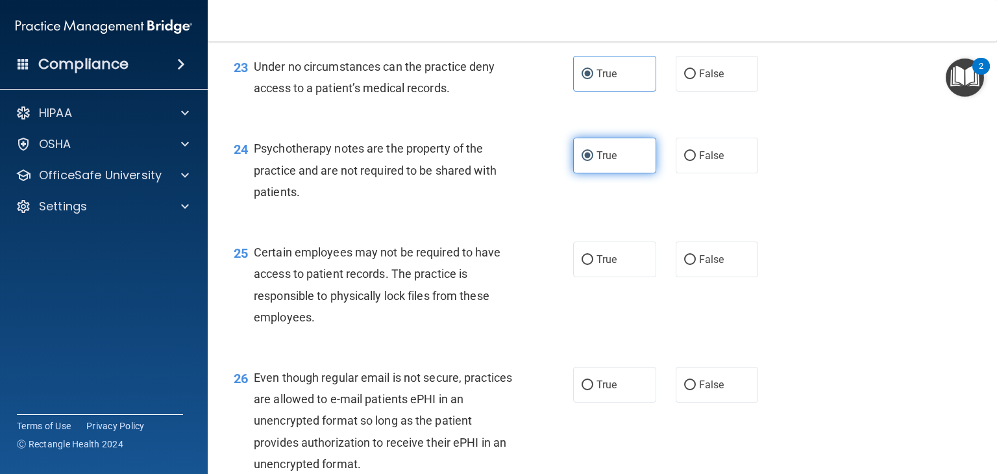
scroll to position [2741, 0]
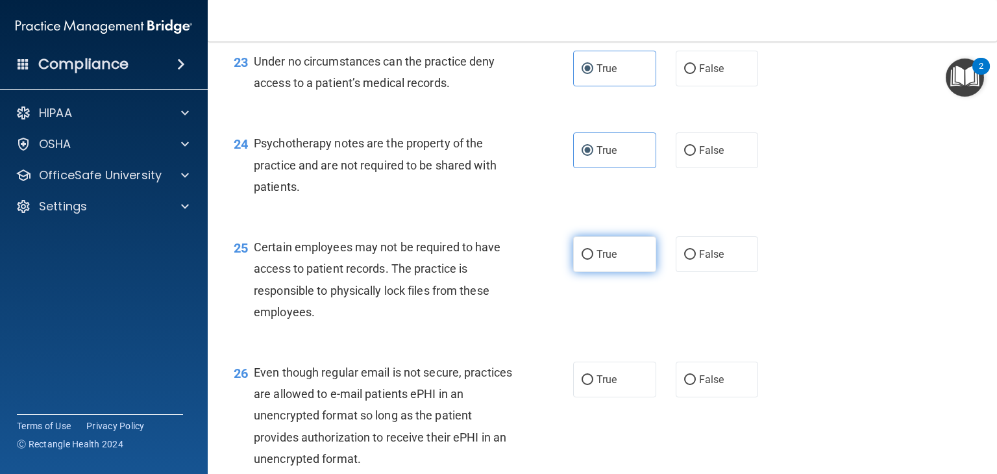
click at [630, 272] on label "True" at bounding box center [614, 254] width 83 height 36
click at [593, 260] on input "True" at bounding box center [587, 255] width 12 height 10
radio input "true"
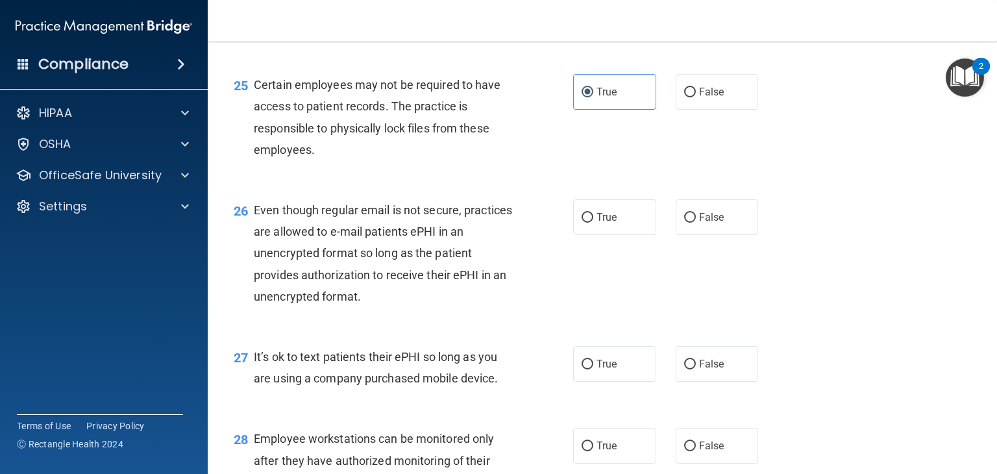
scroll to position [2928, 0]
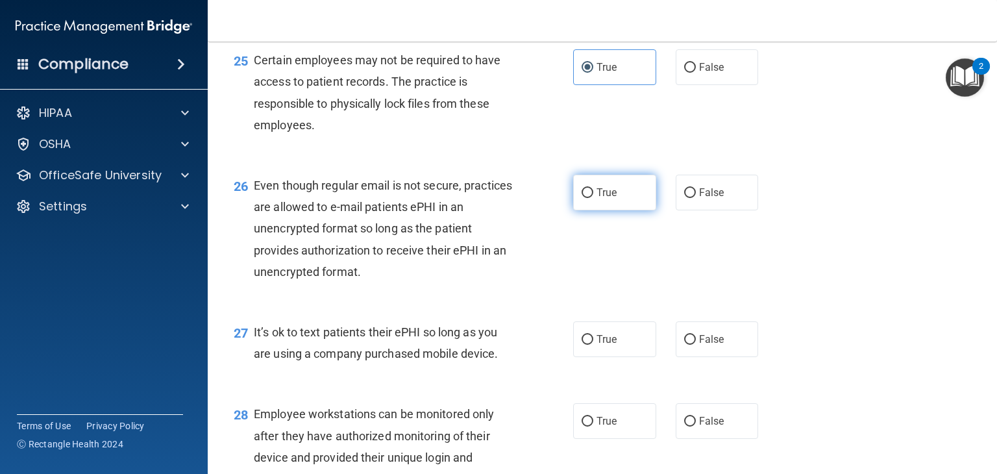
click at [628, 210] on label "True" at bounding box center [614, 193] width 83 height 36
click at [593, 198] on input "True" at bounding box center [587, 193] width 12 height 10
radio input "true"
click at [621, 357] on label "True" at bounding box center [614, 339] width 83 height 36
click at [593, 345] on input "True" at bounding box center [587, 340] width 12 height 10
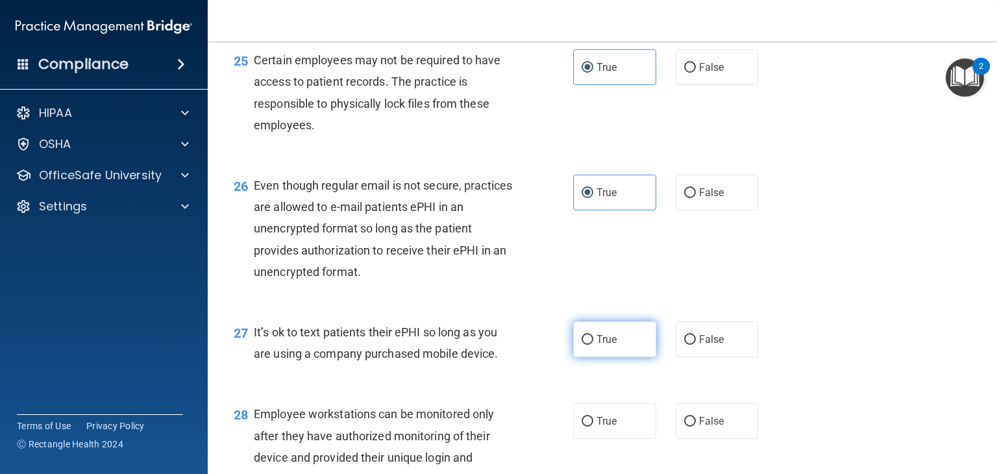
radio input "true"
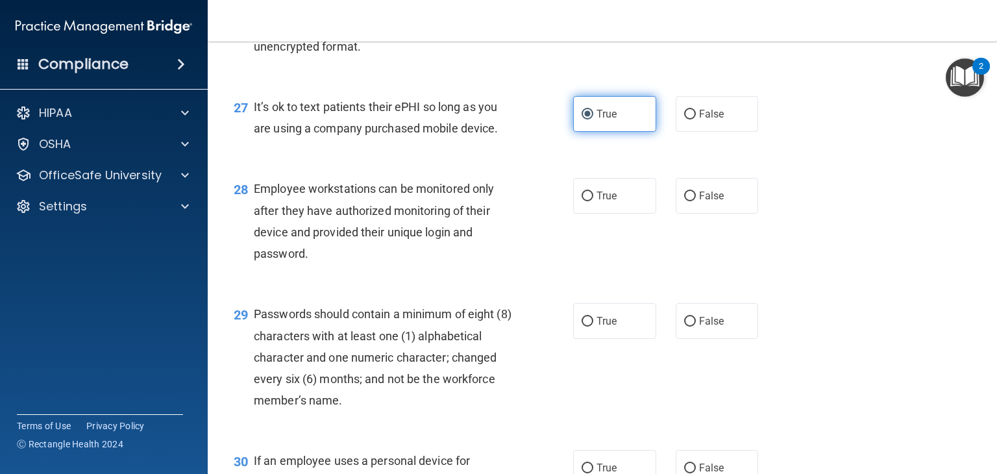
scroll to position [3179, 0]
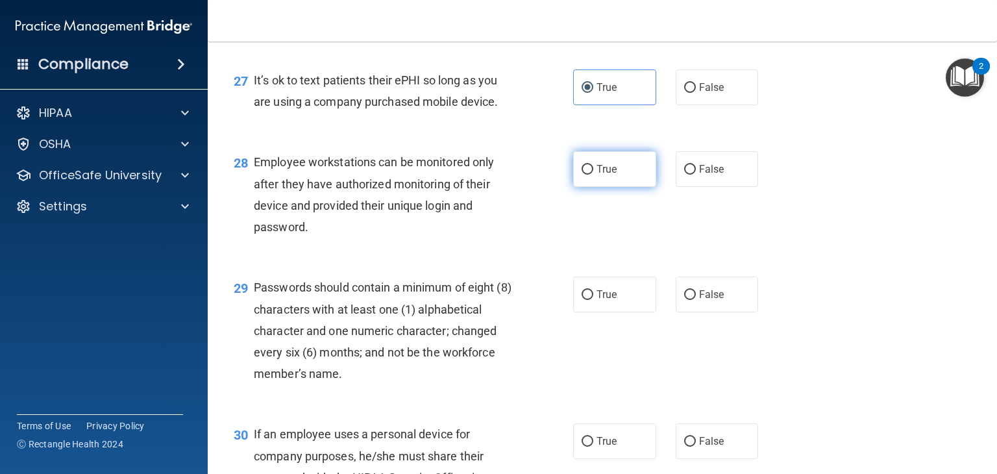
click at [631, 187] on label "True" at bounding box center [614, 169] width 83 height 36
click at [593, 175] on input "True" at bounding box center [587, 170] width 12 height 10
radio input "true"
click at [614, 312] on label "True" at bounding box center [614, 294] width 83 height 36
click at [593, 300] on input "True" at bounding box center [587, 295] width 12 height 10
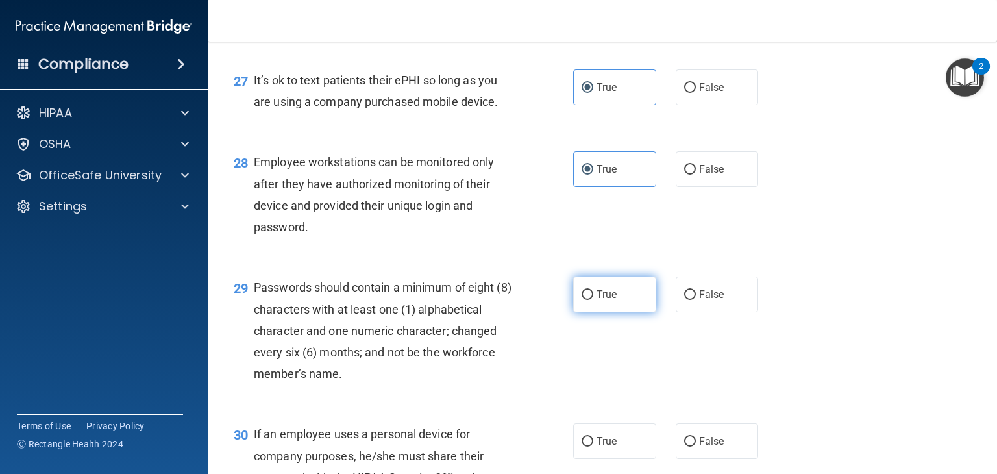
radio input "true"
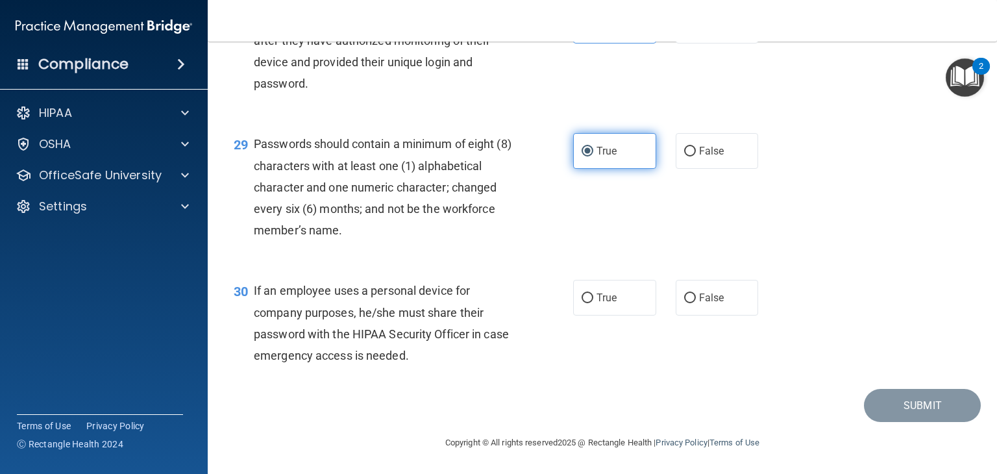
scroll to position [3384, 0]
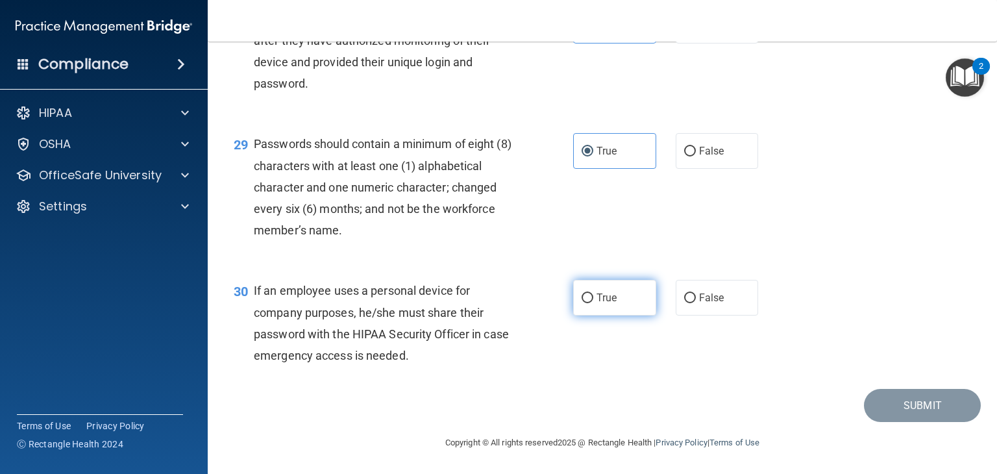
click at [618, 295] on label "True" at bounding box center [614, 298] width 83 height 36
click at [593, 295] on input "True" at bounding box center [587, 298] width 12 height 10
radio input "true"
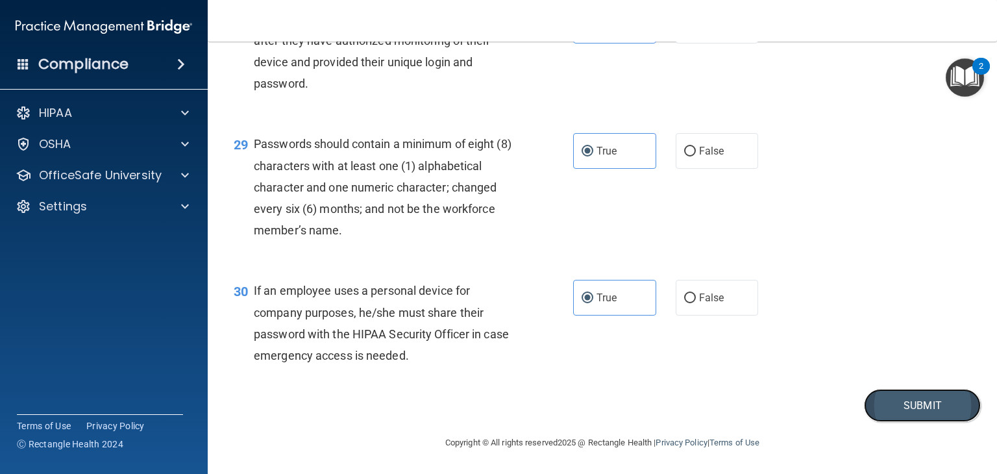
click at [886, 415] on button "Submit" at bounding box center [922, 405] width 117 height 33
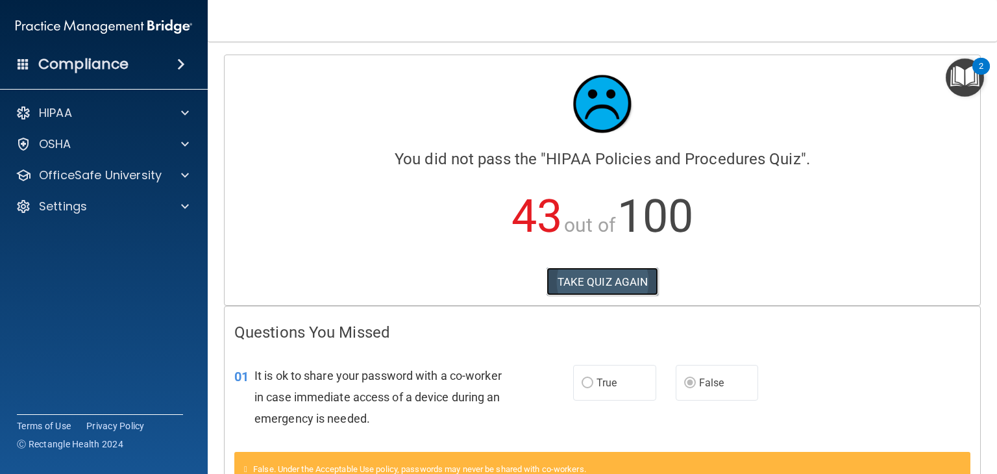
click at [598, 278] on button "TAKE QUIZ AGAIN" at bounding box center [602, 281] width 112 height 29
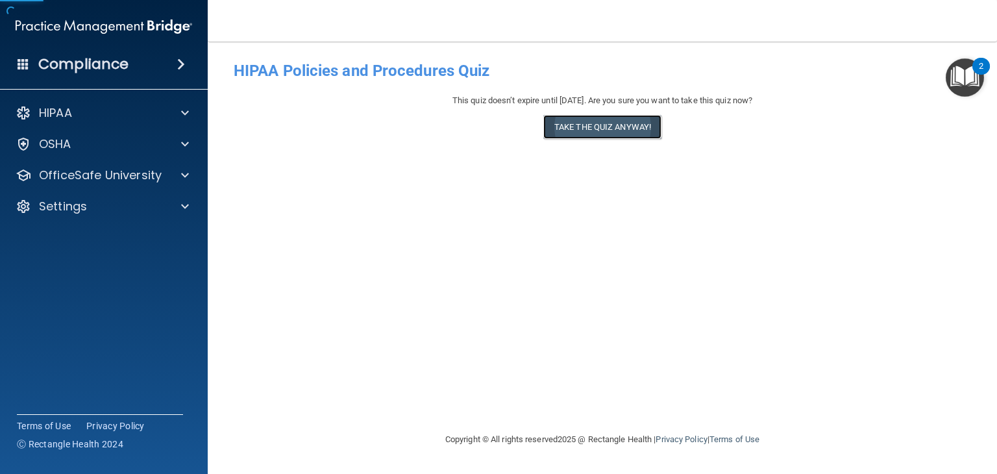
click at [625, 133] on button "Take the quiz anyway!" at bounding box center [602, 127] width 118 height 24
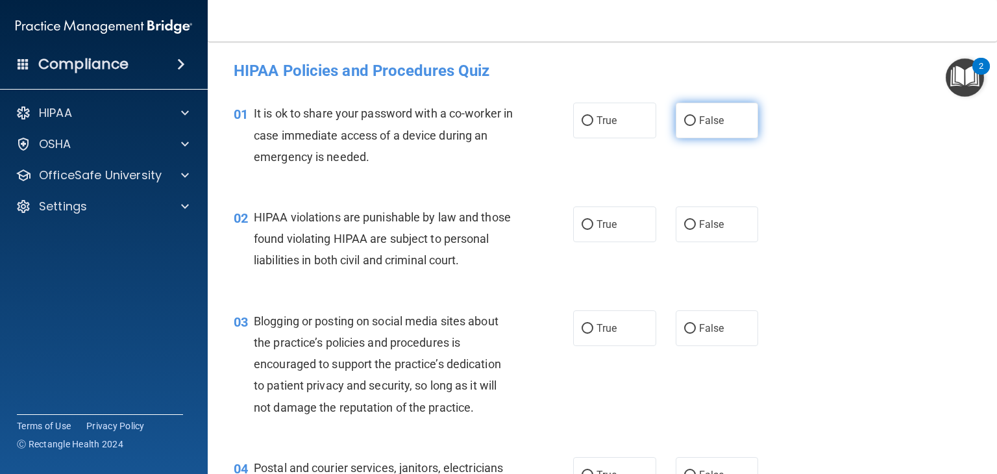
click at [703, 131] on label "False" at bounding box center [716, 121] width 83 height 36
click at [696, 126] on input "False" at bounding box center [690, 121] width 12 height 10
radio input "true"
click at [635, 237] on label "True" at bounding box center [614, 224] width 83 height 36
click at [593, 230] on input "True" at bounding box center [587, 225] width 12 height 10
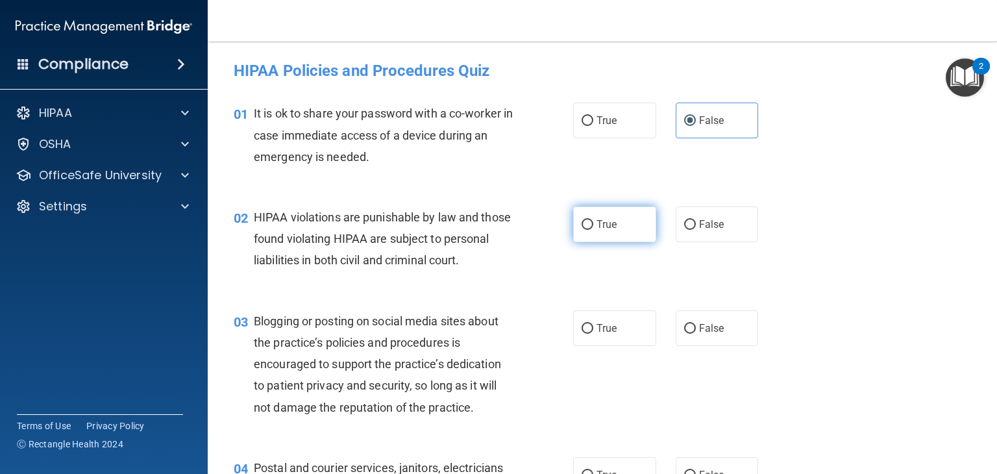
radio input "true"
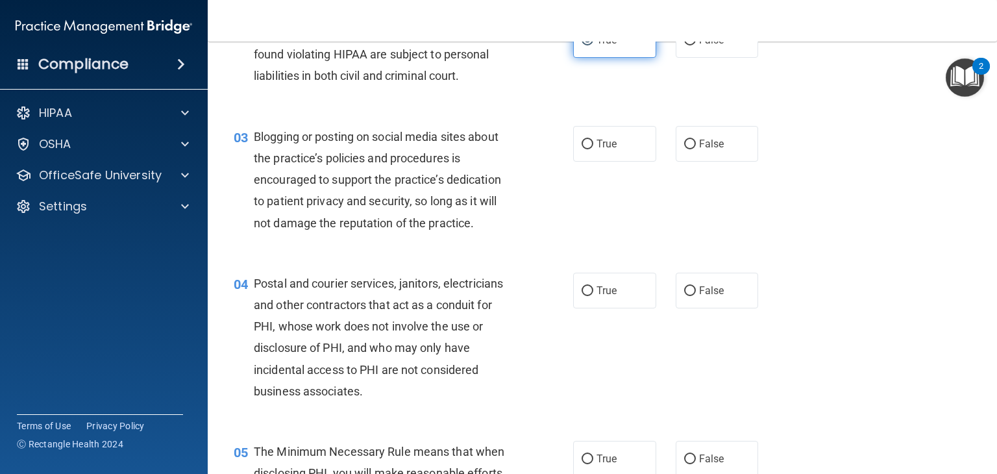
scroll to position [202, 0]
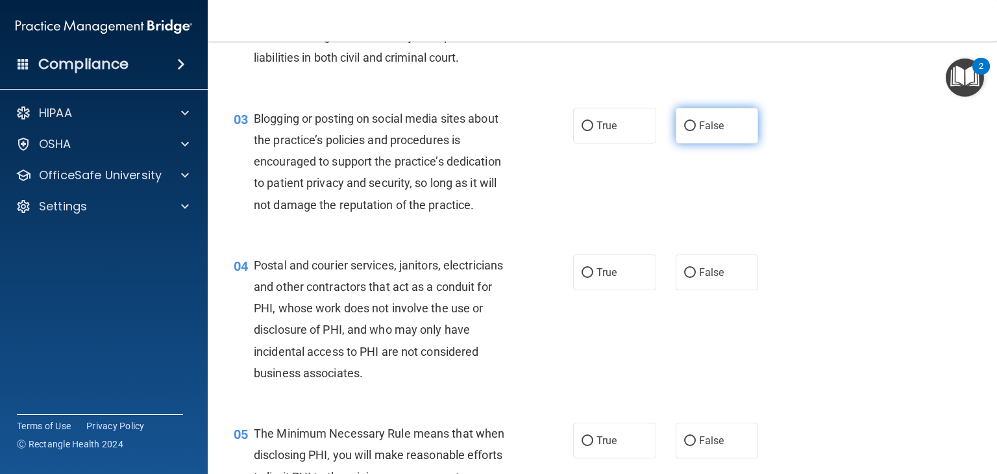
click at [711, 132] on span "False" at bounding box center [711, 125] width 25 height 12
click at [696, 131] on input "False" at bounding box center [690, 126] width 12 height 10
radio input "true"
click at [621, 290] on label "True" at bounding box center [614, 272] width 83 height 36
click at [593, 278] on input "True" at bounding box center [587, 273] width 12 height 10
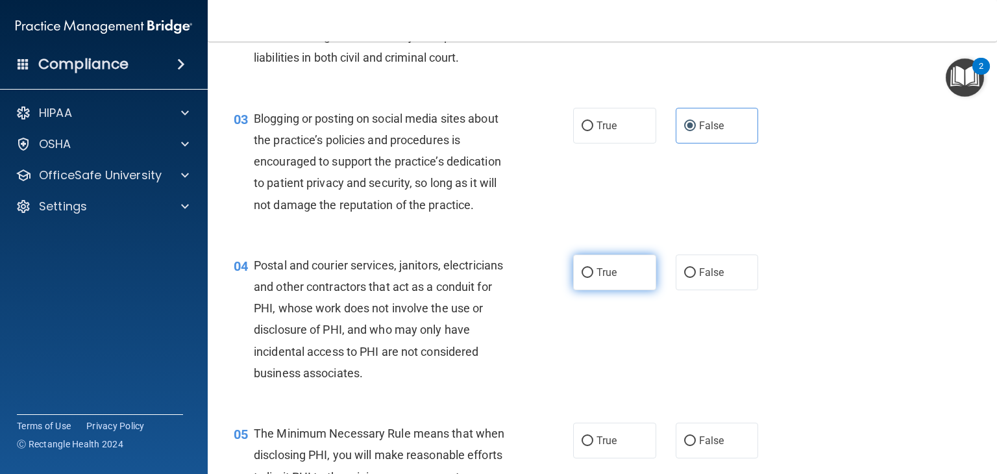
radio input "true"
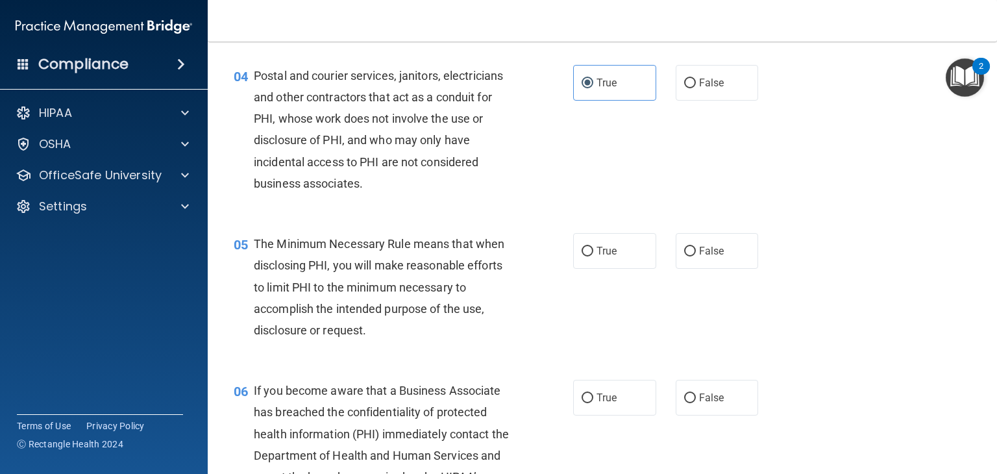
scroll to position [393, 0]
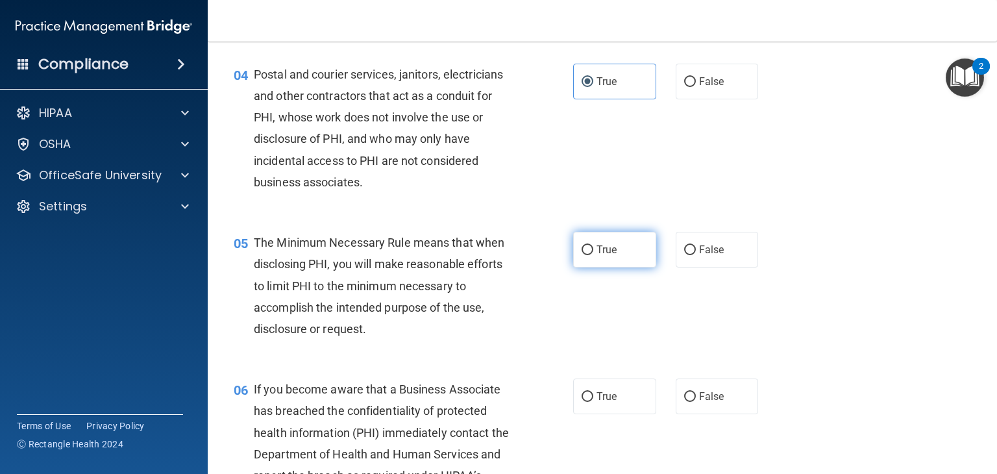
click at [626, 267] on label "True" at bounding box center [614, 250] width 83 height 36
click at [593, 255] on input "True" at bounding box center [587, 250] width 12 height 10
radio input "true"
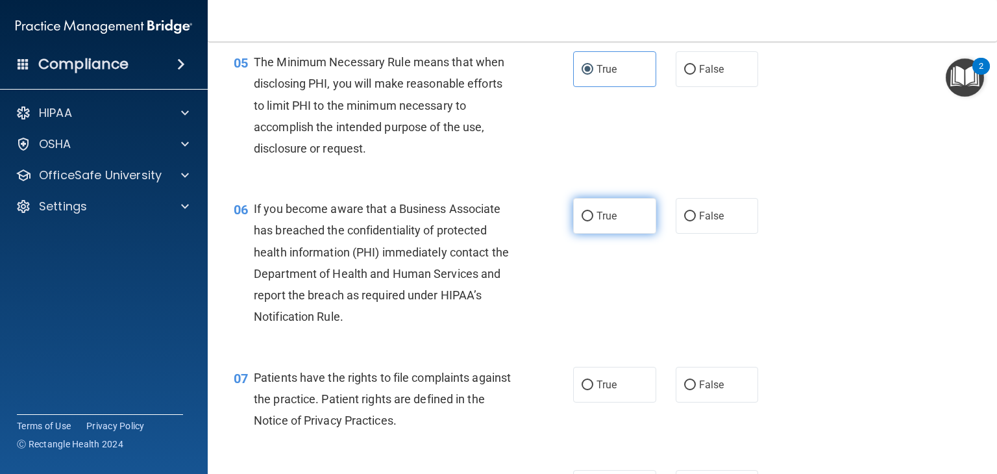
click at [626, 234] on label "True" at bounding box center [614, 216] width 83 height 36
click at [593, 221] on input "True" at bounding box center [587, 217] width 12 height 10
radio input "true"
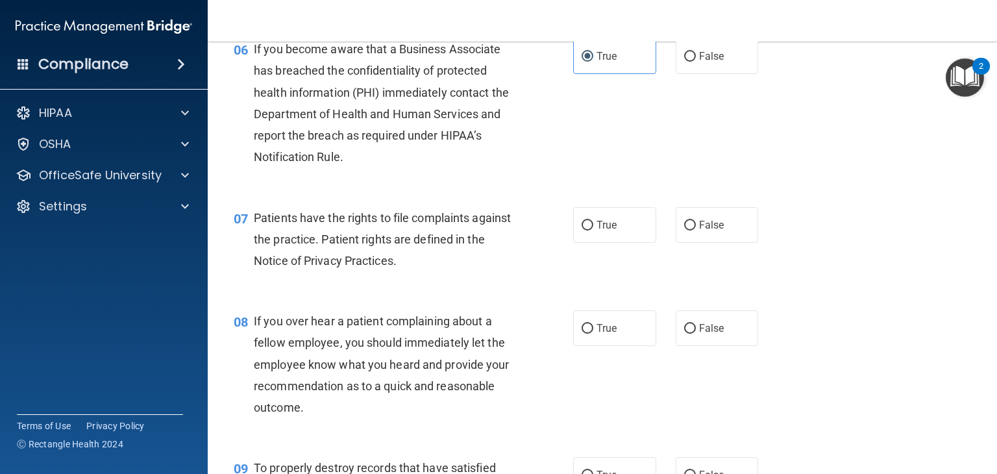
scroll to position [742, 0]
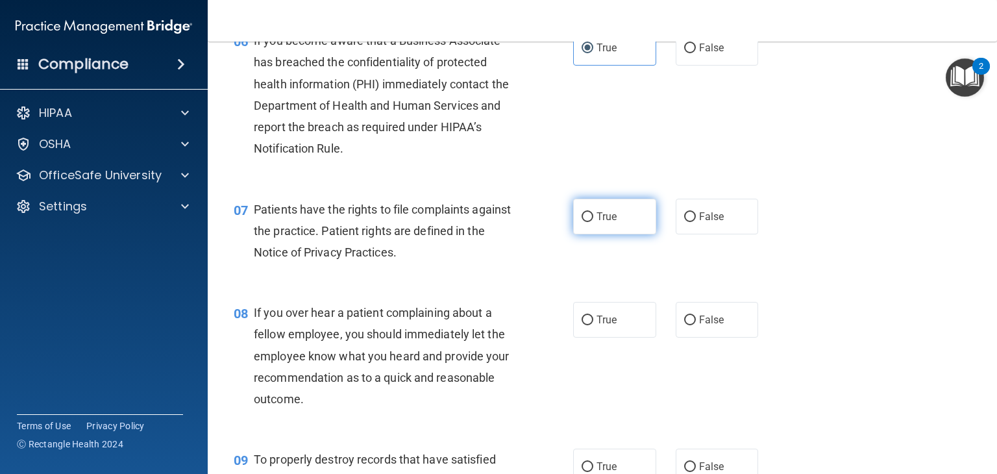
click at [625, 234] on label "True" at bounding box center [614, 217] width 83 height 36
click at [593, 222] on input "True" at bounding box center [587, 217] width 12 height 10
radio input "true"
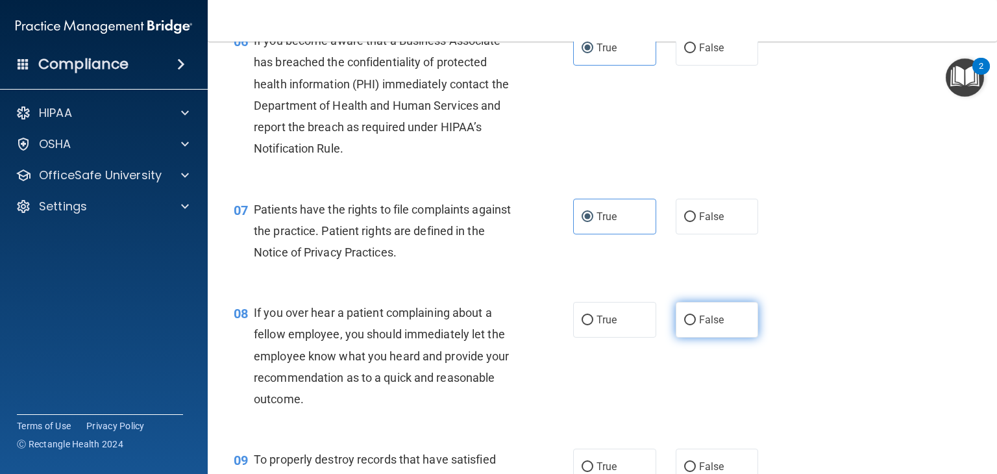
click at [695, 337] on label "False" at bounding box center [716, 320] width 83 height 36
click at [695, 325] on input "False" at bounding box center [690, 320] width 12 height 10
radio input "true"
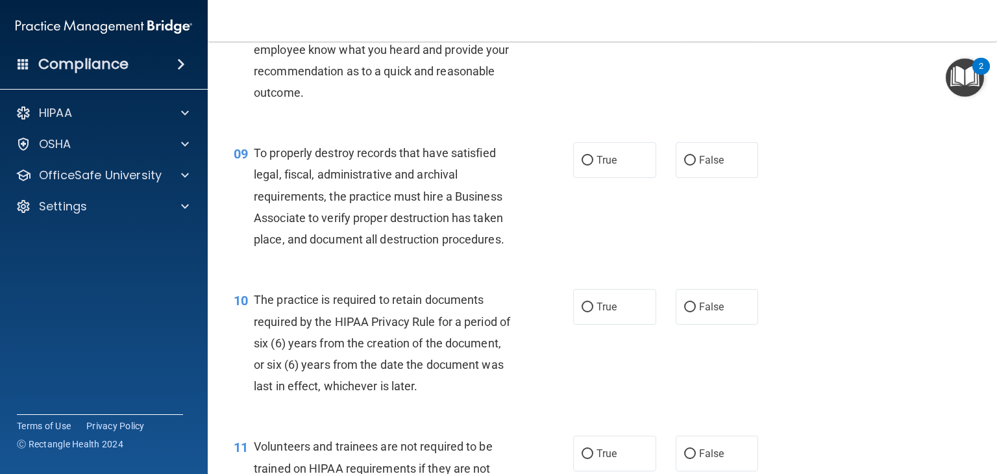
scroll to position [1050, 0]
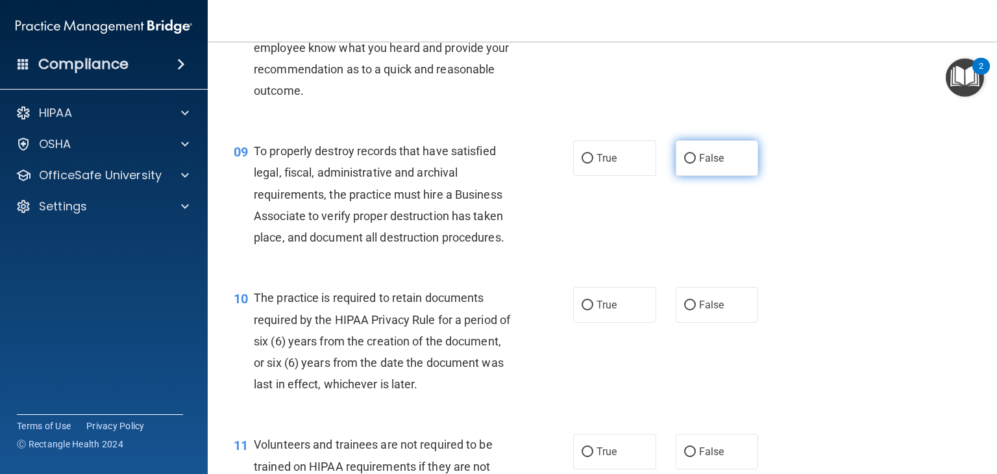
click at [716, 164] on span "False" at bounding box center [711, 158] width 25 height 12
click at [696, 164] on input "False" at bounding box center [690, 159] width 12 height 10
radio input "true"
click at [722, 315] on label "False" at bounding box center [716, 305] width 83 height 36
click at [696, 310] on input "False" at bounding box center [690, 305] width 12 height 10
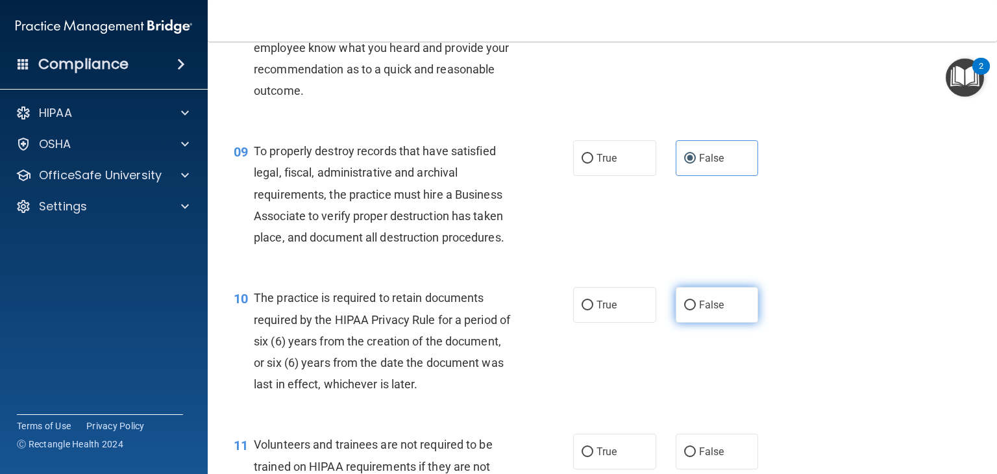
radio input "true"
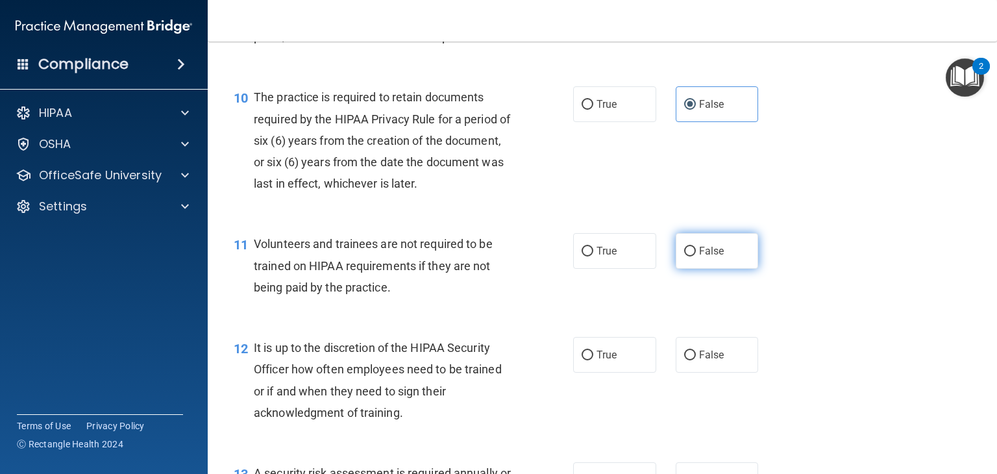
click at [714, 257] on span "False" at bounding box center [711, 251] width 25 height 12
click at [696, 256] on input "False" at bounding box center [690, 252] width 12 height 10
radio input "true"
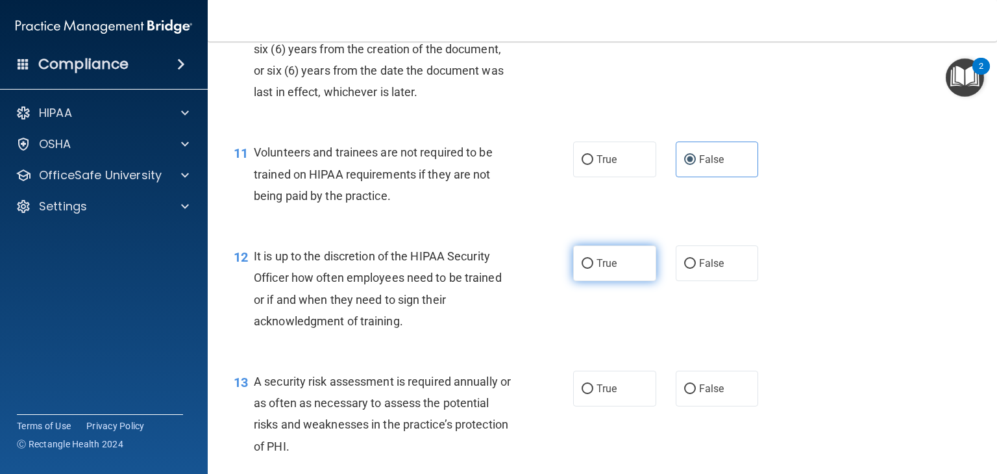
click at [613, 280] on label "True" at bounding box center [614, 263] width 83 height 36
click at [593, 269] on input "True" at bounding box center [587, 264] width 12 height 10
radio input "true"
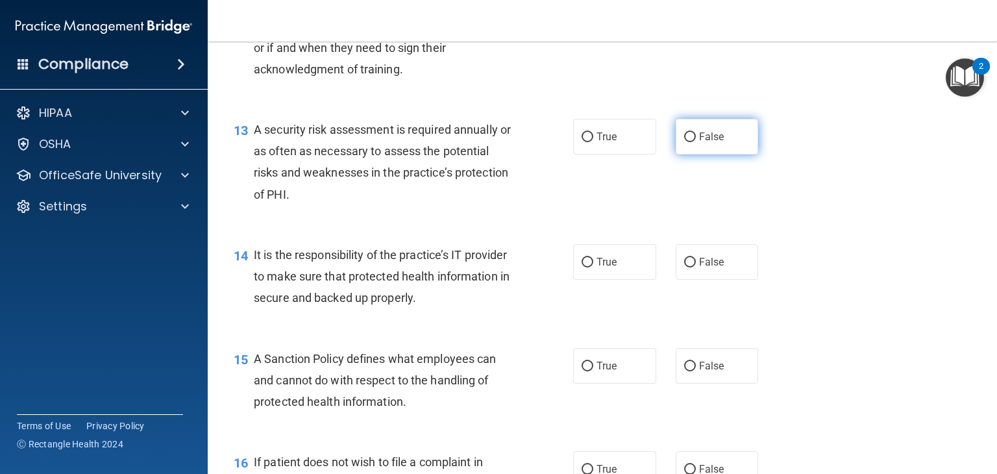
click at [711, 143] on span "False" at bounding box center [711, 136] width 25 height 12
click at [696, 142] on input "False" at bounding box center [690, 137] width 12 height 10
radio input "true"
click at [709, 268] on span "False" at bounding box center [711, 262] width 25 height 12
click at [696, 267] on input "False" at bounding box center [690, 263] width 12 height 10
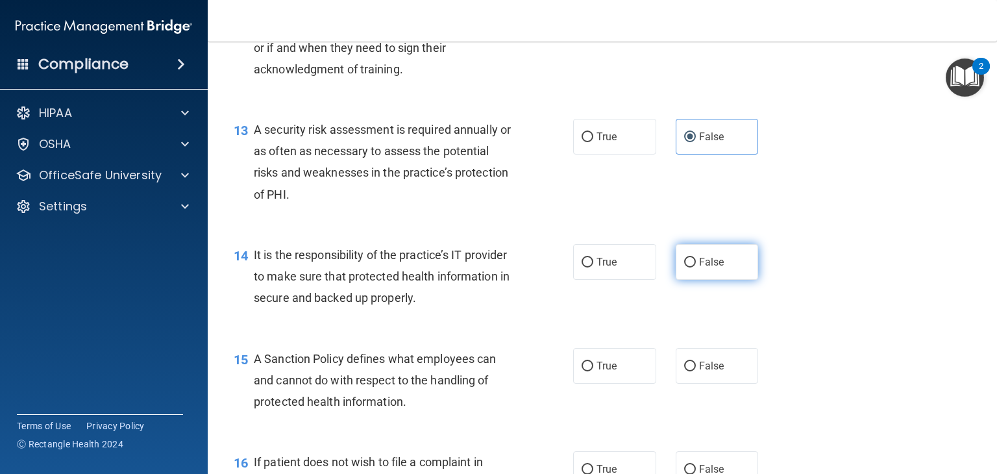
radio input "true"
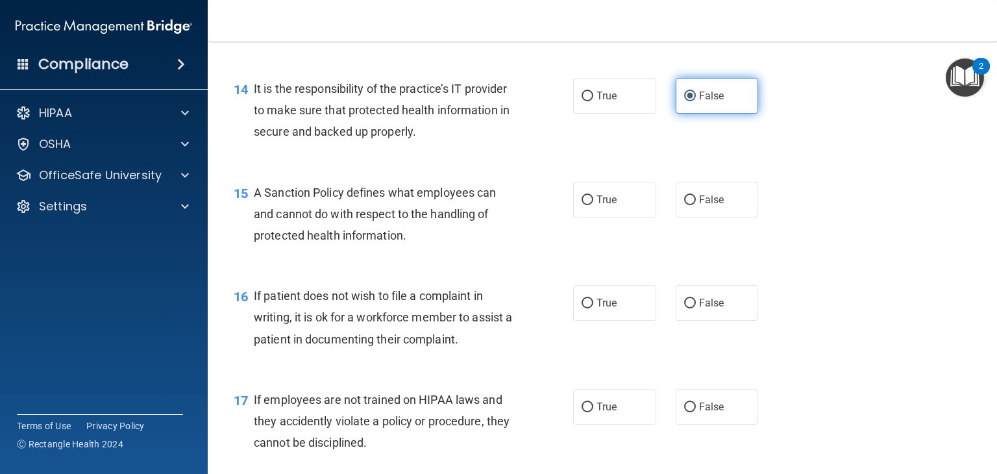
scroll to position [1767, 0]
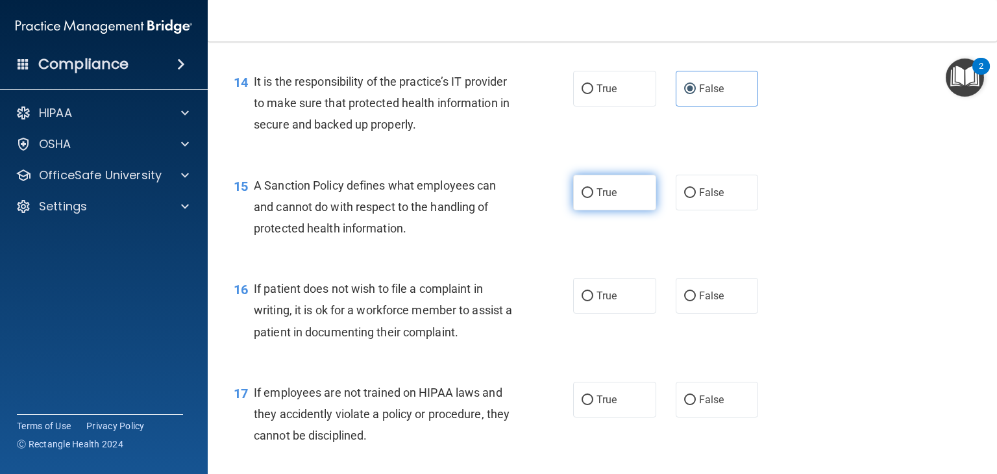
click at [607, 210] on label "True" at bounding box center [614, 193] width 83 height 36
click at [593, 198] on input "True" at bounding box center [587, 193] width 12 height 10
radio input "true"
click at [615, 313] on label "True" at bounding box center [614, 296] width 83 height 36
click at [593, 301] on input "True" at bounding box center [587, 296] width 12 height 10
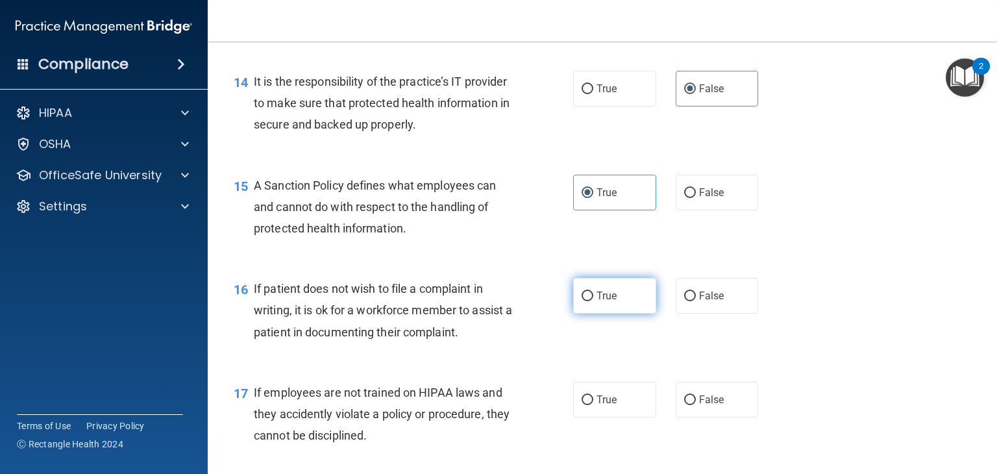
radio input "true"
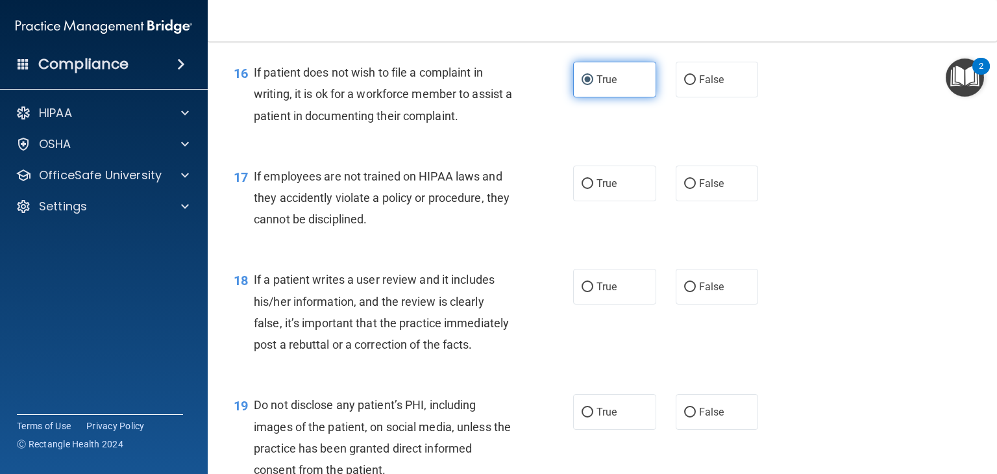
scroll to position [1984, 0]
click at [618, 223] on div "17 If employees are not trained on HIPAA laws and they accidently violate a pol…" at bounding box center [602, 200] width 757 height 104
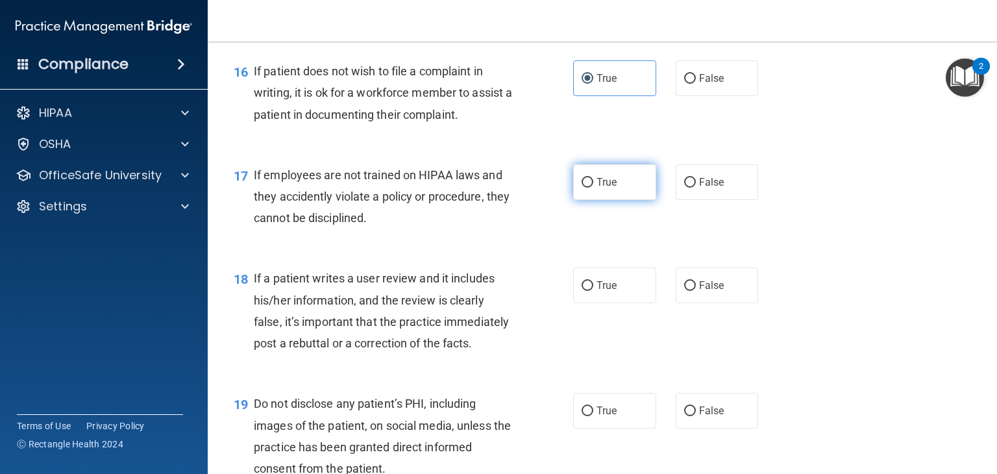
click at [620, 200] on label "True" at bounding box center [614, 182] width 83 height 36
click at [593, 188] on input "True" at bounding box center [587, 183] width 12 height 10
radio input "true"
click at [705, 303] on label "False" at bounding box center [716, 285] width 83 height 36
click at [696, 291] on input "False" at bounding box center [690, 286] width 12 height 10
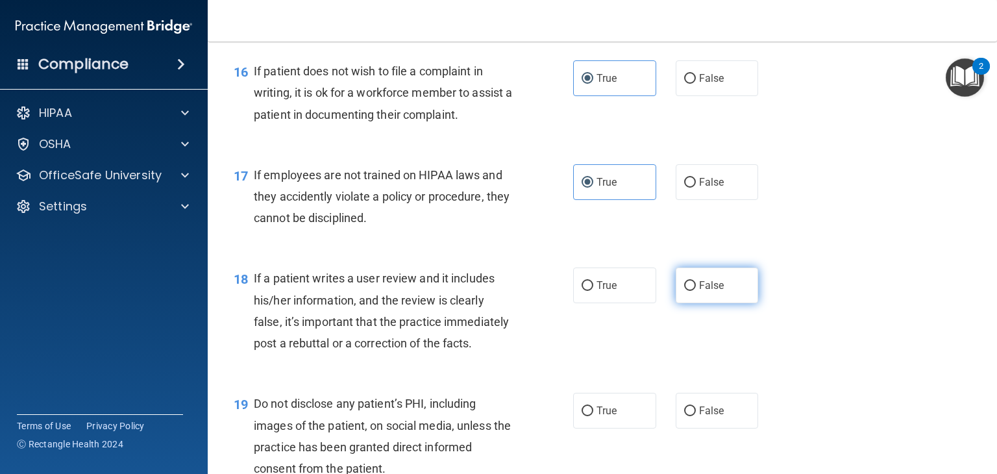
radio input "true"
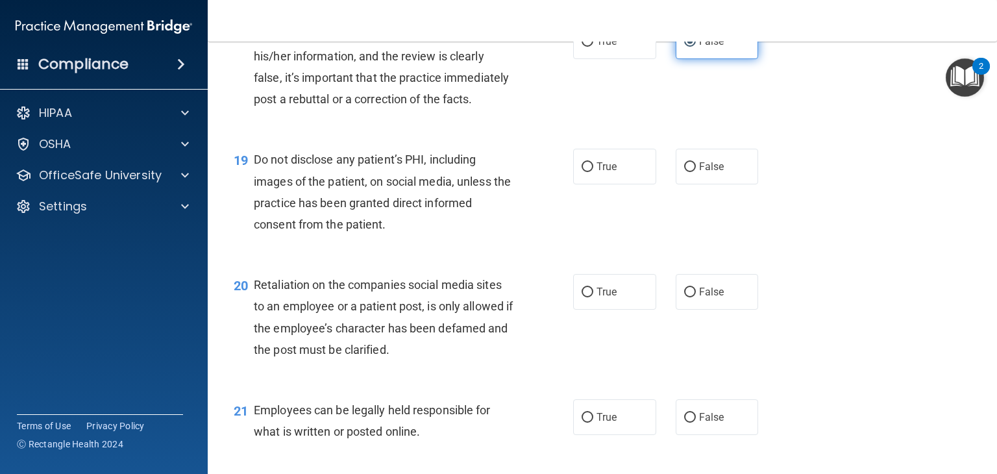
scroll to position [2230, 0]
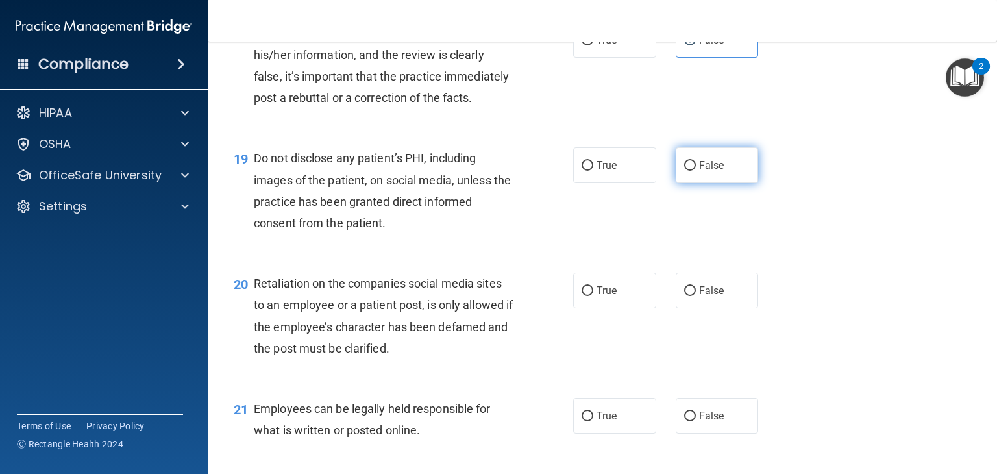
click at [688, 171] on input "False" at bounding box center [690, 166] width 12 height 10
radio input "true"
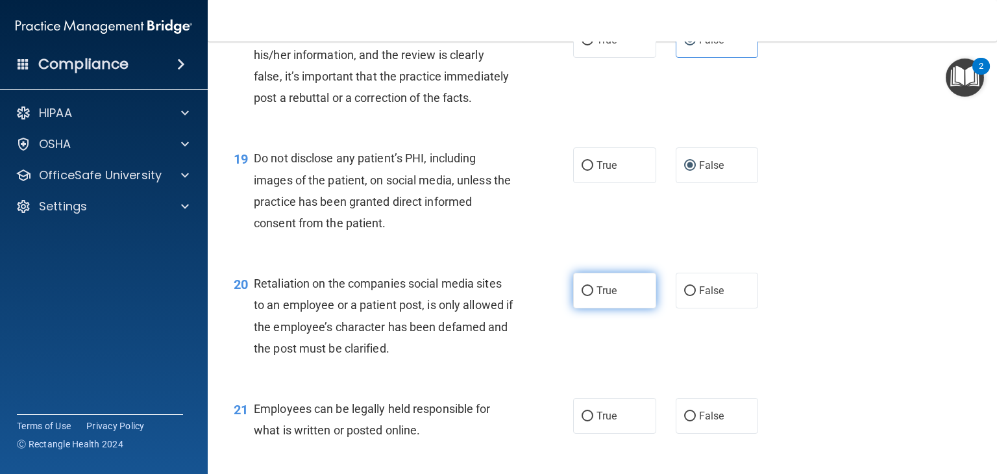
click at [599, 297] on span "True" at bounding box center [606, 290] width 20 height 12
click at [593, 296] on input "True" at bounding box center [587, 291] width 12 height 10
radio input "true"
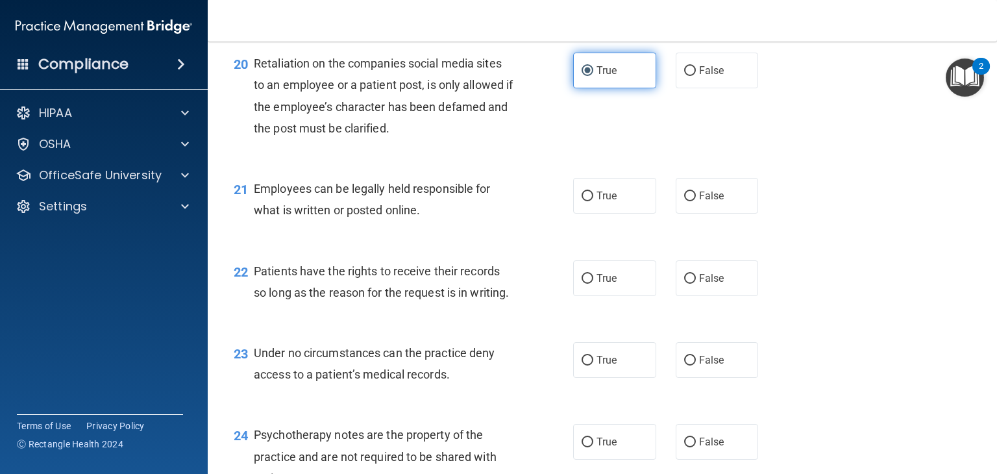
scroll to position [2480, 0]
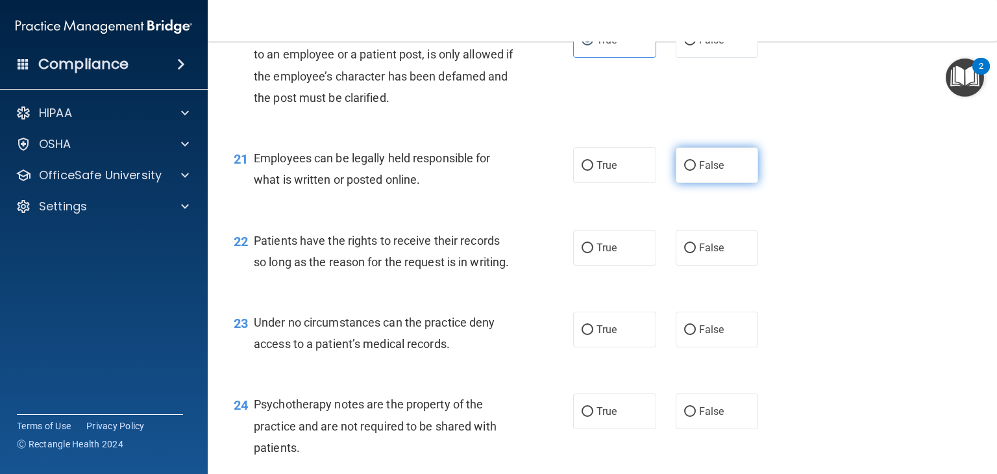
click at [699, 171] on span "False" at bounding box center [711, 165] width 25 height 12
click at [693, 171] on input "False" at bounding box center [690, 166] width 12 height 10
radio input "true"
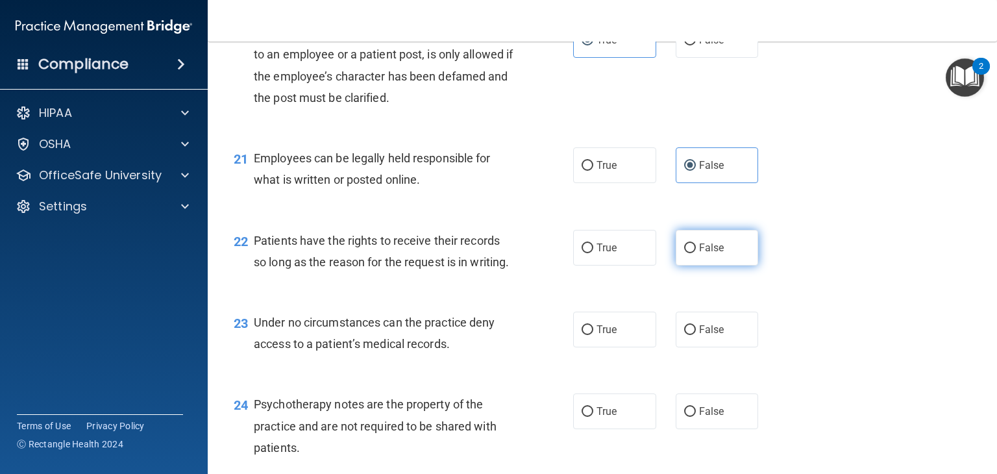
click at [707, 265] on label "False" at bounding box center [716, 248] width 83 height 36
click at [696, 253] on input "False" at bounding box center [690, 248] width 12 height 10
radio input "true"
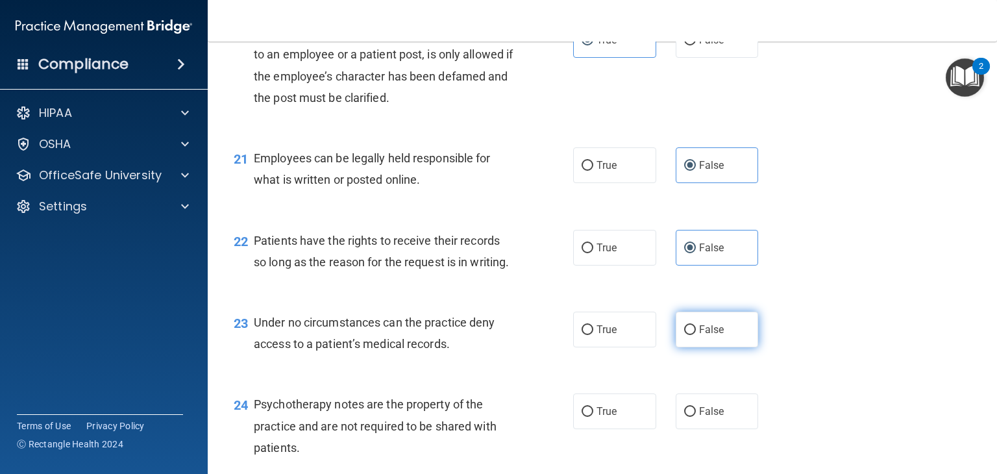
click at [709, 347] on label "False" at bounding box center [716, 329] width 83 height 36
click at [696, 335] on input "False" at bounding box center [690, 330] width 12 height 10
radio input "true"
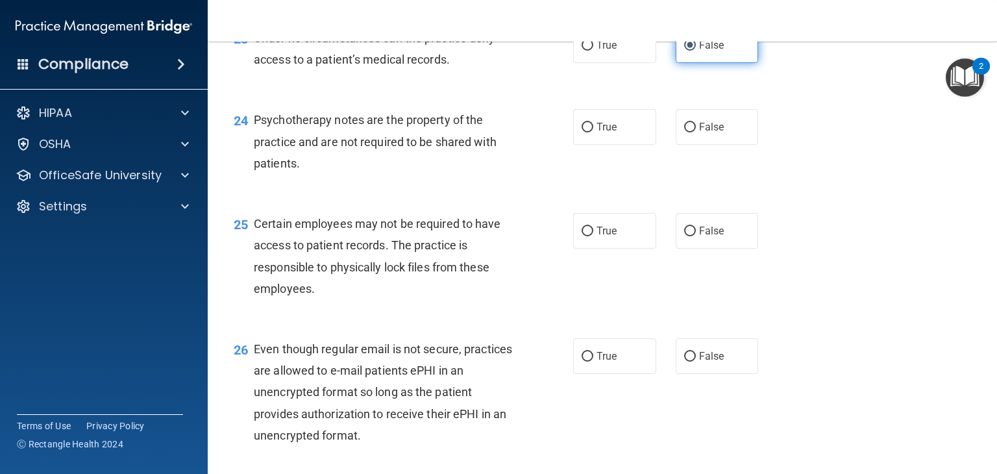
scroll to position [2765, 0]
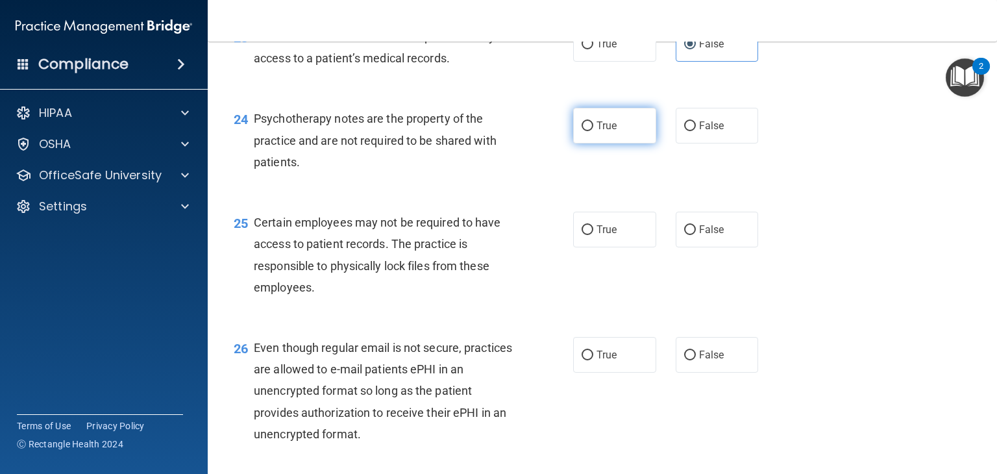
click at [638, 143] on label "True" at bounding box center [614, 126] width 83 height 36
click at [593, 131] on input "True" at bounding box center [587, 126] width 12 height 10
radio input "true"
click at [717, 247] on label "False" at bounding box center [716, 230] width 83 height 36
click at [696, 235] on input "False" at bounding box center [690, 230] width 12 height 10
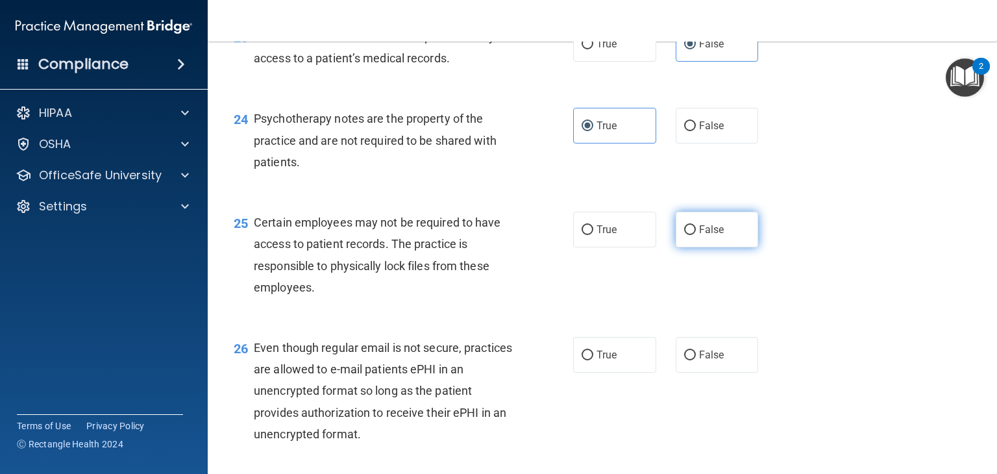
radio input "true"
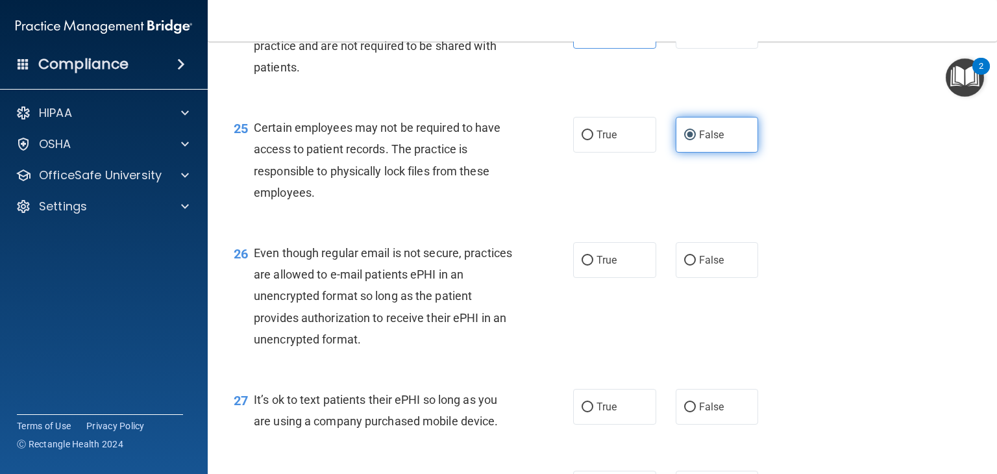
scroll to position [2872, 0]
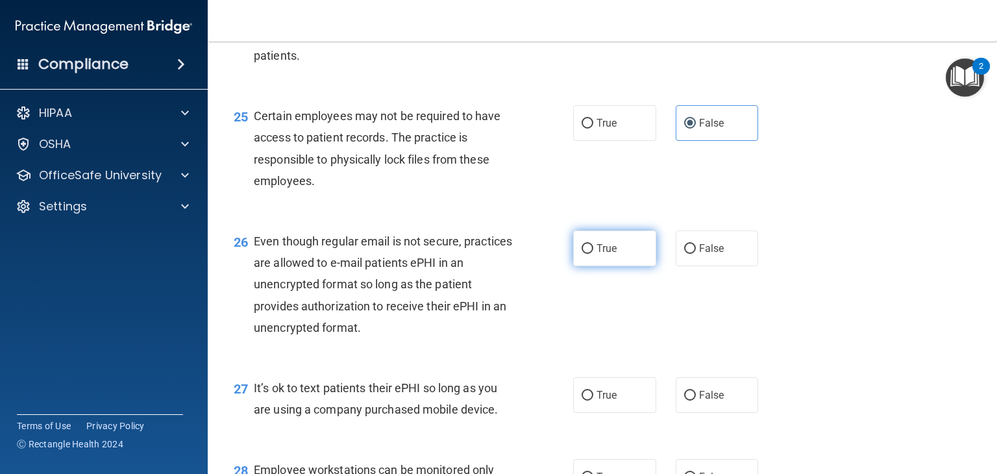
click at [609, 254] on span "True" at bounding box center [606, 248] width 20 height 12
click at [593, 254] on input "True" at bounding box center [587, 249] width 12 height 10
radio input "true"
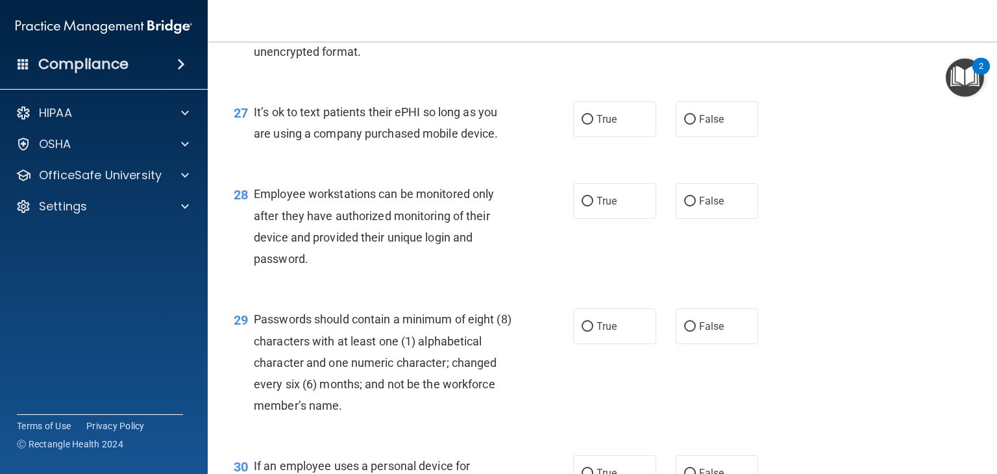
scroll to position [3150, 0]
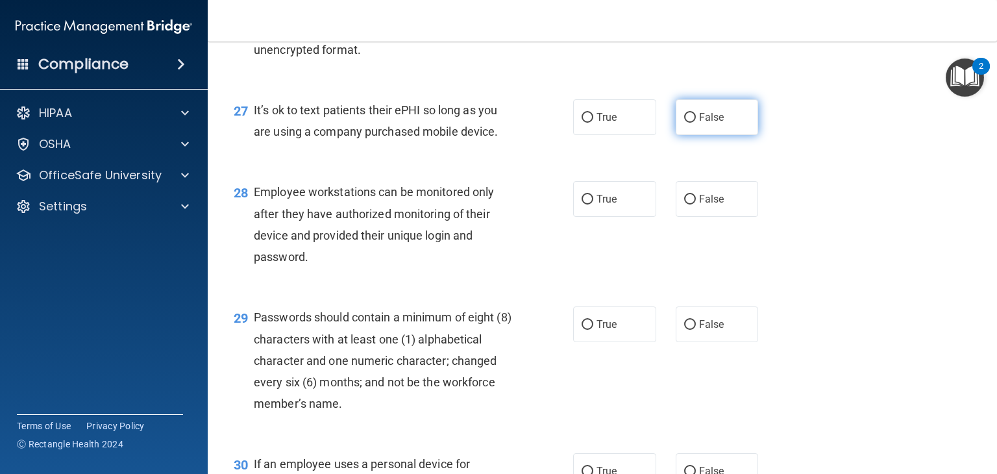
click at [704, 135] on label "False" at bounding box center [716, 117] width 83 height 36
click at [696, 123] on input "False" at bounding box center [690, 118] width 12 height 10
radio input "true"
click at [720, 217] on label "False" at bounding box center [716, 199] width 83 height 36
click at [696, 204] on input "False" at bounding box center [690, 200] width 12 height 10
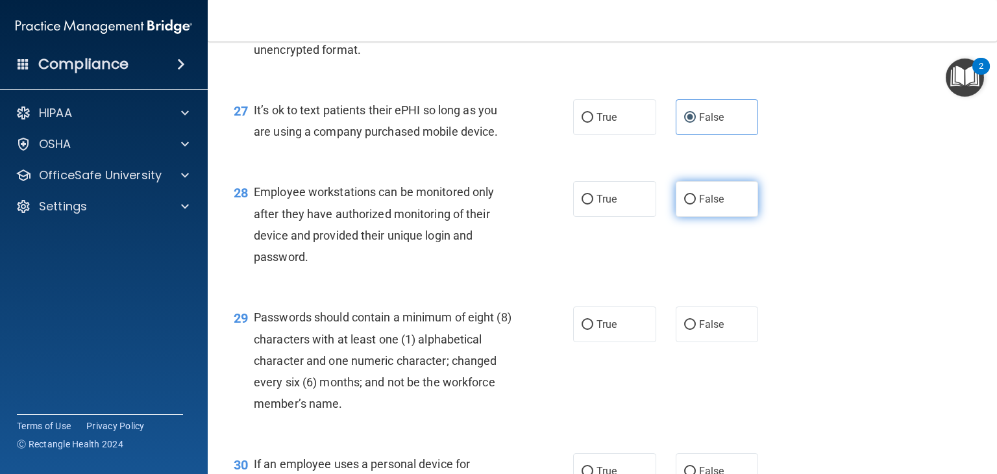
radio input "true"
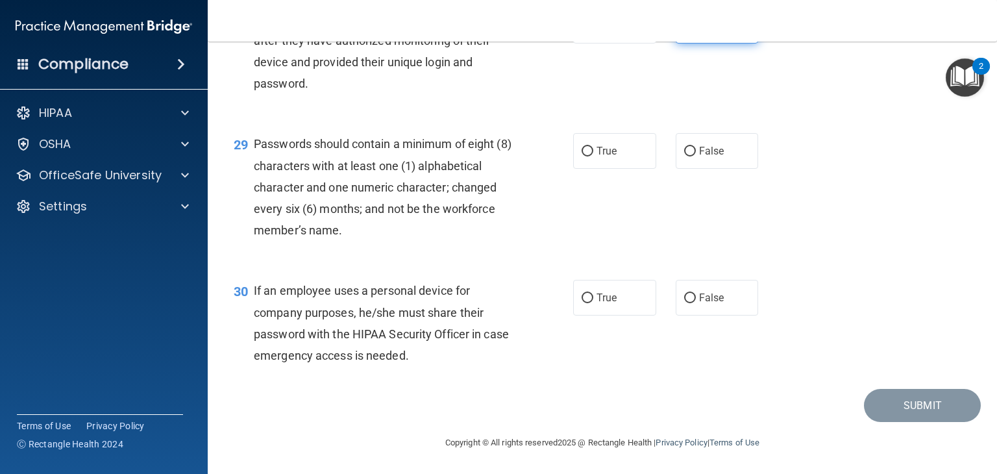
scroll to position [3374, 0]
click at [625, 164] on label "True" at bounding box center [614, 151] width 83 height 36
click at [593, 156] on input "True" at bounding box center [587, 152] width 12 height 10
radio input "true"
click at [706, 304] on span "False" at bounding box center [711, 297] width 25 height 12
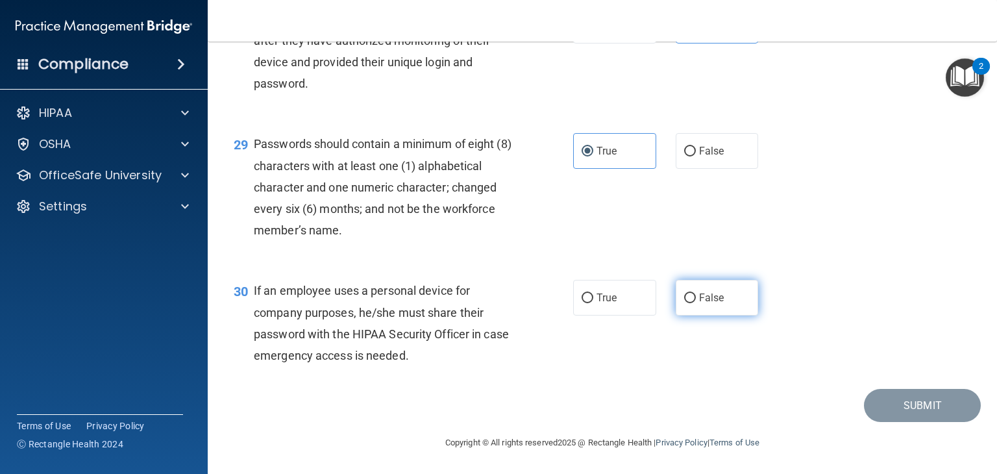
click at [696, 303] on input "False" at bounding box center [690, 298] width 12 height 10
radio input "true"
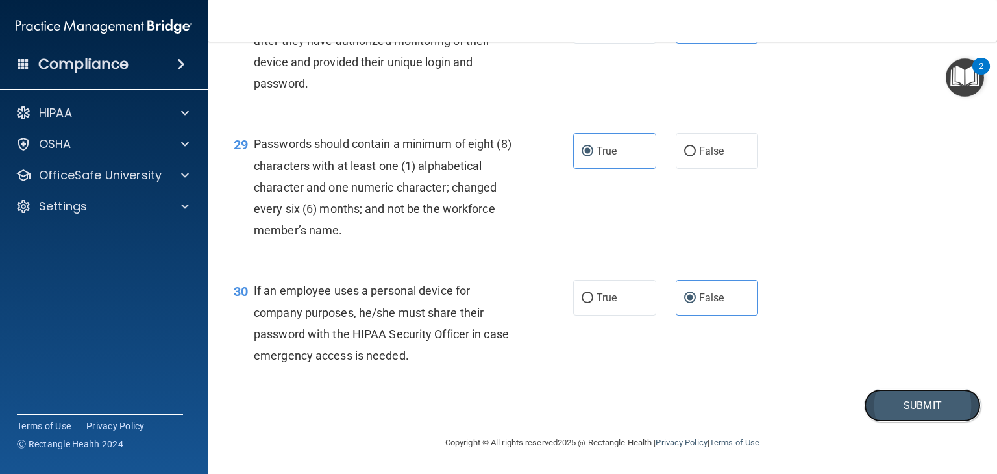
click at [905, 422] on button "Submit" at bounding box center [922, 405] width 117 height 33
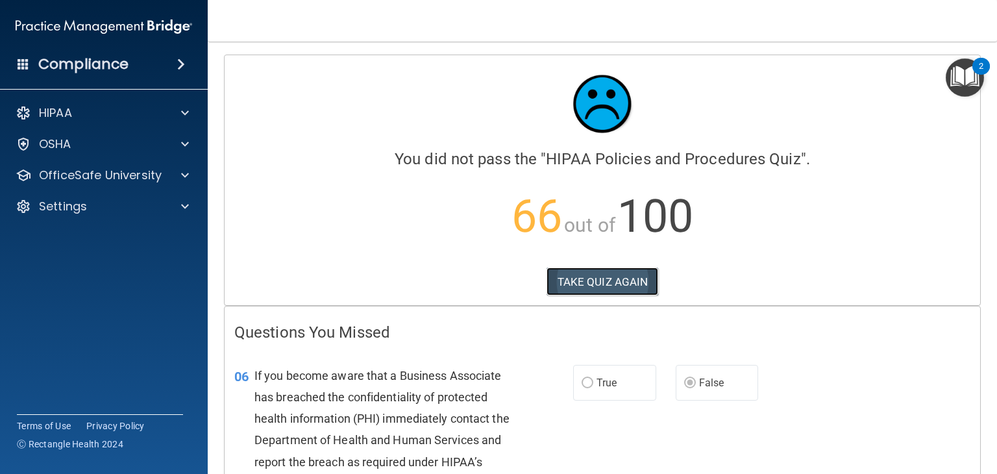
click at [616, 287] on button "TAKE QUIZ AGAIN" at bounding box center [602, 281] width 112 height 29
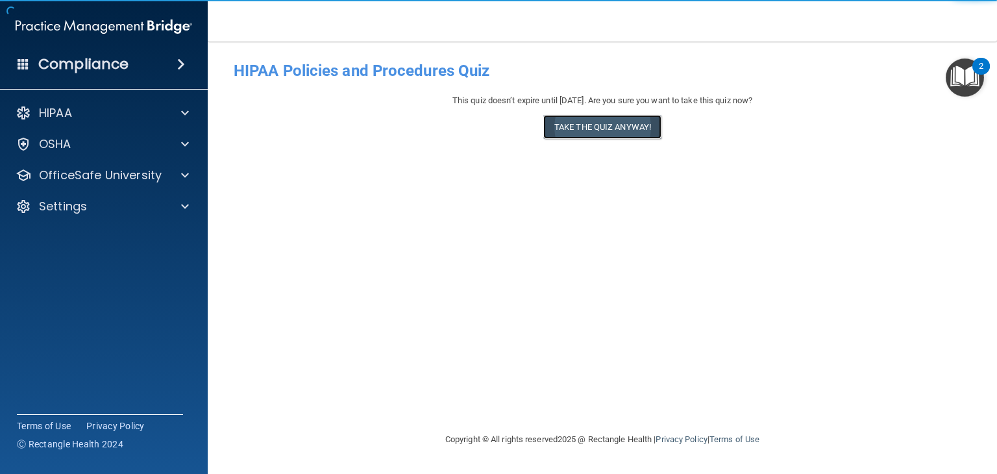
click at [611, 135] on button "Take the quiz anyway!" at bounding box center [602, 127] width 118 height 24
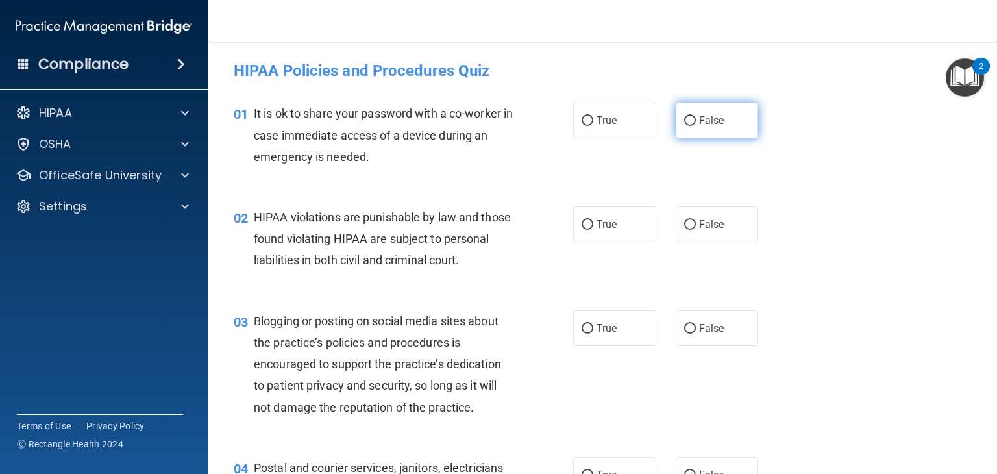
click at [684, 130] on label "False" at bounding box center [716, 121] width 83 height 36
click at [684, 126] on input "False" at bounding box center [690, 121] width 12 height 10
radio input "true"
click at [610, 228] on span "True" at bounding box center [606, 224] width 20 height 12
click at [593, 228] on input "True" at bounding box center [587, 225] width 12 height 10
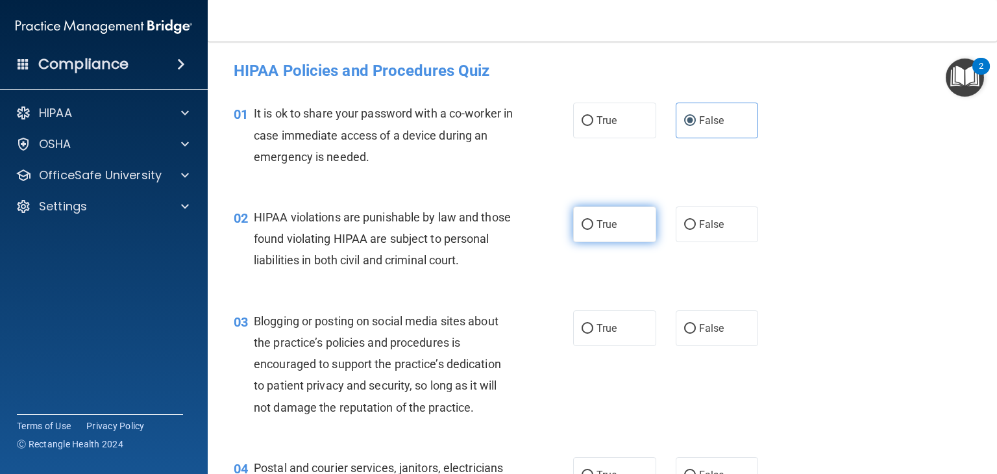
radio input "true"
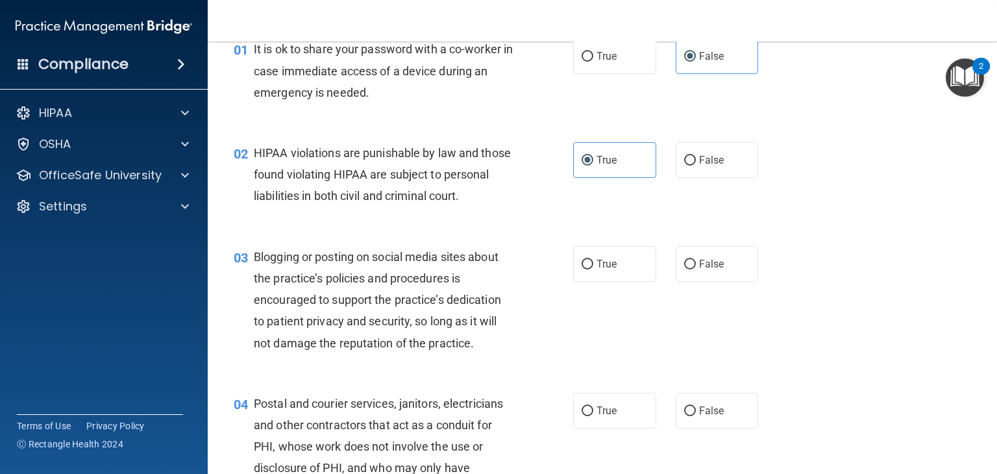
scroll to position [65, 0]
click at [722, 281] on label "False" at bounding box center [716, 263] width 83 height 36
click at [696, 269] on input "False" at bounding box center [690, 264] width 12 height 10
radio input "true"
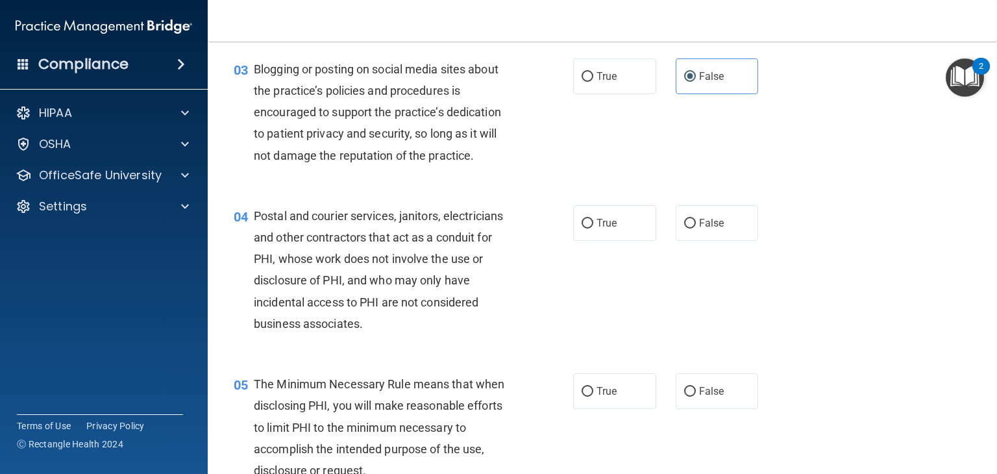
scroll to position [297, 0]
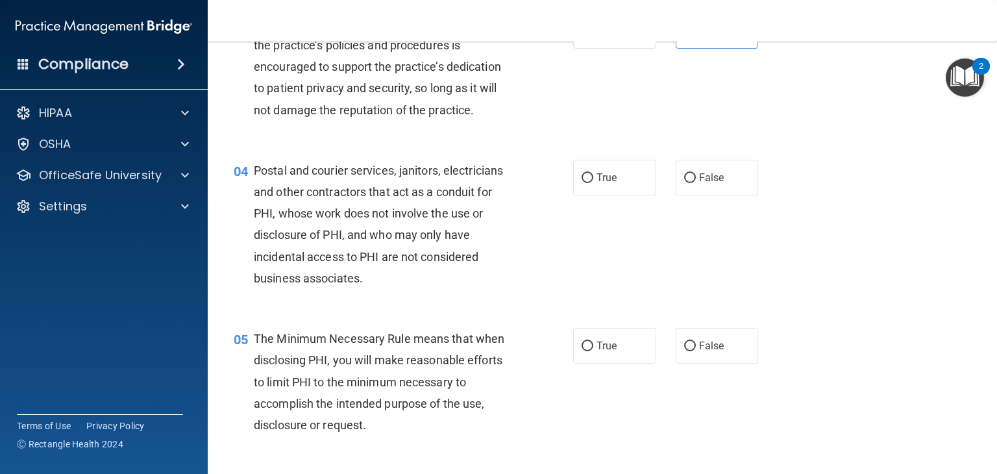
click at [973, 66] on div "2" at bounding box center [981, 66] width 18 height 17
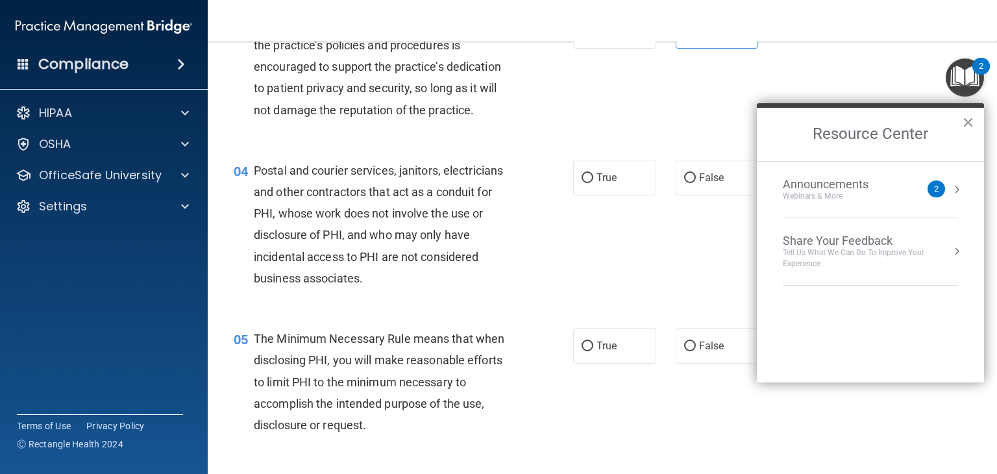
click at [969, 125] on button "×" at bounding box center [968, 122] width 12 height 21
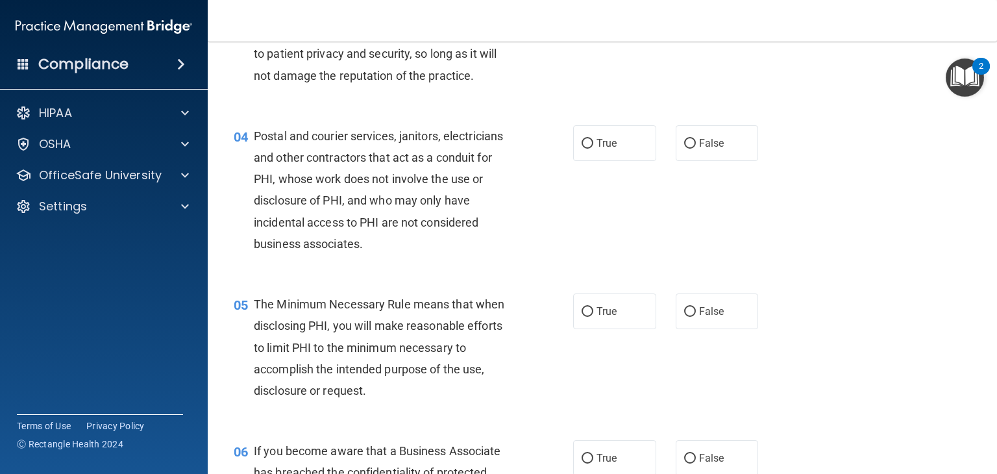
scroll to position [378, 0]
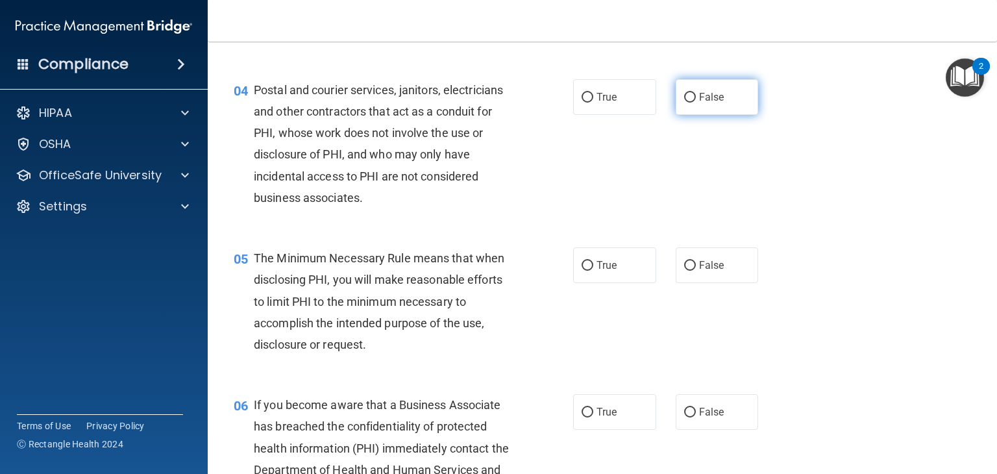
click at [689, 115] on label "False" at bounding box center [716, 97] width 83 height 36
click at [689, 103] on input "False" at bounding box center [690, 98] width 12 height 10
radio input "true"
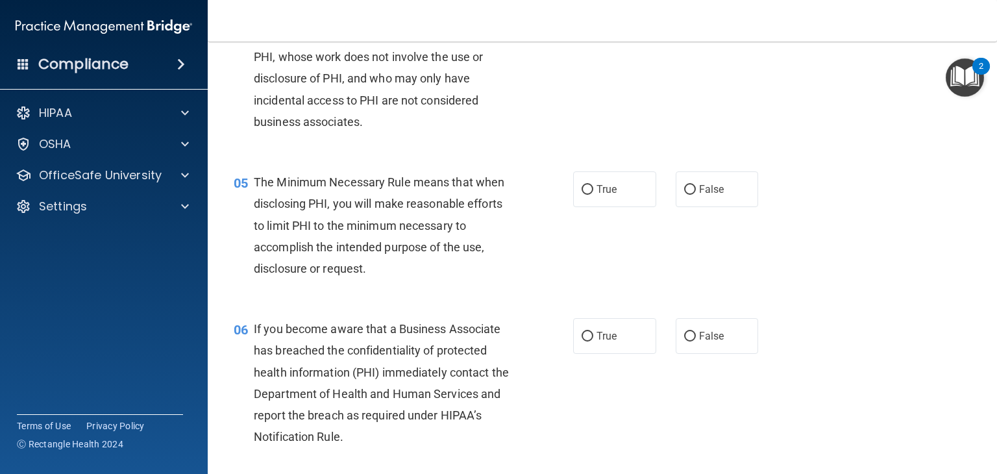
scroll to position [465, 0]
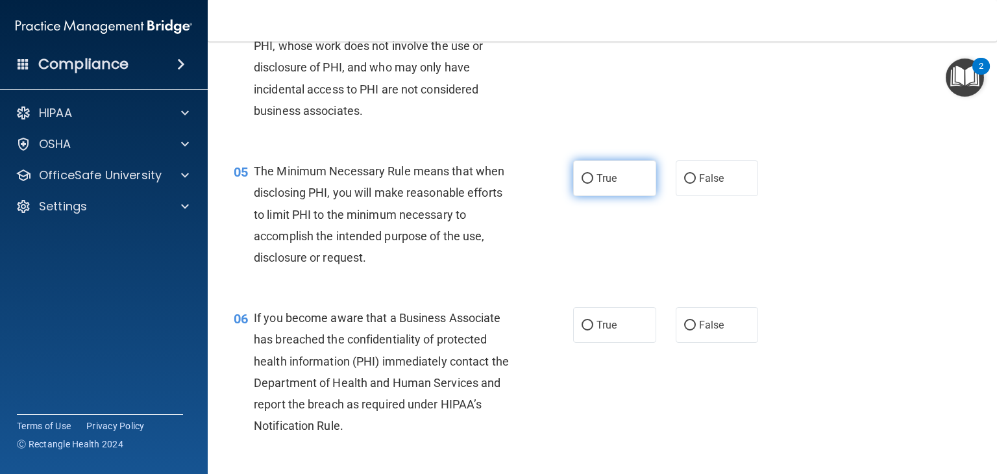
click at [642, 196] on label "True" at bounding box center [614, 178] width 83 height 36
click at [593, 184] on input "True" at bounding box center [587, 179] width 12 height 10
radio input "true"
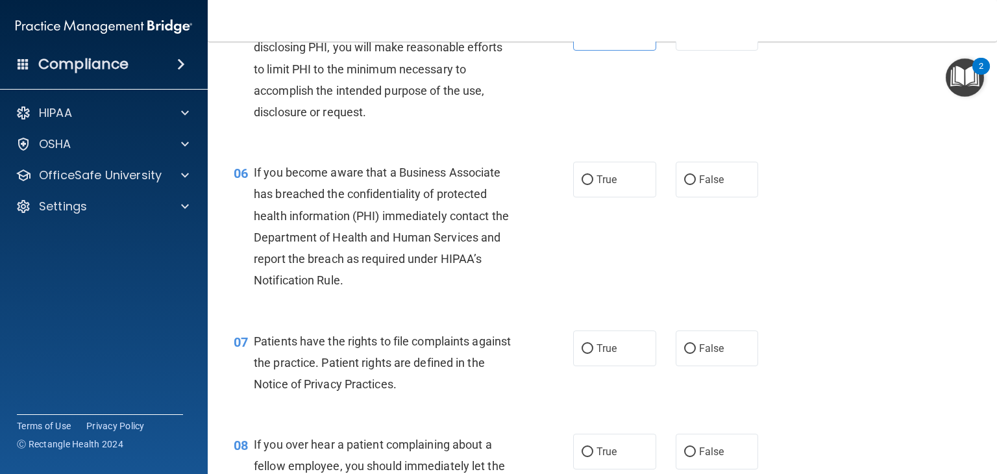
scroll to position [612, 0]
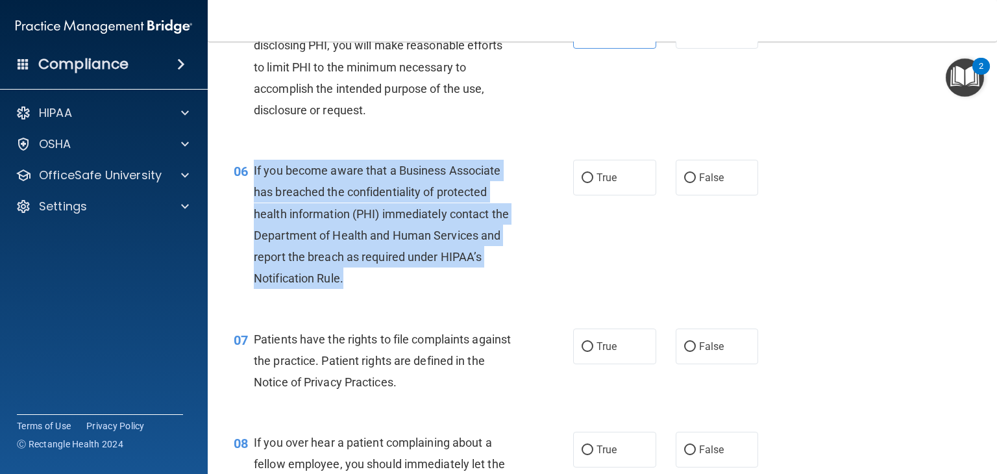
drag, startPoint x: 343, startPoint y: 300, endPoint x: 254, endPoint y: 190, distance: 141.7
click at [254, 190] on span "If you become aware that a Business Associate has breached the confidentiality …" at bounding box center [381, 224] width 255 height 121
copy span "If you become aware that a Business Associate has breached the confidentiality …"
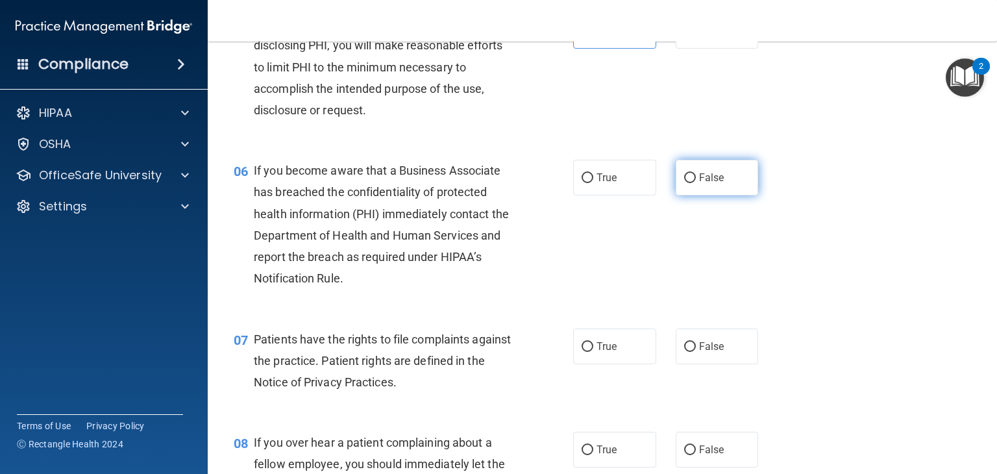
click at [714, 195] on label "False" at bounding box center [716, 178] width 83 height 36
click at [696, 183] on input "False" at bounding box center [690, 178] width 12 height 10
radio input "true"
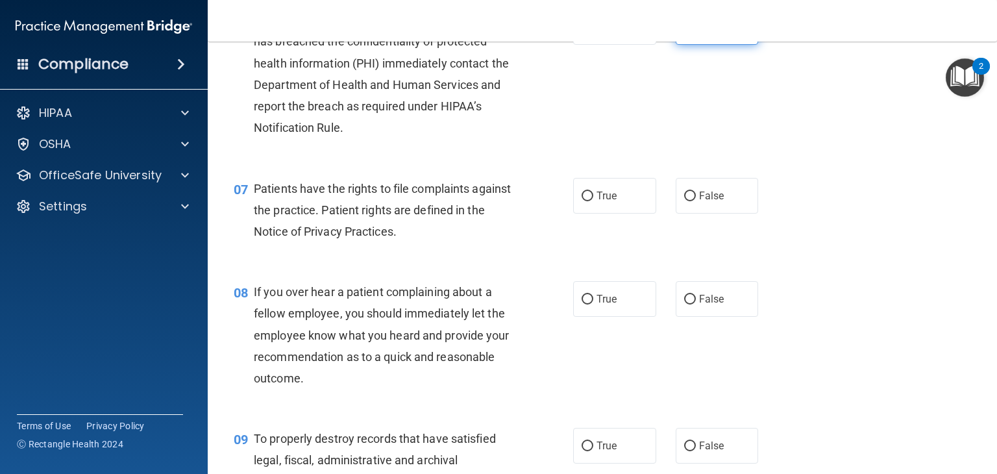
scroll to position [763, 0]
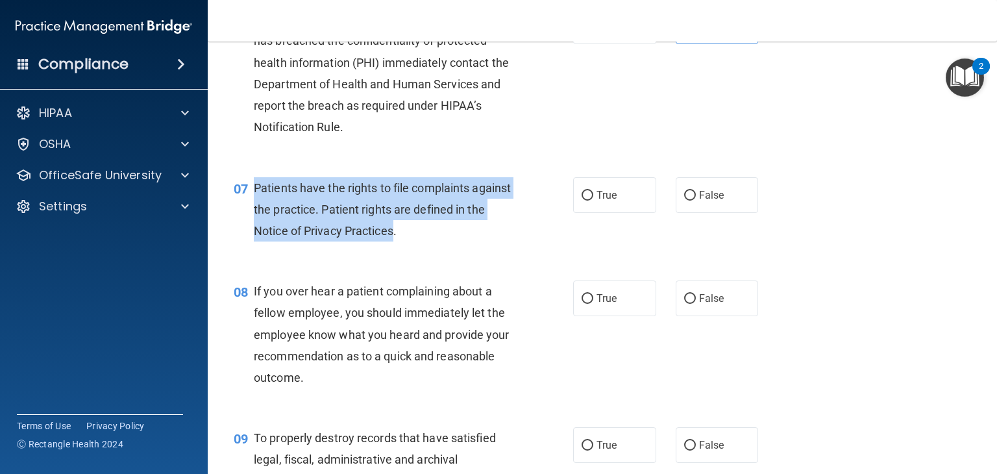
drag, startPoint x: 415, startPoint y: 252, endPoint x: 254, endPoint y: 205, distance: 167.7
click at [254, 205] on span "Patients have the rights to file complaints against the practice. Patient right…" at bounding box center [382, 209] width 257 height 56
copy span "Patients have the rights to file complaints against the practice. Patient right…"
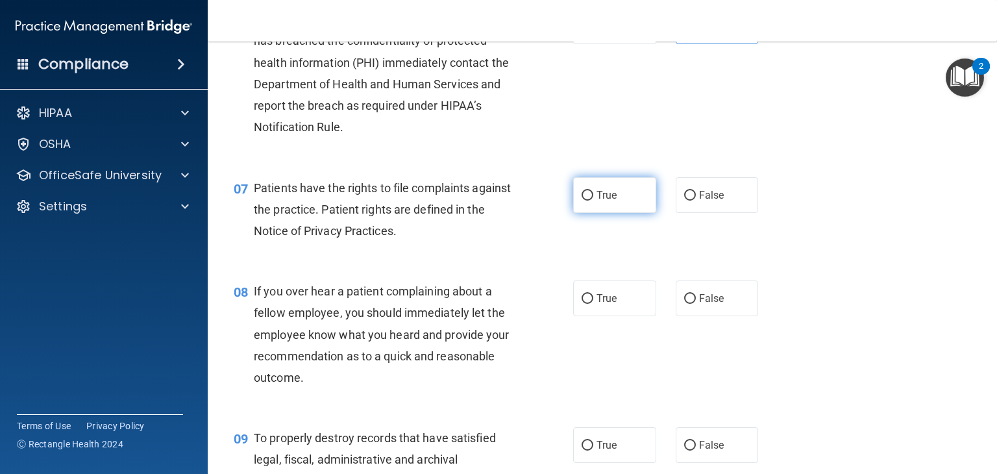
click at [628, 213] on label "True" at bounding box center [614, 195] width 83 height 36
click at [593, 200] on input "True" at bounding box center [587, 196] width 12 height 10
radio input "true"
click at [303, 388] on div "If you over hear a patient complaining about a fellow employee, you should imme…" at bounding box center [388, 334] width 269 height 108
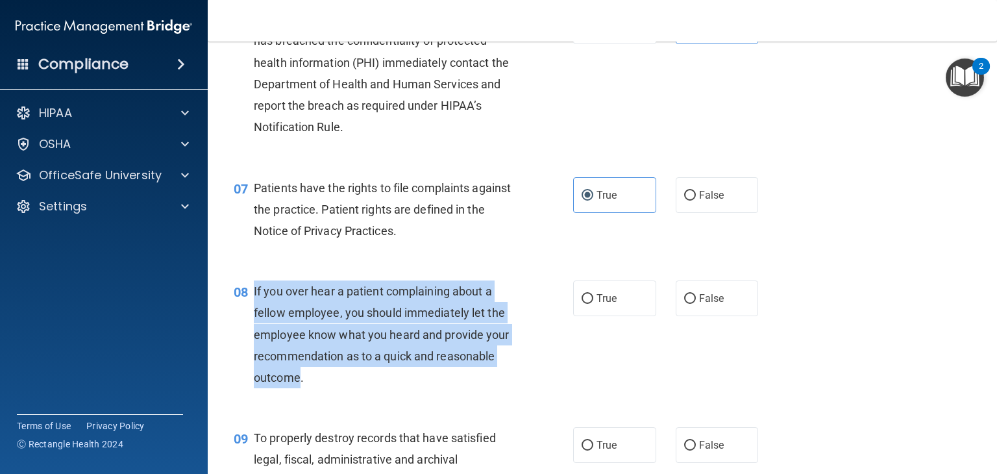
drag, startPoint x: 300, startPoint y: 399, endPoint x: 250, endPoint y: 319, distance: 95.1
click at [250, 319] on div "08 If you over hear a patient complaining about a fellow employee, you should i…" at bounding box center [403, 337] width 378 height 114
copy div "If you over hear a patient complaining about a fellow employee, you should imme…"
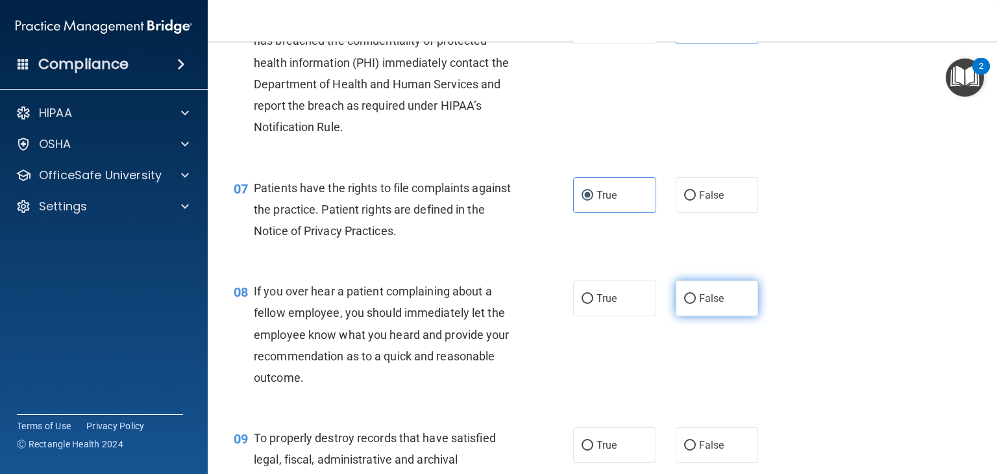
click at [735, 307] on label "False" at bounding box center [716, 298] width 83 height 36
click at [696, 304] on input "False" at bounding box center [690, 299] width 12 height 10
radio input "true"
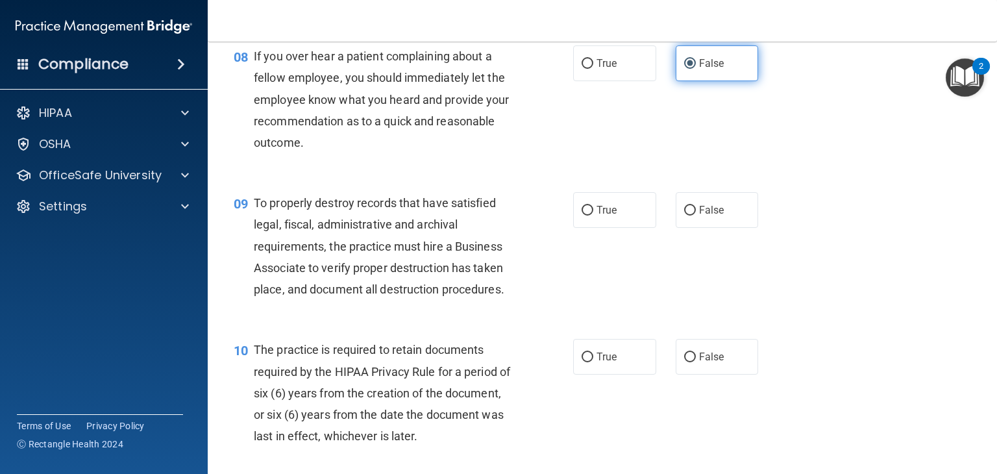
scroll to position [999, 0]
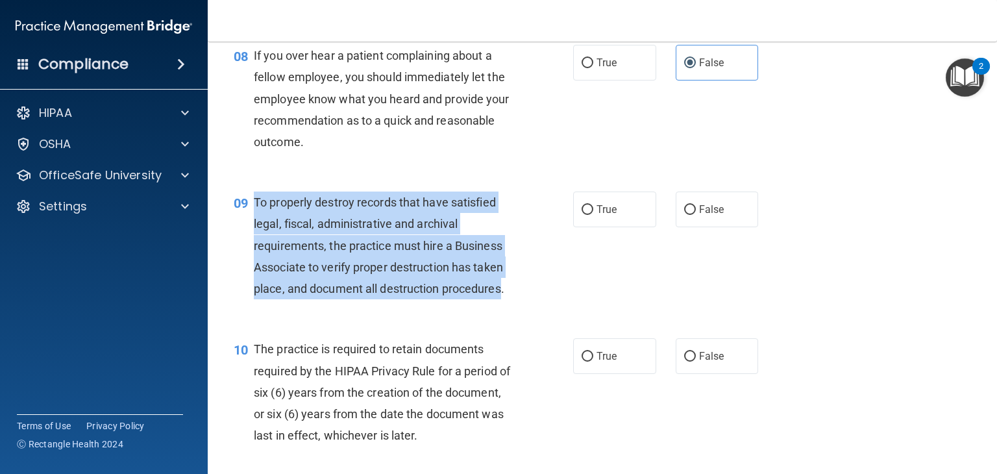
drag, startPoint x: 501, startPoint y: 310, endPoint x: 254, endPoint y: 218, distance: 263.2
click at [254, 218] on span "To properly destroy records that have satisfied legal, fiscal, administrative a…" at bounding box center [379, 245] width 250 height 100
copy span "To properly destroy records that have satisfied legal, fiscal, administrative a…"
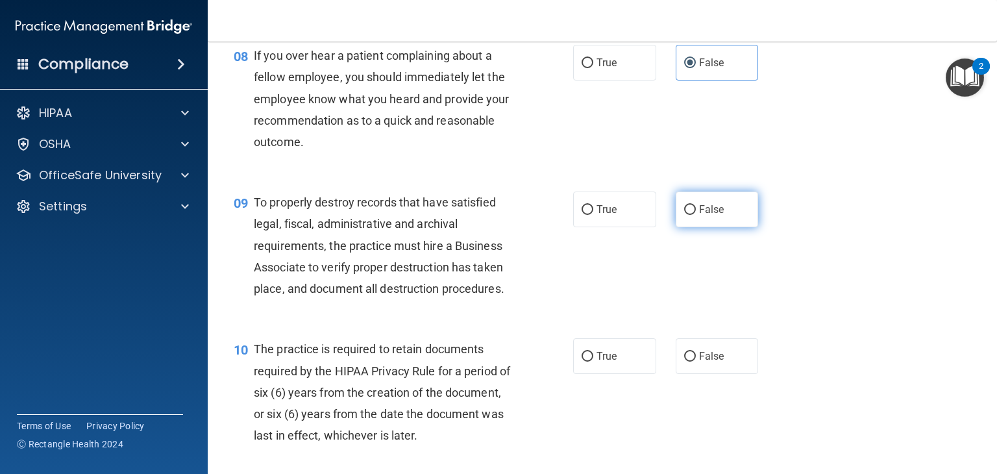
click at [729, 227] on label "False" at bounding box center [716, 209] width 83 height 36
click at [696, 215] on input "False" at bounding box center [690, 210] width 12 height 10
radio input "true"
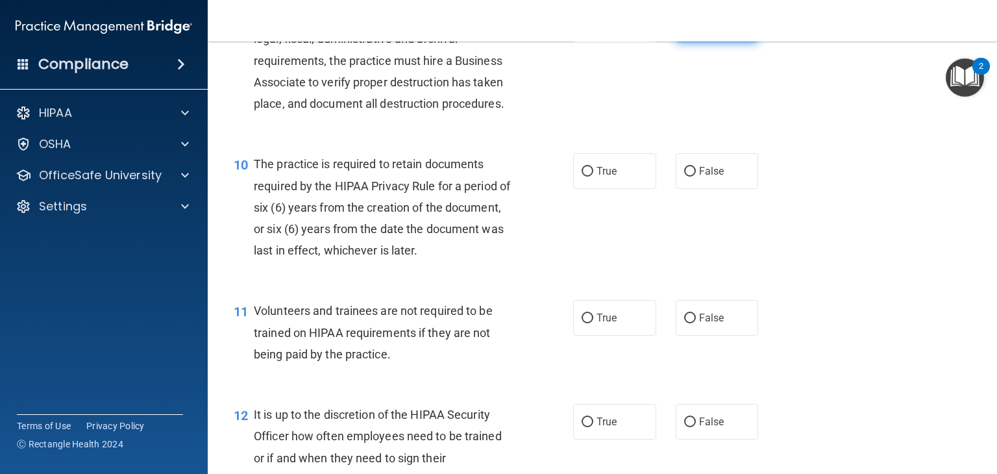
scroll to position [1189, 0]
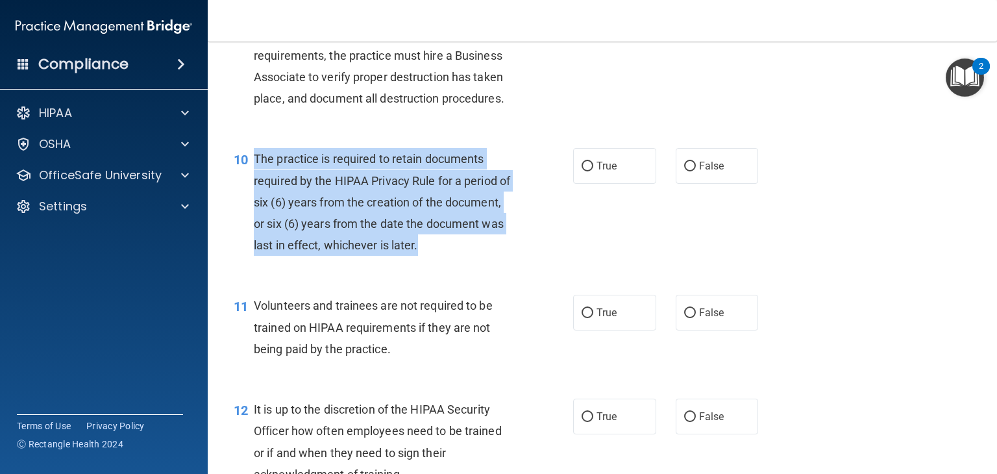
drag, startPoint x: 498, startPoint y: 268, endPoint x: 254, endPoint y: 175, distance: 260.6
click at [254, 175] on span "The practice is required to retain documents required by the HIPAA Privacy Rule…" at bounding box center [382, 202] width 256 height 100
copy span "The practice is required to retain documents required by the HIPAA Privacy Rule…"
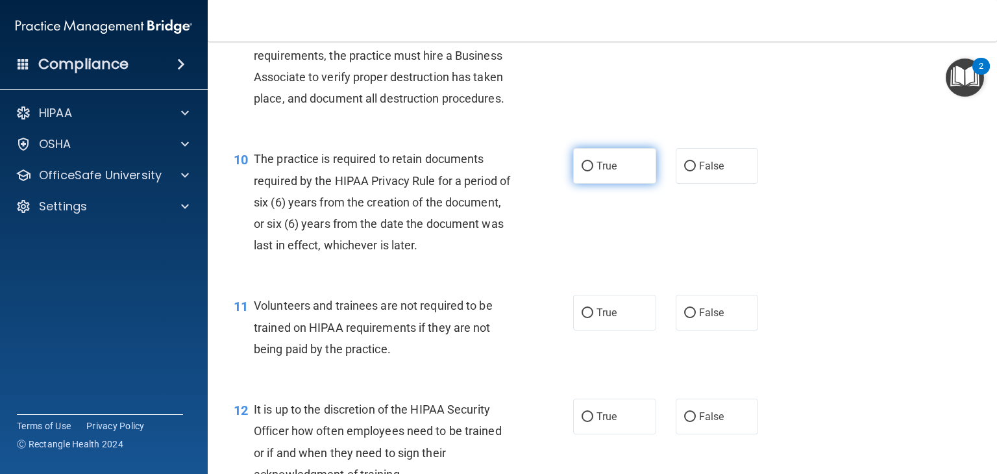
click at [634, 184] on label "True" at bounding box center [614, 166] width 83 height 36
click at [593, 171] on input "True" at bounding box center [587, 167] width 12 height 10
radio input "true"
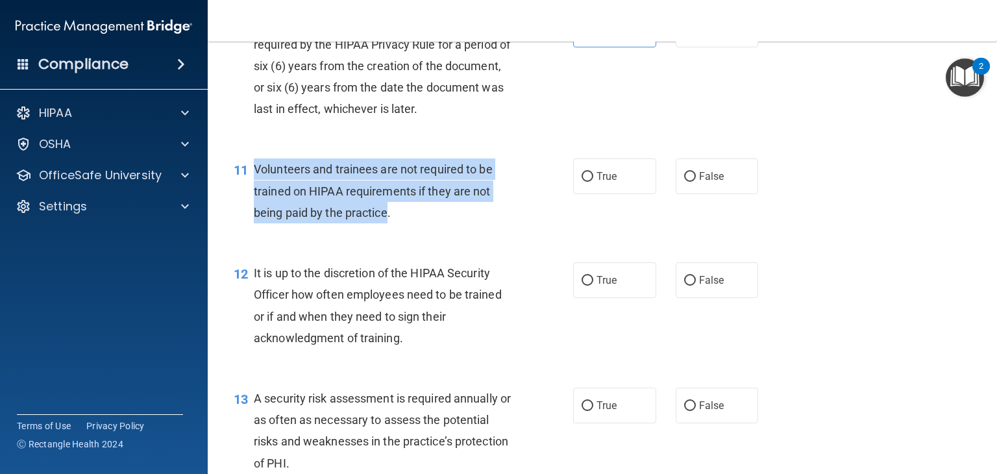
drag, startPoint x: 389, startPoint y: 234, endPoint x: 251, endPoint y: 189, distance: 145.3
click at [251, 189] on div "11 Volunteers and trainees are not required to be trained on HIPAA requirements…" at bounding box center [403, 193] width 378 height 71
copy div "Volunteers and trainees are not required to be trained on HIPAA requirements if…"
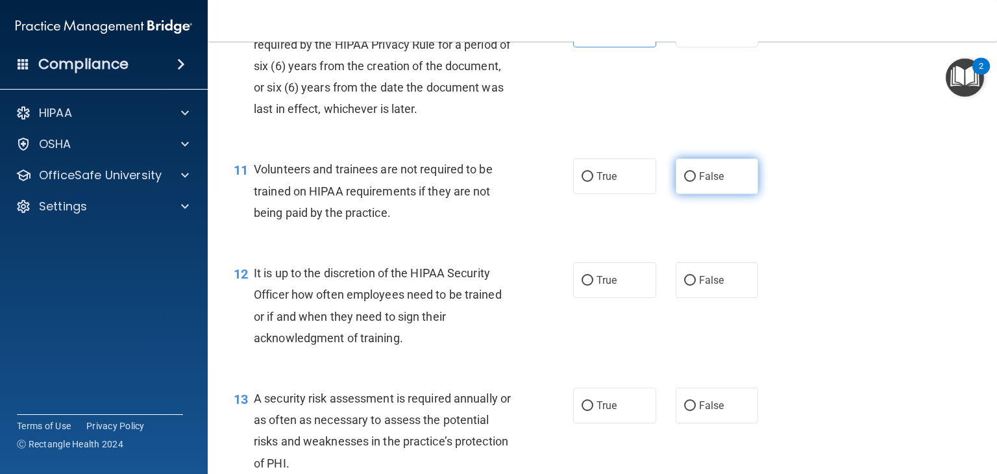
click at [743, 194] on label "False" at bounding box center [716, 176] width 83 height 36
click at [696, 182] on input "False" at bounding box center [690, 177] width 12 height 10
radio input "true"
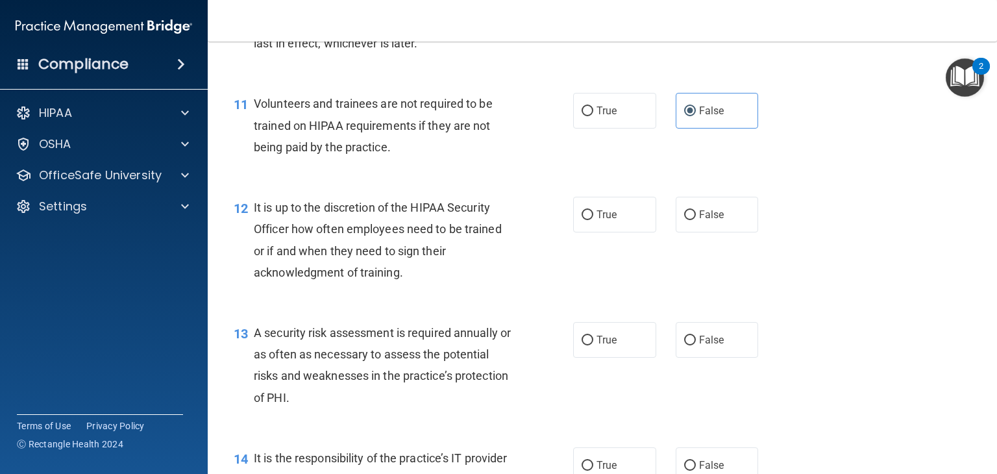
scroll to position [1390, 0]
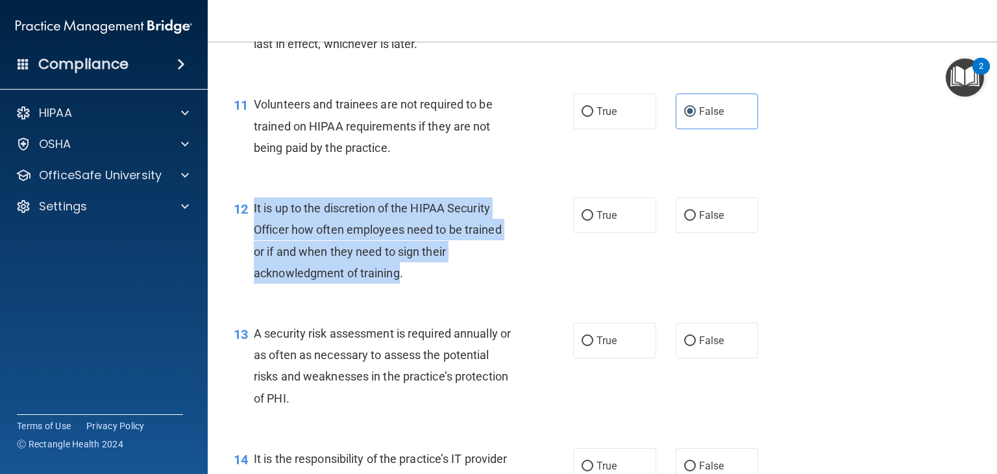
drag, startPoint x: 400, startPoint y: 294, endPoint x: 254, endPoint y: 230, distance: 158.6
click at [254, 230] on span "It is up to the discretion of the HIPAA Security Officer how often employees ne…" at bounding box center [378, 240] width 248 height 79
copy span "It is up to the discretion of the HIPAA Security Officer how often employees ne…"
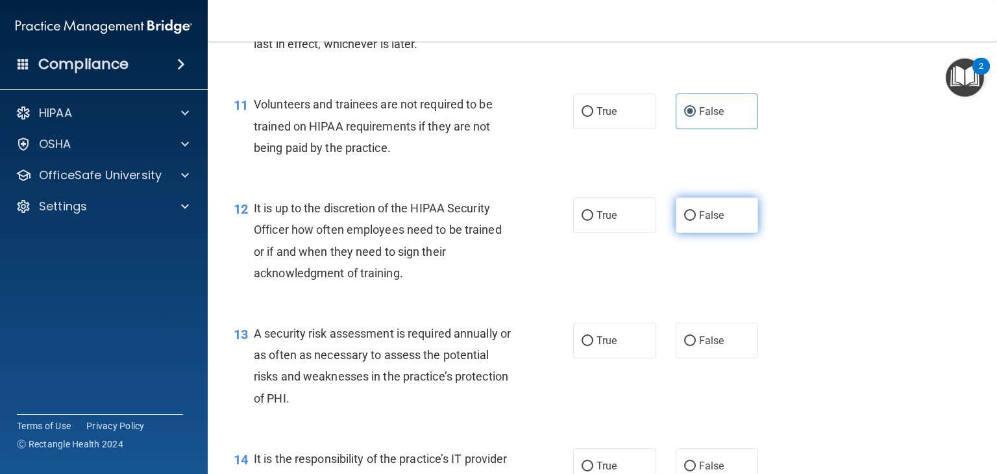
click at [746, 233] on label "False" at bounding box center [716, 215] width 83 height 36
click at [696, 221] on input "False" at bounding box center [690, 216] width 12 height 10
radio input "true"
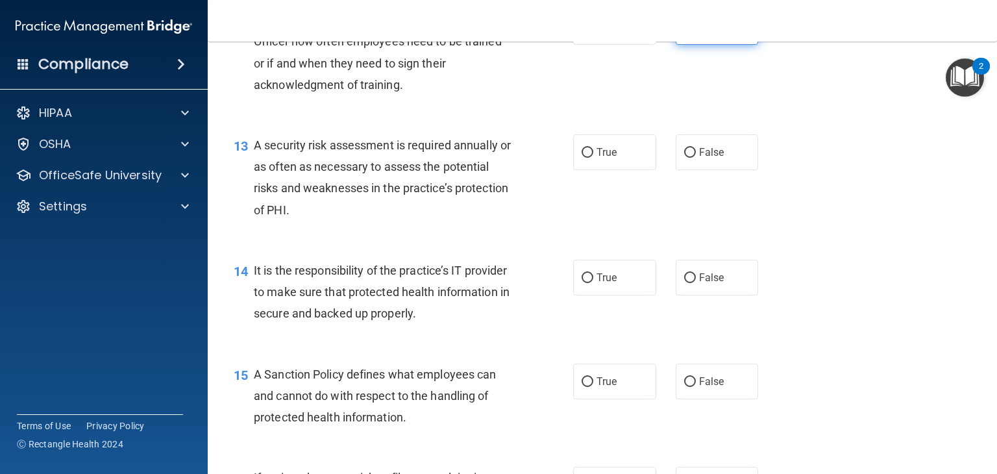
scroll to position [1579, 0]
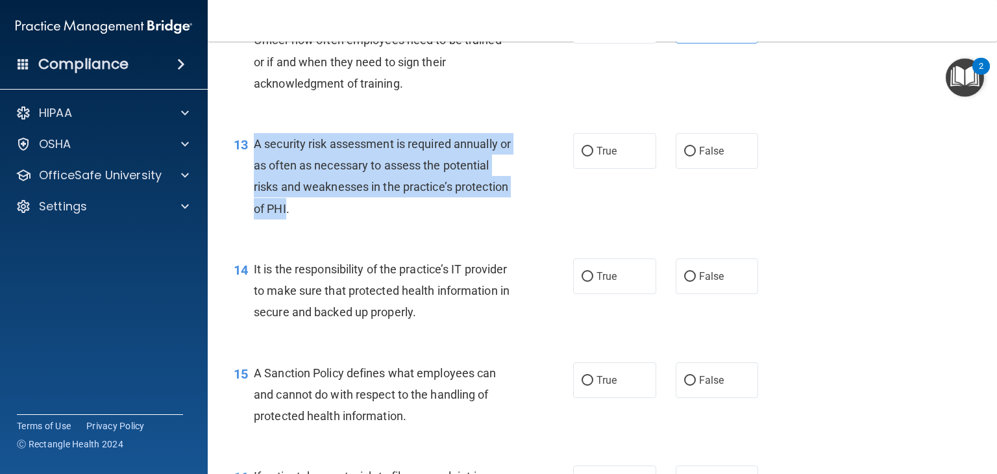
drag, startPoint x: 343, startPoint y: 229, endPoint x: 250, endPoint y: 177, distance: 106.3
click at [250, 177] on div "13 A security risk assessment is required annually or as often as necessary to …" at bounding box center [403, 179] width 378 height 93
copy div "A security risk assessment is required annually or as often as necessary to ass…"
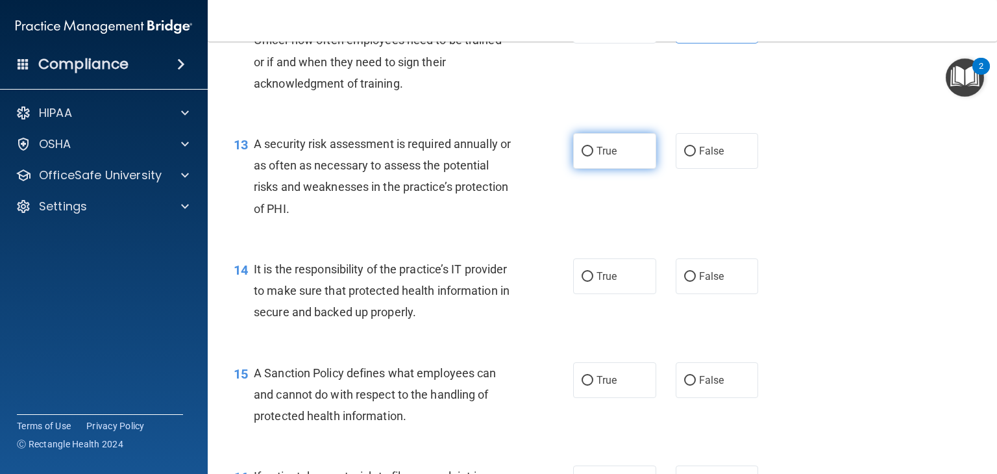
click at [635, 169] on label "True" at bounding box center [614, 151] width 83 height 36
click at [593, 156] on input "True" at bounding box center [587, 152] width 12 height 10
radio input "true"
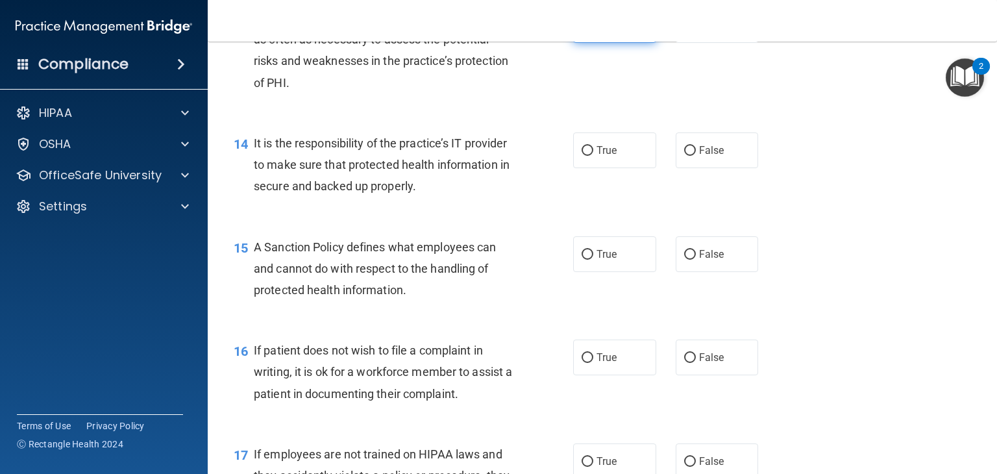
scroll to position [1707, 0]
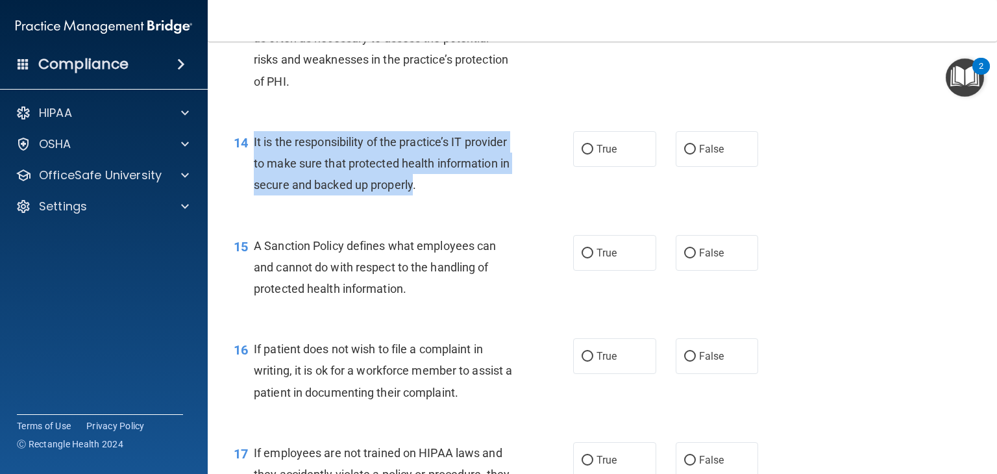
drag, startPoint x: 489, startPoint y: 207, endPoint x: 252, endPoint y: 165, distance: 241.2
click at [252, 165] on div "14 It is the responsibility of the practice’s IT provider to make sure that pro…" at bounding box center [403, 166] width 378 height 71
copy div "It is the responsibility of the practice’s IT provider to make sure that protec…"
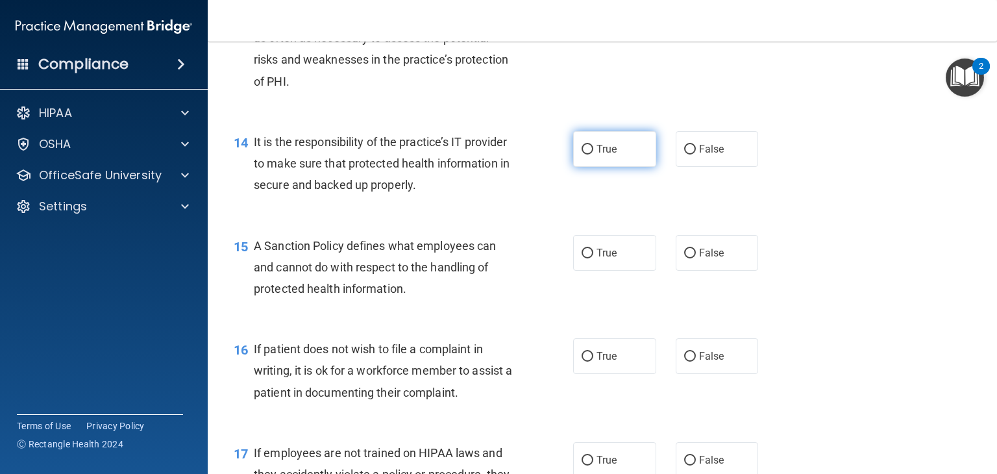
click at [615, 167] on label "True" at bounding box center [614, 149] width 83 height 36
click at [593, 154] on input "True" at bounding box center [587, 150] width 12 height 10
radio input "true"
click at [713, 151] on div "14 It is the responsibility of the practice’s IT provider to make sure that pro…" at bounding box center [602, 167] width 757 height 104
click at [706, 155] on span "False" at bounding box center [711, 149] width 25 height 12
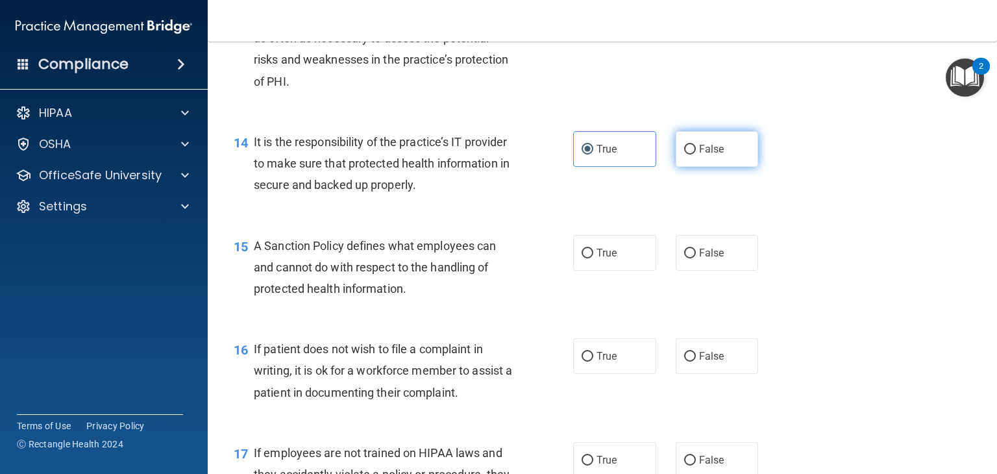
click at [696, 154] on input "False" at bounding box center [690, 150] width 12 height 10
radio input "true"
radio input "false"
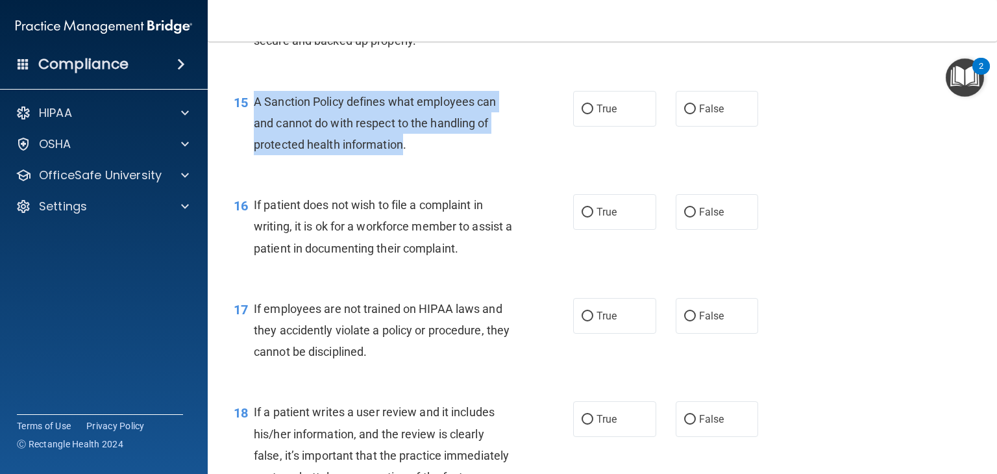
drag, startPoint x: 404, startPoint y: 167, endPoint x: 254, endPoint y: 126, distance: 154.7
click at [254, 126] on span "A Sanction Policy defines what employees can and cannot do with respect to the …" at bounding box center [375, 123] width 242 height 56
copy span "A Sanction Policy defines what employees can and cannot do with respect to the …"
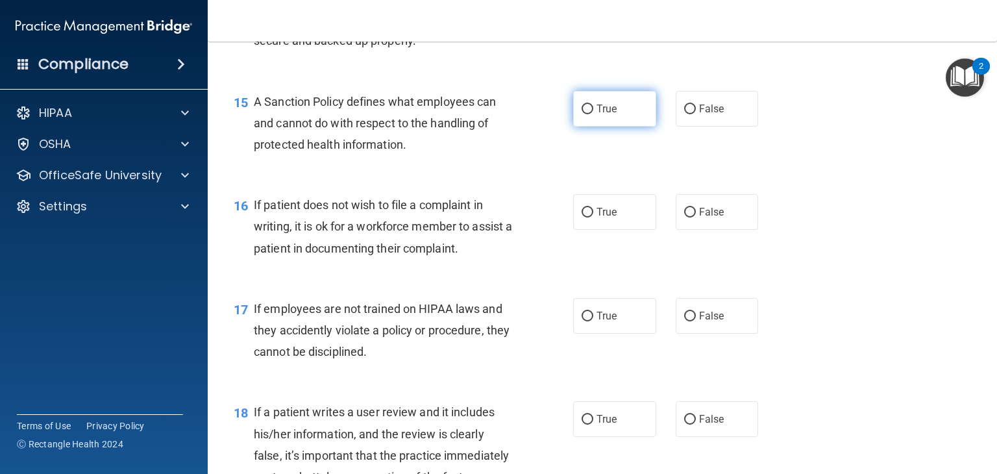
click at [635, 127] on label "True" at bounding box center [614, 109] width 83 height 36
click at [593, 114] on input "True" at bounding box center [587, 109] width 12 height 10
radio input "true"
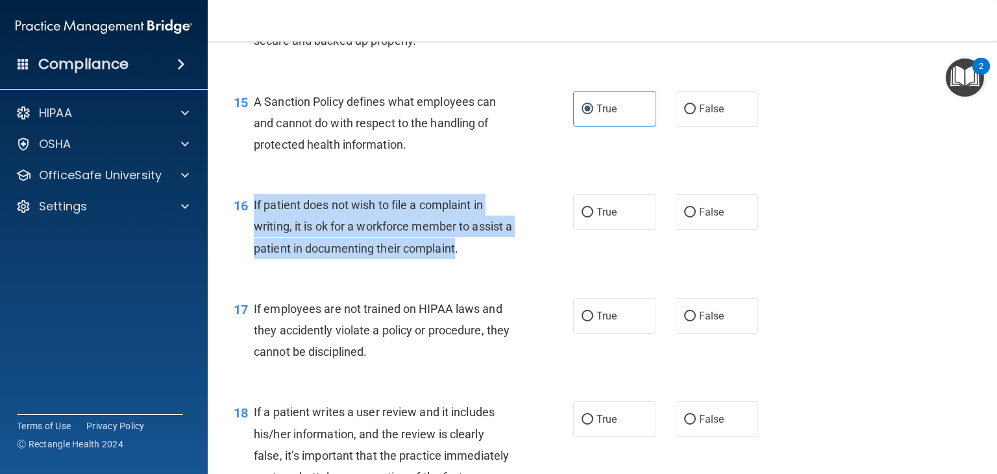
drag, startPoint x: 466, startPoint y: 269, endPoint x: 254, endPoint y: 219, distance: 217.4
click at [254, 219] on span "If patient does not wish to file a complaint in writing, it is ok for a workfor…" at bounding box center [383, 226] width 258 height 56
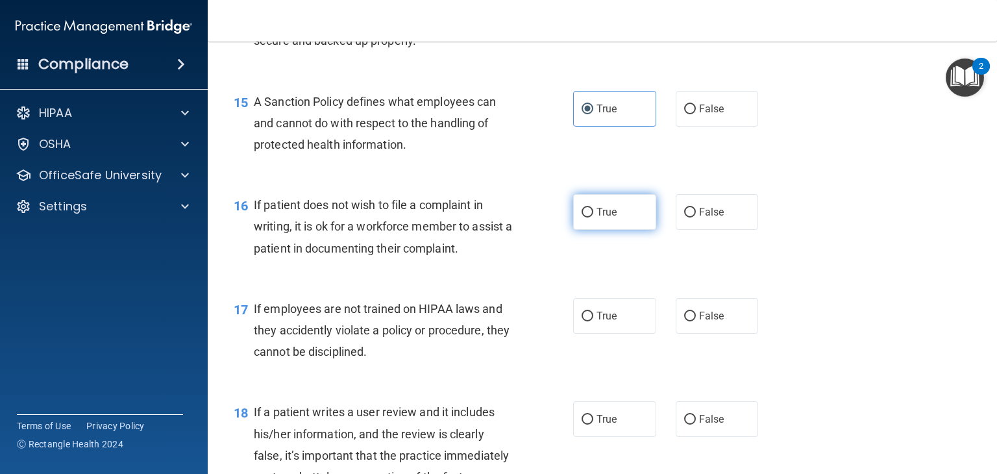
click at [634, 230] on label "True" at bounding box center [614, 212] width 83 height 36
click at [593, 217] on input "True" at bounding box center [587, 213] width 12 height 10
radio input "true"
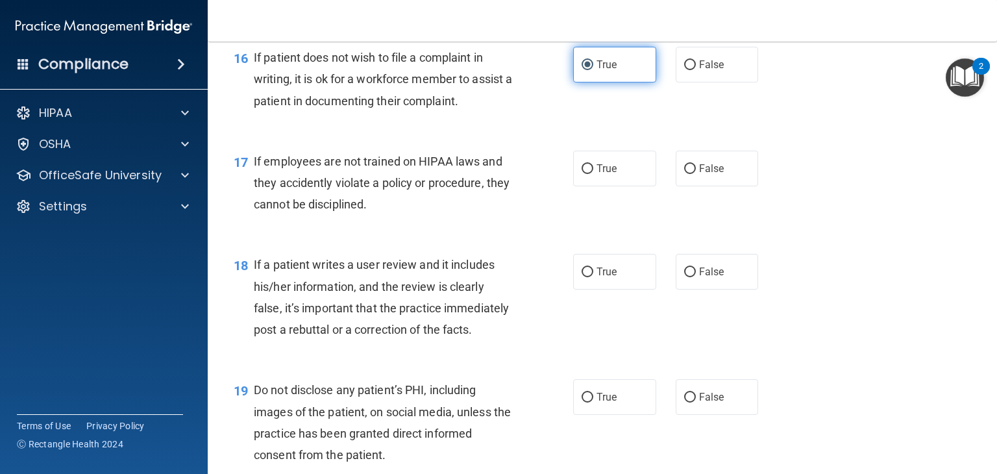
scroll to position [1999, 0]
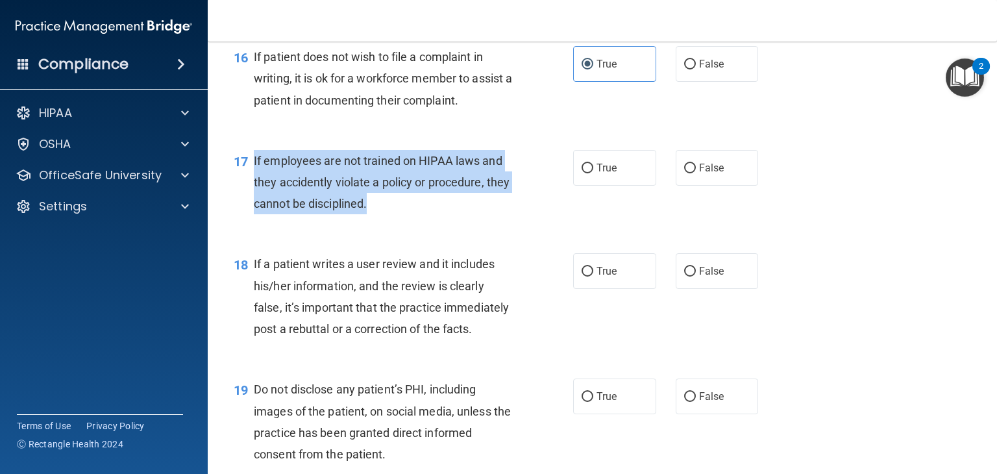
drag, startPoint x: 392, startPoint y: 225, endPoint x: 246, endPoint y: 188, distance: 150.8
click at [246, 188] on div "17 If employees are not trained on HIPAA laws and they accidently violate a pol…" at bounding box center [403, 185] width 378 height 71
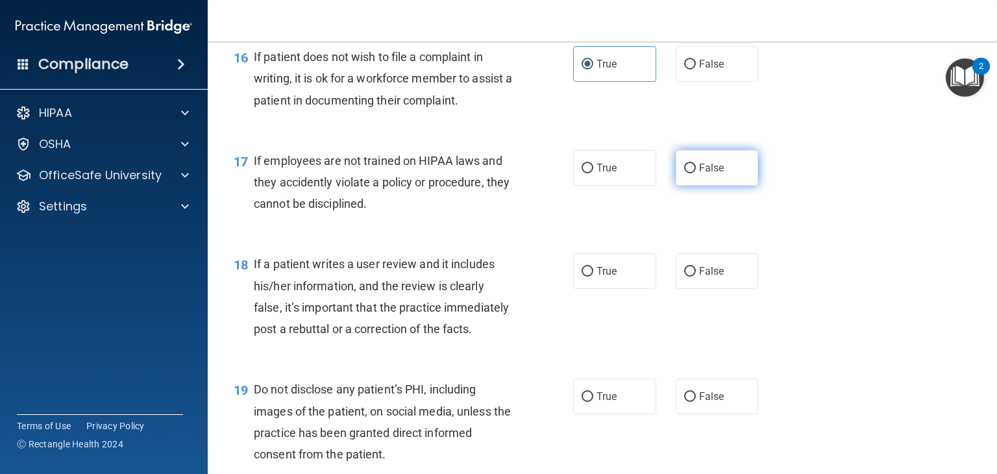
click at [728, 186] on label "False" at bounding box center [716, 168] width 83 height 36
click at [696, 173] on input "False" at bounding box center [690, 169] width 12 height 10
radio input "true"
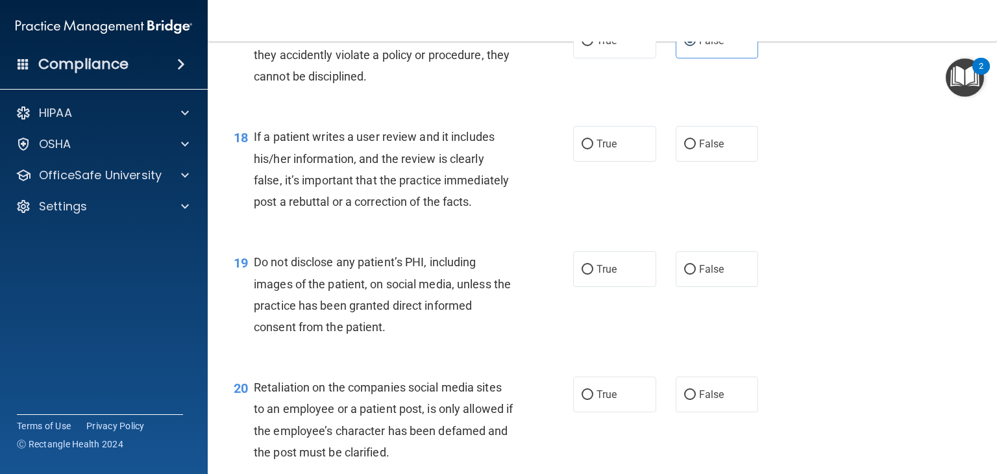
click at [304, 212] on div "If a patient writes a user review and it includes his/her information, and the …" at bounding box center [388, 169] width 269 height 86
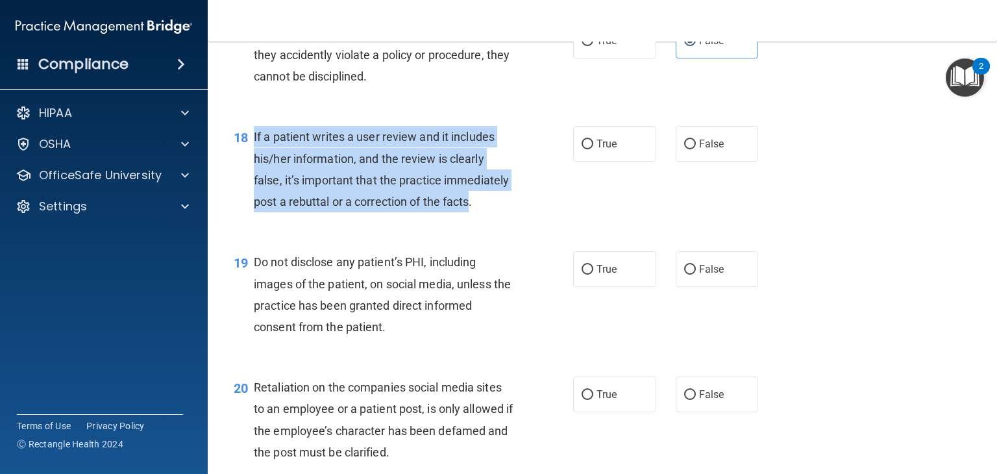
drag, startPoint x: 300, startPoint y: 245, endPoint x: 250, endPoint y: 155, distance: 102.5
click at [250, 155] on div "18 If a patient writes a user review and it includes his/her information, and t…" at bounding box center [403, 172] width 378 height 93
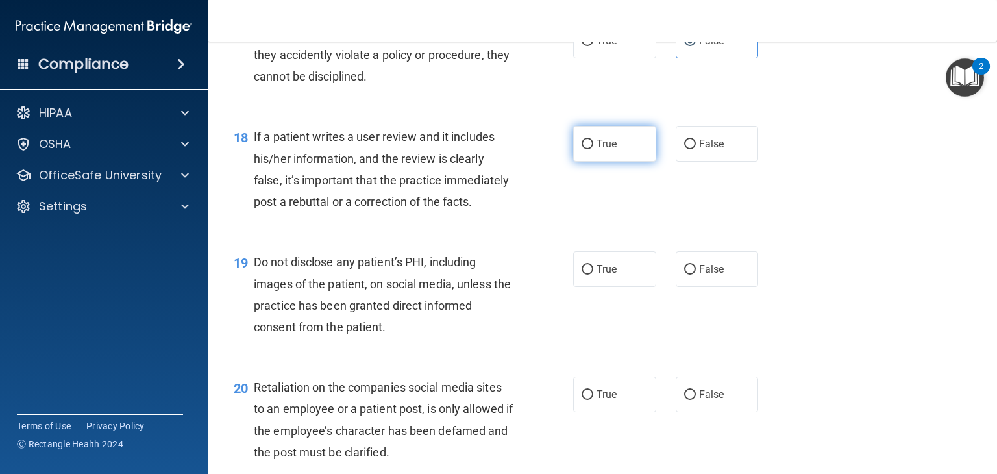
click at [622, 162] on label "True" at bounding box center [614, 144] width 83 height 36
click at [593, 149] on input "True" at bounding box center [587, 145] width 12 height 10
radio input "true"
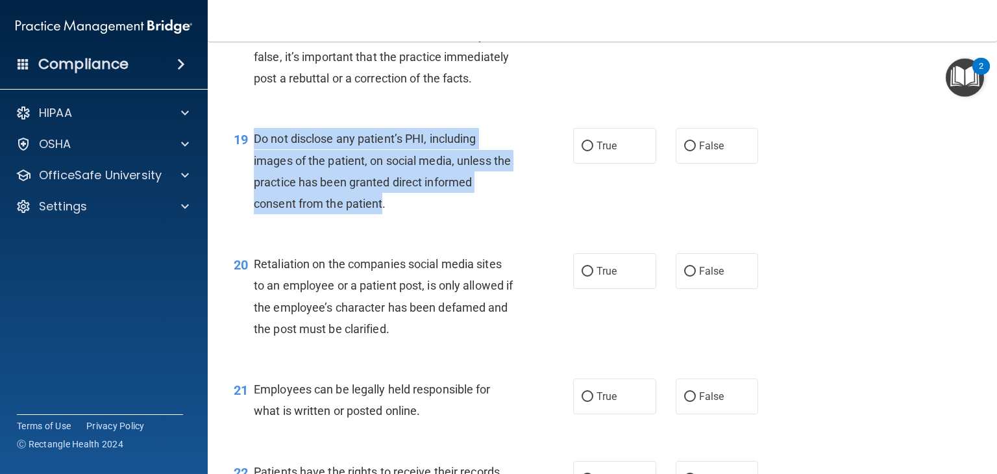
drag, startPoint x: 384, startPoint y: 245, endPoint x: 249, endPoint y: 186, distance: 147.9
click at [249, 186] on div "19 Do not disclose any patient’s PHI, including images of the patient, on socia…" at bounding box center [403, 174] width 378 height 93
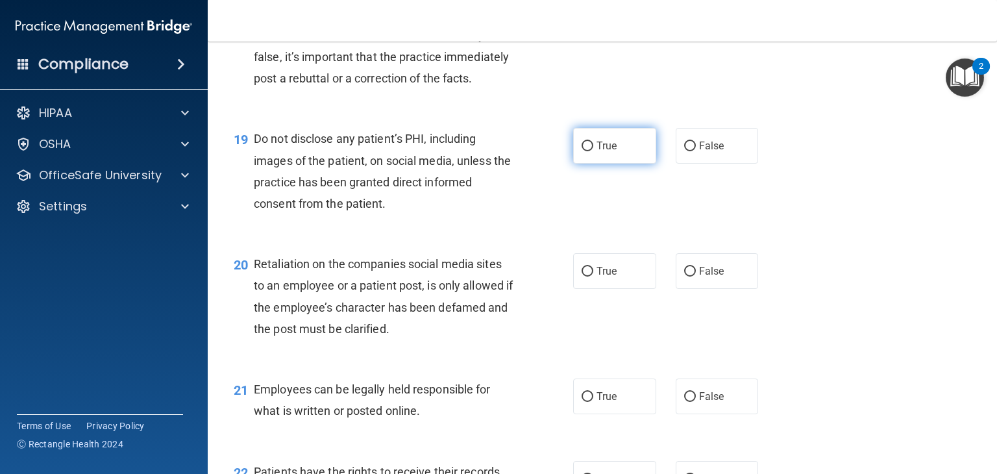
click at [622, 164] on label "True" at bounding box center [614, 146] width 83 height 36
click at [593, 151] on input "True" at bounding box center [587, 146] width 12 height 10
radio input "true"
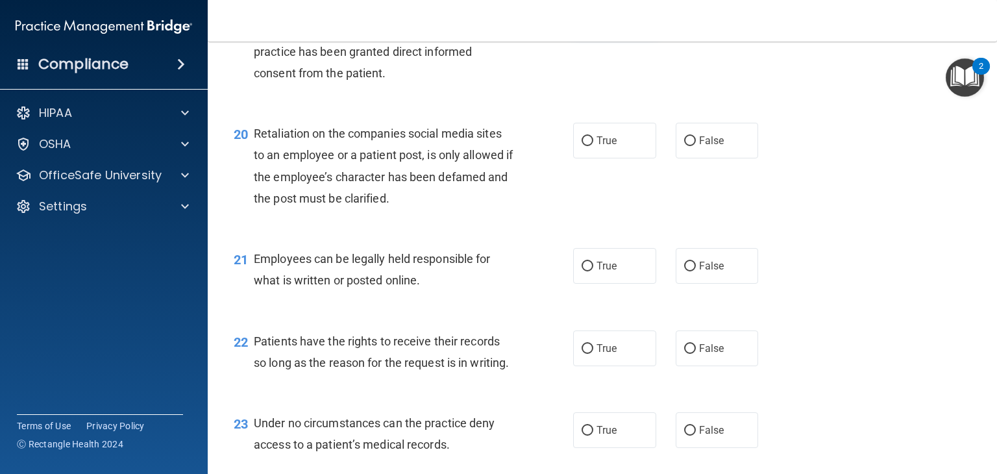
scroll to position [2379, 0]
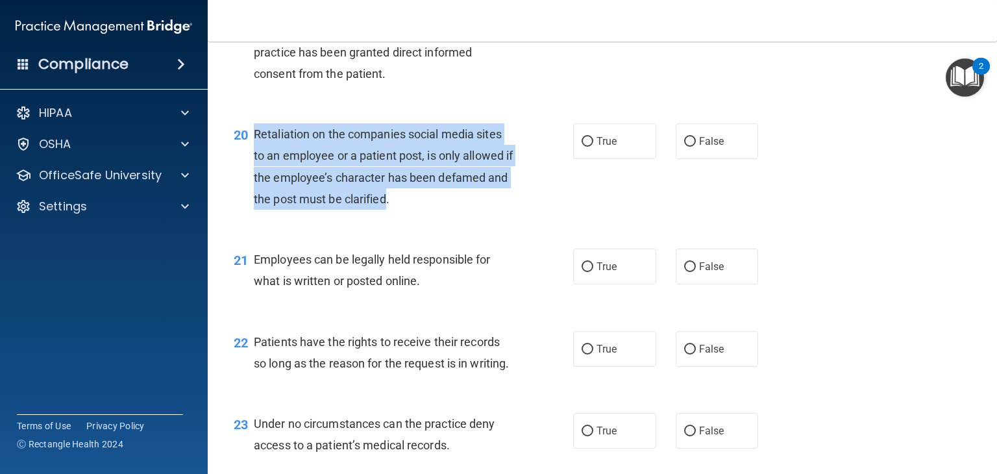
drag, startPoint x: 411, startPoint y: 243, endPoint x: 252, endPoint y: 180, distance: 171.2
click at [252, 180] on div "20 Retaliation on the companies social media sites to an employee or a patient …" at bounding box center [403, 169] width 378 height 93
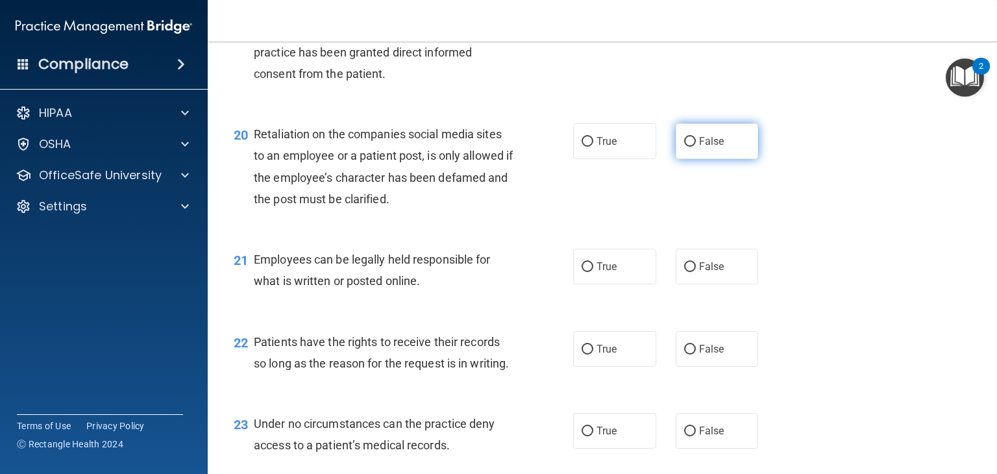
click at [690, 159] on label "False" at bounding box center [716, 141] width 83 height 36
click at [690, 147] on input "False" at bounding box center [690, 142] width 12 height 10
radio input "true"
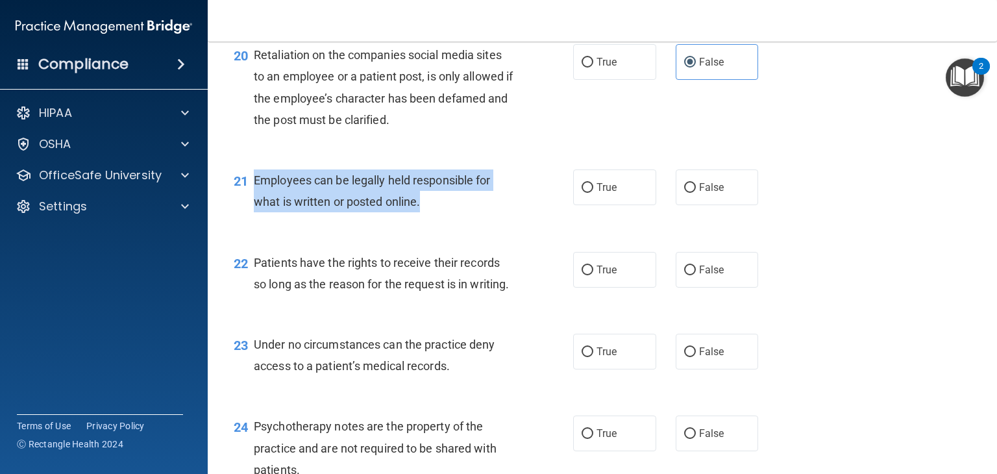
drag, startPoint x: 420, startPoint y: 245, endPoint x: 256, endPoint y: 225, distance: 164.7
click at [256, 208] on span "Employees can be legally held responsible for what is written or posted online." at bounding box center [372, 190] width 237 height 35
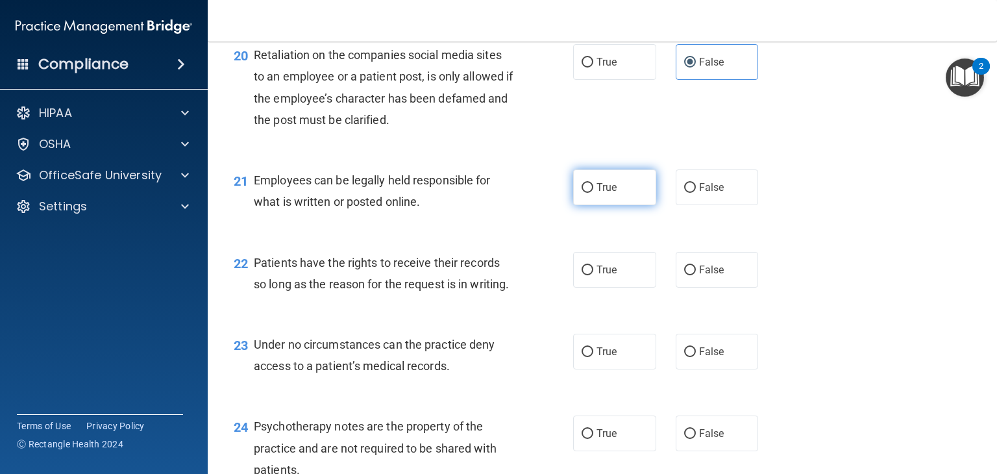
click at [620, 205] on label "True" at bounding box center [614, 187] width 83 height 36
click at [593, 193] on input "True" at bounding box center [587, 188] width 12 height 10
radio input "true"
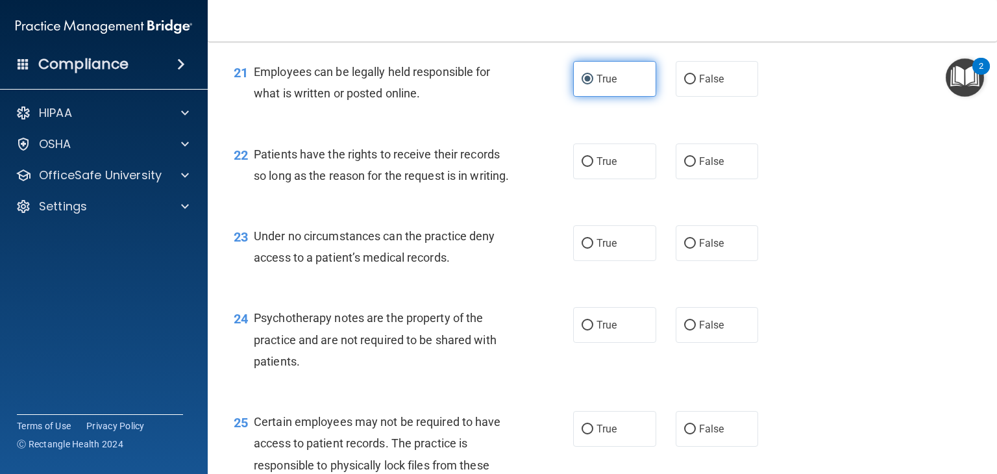
scroll to position [2567, 0]
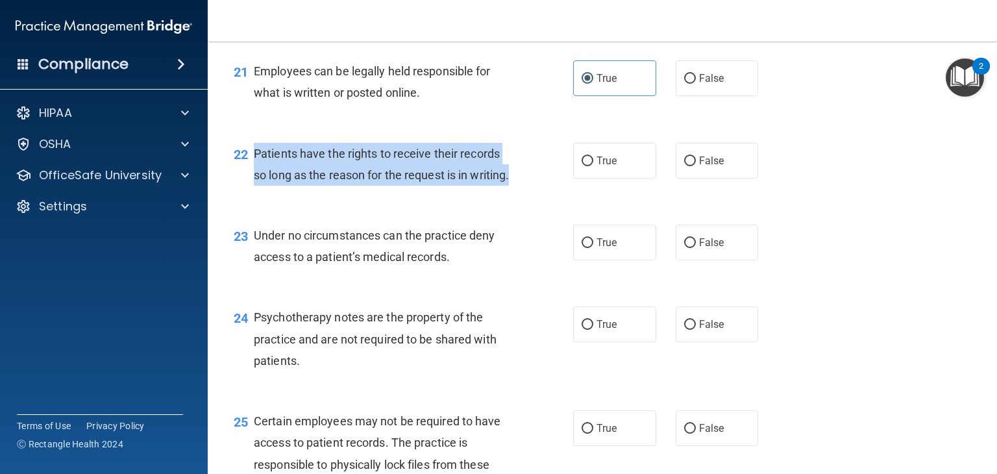
drag, startPoint x: 291, startPoint y: 239, endPoint x: 253, endPoint y: 190, distance: 61.9
click at [254, 182] on span "Patients have the rights to receive their records so long as the reason for the…" at bounding box center [381, 164] width 255 height 35
click at [428, 186] on div "Patients have the rights to receive their records so long as the reason for the…" at bounding box center [388, 164] width 269 height 43
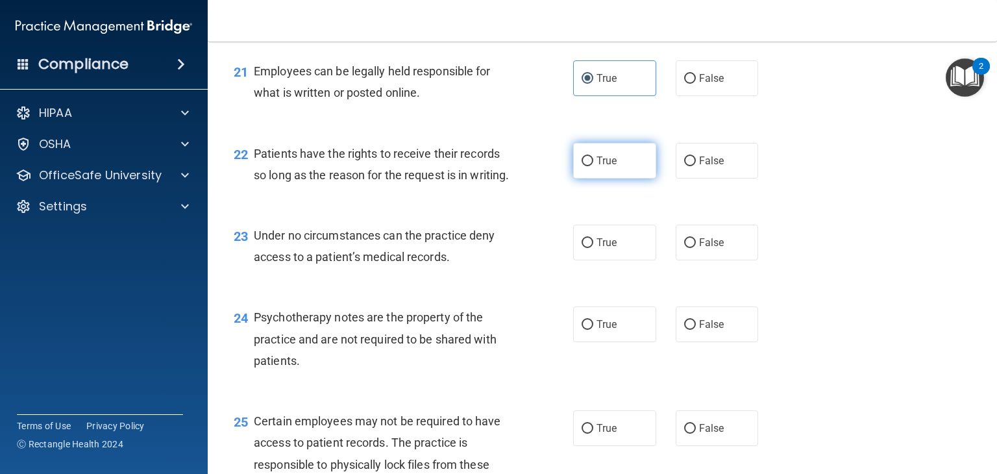
click at [607, 167] on span "True" at bounding box center [606, 160] width 20 height 12
click at [593, 166] on input "True" at bounding box center [587, 161] width 12 height 10
radio input "true"
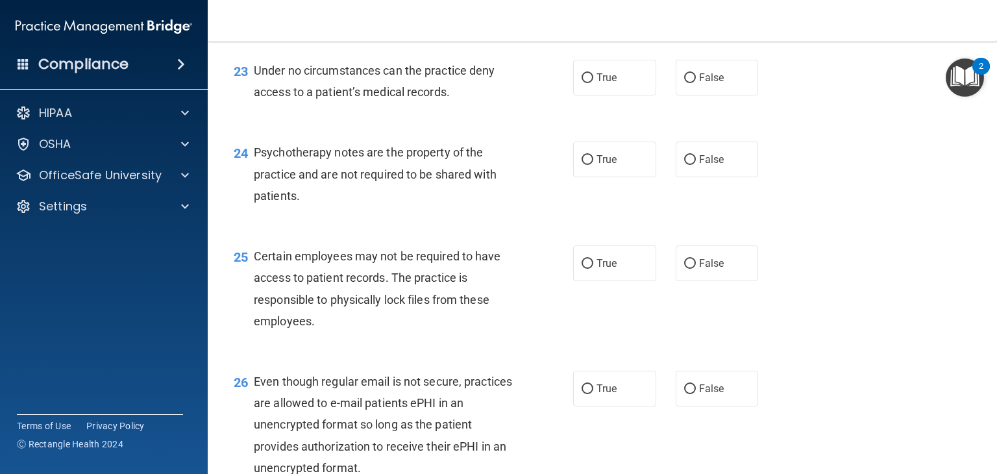
scroll to position [2743, 0]
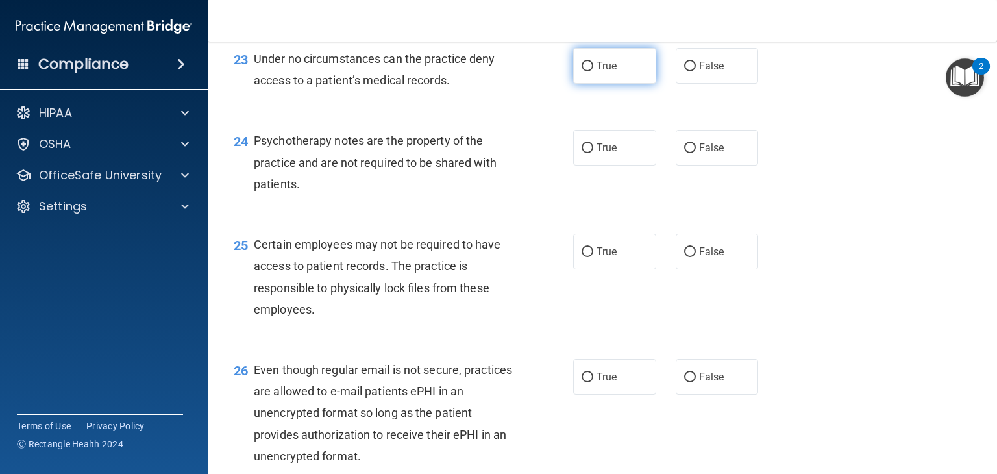
click at [613, 84] on label "True" at bounding box center [614, 66] width 83 height 36
click at [593, 71] on input "True" at bounding box center [587, 67] width 12 height 10
radio input "true"
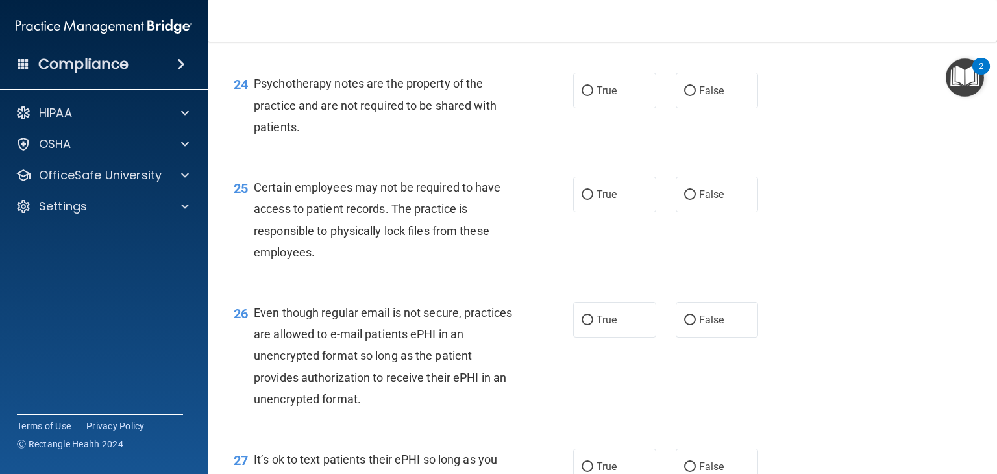
scroll to position [2802, 0]
click at [613, 107] on label "True" at bounding box center [614, 89] width 83 height 36
click at [593, 95] on input "True" at bounding box center [587, 90] width 12 height 10
radio input "true"
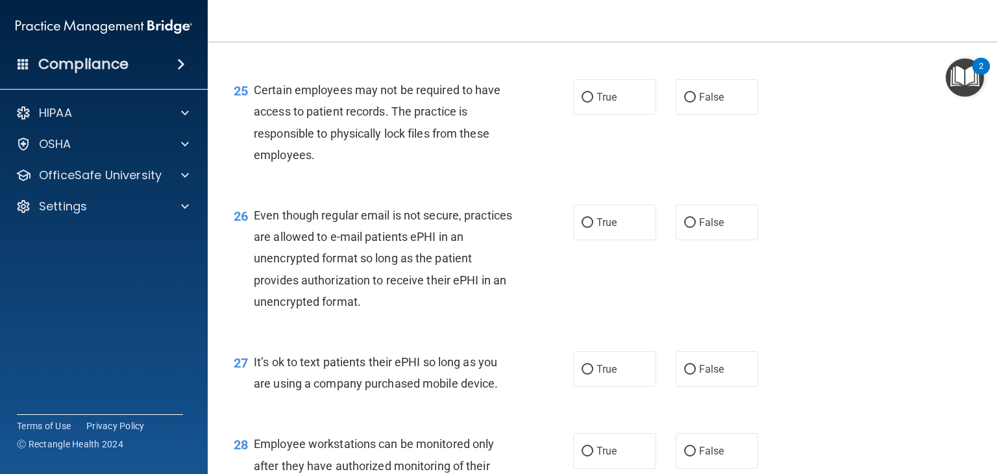
scroll to position [2899, 0]
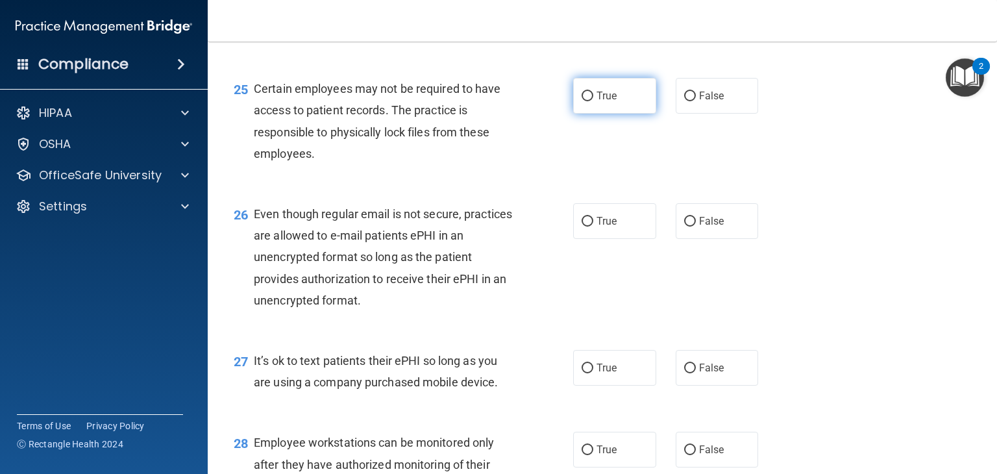
click at [609, 114] on label "True" at bounding box center [614, 96] width 83 height 36
click at [593, 101] on input "True" at bounding box center [587, 96] width 12 height 10
radio input "true"
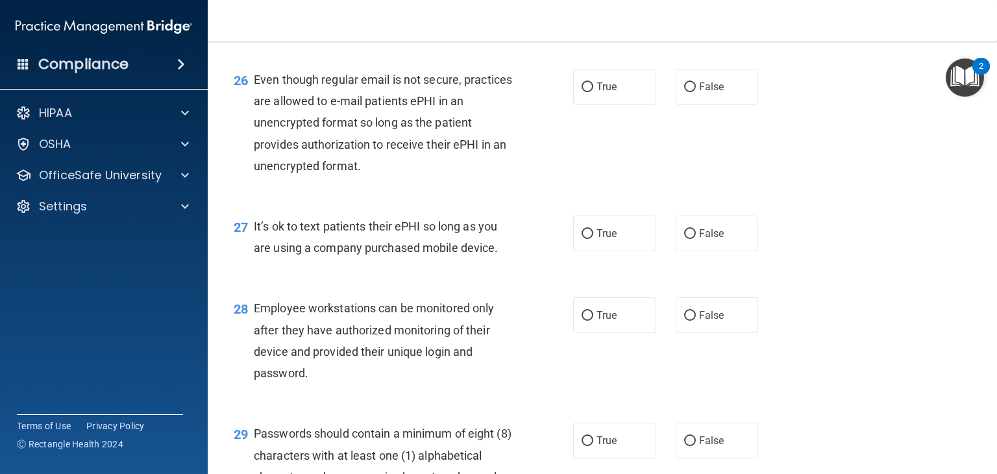
scroll to position [3034, 0]
click at [628, 104] on label "True" at bounding box center [614, 86] width 83 height 36
click at [593, 91] on input "True" at bounding box center [587, 87] width 12 height 10
radio input "true"
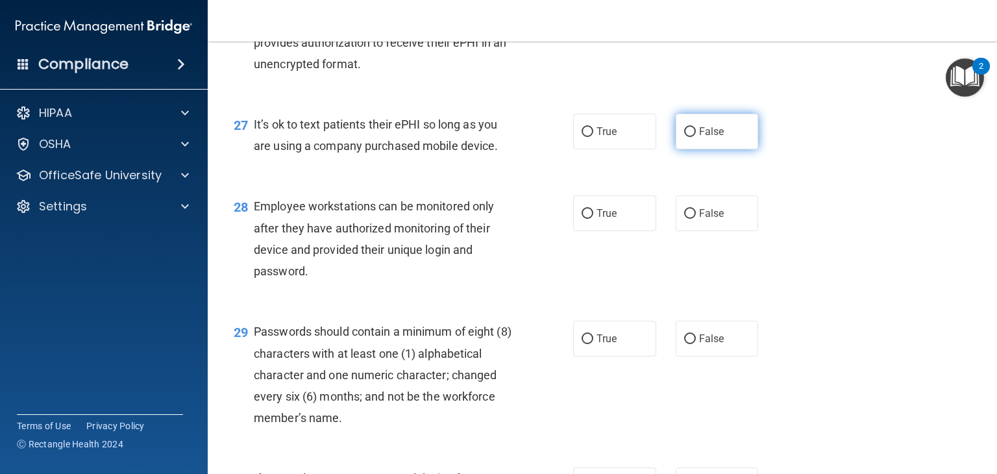
click at [692, 149] on label "False" at bounding box center [716, 132] width 83 height 36
click at [692, 137] on input "False" at bounding box center [690, 132] width 12 height 10
radio input "true"
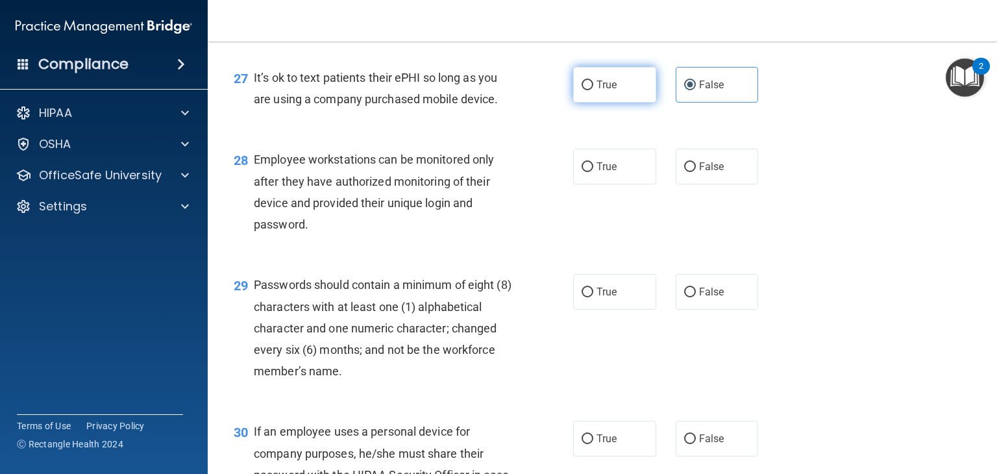
click at [624, 103] on label "True" at bounding box center [614, 85] width 83 height 36
click at [593, 90] on input "True" at bounding box center [587, 85] width 12 height 10
radio input "true"
radio input "false"
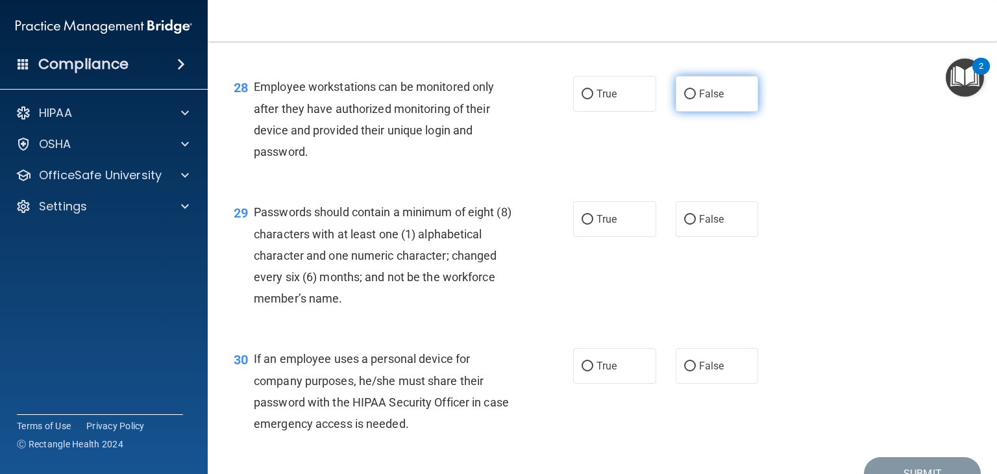
click at [710, 100] on span "False" at bounding box center [711, 94] width 25 height 12
click at [696, 99] on input "False" at bounding box center [690, 95] width 12 height 10
radio input "true"
click at [722, 237] on label "False" at bounding box center [716, 219] width 83 height 36
click at [696, 225] on input "False" at bounding box center [690, 220] width 12 height 10
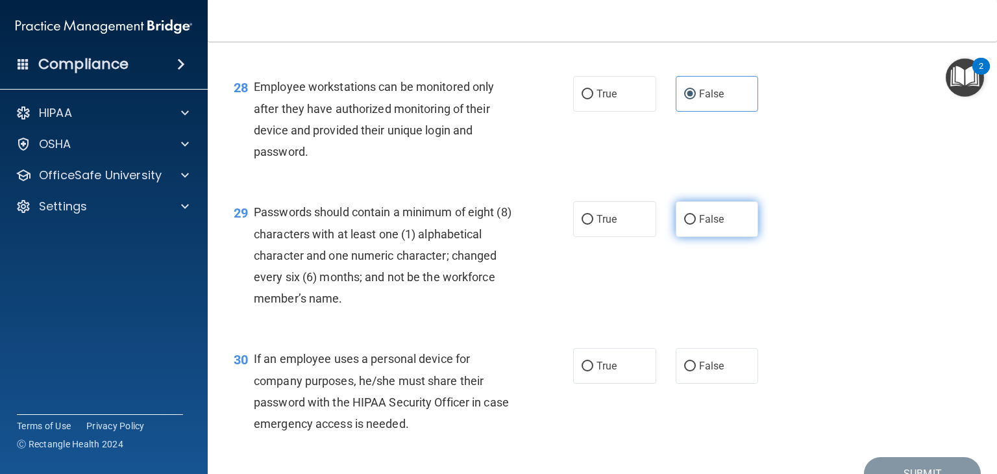
radio input "true"
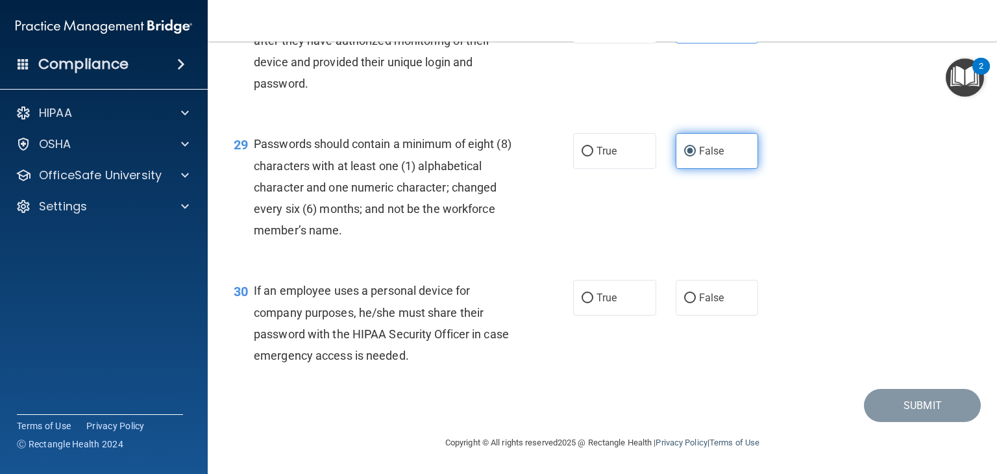
click at [722, 298] on label "False" at bounding box center [716, 298] width 83 height 36
click at [696, 298] on input "False" at bounding box center [690, 298] width 12 height 10
radio input "true"
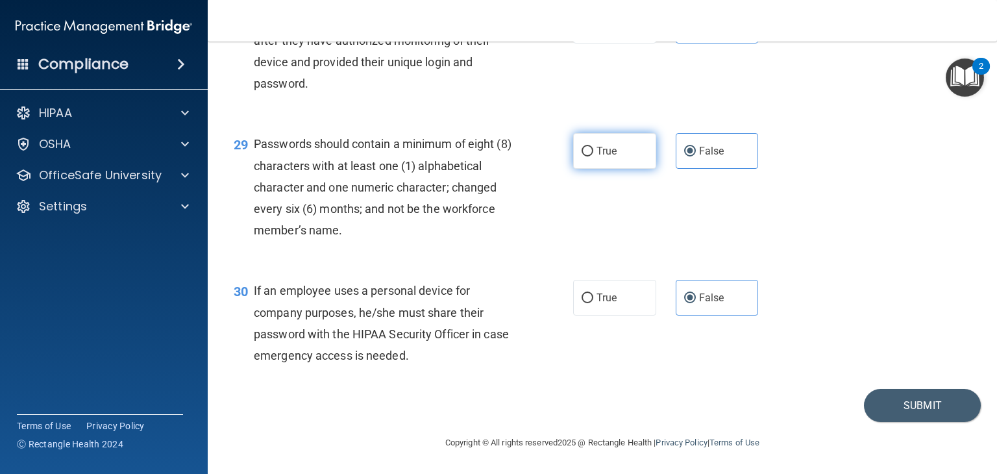
click at [618, 147] on label "True" at bounding box center [614, 151] width 83 height 36
click at [593, 147] on input "True" at bounding box center [587, 152] width 12 height 10
radio input "true"
radio input "false"
click at [931, 375] on div "30 If an employee uses a personal device for company purposes, he/she must shar…" at bounding box center [602, 325] width 757 height 125
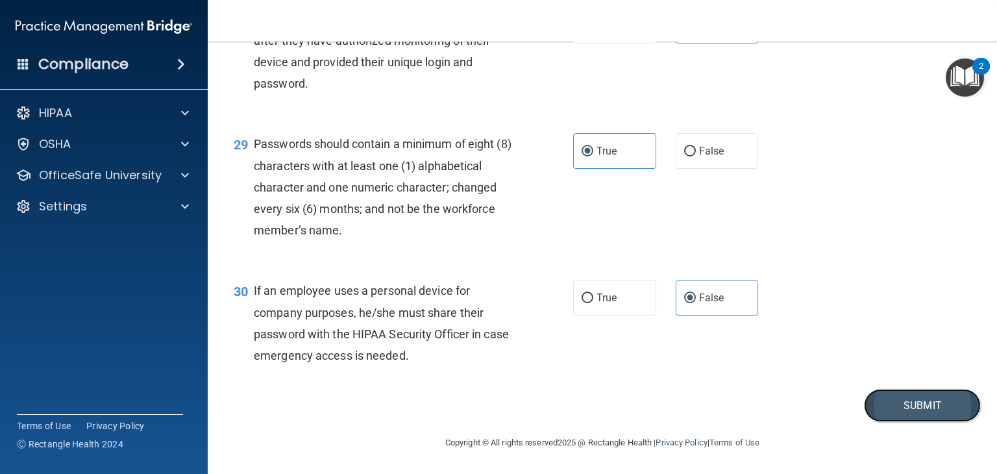
click at [938, 407] on button "Submit" at bounding box center [922, 405] width 117 height 33
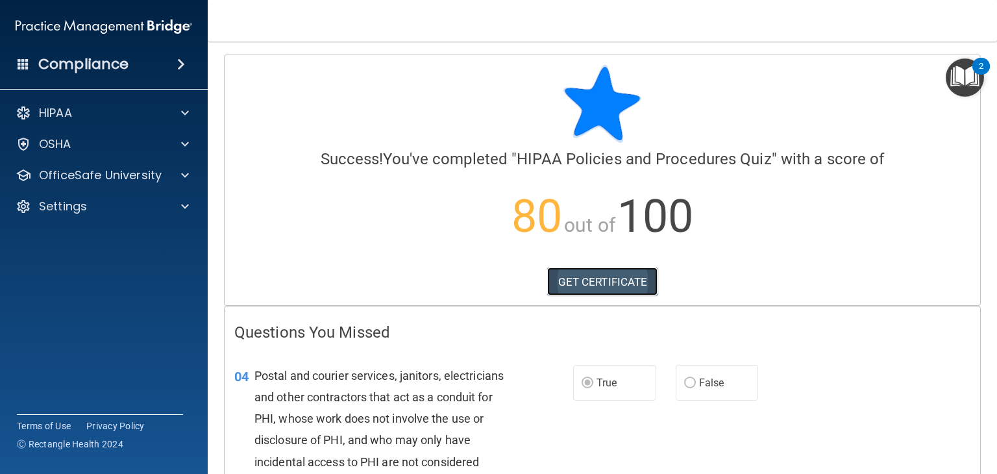
click at [629, 286] on link "GET CERTIFICATE" at bounding box center [602, 281] width 111 height 29
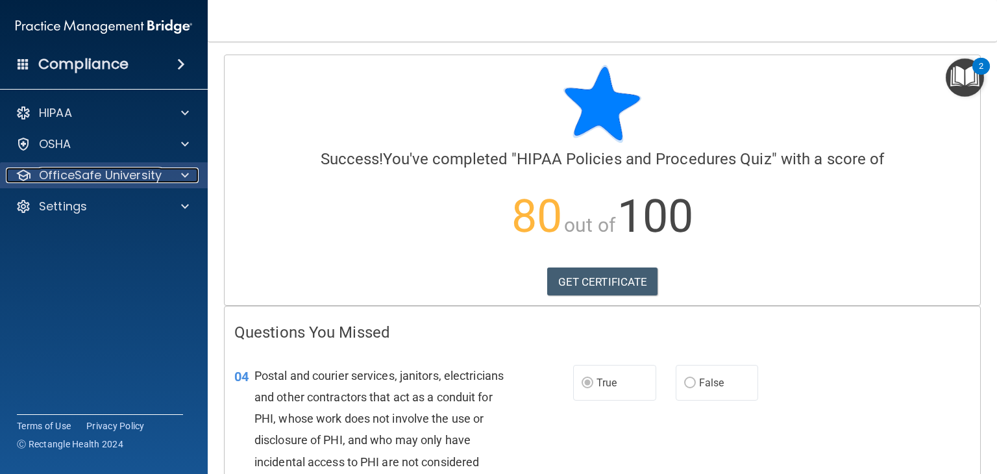
click at [136, 168] on p "OfficeSafe University" at bounding box center [100, 175] width 123 height 16
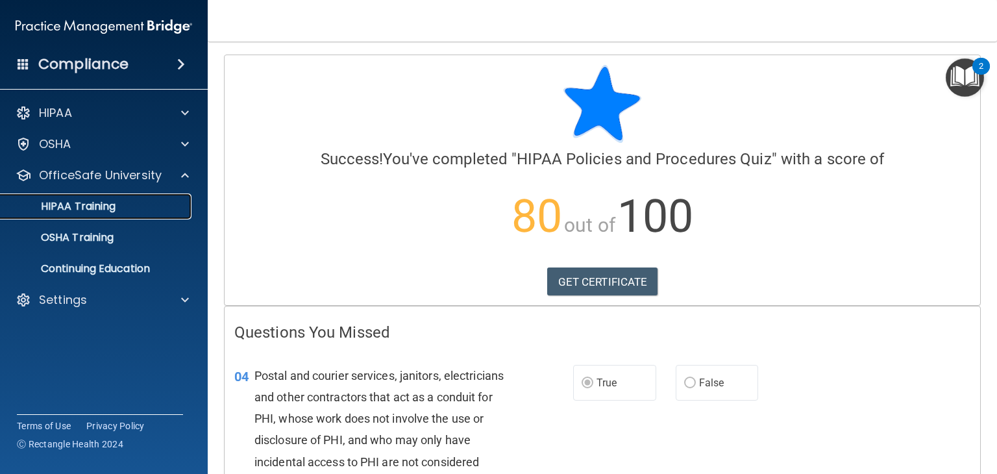
click at [130, 208] on div "HIPAA Training" at bounding box center [96, 206] width 177 height 13
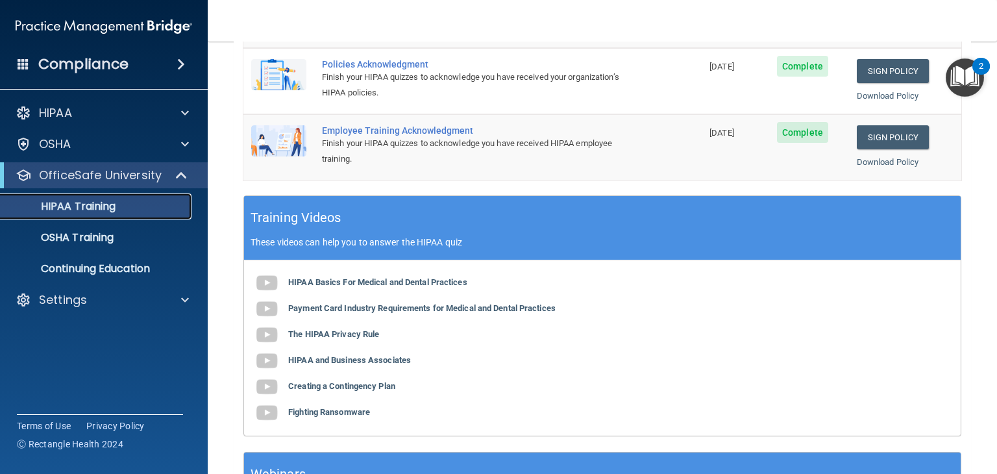
scroll to position [501, 0]
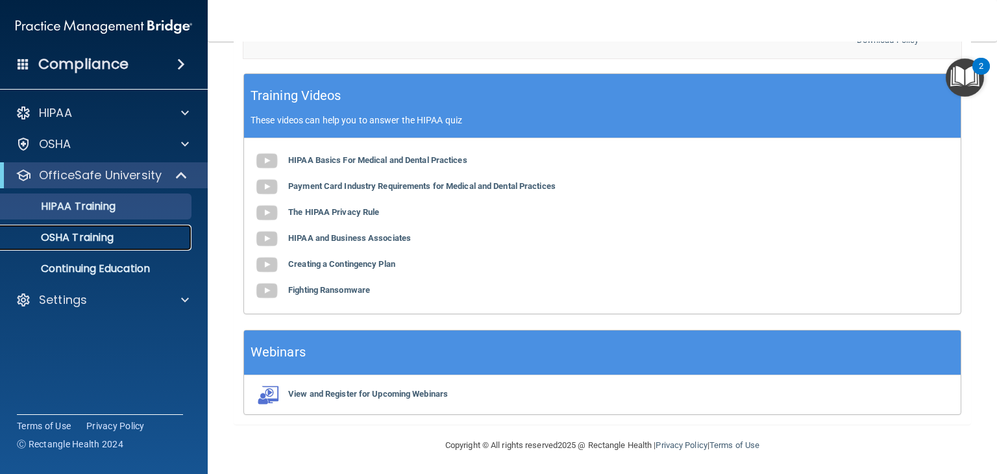
click at [125, 236] on div "OSHA Training" at bounding box center [96, 237] width 177 height 13
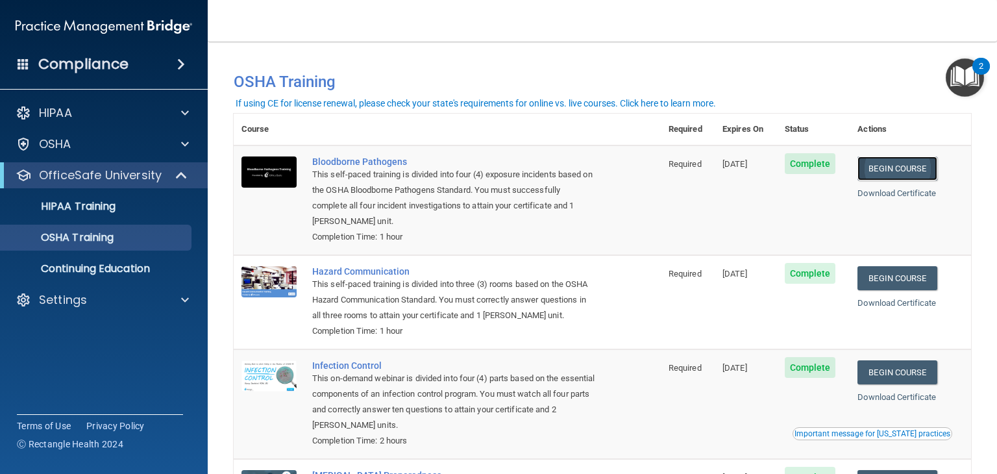
click at [911, 167] on link "Begin Course" at bounding box center [896, 168] width 79 height 24
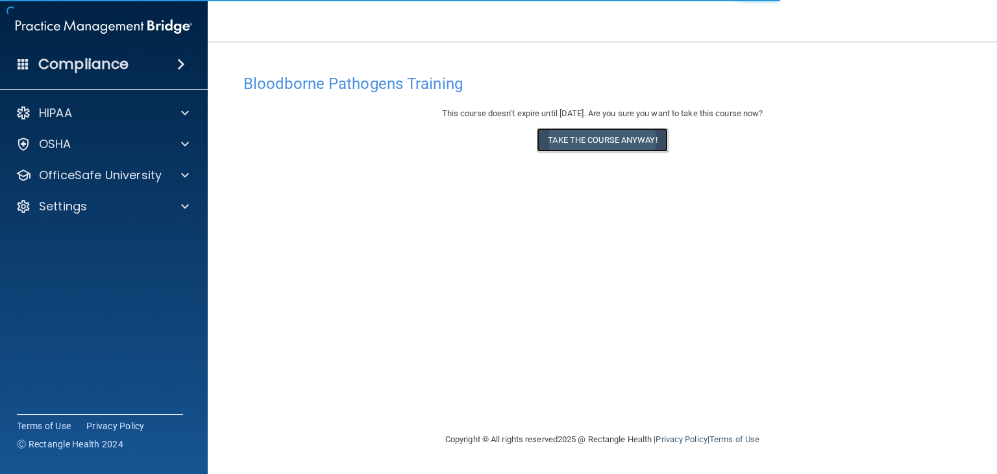
click at [649, 141] on button "Take the course anyway!" at bounding box center [602, 140] width 130 height 24
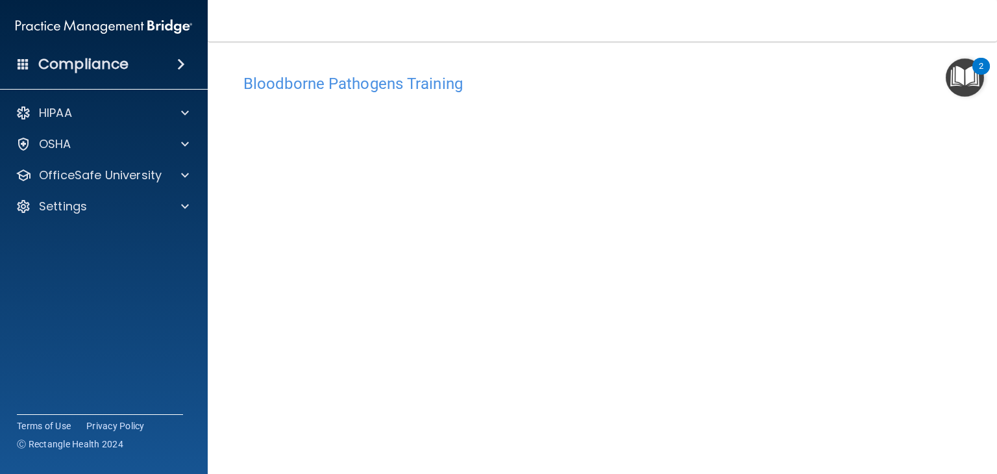
scroll to position [82, 0]
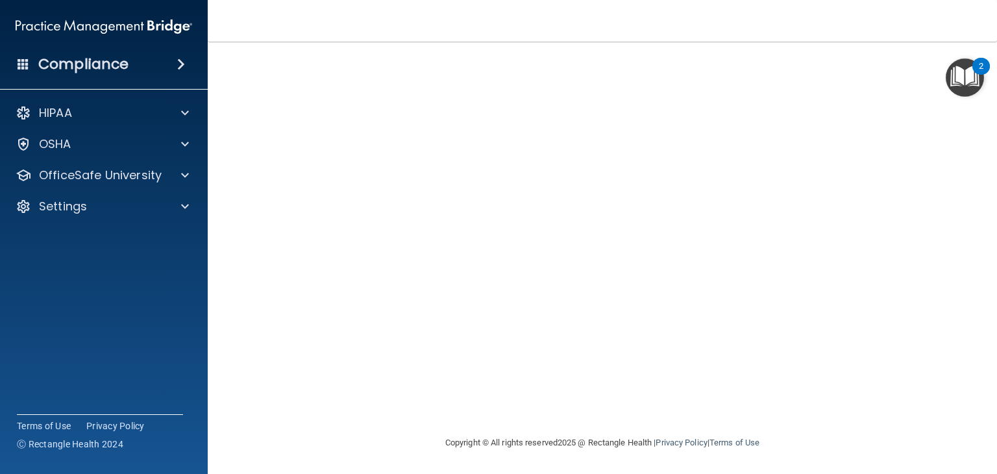
click at [130, 160] on div "HIPAA Documents and Policies Report an Incident Business Associates Emergency P…" at bounding box center [104, 162] width 208 height 135
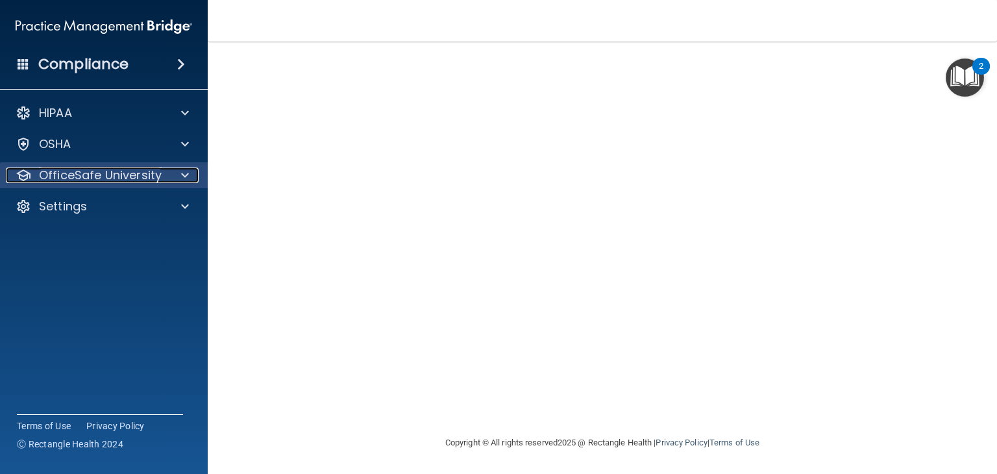
click at [128, 176] on p "OfficeSafe University" at bounding box center [100, 175] width 123 height 16
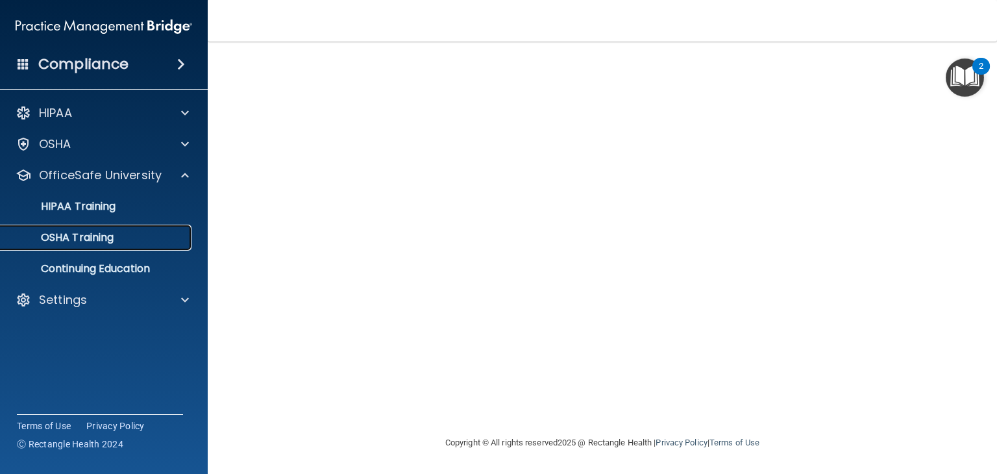
click at [117, 239] on div "OSHA Training" at bounding box center [96, 237] width 177 height 13
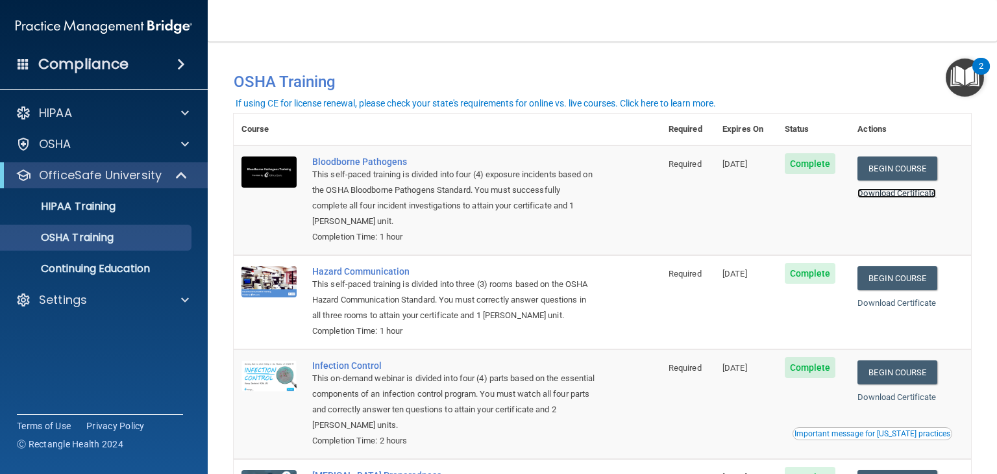
click at [890, 197] on link "Download Certificate" at bounding box center [896, 193] width 79 height 10
click at [877, 171] on link "Begin Course" at bounding box center [896, 168] width 79 height 24
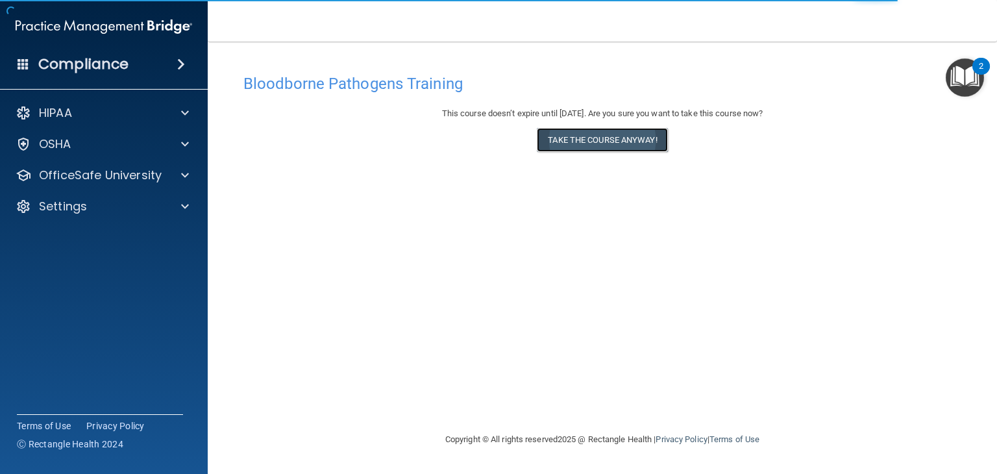
click at [655, 141] on button "Take the course anyway!" at bounding box center [602, 140] width 130 height 24
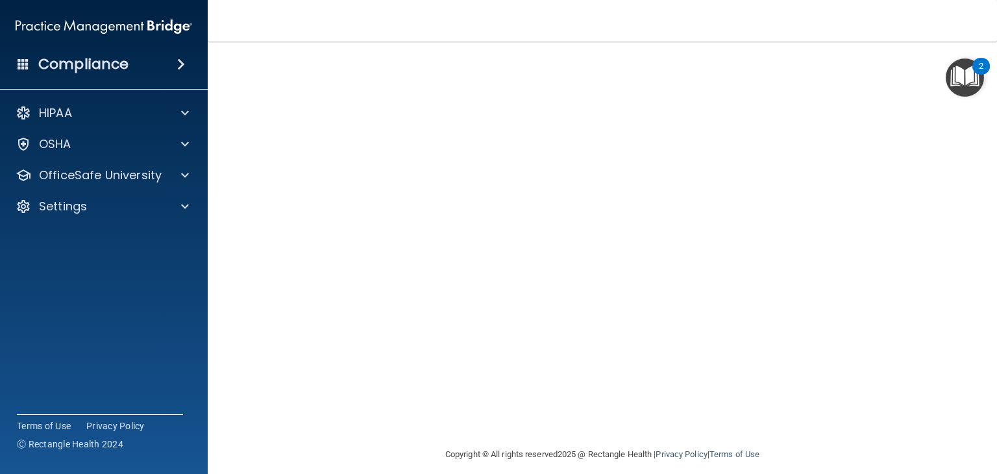
scroll to position [47, 0]
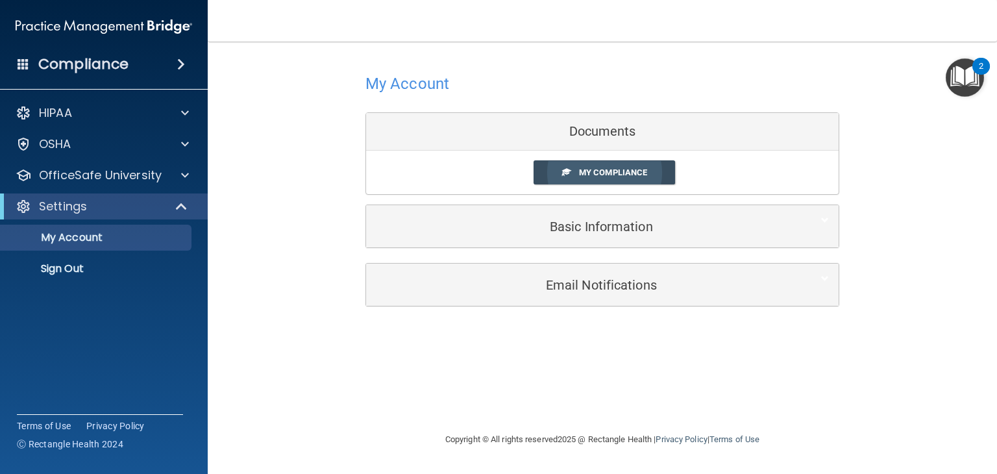
drag, startPoint x: 644, startPoint y: 177, endPoint x: 587, endPoint y: 176, distance: 57.1
click at [587, 176] on span "My Compliance" at bounding box center [613, 172] width 68 height 10
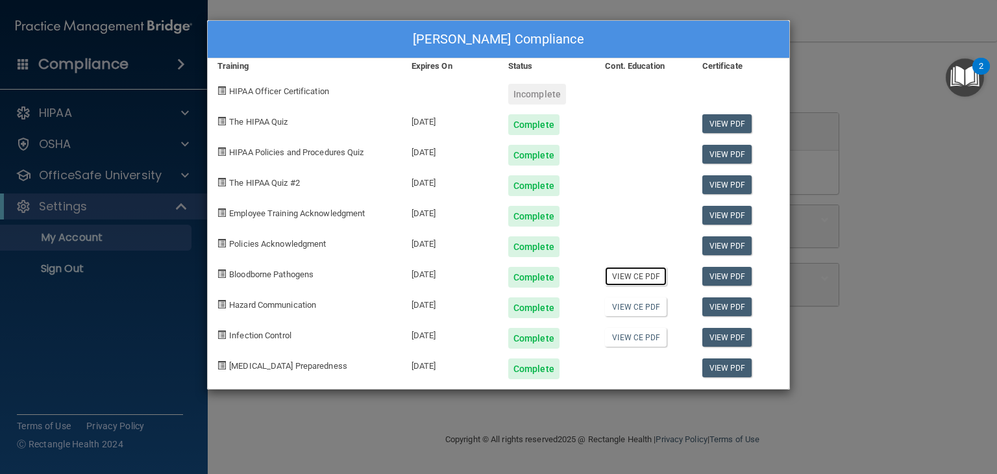
click at [646, 276] on link "View CE PDF" at bounding box center [636, 276] width 62 height 19
click at [807, 124] on div "Heather Riehl's Compliance Training Expires On Status Cont. Education Certifica…" at bounding box center [498, 237] width 997 height 474
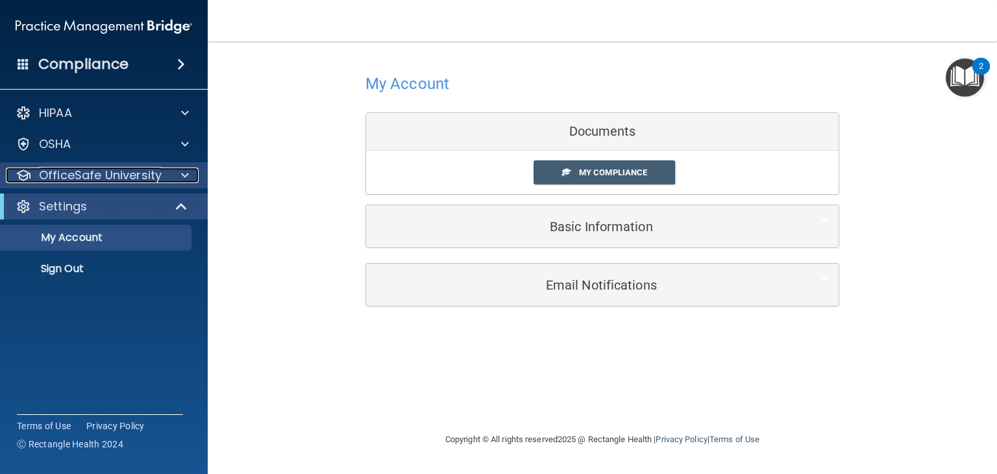
click at [172, 174] on div at bounding box center [183, 175] width 32 height 16
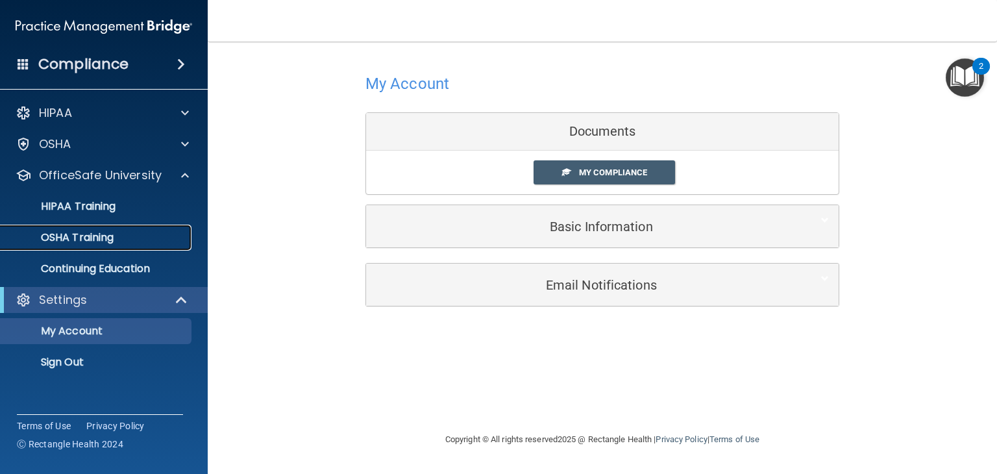
click at [149, 229] on link "OSHA Training" at bounding box center [89, 238] width 204 height 26
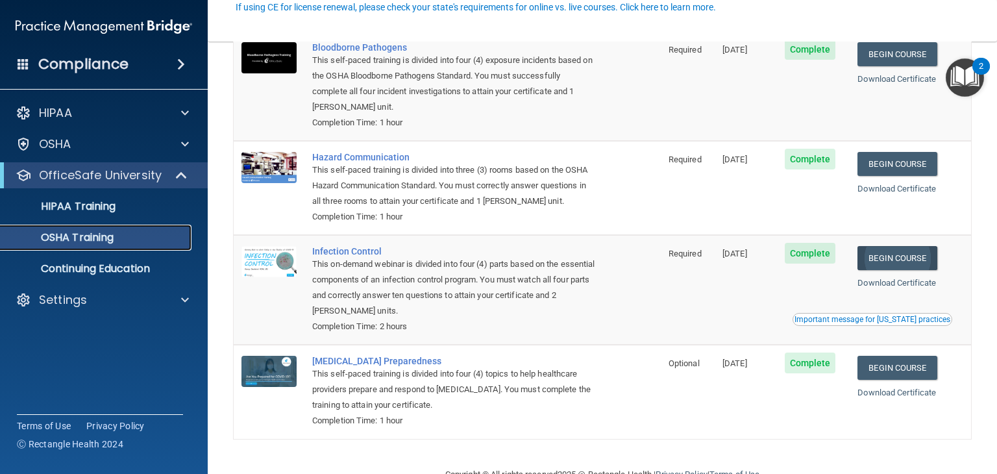
scroll to position [115, 0]
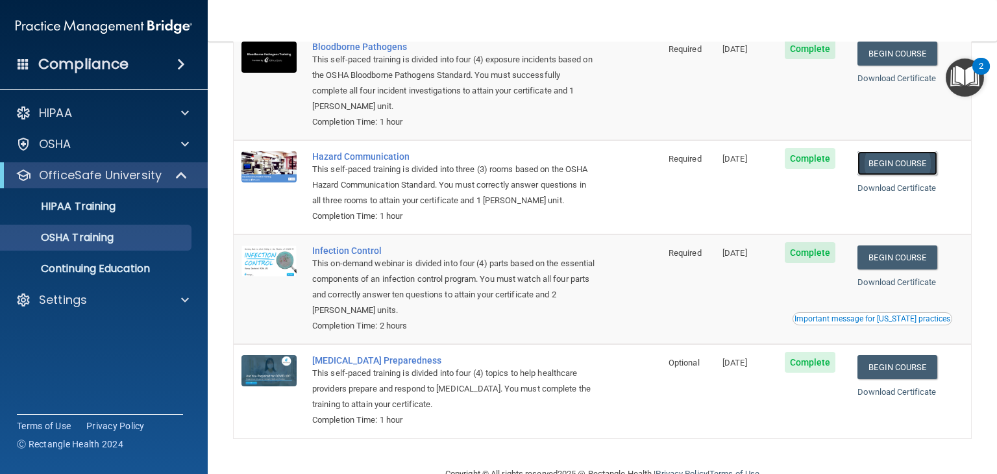
click at [929, 165] on link "Begin Course" at bounding box center [896, 163] width 79 height 24
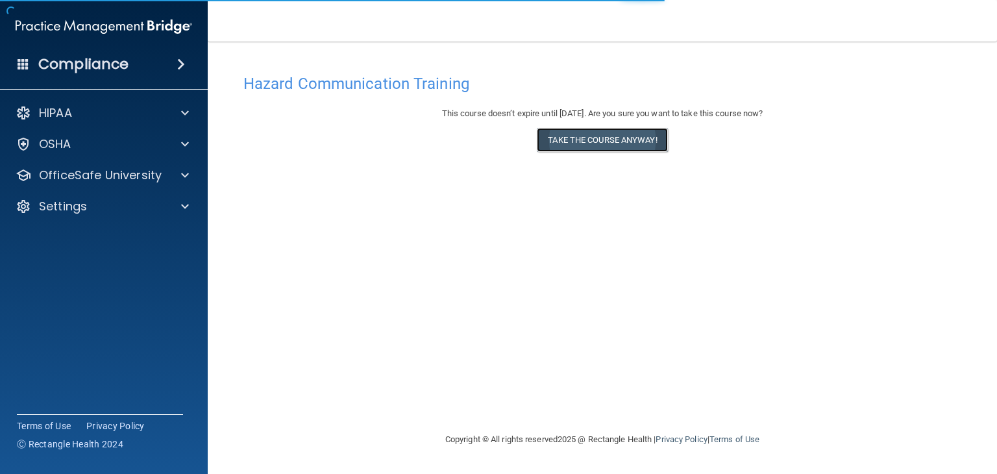
click at [667, 141] on button "Take the course anyway!" at bounding box center [602, 140] width 130 height 24
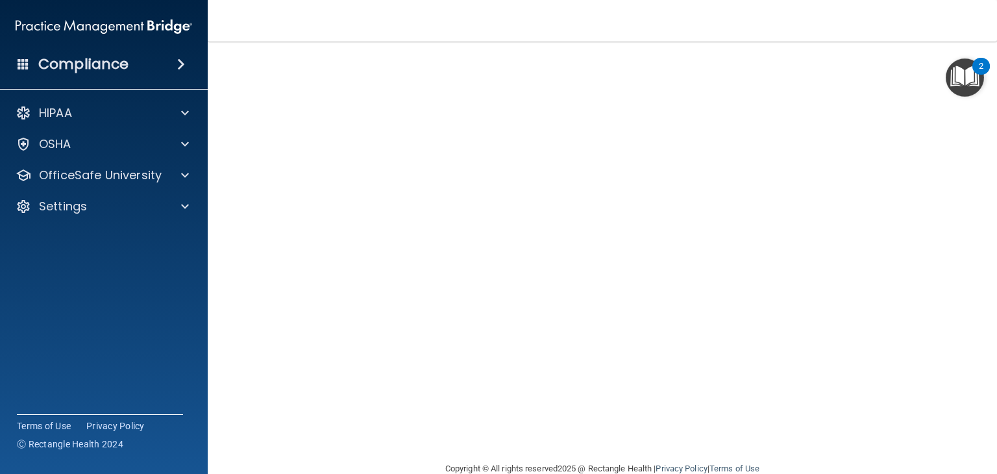
scroll to position [69, 0]
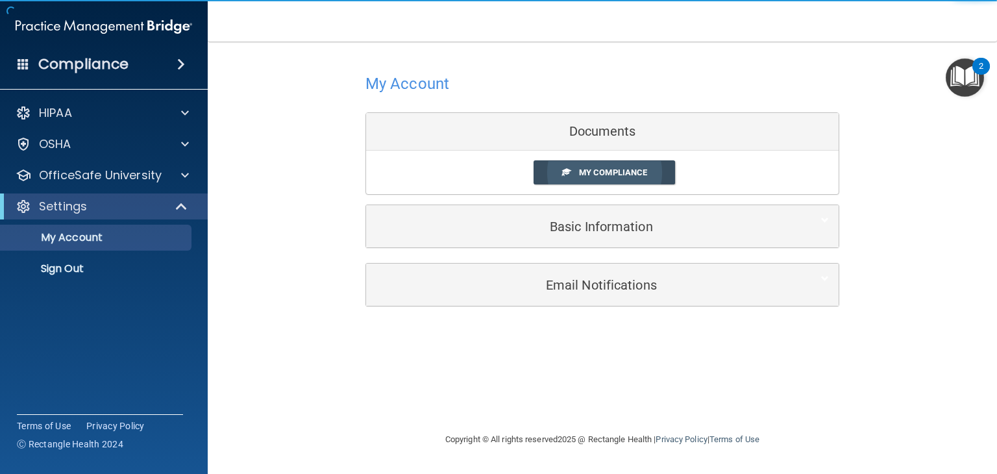
click at [615, 176] on span "My Compliance" at bounding box center [613, 172] width 68 height 10
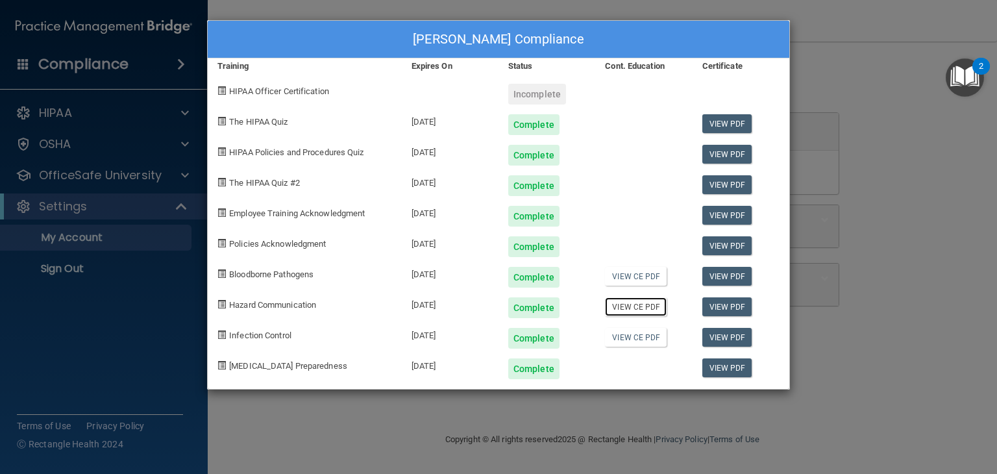
click at [644, 310] on link "View CE PDF" at bounding box center [636, 306] width 62 height 19
click at [148, 334] on div "[PERSON_NAME] Compliance Training Expires On Status Cont. Education Certificate…" at bounding box center [498, 237] width 997 height 474
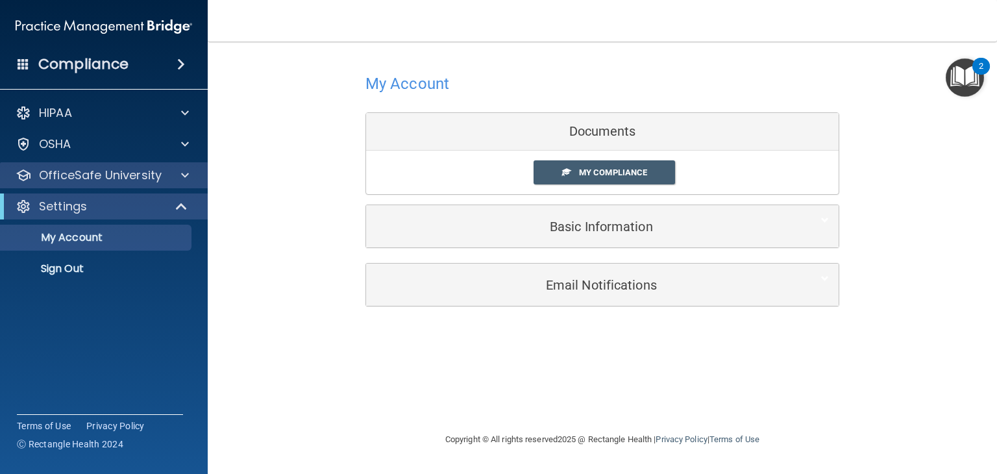
click at [169, 183] on div "OfficeSafe University" at bounding box center [104, 175] width 208 height 26
click at [181, 175] on span at bounding box center [185, 175] width 8 height 16
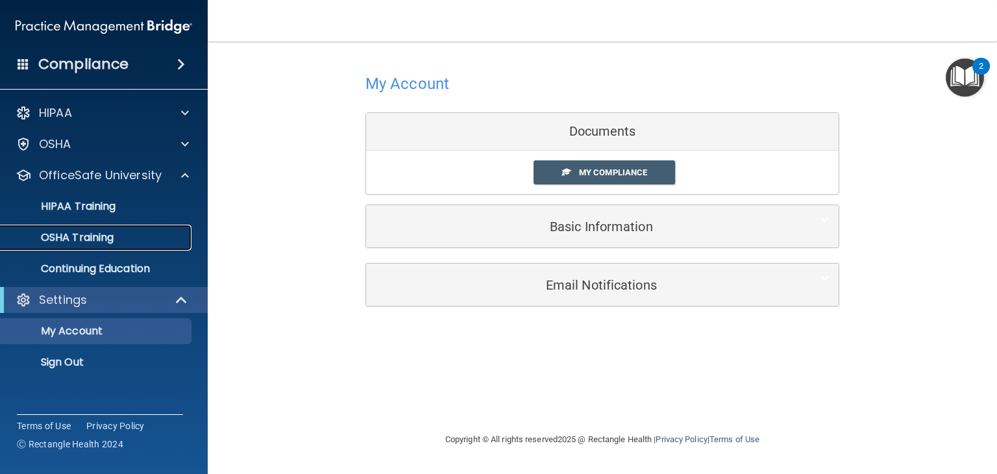
click at [138, 231] on div "OSHA Training" at bounding box center [96, 237] width 177 height 13
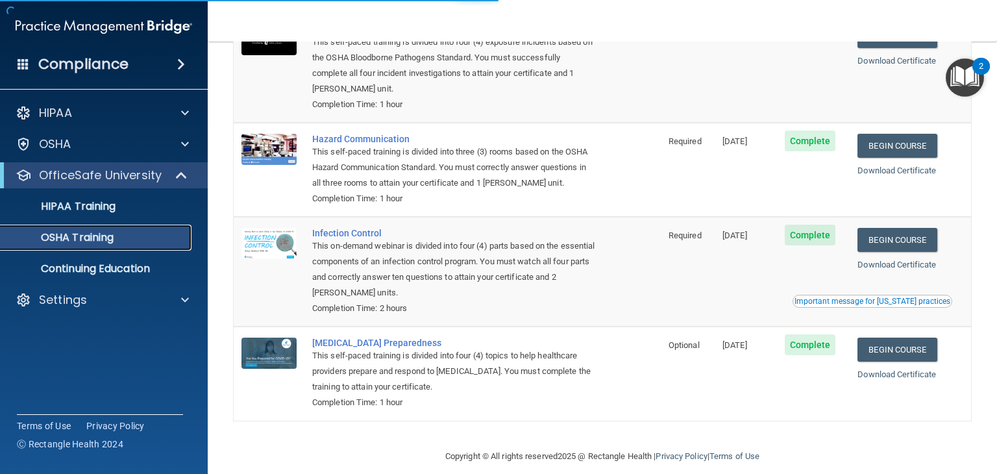
scroll to position [148, 0]
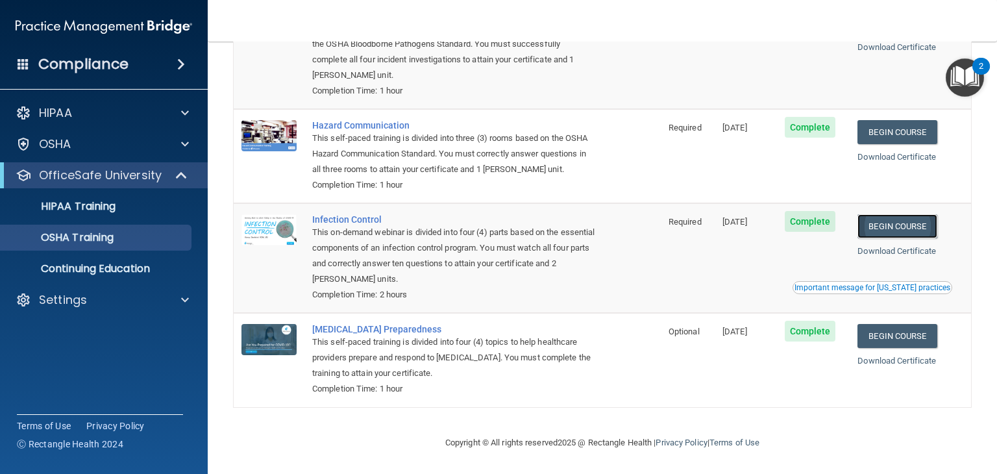
click at [901, 226] on link "Begin Course" at bounding box center [896, 226] width 79 height 24
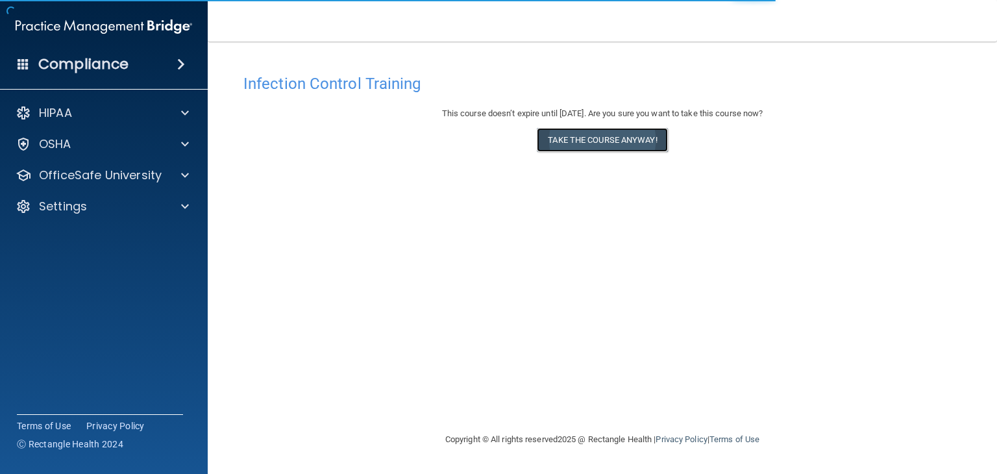
click at [626, 135] on button "Take the course anyway!" at bounding box center [602, 140] width 130 height 24
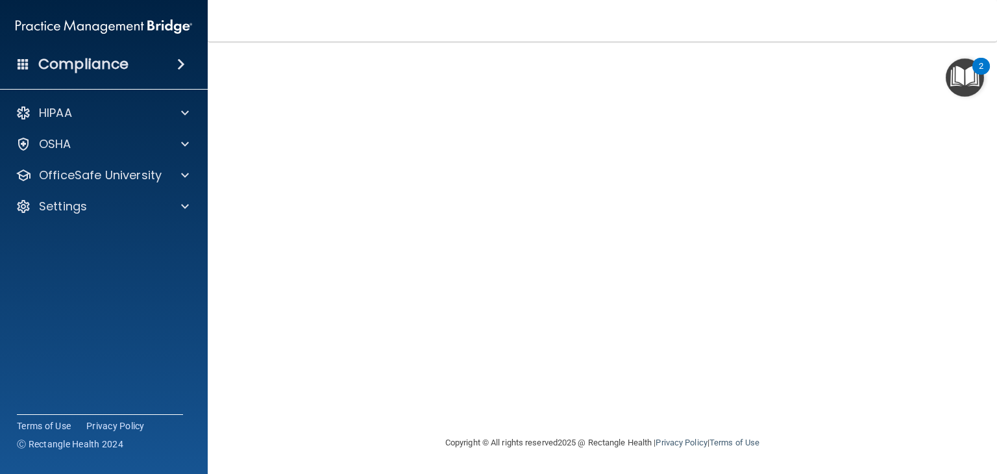
scroll to position [60, 0]
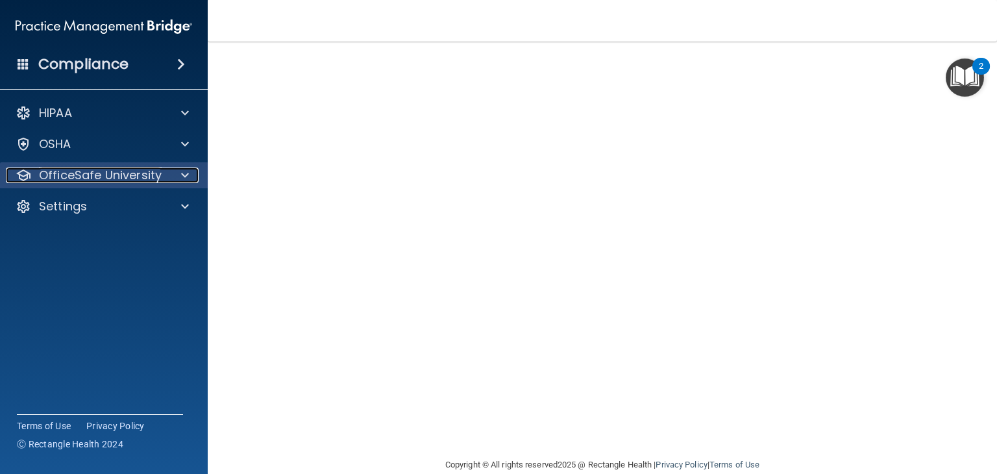
click at [152, 175] on p "OfficeSafe University" at bounding box center [100, 175] width 123 height 16
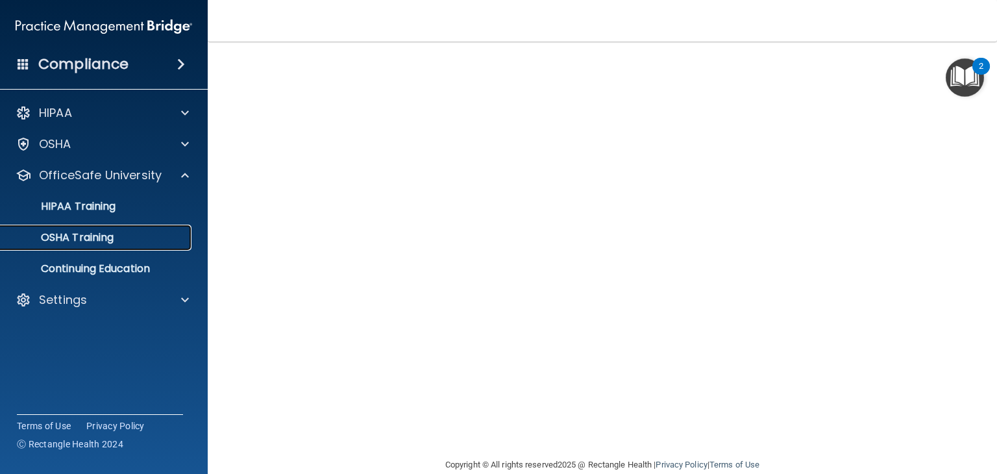
drag, startPoint x: 172, startPoint y: 224, endPoint x: 164, endPoint y: 233, distance: 12.4
click at [164, 233] on div "OSHA Training" at bounding box center [96, 237] width 177 height 13
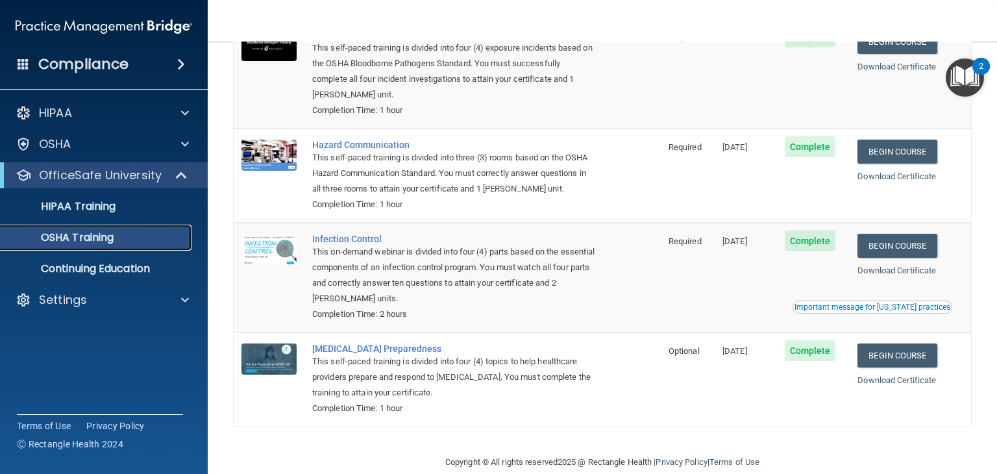
scroll to position [148, 0]
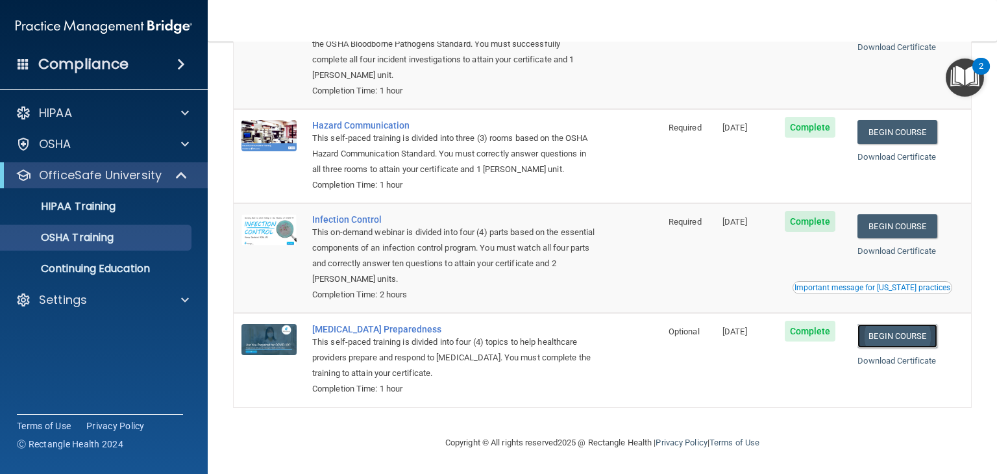
click at [910, 335] on link "Begin Course" at bounding box center [896, 336] width 79 height 24
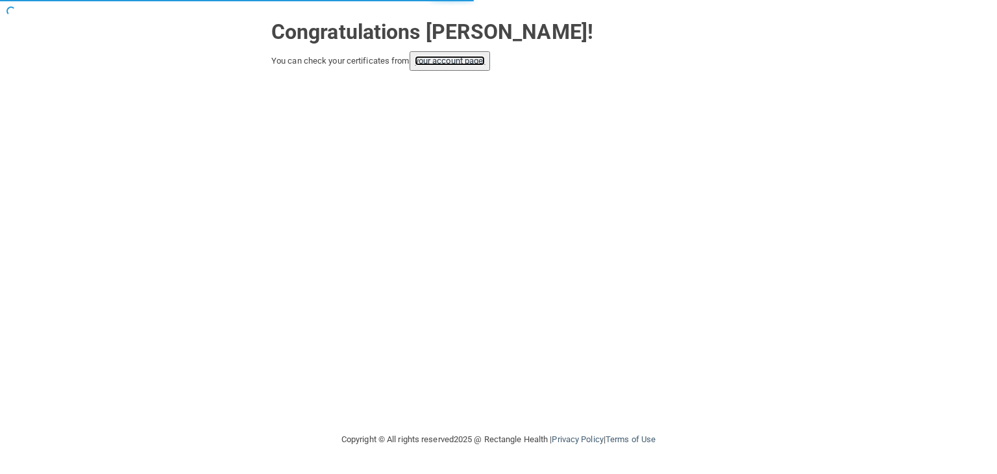
click at [468, 63] on link "your account page!" at bounding box center [450, 61] width 71 height 10
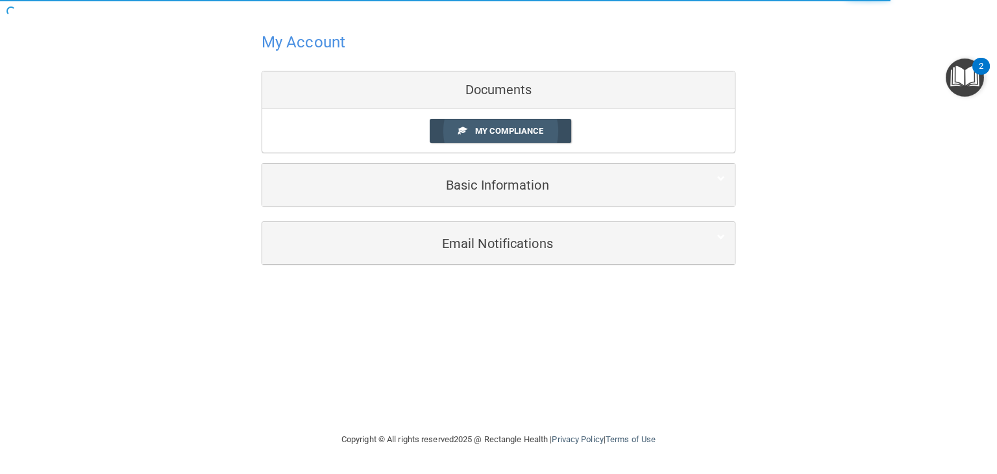
click at [499, 132] on span "My Compliance" at bounding box center [509, 131] width 68 height 10
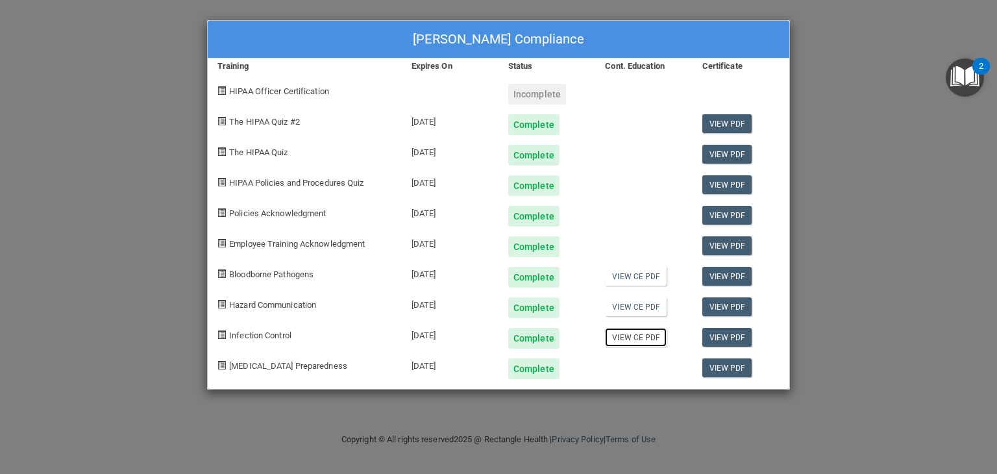
click at [641, 336] on link "View CE PDF" at bounding box center [636, 337] width 62 height 19
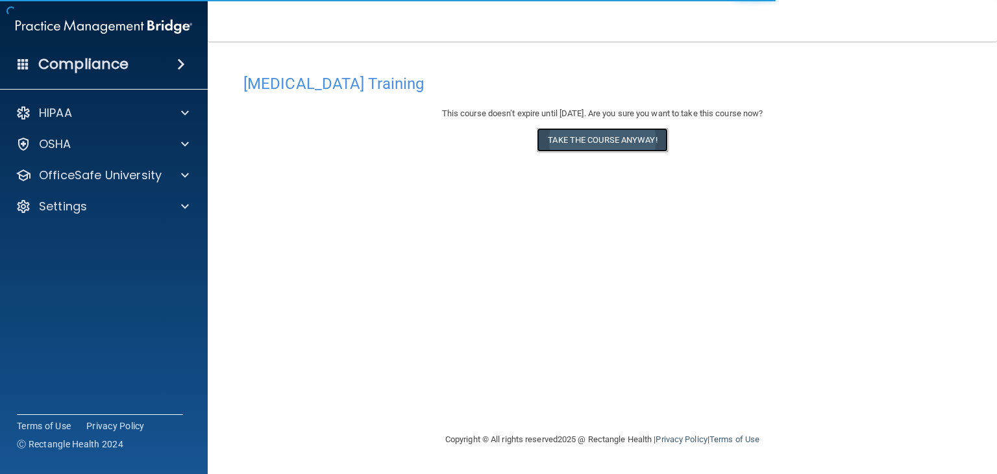
click at [642, 140] on button "Take the course anyway!" at bounding box center [602, 140] width 130 height 24
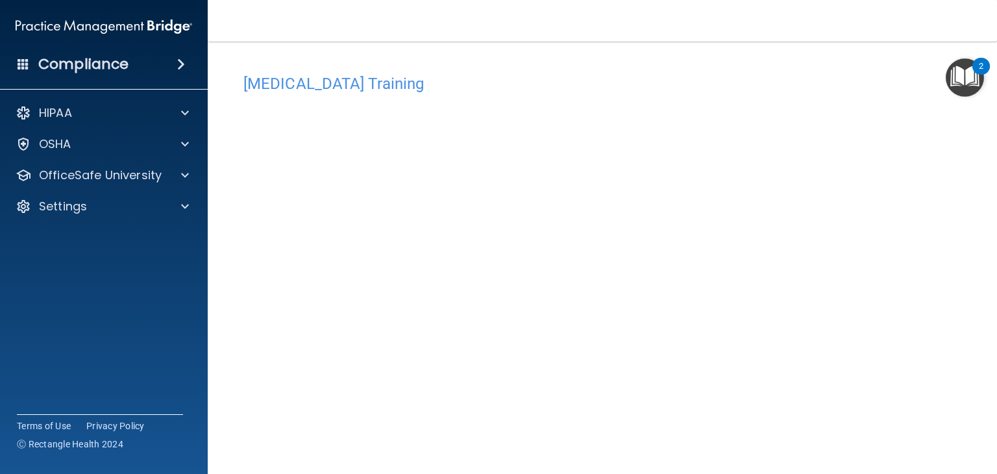
scroll to position [52, 0]
drag, startPoint x: 857, startPoint y: 449, endPoint x: 908, endPoint y: 365, distance: 99.0
click at [908, 365] on div "COVID-19 Training This course doesn’t expire until 11/26/2025. Are you sure you…" at bounding box center [602, 240] width 737 height 449
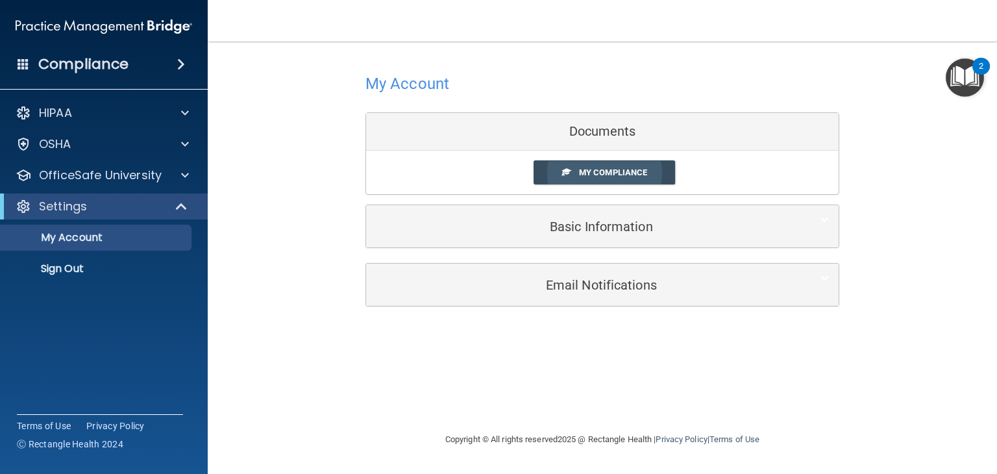
click at [596, 172] on span "My Compliance" at bounding box center [613, 172] width 68 height 10
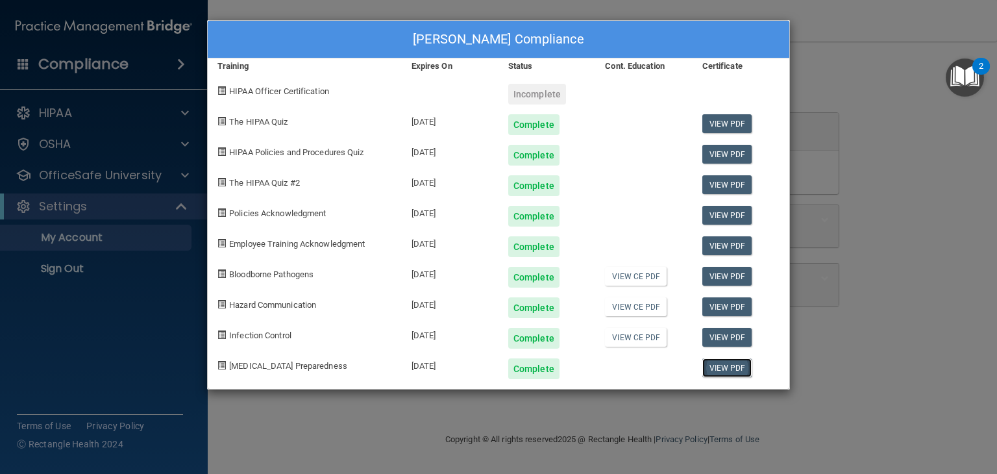
click at [731, 372] on link "View PDF" at bounding box center [727, 367] width 50 height 19
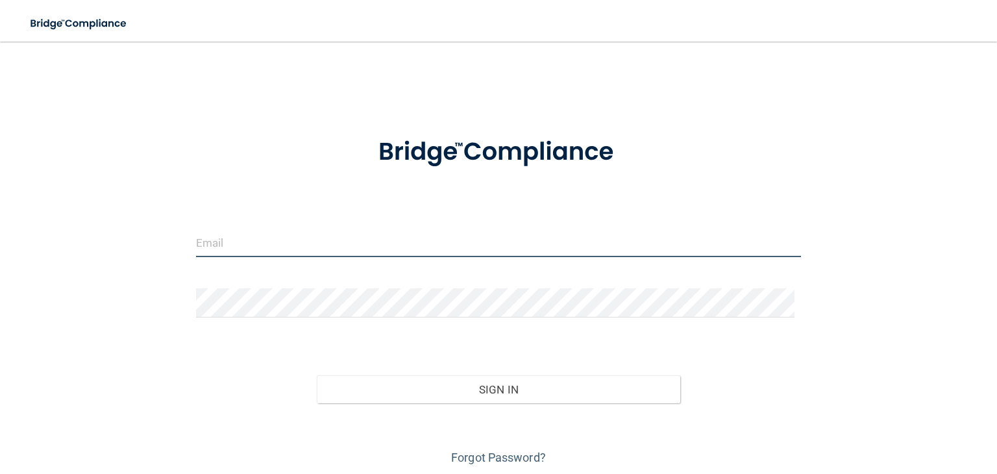
click at [444, 248] on input "email" at bounding box center [498, 242] width 605 height 29
click at [367, 248] on input "email" at bounding box center [498, 242] width 605 height 29
type input "[EMAIL_ADDRESS][DOMAIN_NAME]"
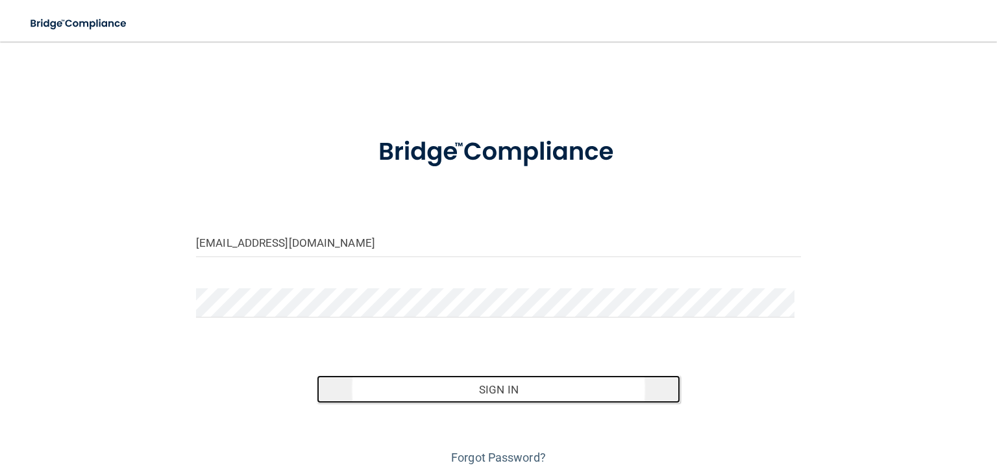
click at [420, 396] on button "Sign In" at bounding box center [498, 389] width 363 height 29
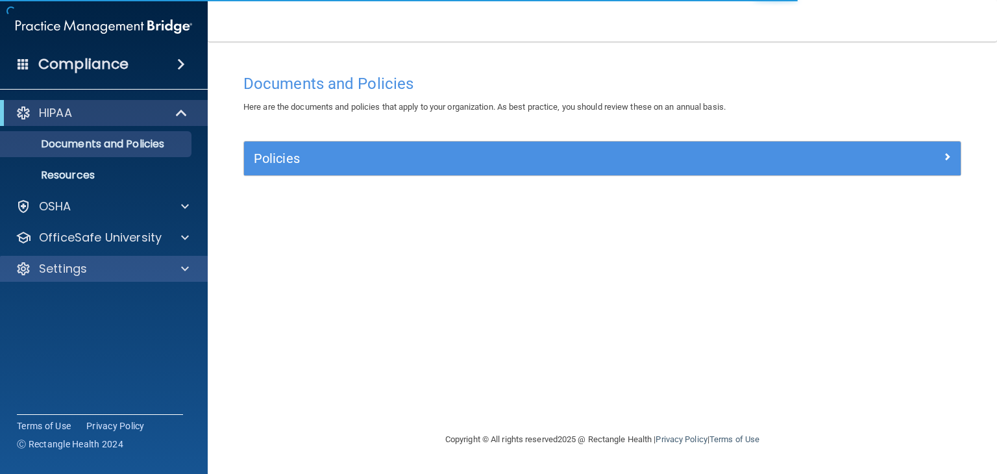
click at [178, 256] on div "Settings" at bounding box center [104, 269] width 208 height 26
click at [187, 265] on span at bounding box center [185, 269] width 8 height 16
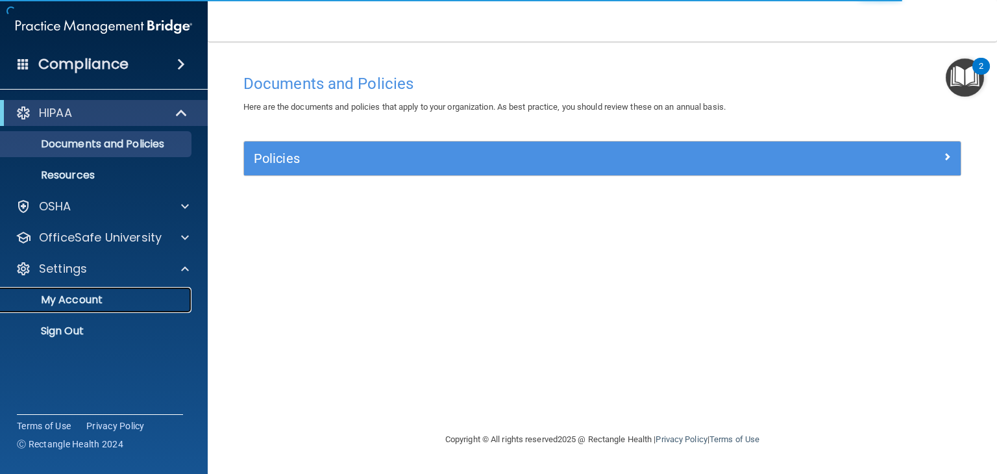
click at [165, 296] on p "My Account" at bounding box center [96, 299] width 177 height 13
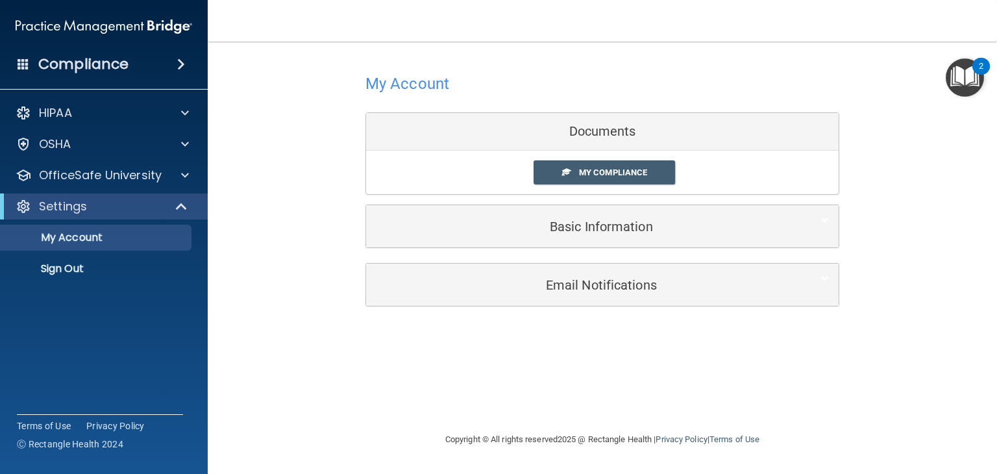
click at [621, 159] on div "My Compliance My Compliance My BAA" at bounding box center [602, 172] width 472 height 43
click at [633, 160] on link "My Compliance" at bounding box center [604, 172] width 142 height 24
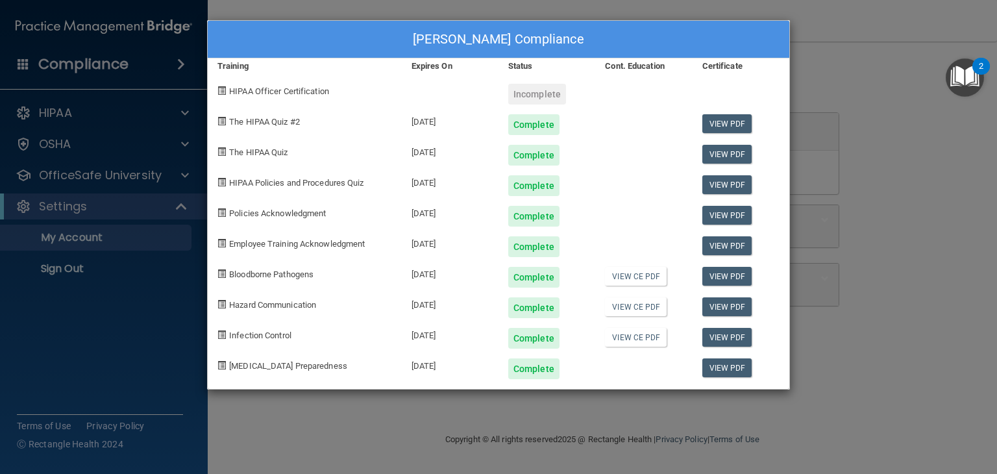
click at [812, 90] on div "[PERSON_NAME] Compliance Training Expires On Status Cont. Education Certificate…" at bounding box center [498, 237] width 997 height 474
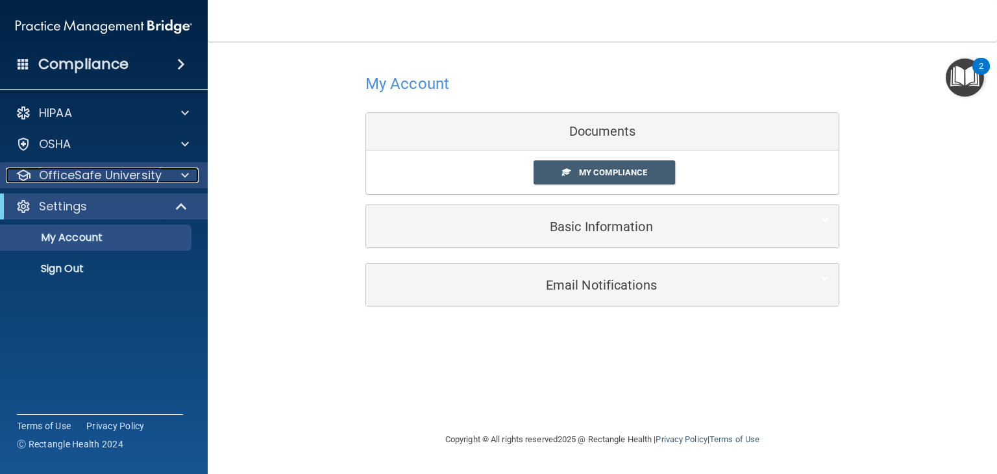
click at [161, 180] on div "OfficeSafe University" at bounding box center [86, 175] width 161 height 16
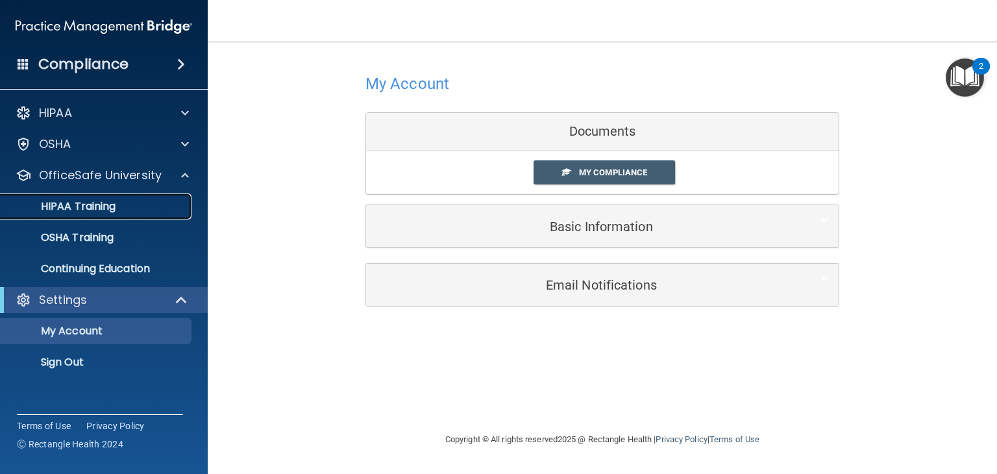
click at [152, 211] on div "HIPAA Training" at bounding box center [96, 206] width 177 height 13
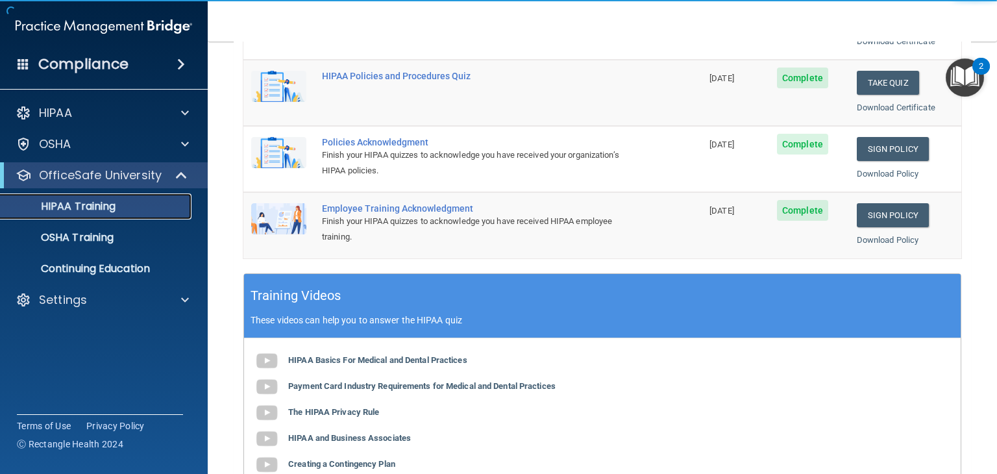
scroll to position [306, 0]
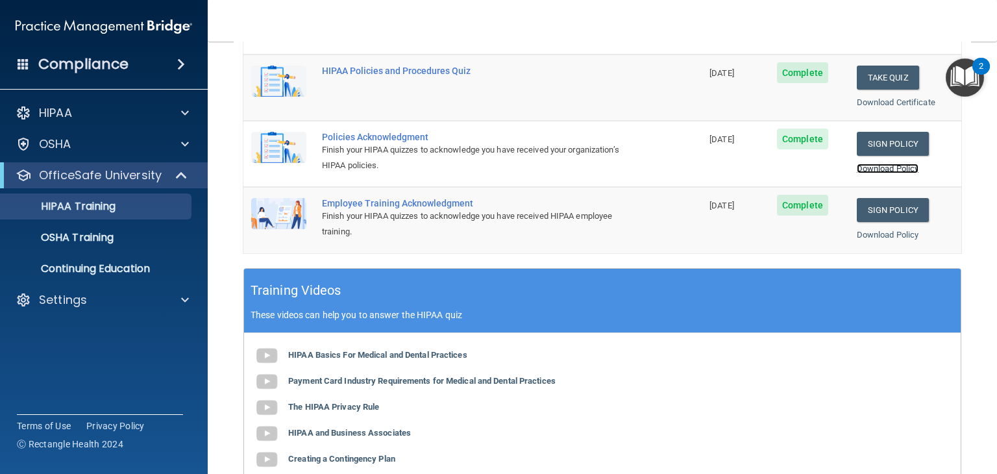
click at [887, 164] on link "Download Policy" at bounding box center [888, 169] width 62 height 10
click at [877, 235] on link "Download Policy" at bounding box center [888, 235] width 62 height 10
click at [155, 237] on div "OSHA Training" at bounding box center [96, 237] width 177 height 13
